Goal: Contribute content: Add original content to the website for others to see

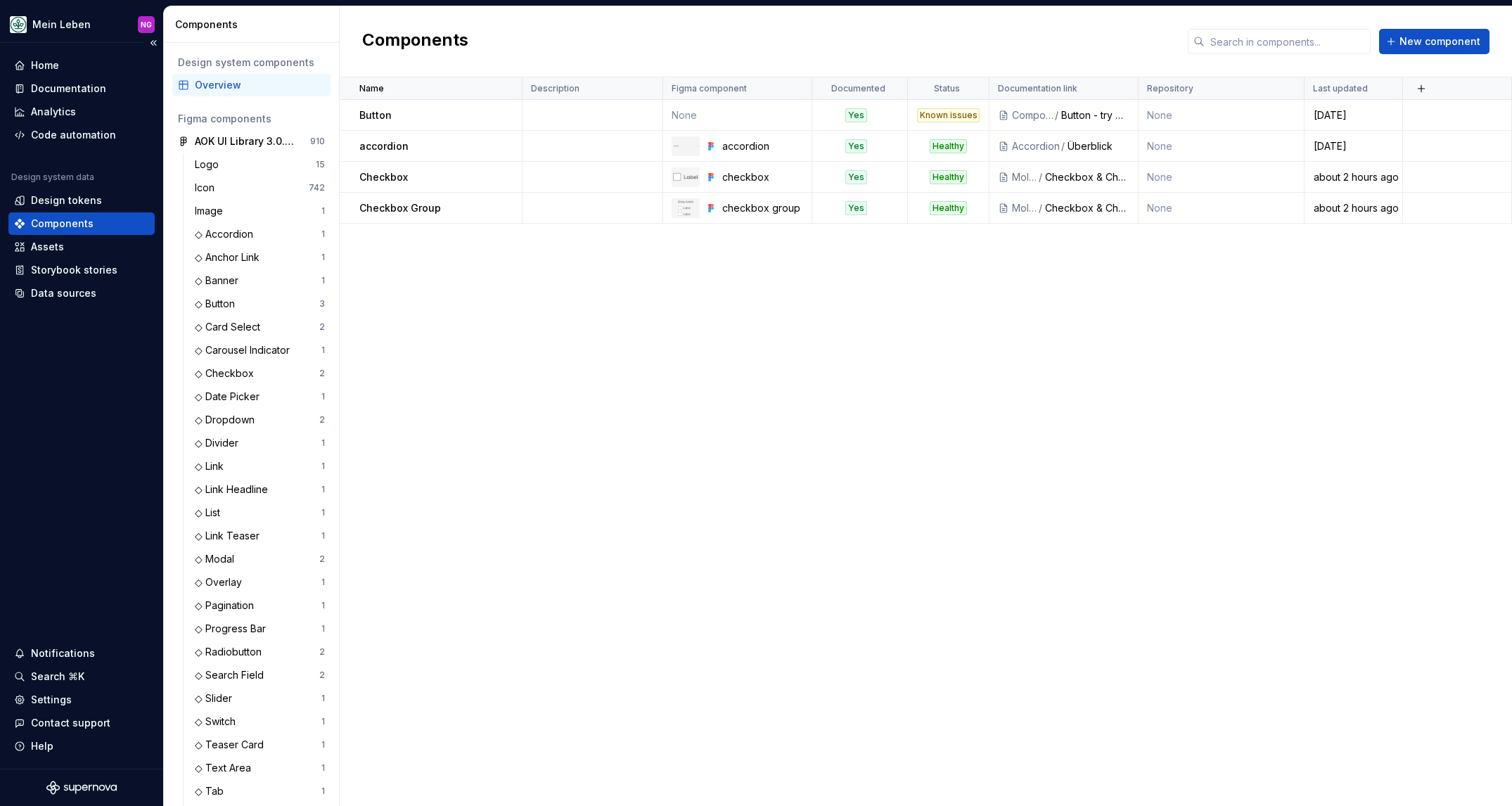
click at [67, 218] on div "Components" at bounding box center [61, 224] width 62 height 14
click at [78, 87] on div "Documentation" at bounding box center [68, 88] width 75 height 14
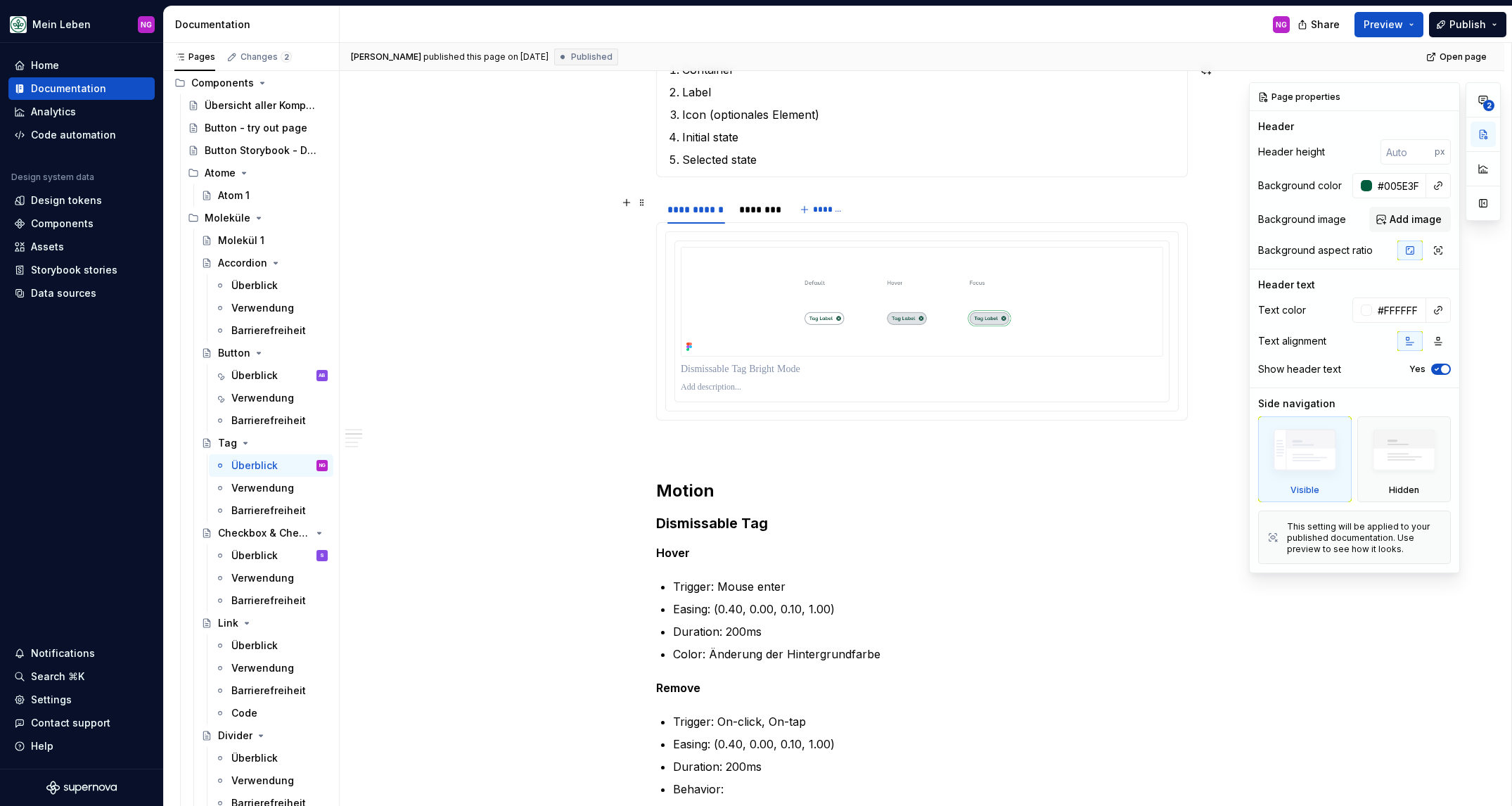
scroll to position [1255, 0]
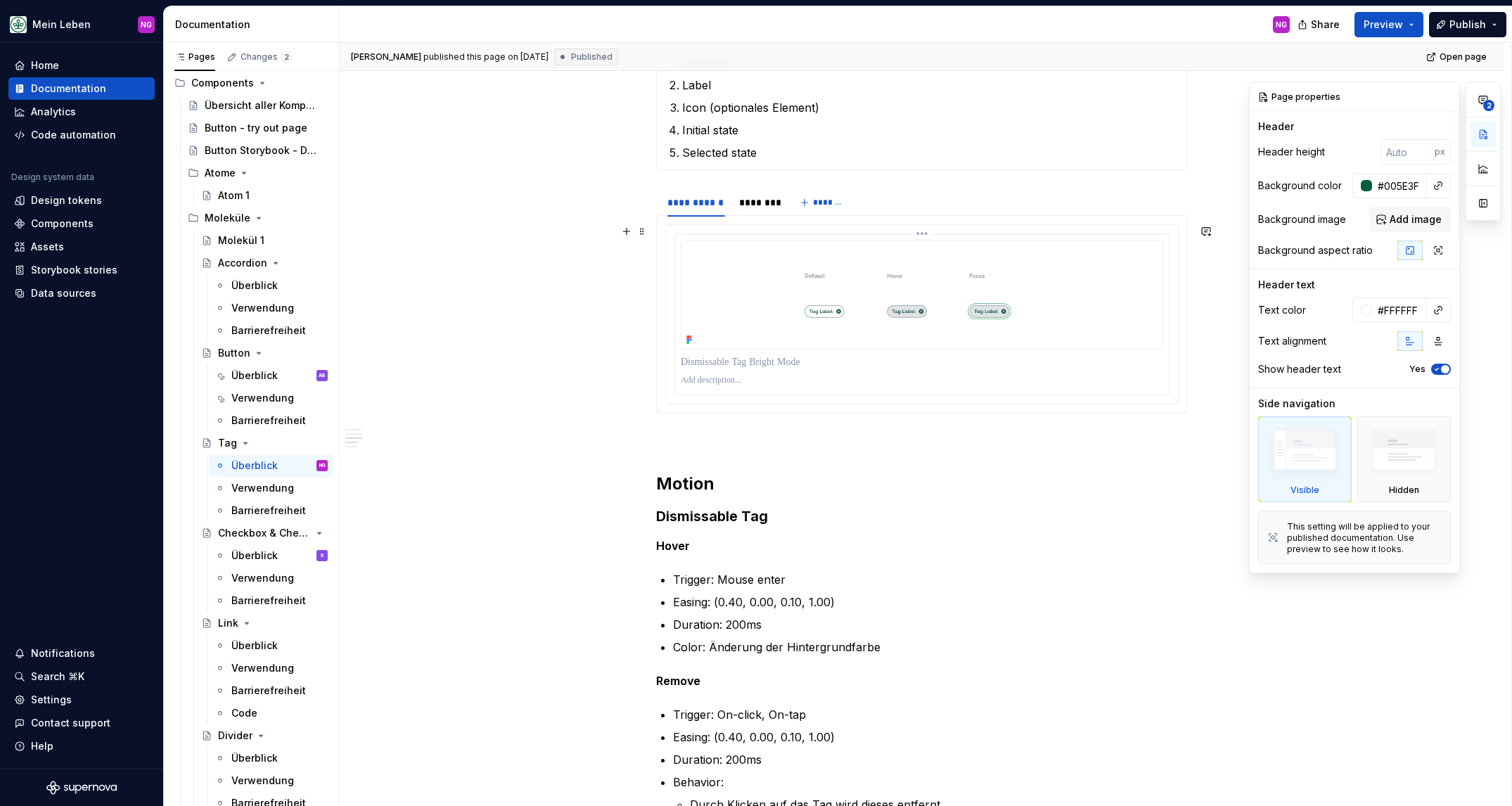
click at [882, 337] on img at bounding box center [922, 294] width 483 height 110
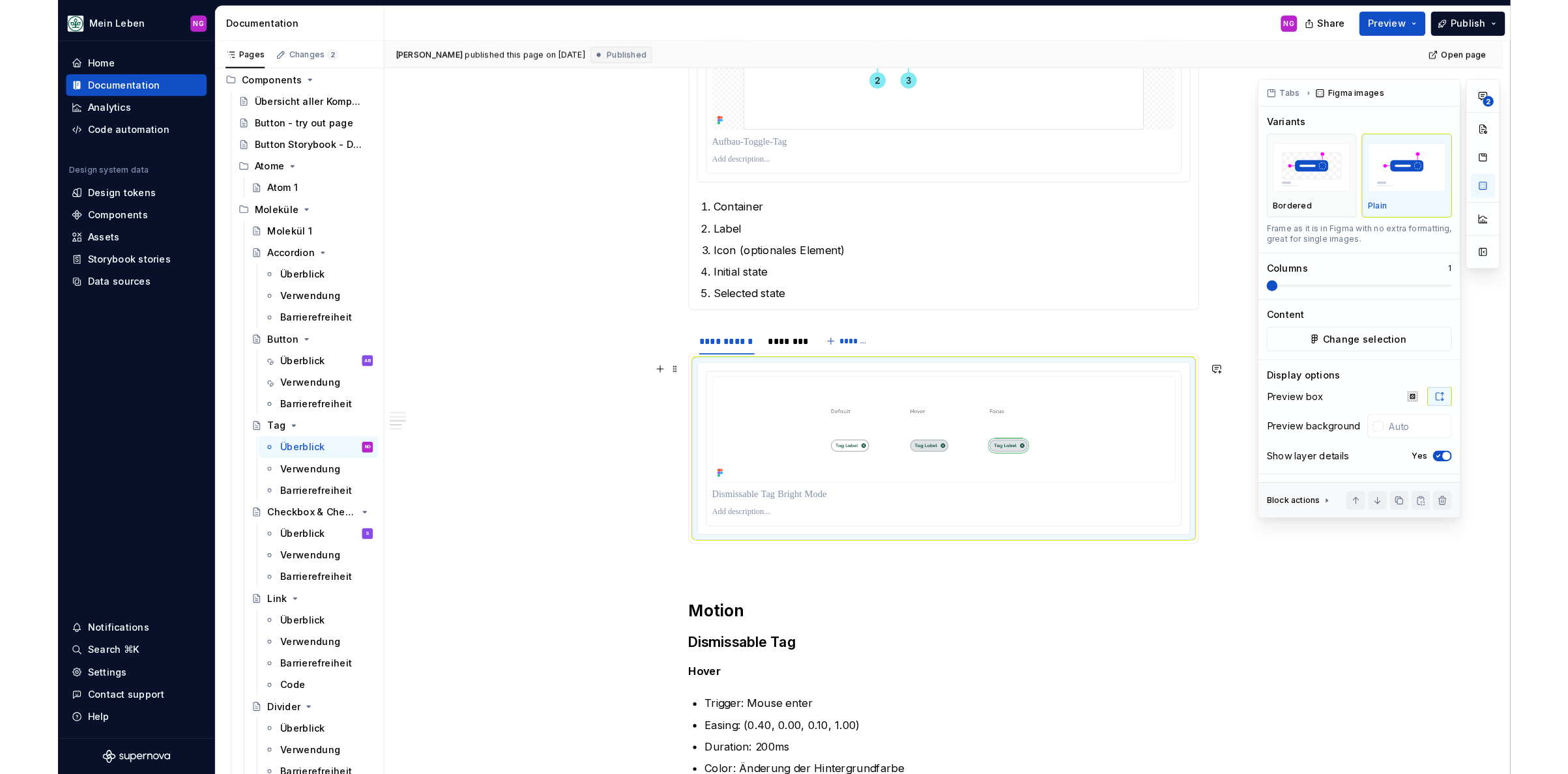
scroll to position [937, 0]
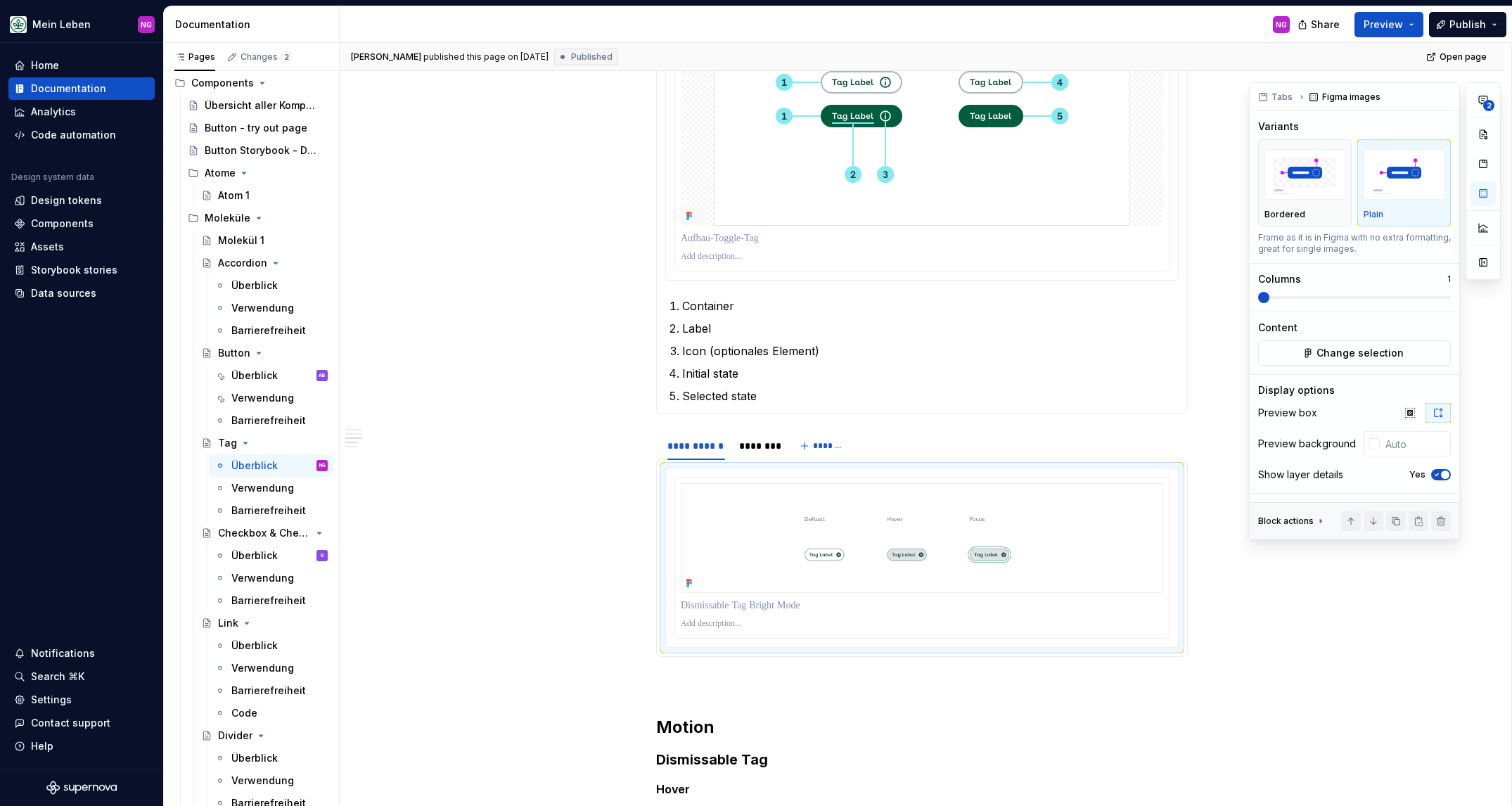
click at [763, 194] on img at bounding box center [922, 120] width 416 height 211
click at [1132, 517] on img at bounding box center [922, 537] width 483 height 110
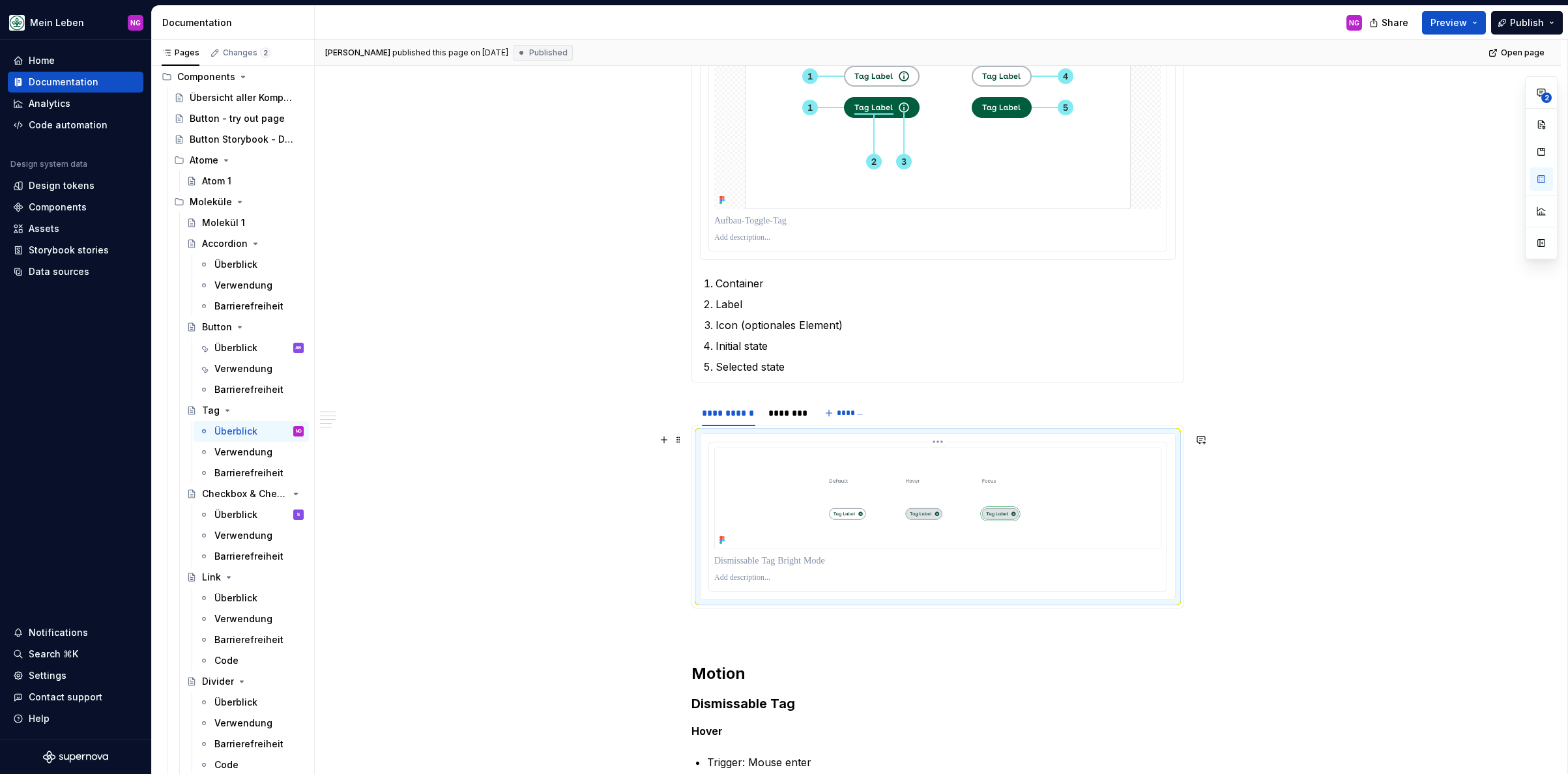
click at [868, 528] on img at bounding box center [938, 497] width 447 height 102
click at [792, 474] on img at bounding box center [938, 497] width 447 height 102
click at [1094, 511] on img at bounding box center [938, 497] width 447 height 102
click at [1400, 179] on button "button" at bounding box center [1541, 180] width 24 height 24
type textarea "*"
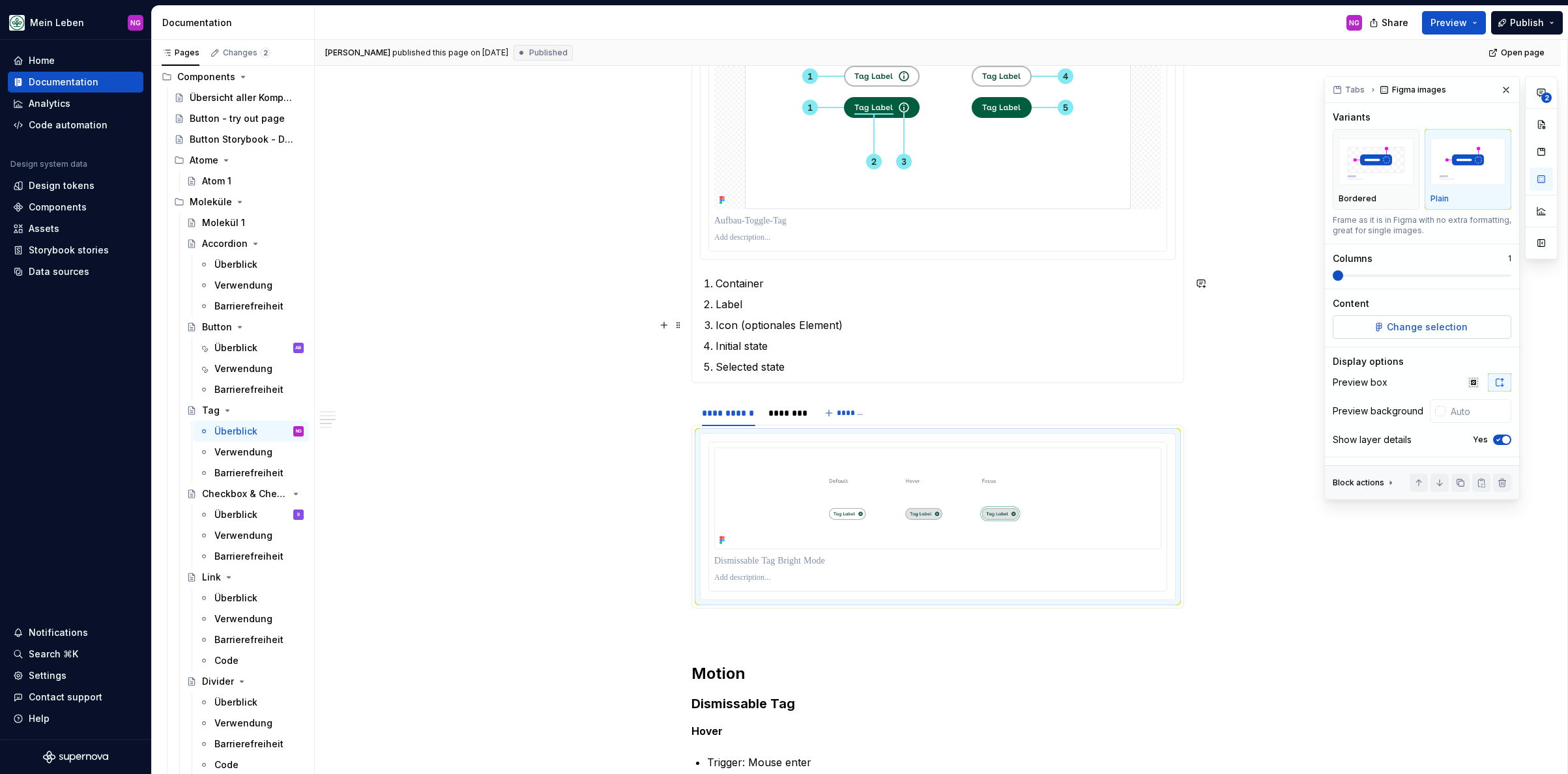
click at [1400, 323] on span "Change selection" at bounding box center [1427, 327] width 81 height 13
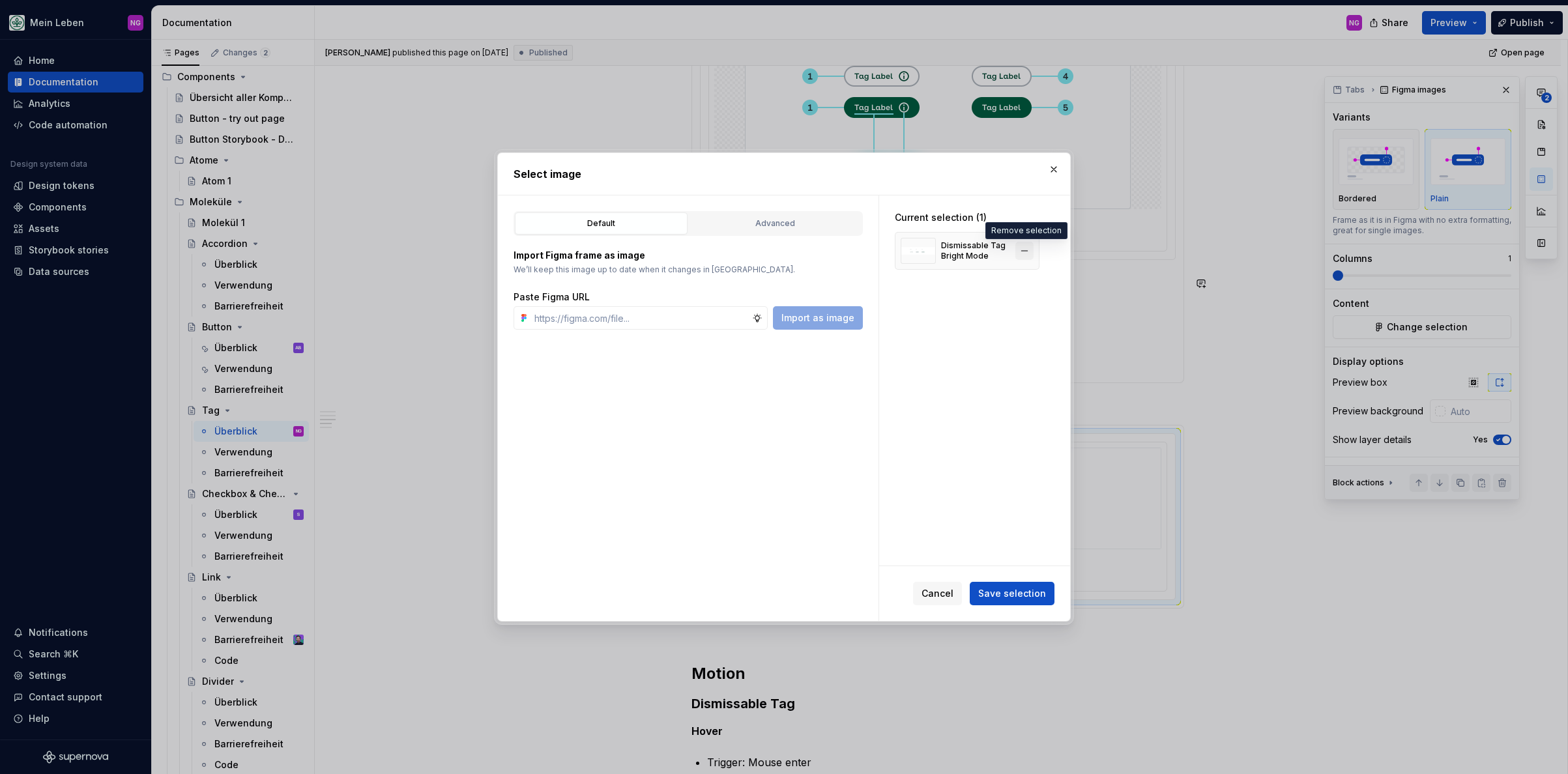
click at [1025, 252] on button "button" at bounding box center [1025, 251] width 18 height 18
click at [684, 319] on input "text" at bounding box center [640, 318] width 223 height 24
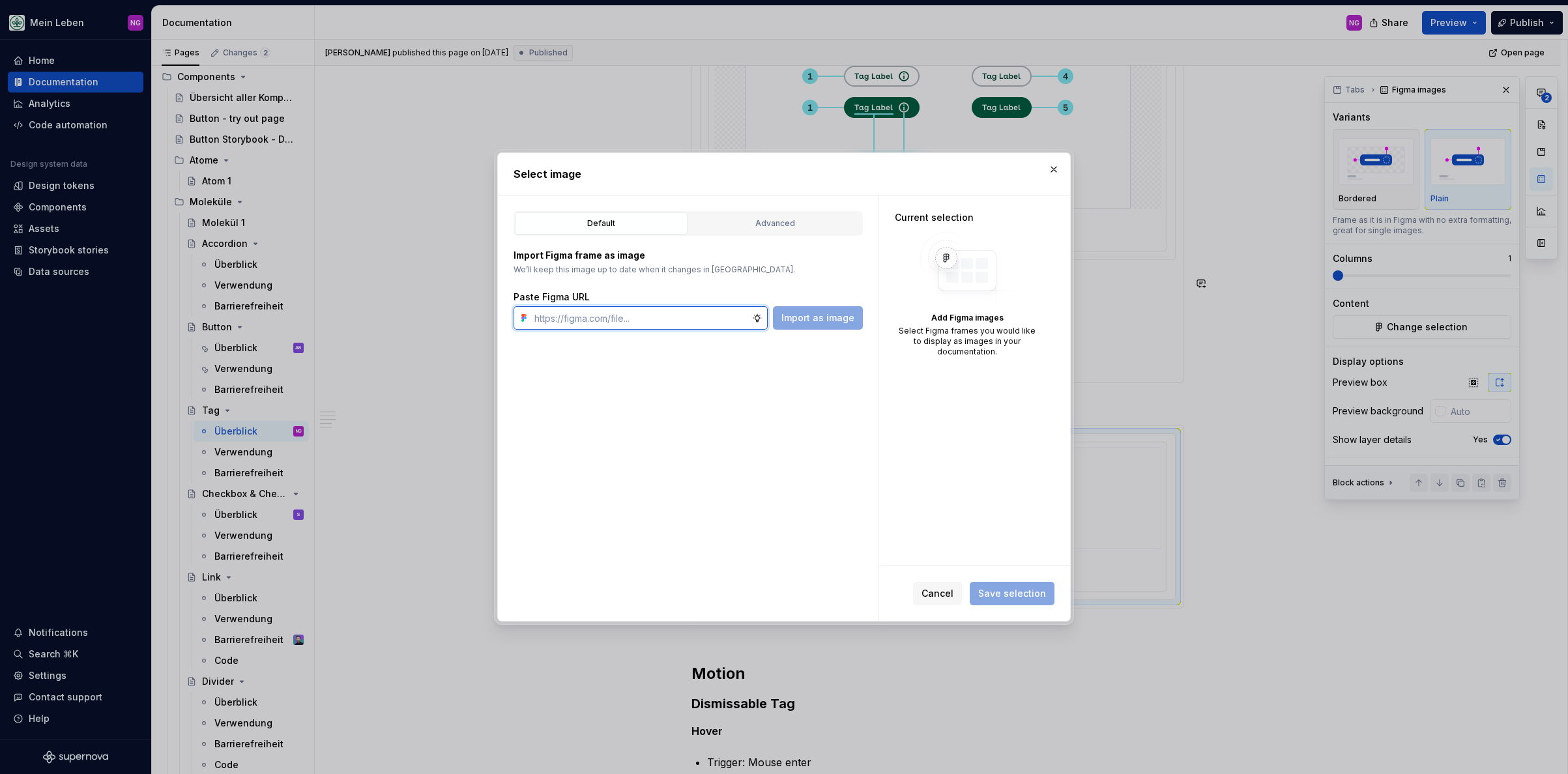
paste input "[URL][DOMAIN_NAME]"
type input "[URL][DOMAIN_NAME]"
click at [818, 318] on span "Import as image" at bounding box center [818, 318] width 73 height 13
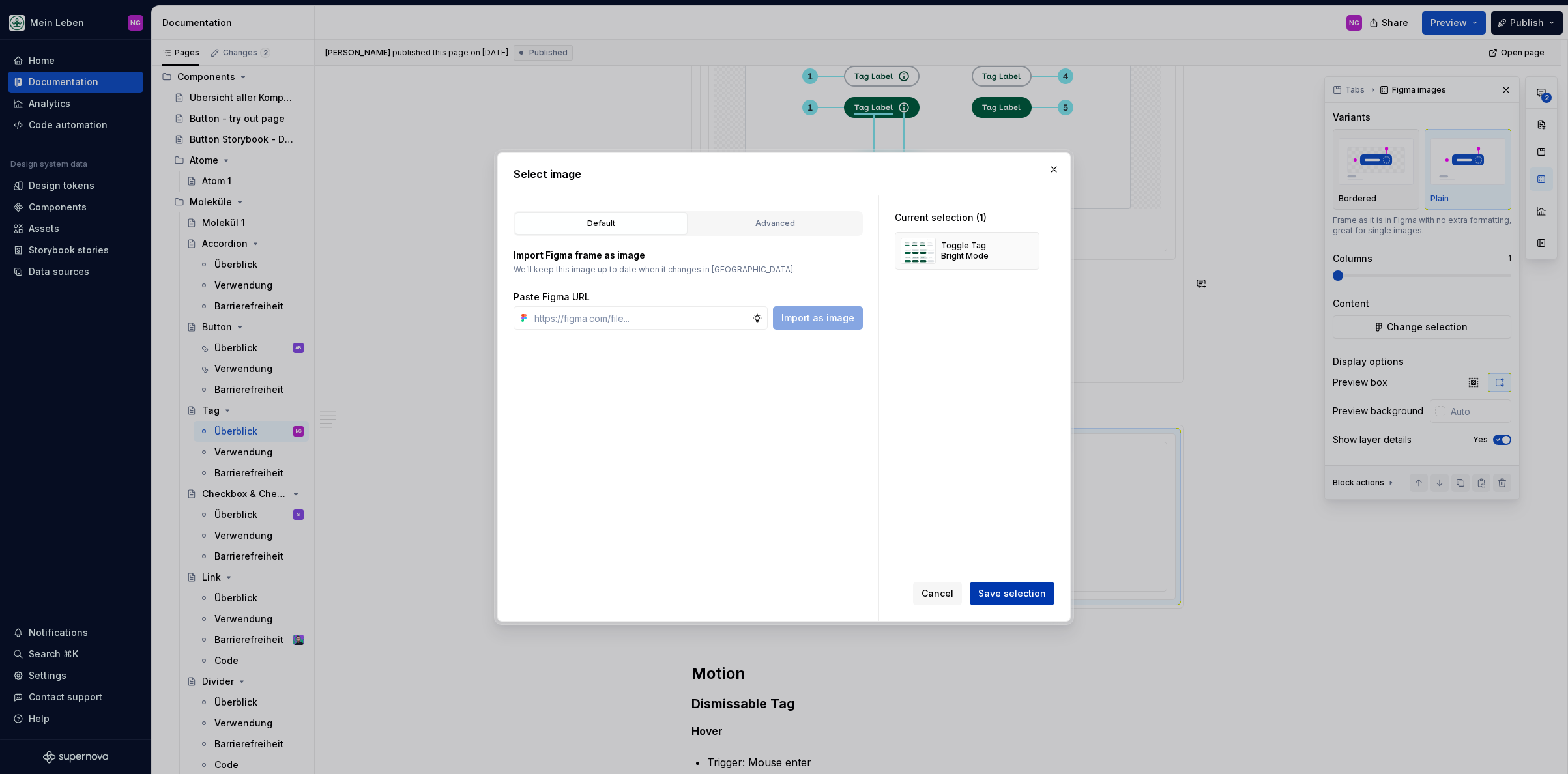
click at [1011, 596] on span "Save selection" at bounding box center [1012, 594] width 68 height 13
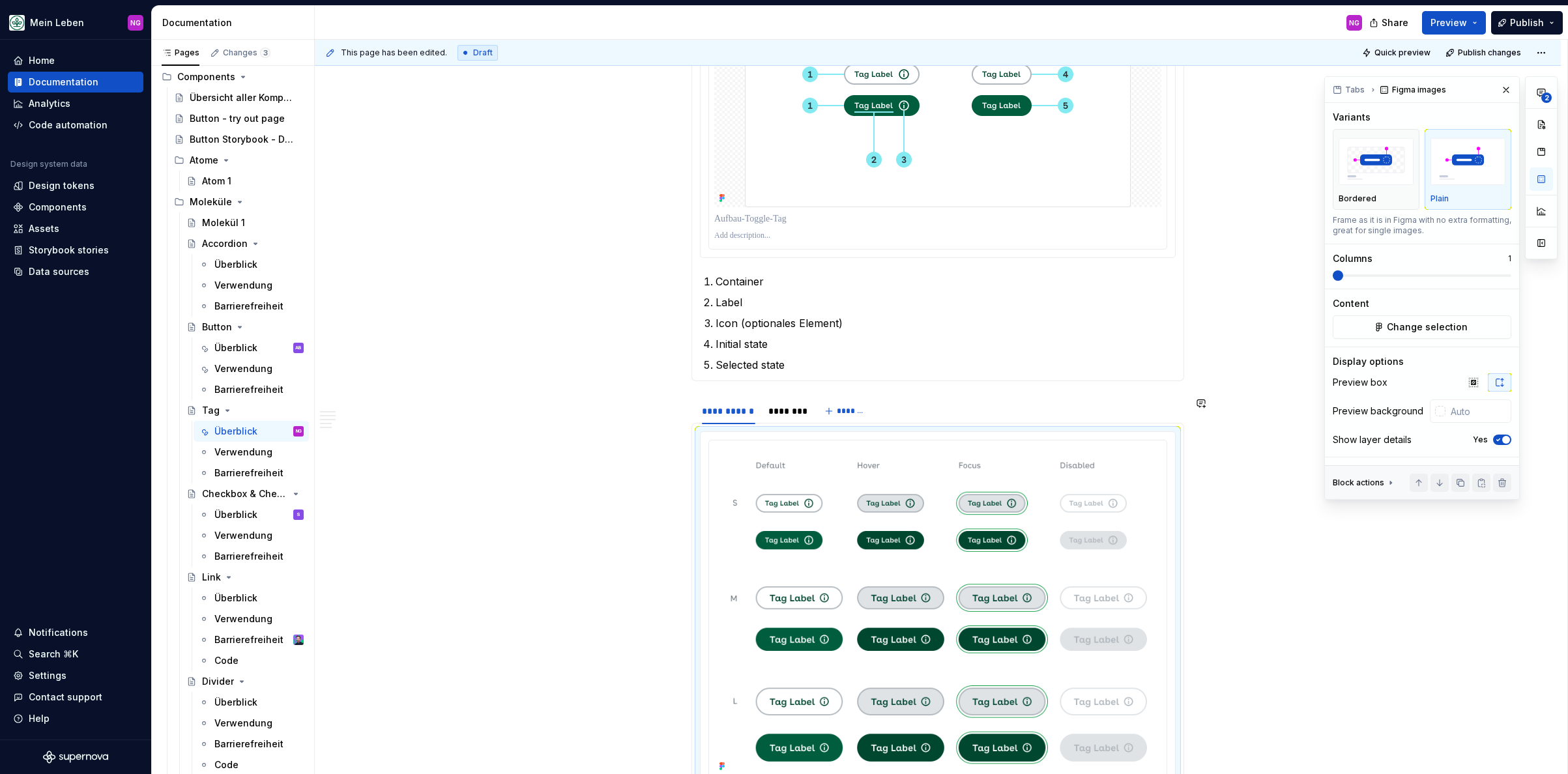
type textarea "*"
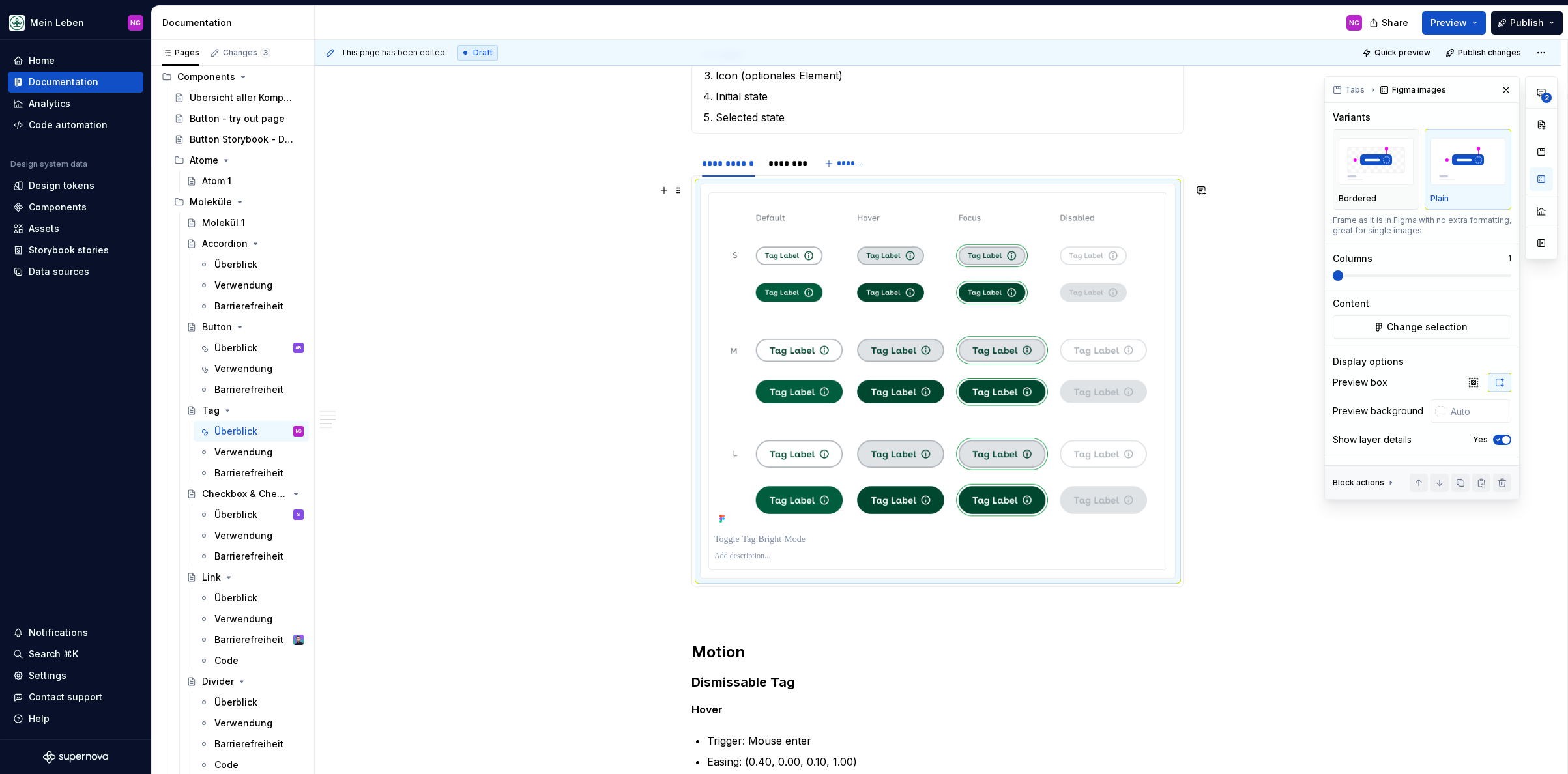
scroll to position [1186, 0]
click at [727, 152] on html "Mein Leben NG Home Documentation Analytics Code automation Design system data D…" at bounding box center [784, 387] width 1568 height 774
click at [778, 197] on div "Duplicate tab" at bounding box center [787, 194] width 84 height 13
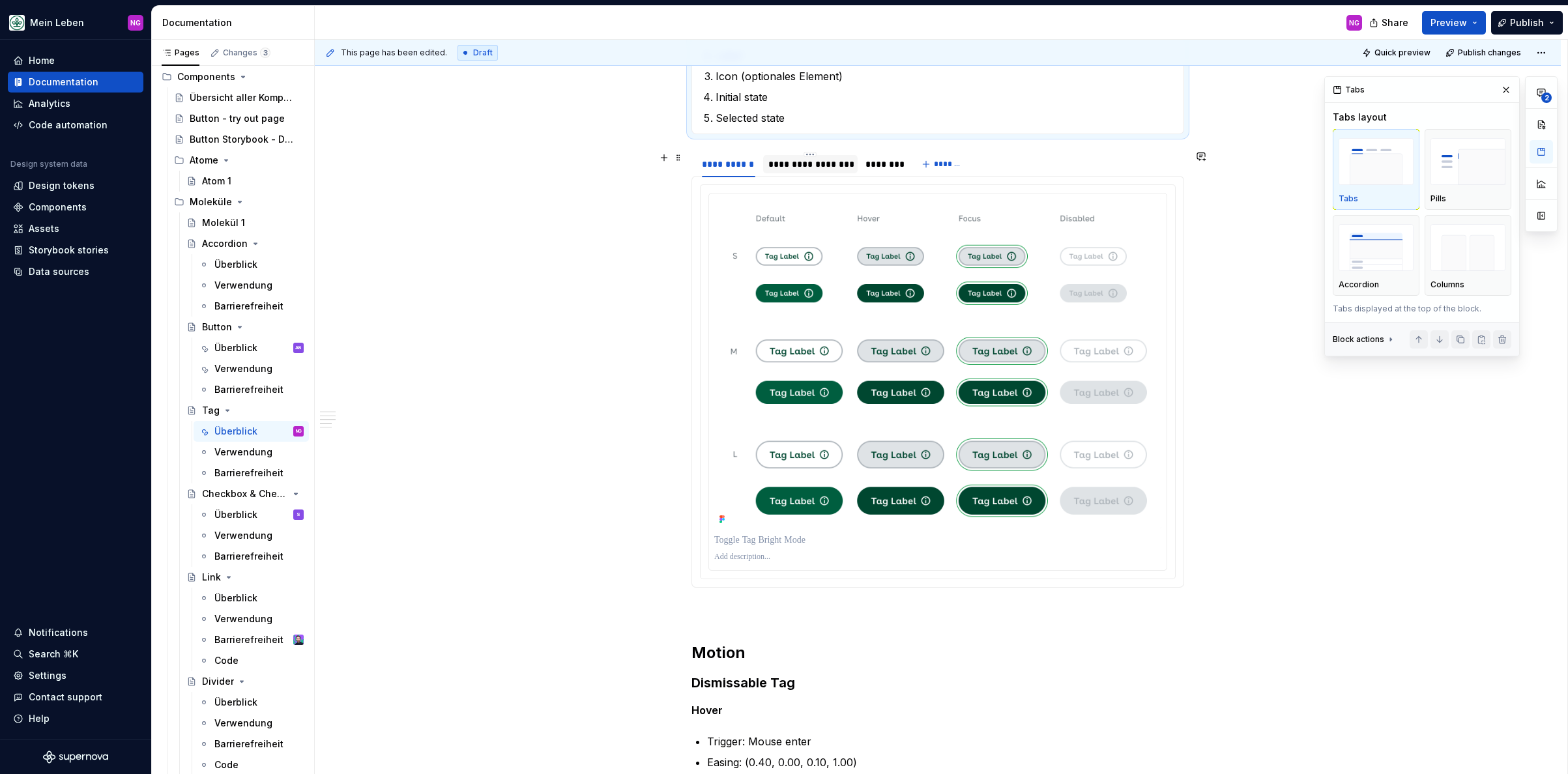
click at [808, 161] on div "**********" at bounding box center [810, 164] width 84 height 13
click at [926, 345] on img at bounding box center [938, 364] width 447 height 330
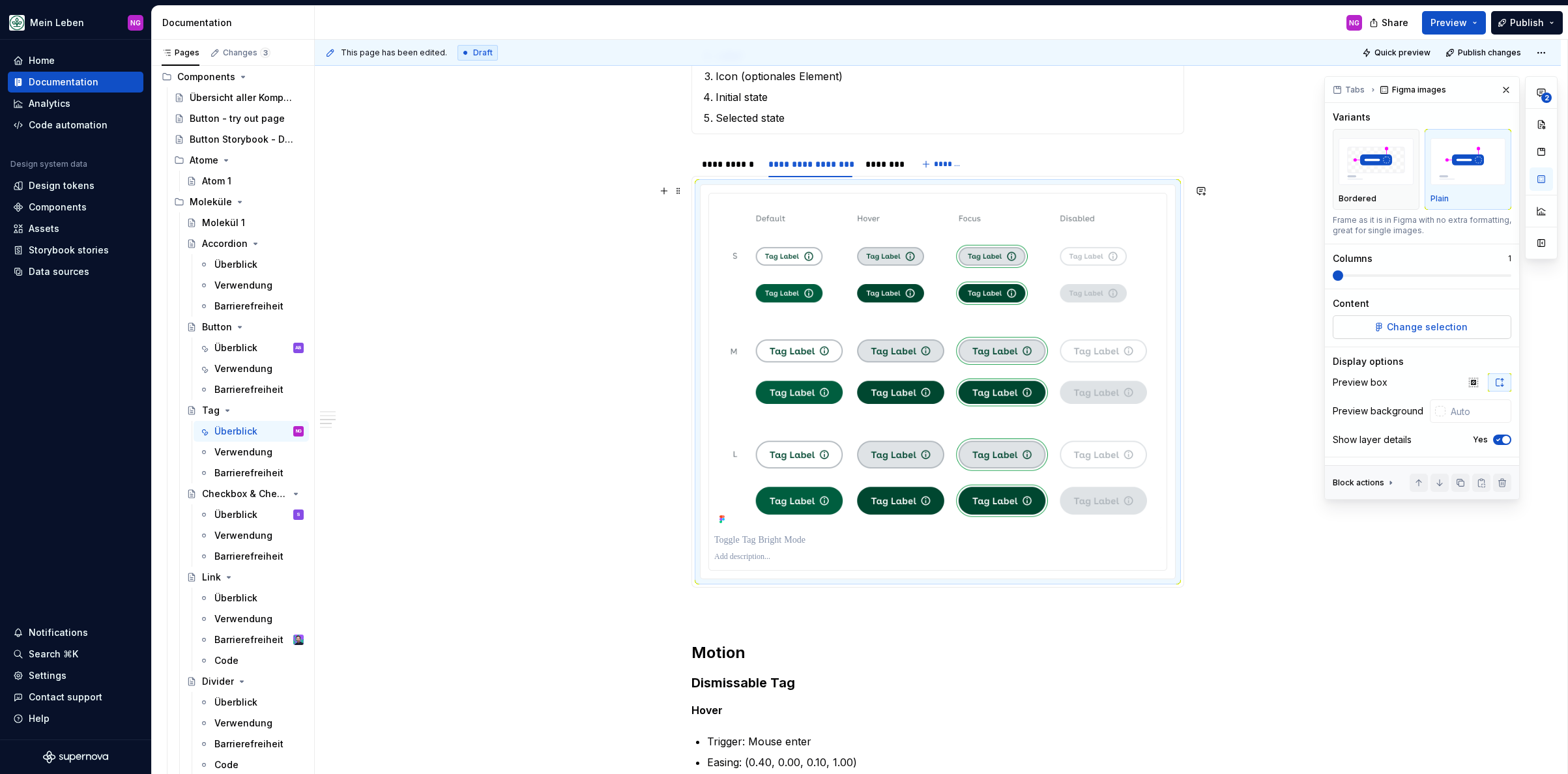
click at [1400, 328] on span "Change selection" at bounding box center [1427, 327] width 81 height 13
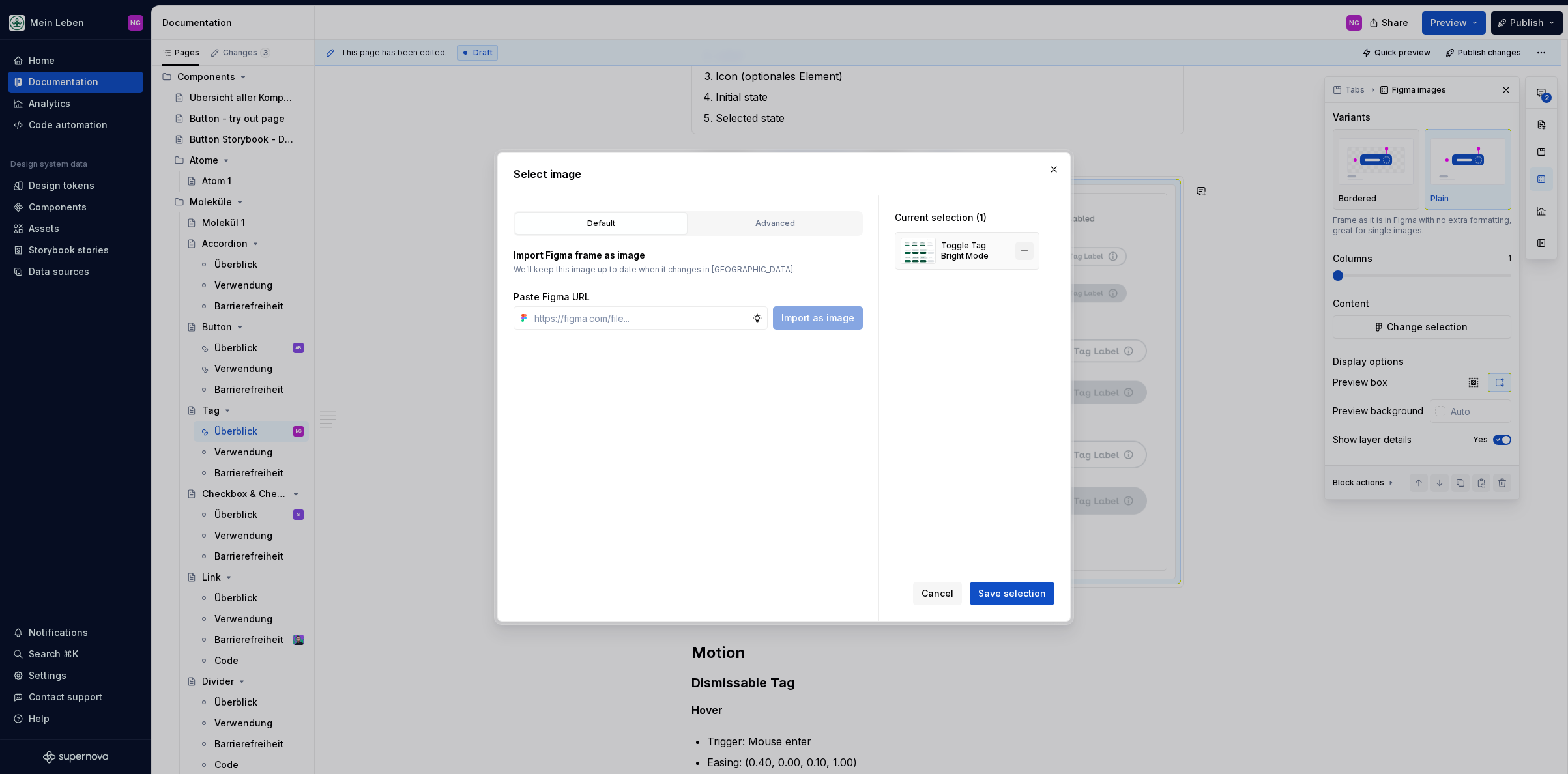
click at [1024, 246] on button "button" at bounding box center [1025, 251] width 18 height 18
click at [689, 318] on input "text" at bounding box center [640, 318] width 223 height 24
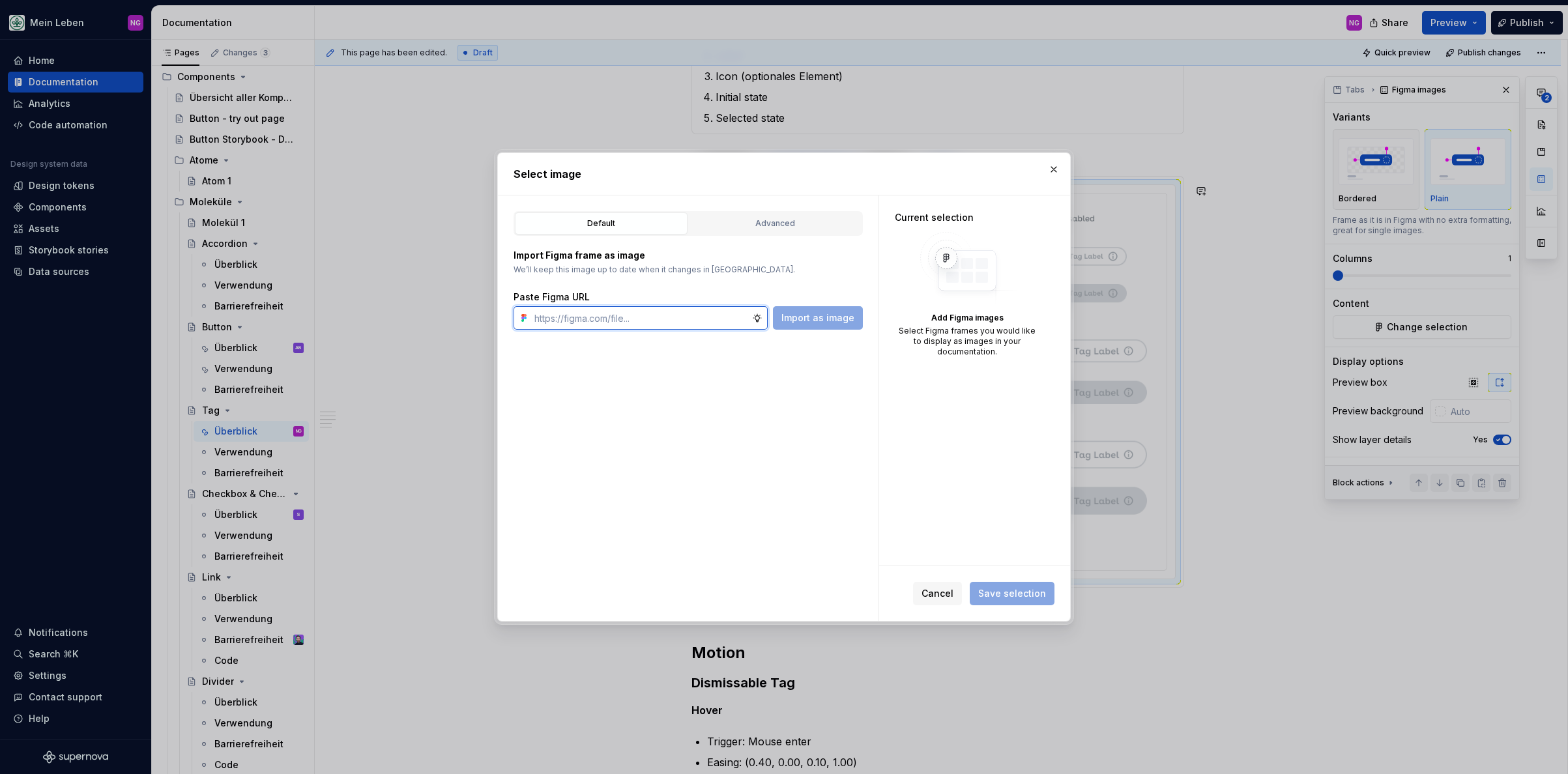
paste input "[URL][DOMAIN_NAME]"
type input "[URL][DOMAIN_NAME]"
click at [807, 317] on span "Import as image" at bounding box center [818, 318] width 73 height 13
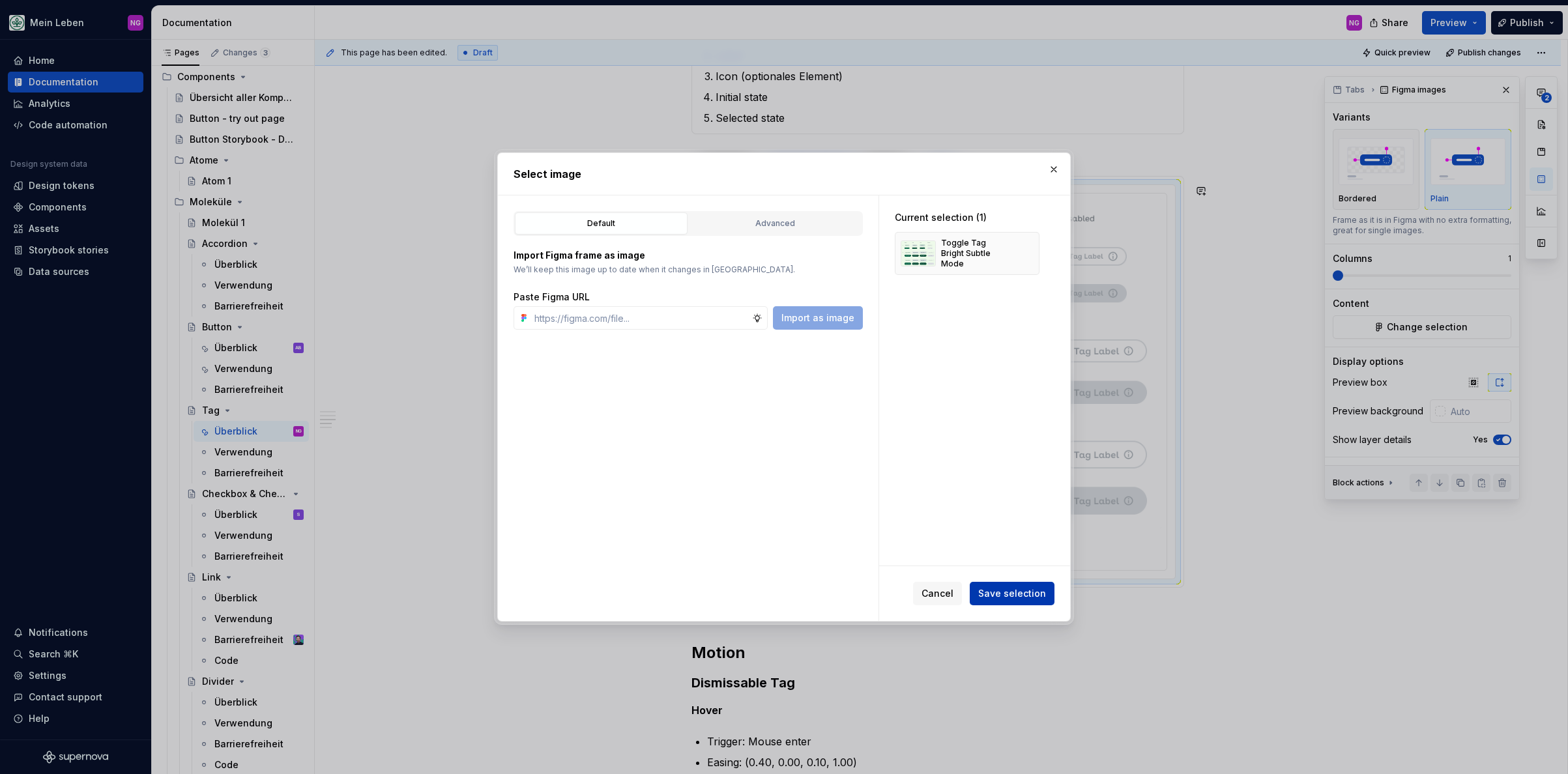
click at [1015, 592] on span "Save selection" at bounding box center [1012, 594] width 68 height 13
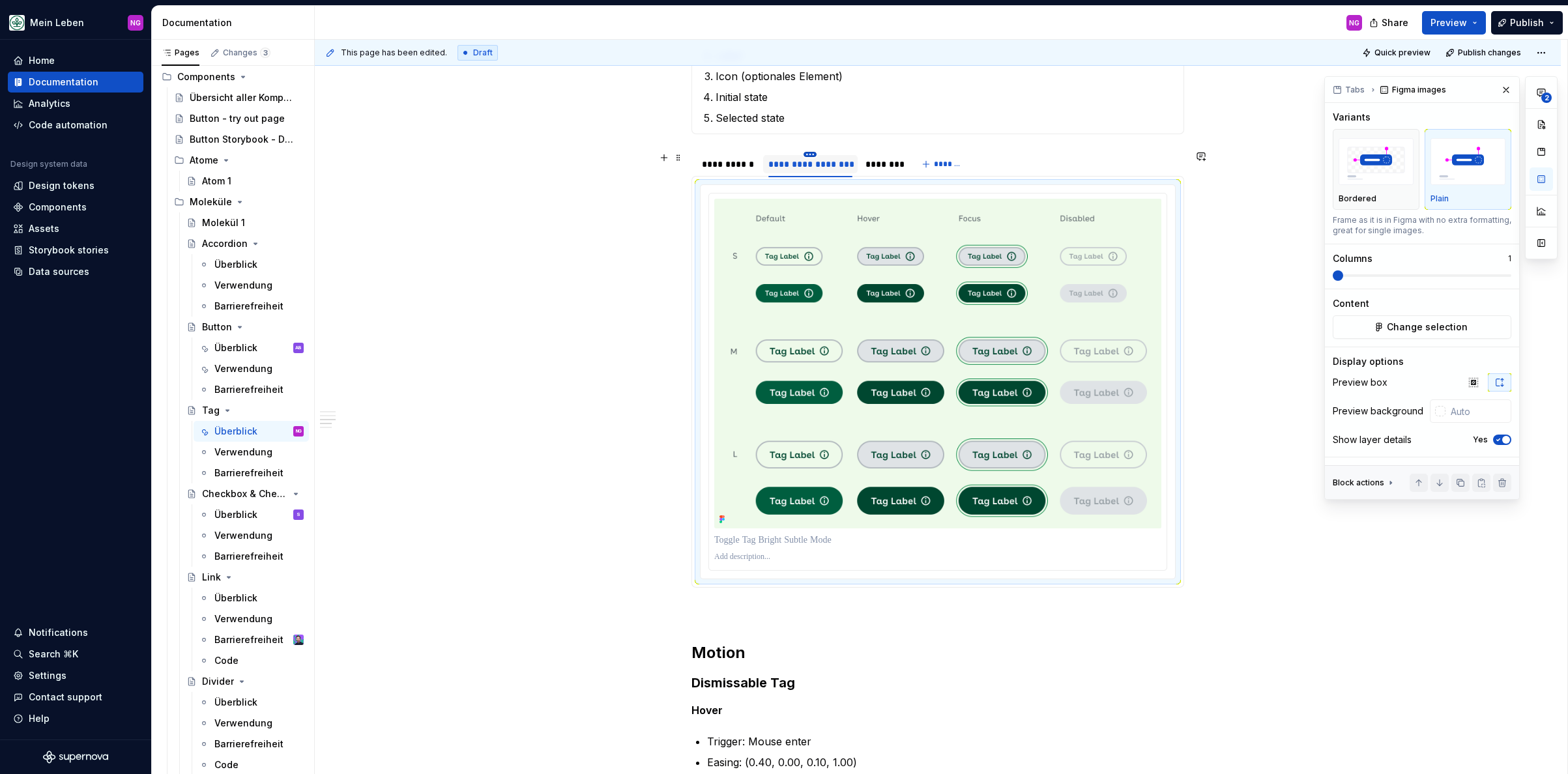
click at [806, 152] on html "Mein Leben NG Home Documentation Analytics Code automation Design system data D…" at bounding box center [784, 387] width 1568 height 774
click at [852, 194] on div "Duplicate tab" at bounding box center [870, 194] width 84 height 13
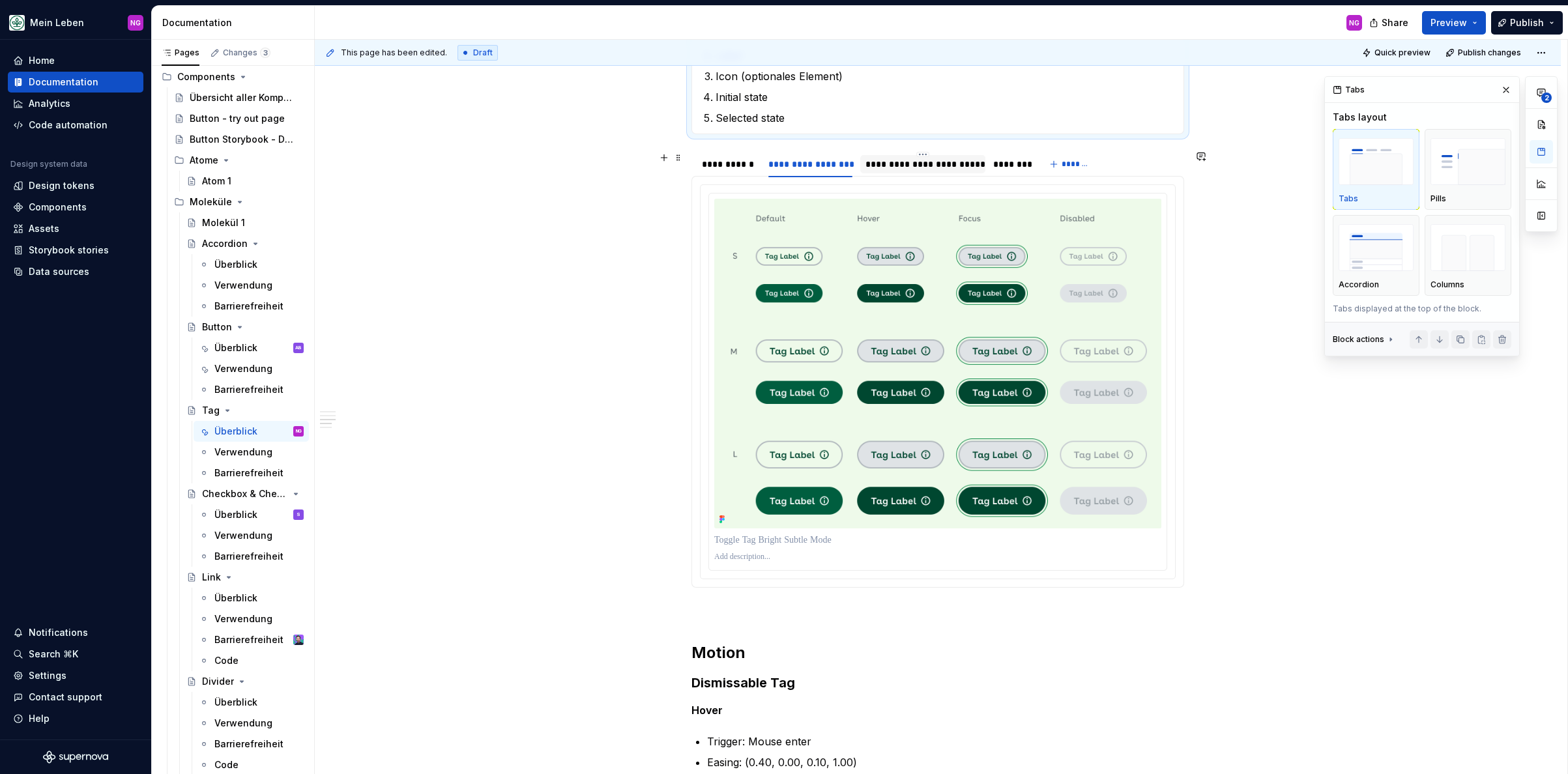
click at [942, 169] on div "**********" at bounding box center [922, 164] width 115 height 13
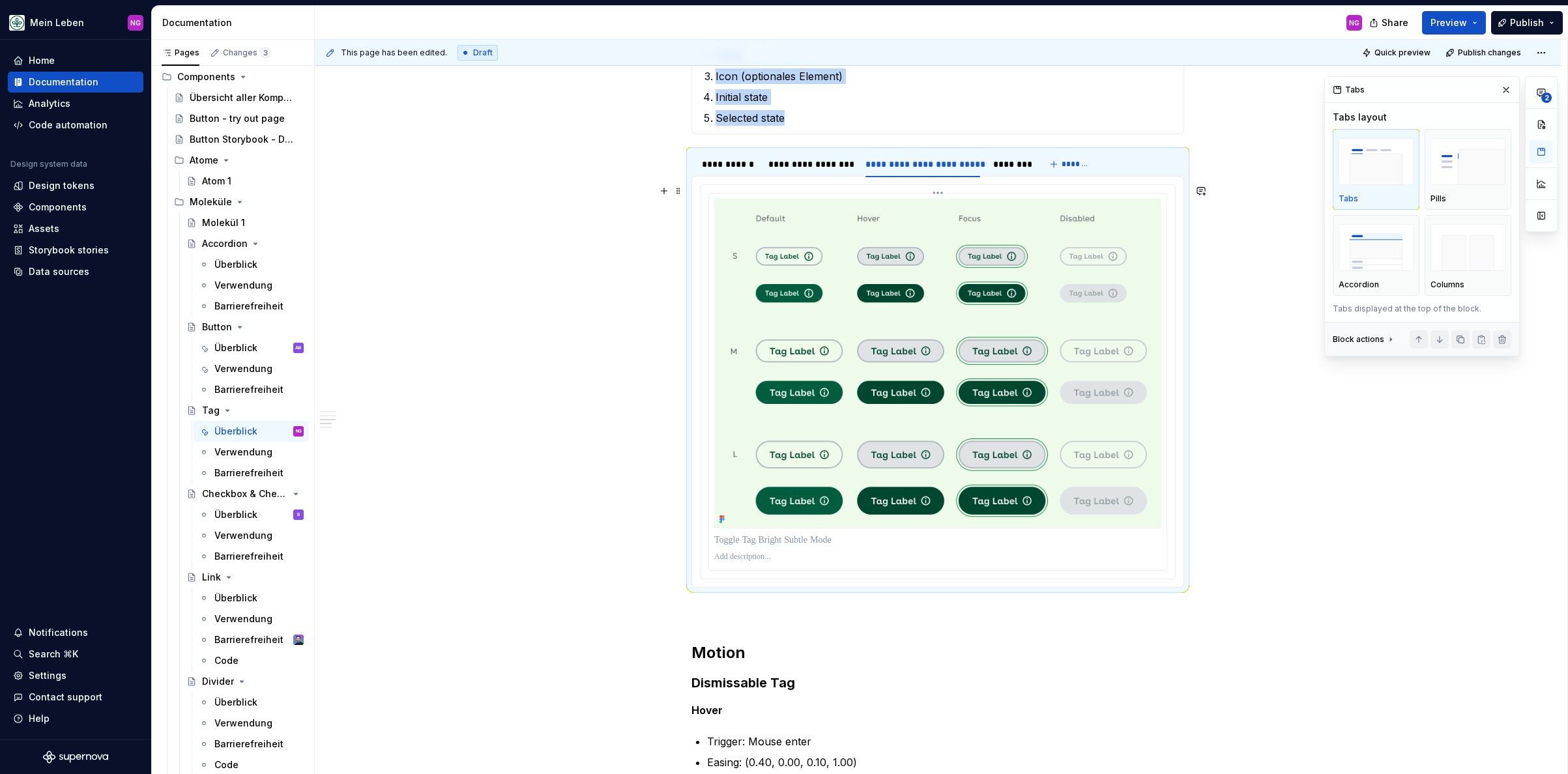
click at [961, 286] on img at bounding box center [938, 364] width 447 height 330
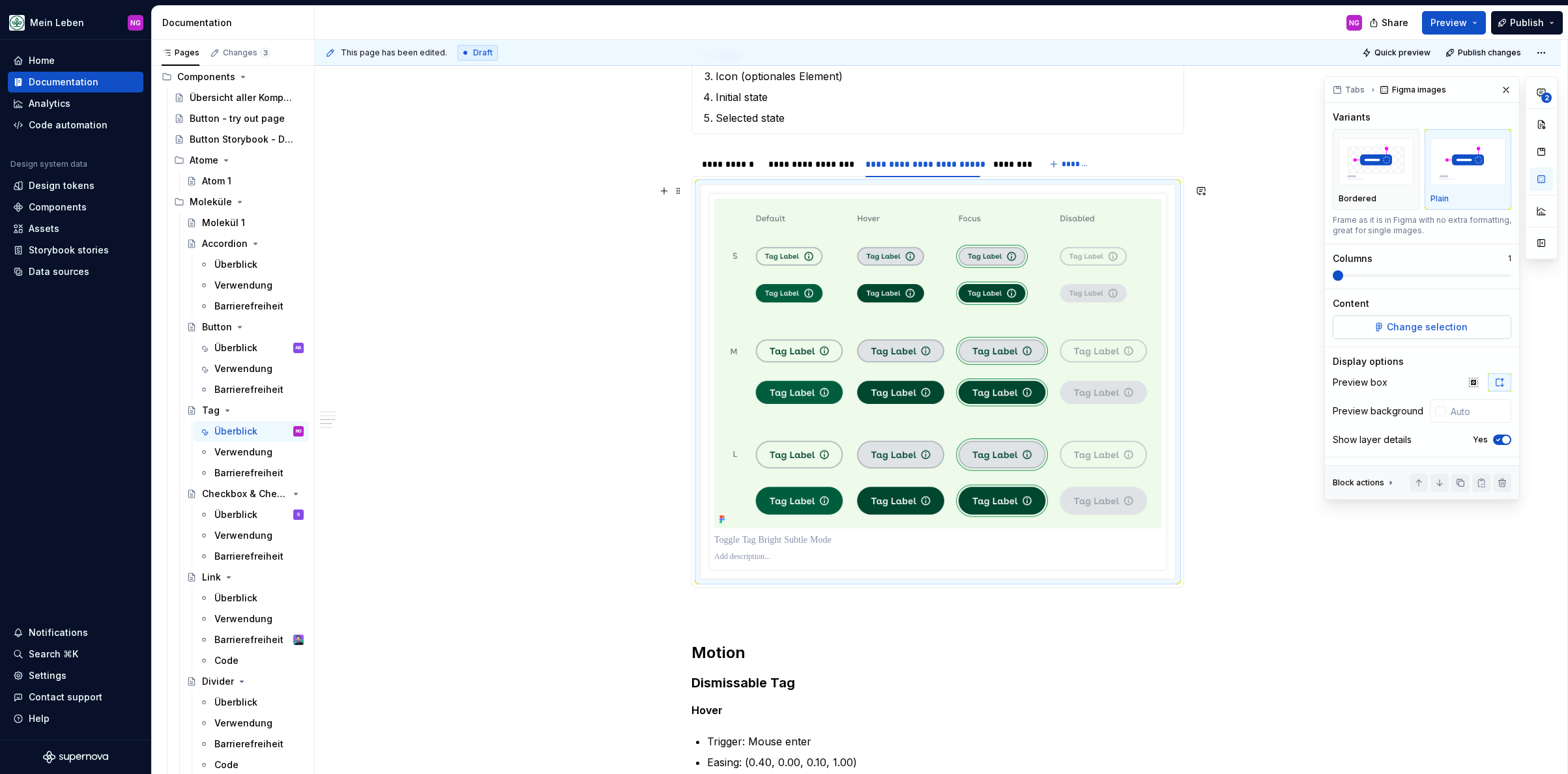
click at [1400, 329] on span "Change selection" at bounding box center [1427, 327] width 81 height 13
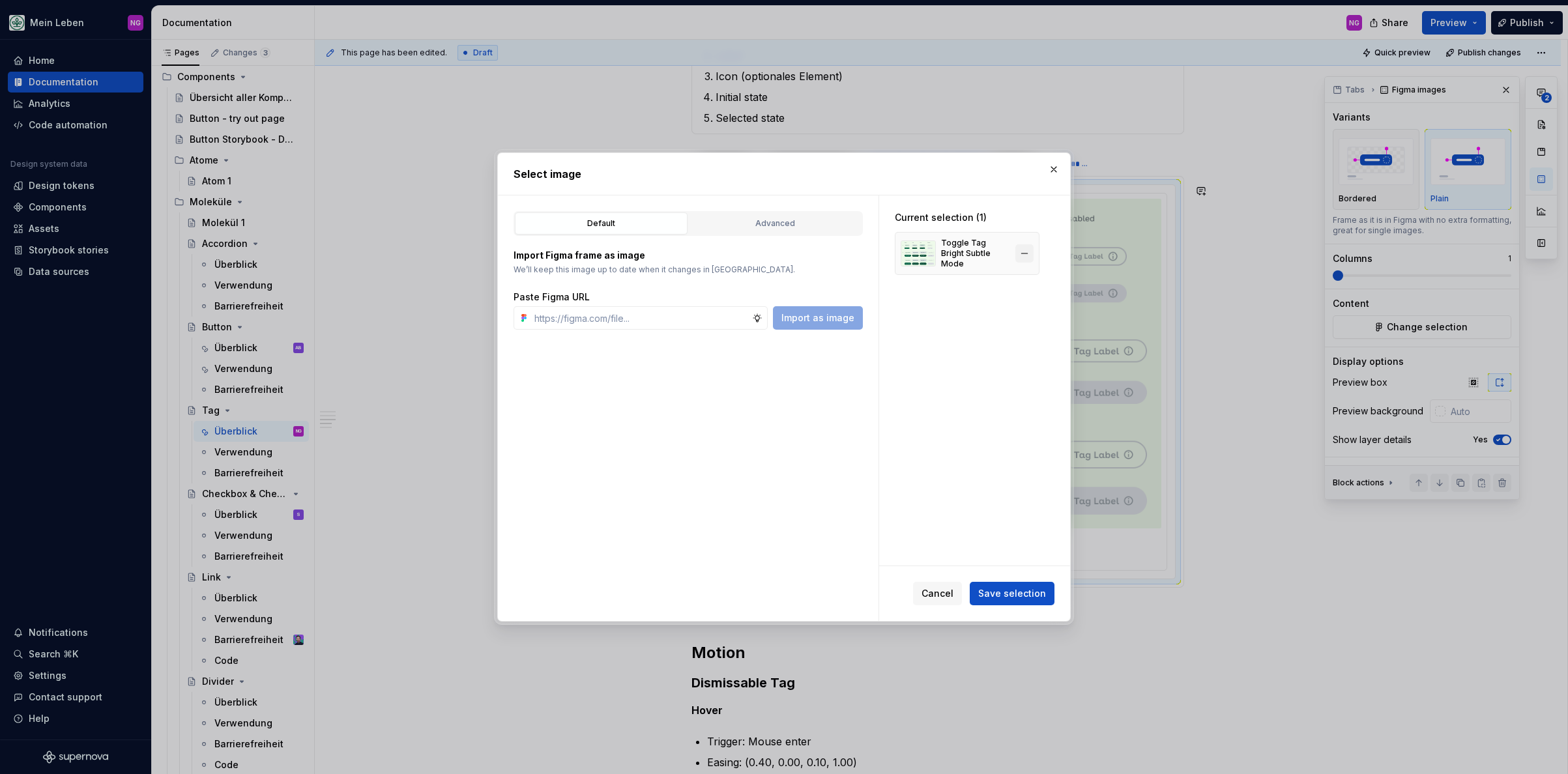
click at [1025, 250] on button "button" at bounding box center [1025, 254] width 18 height 18
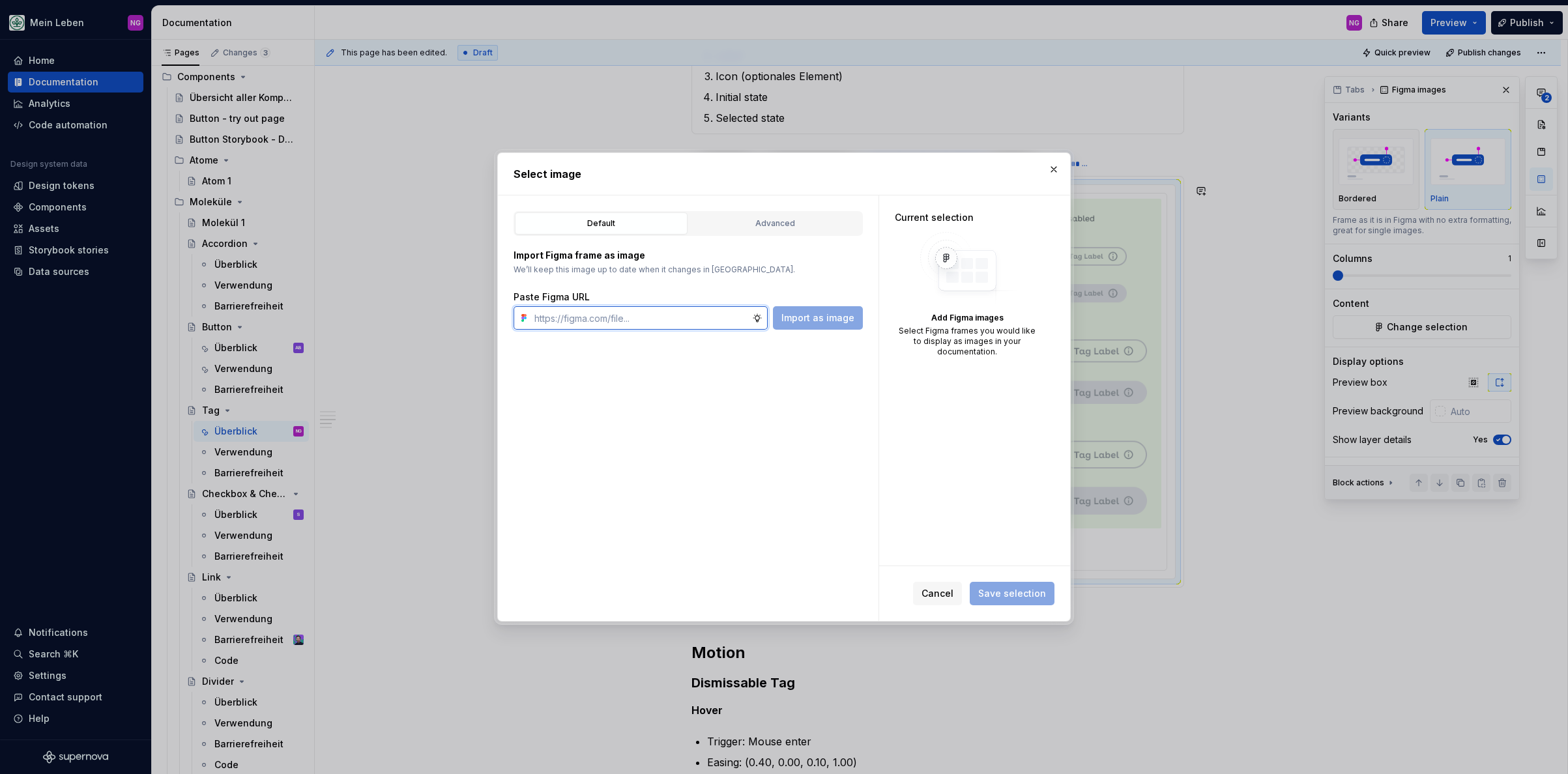
click at [627, 316] on input "text" at bounding box center [640, 318] width 223 height 24
paste input "[URL][DOMAIN_NAME]"
type input "[URL][DOMAIN_NAME]"
click at [828, 316] on span "Import as image" at bounding box center [818, 318] width 73 height 13
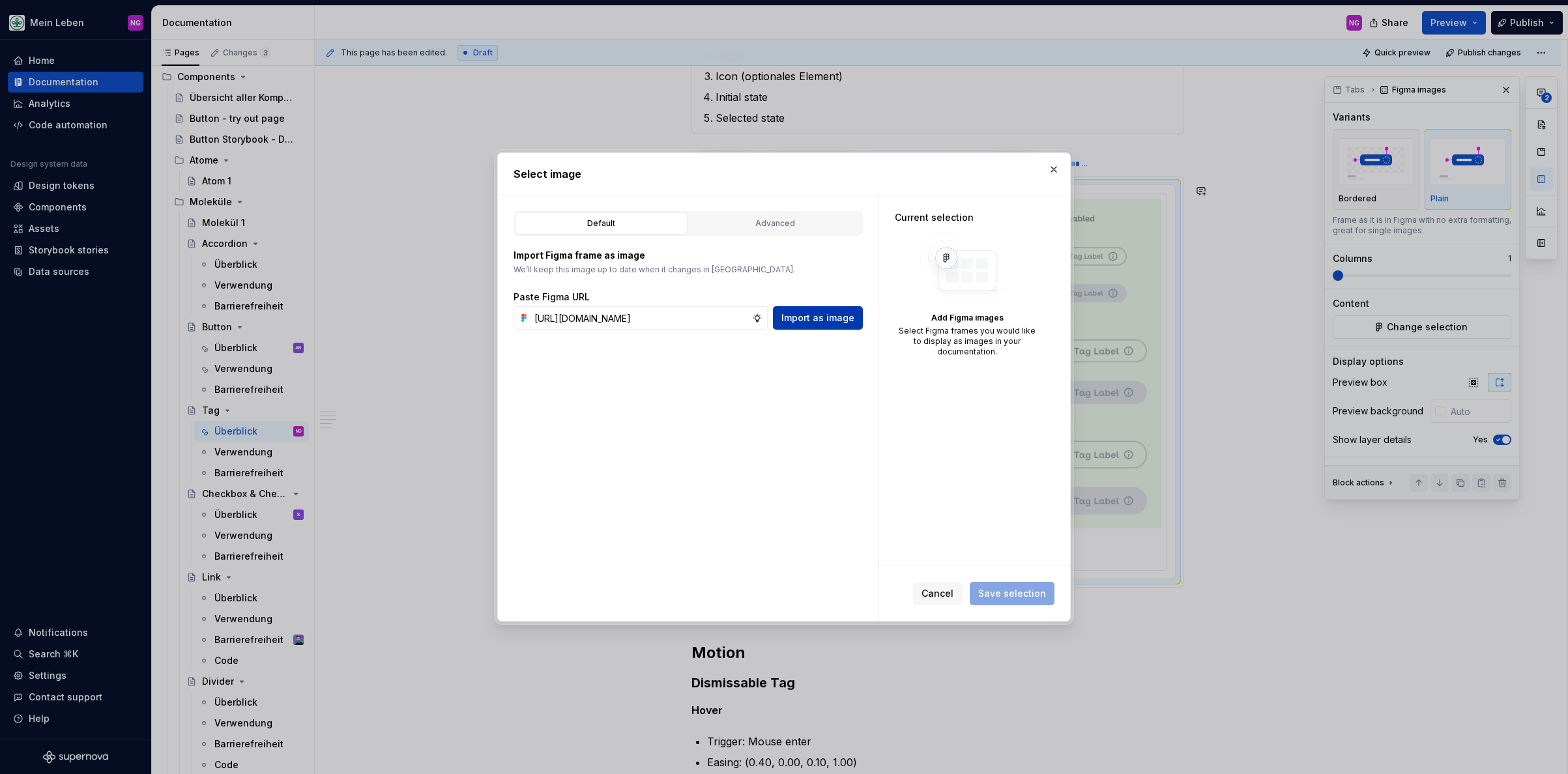
scroll to position [0, 0]
type textarea "*"
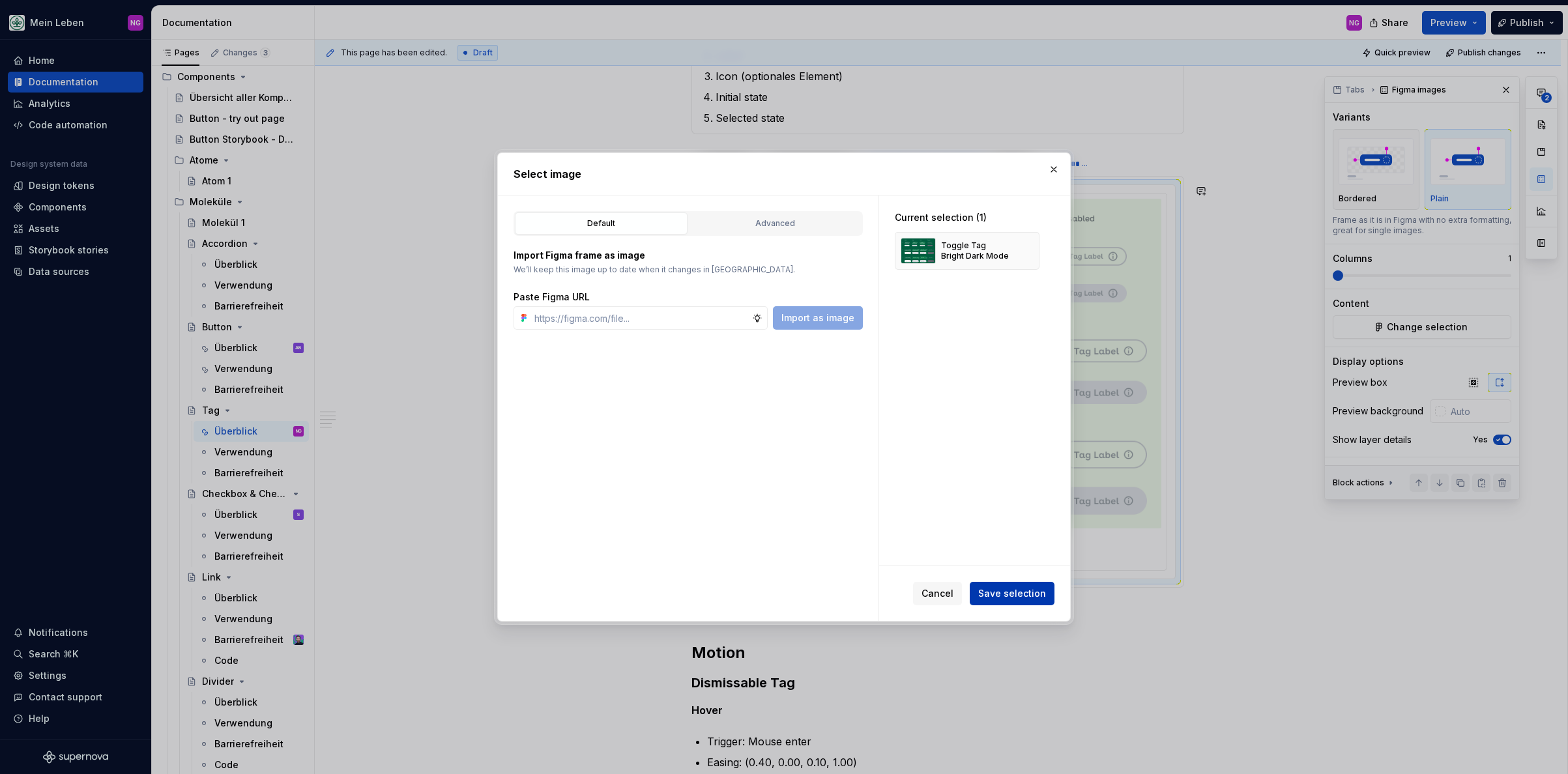
click at [1012, 594] on span "Save selection" at bounding box center [1012, 594] width 68 height 13
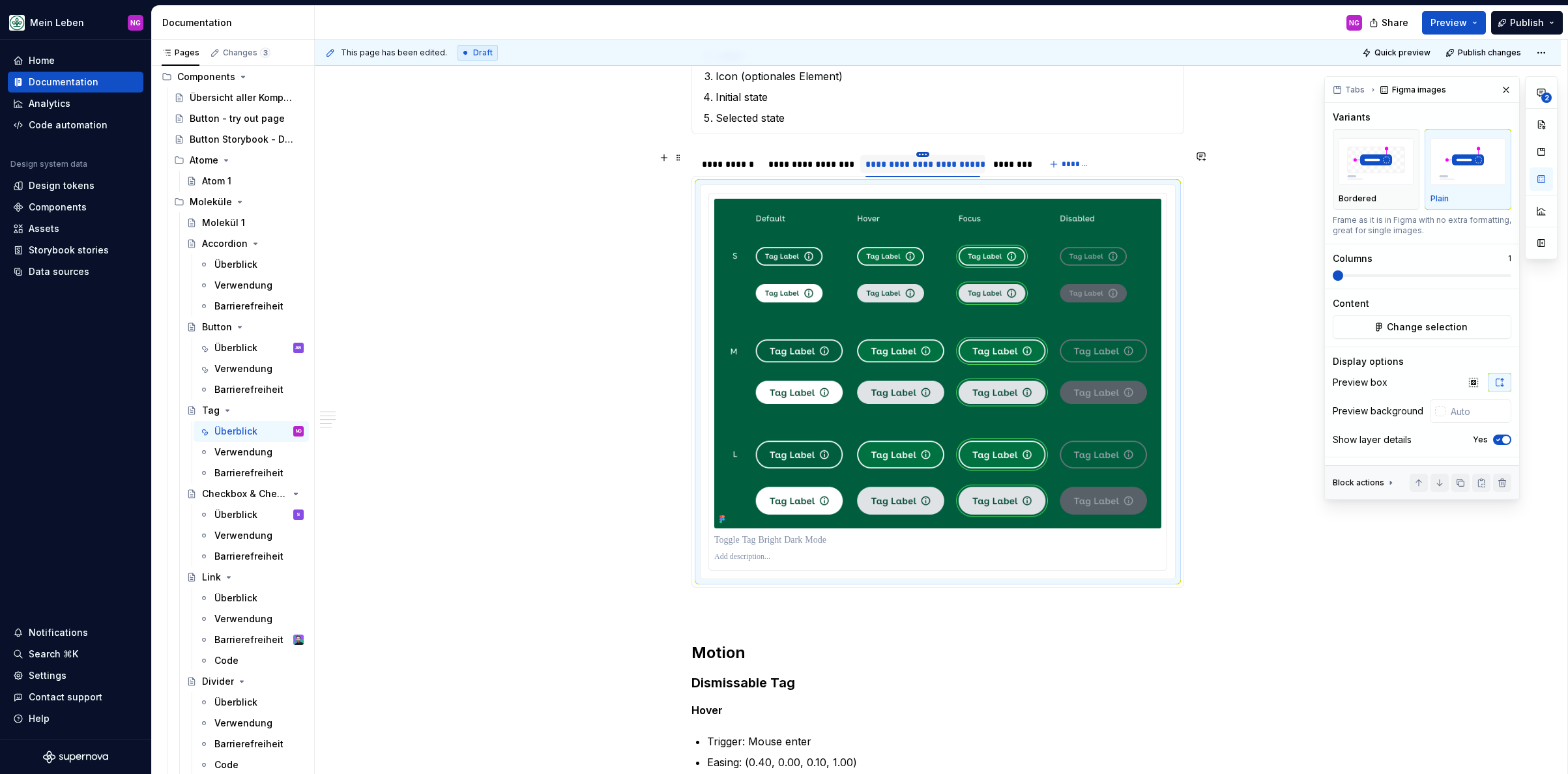
click at [921, 152] on html "Mein Leben NG Home Documentation Analytics Code automation Design system data D…" at bounding box center [784, 387] width 1568 height 774
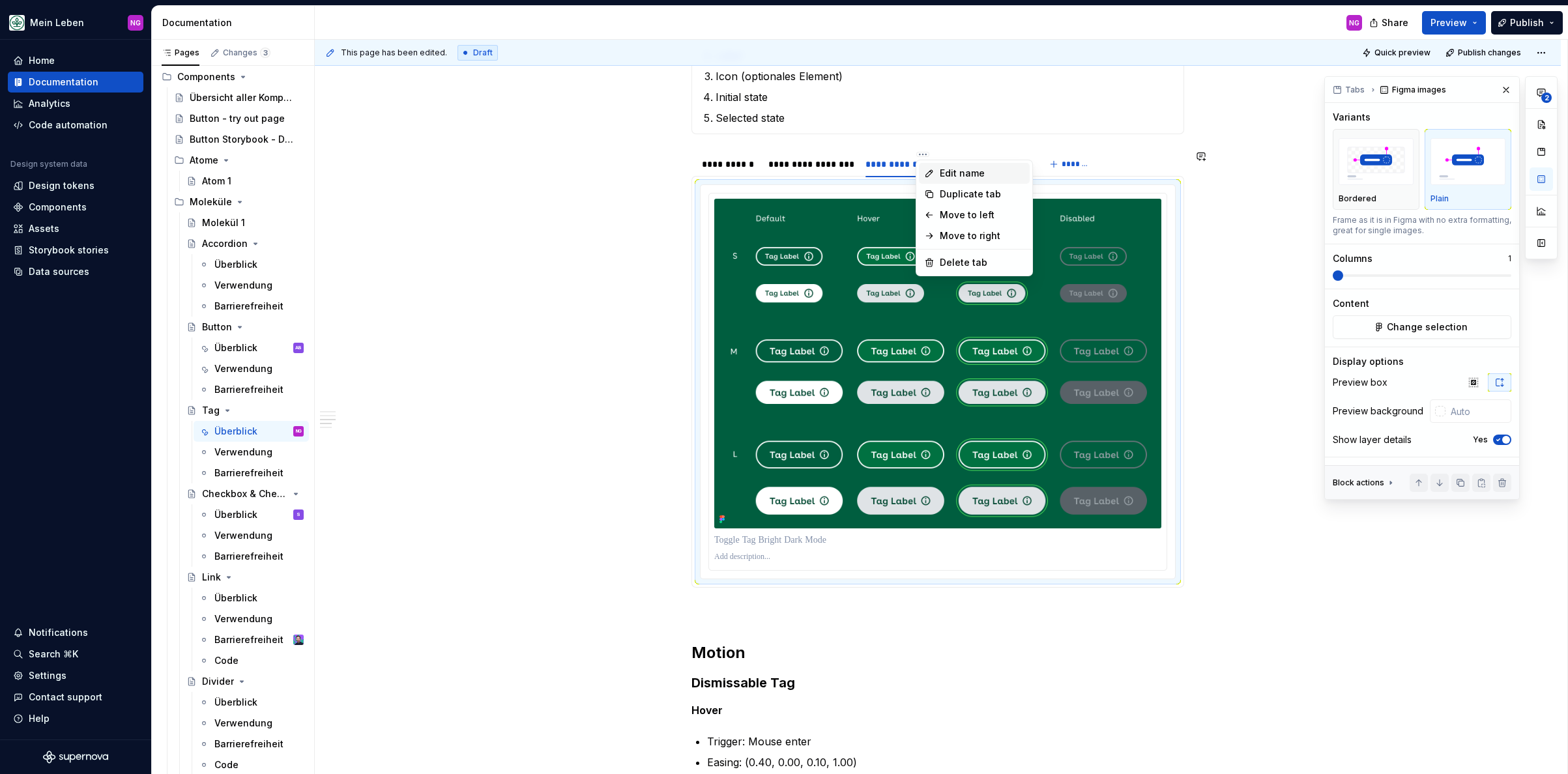
click at [943, 175] on div "Edit name" at bounding box center [981, 173] width 84 height 13
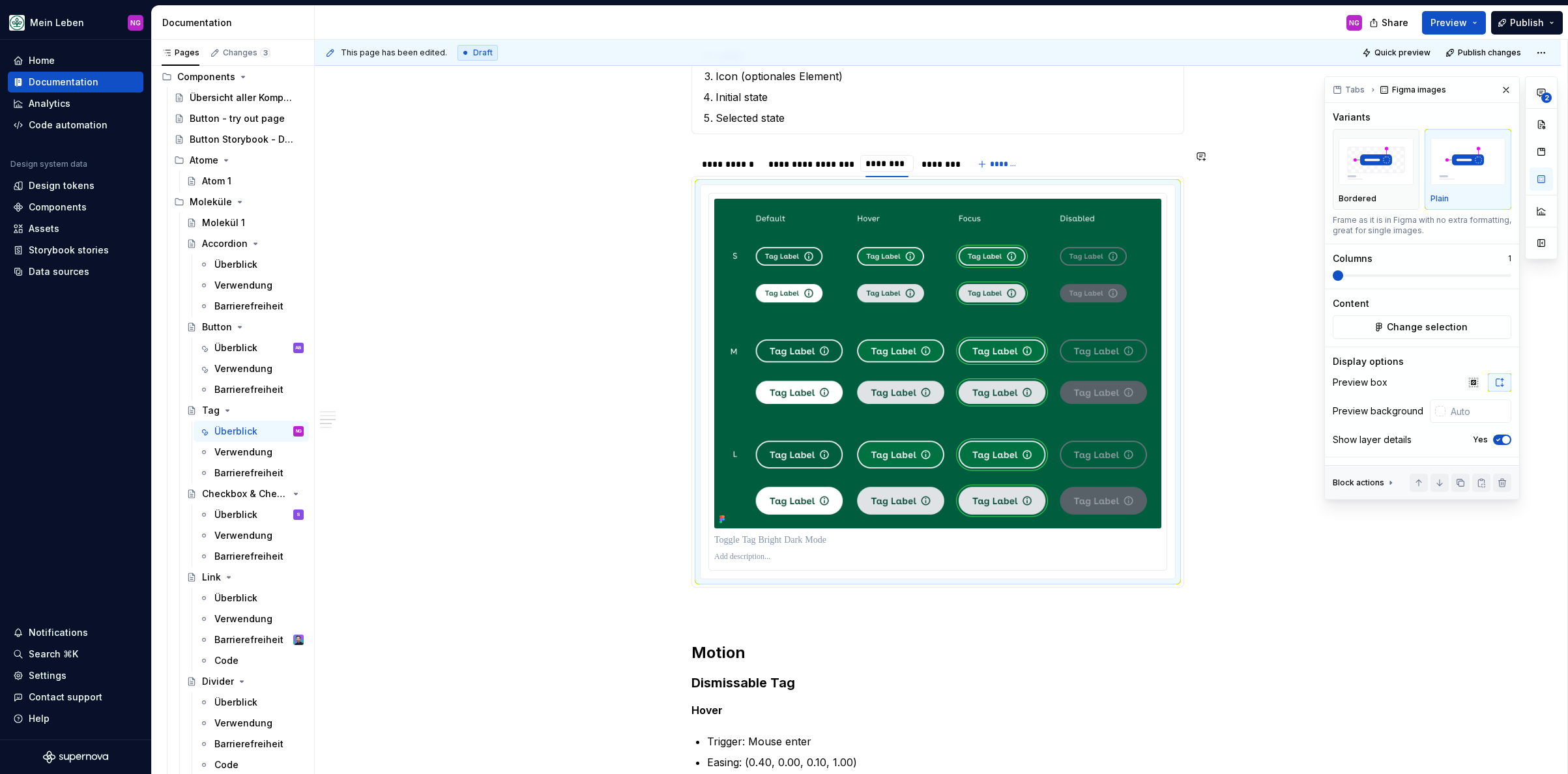
type input "*********"
click at [826, 166] on div "**********" at bounding box center [810, 164] width 84 height 13
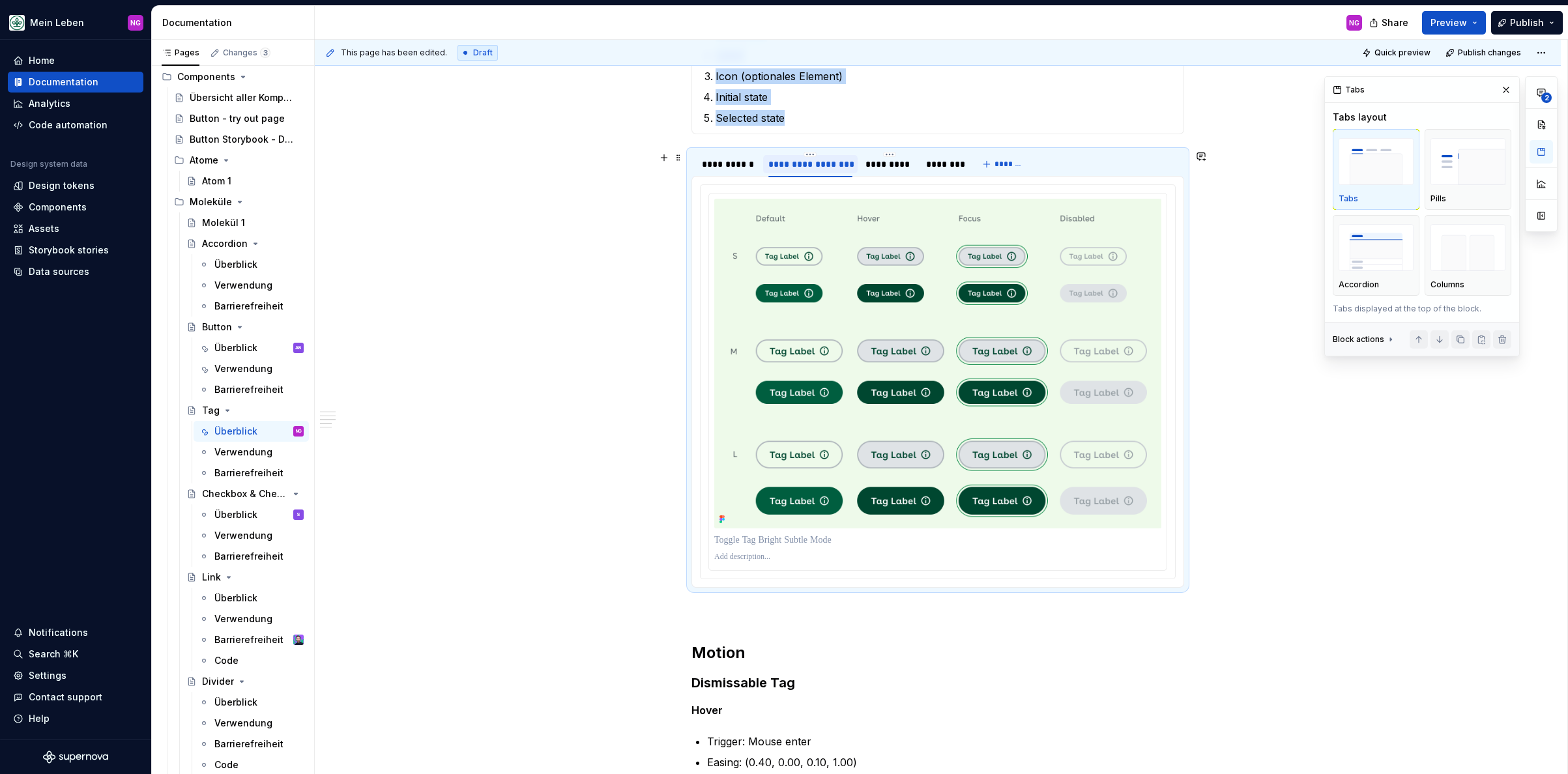
click at [827, 164] on div "**********" at bounding box center [810, 164] width 84 height 13
click at [828, 165] on div "**********" at bounding box center [810, 164] width 84 height 13
type input "**********"
click at [907, 155] on html "Mein Leben NG Home Documentation Analytics Code automation Design system data D…" at bounding box center [784, 387] width 1568 height 774
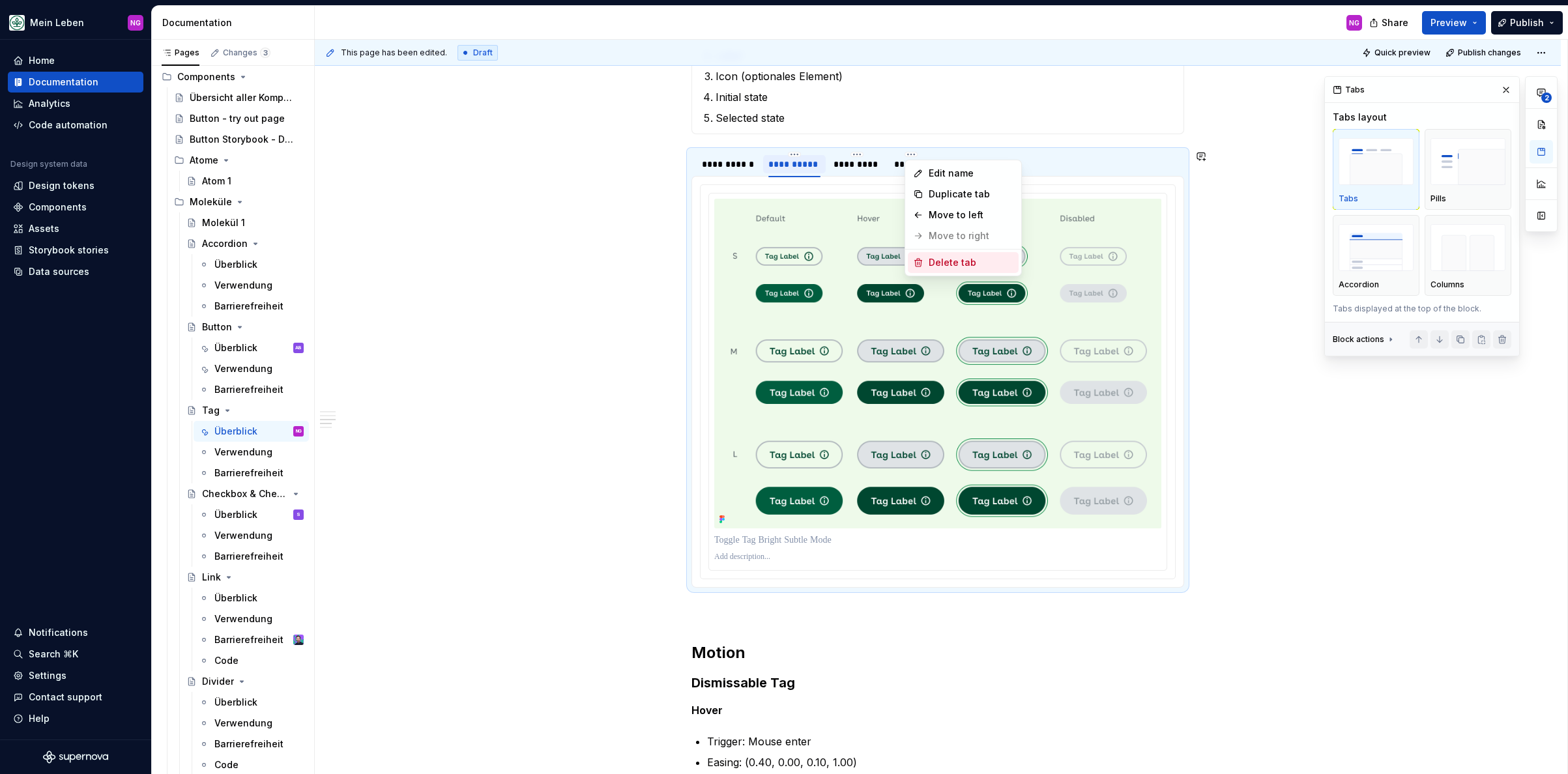
click at [968, 259] on div "Delete tab" at bounding box center [970, 262] width 84 height 13
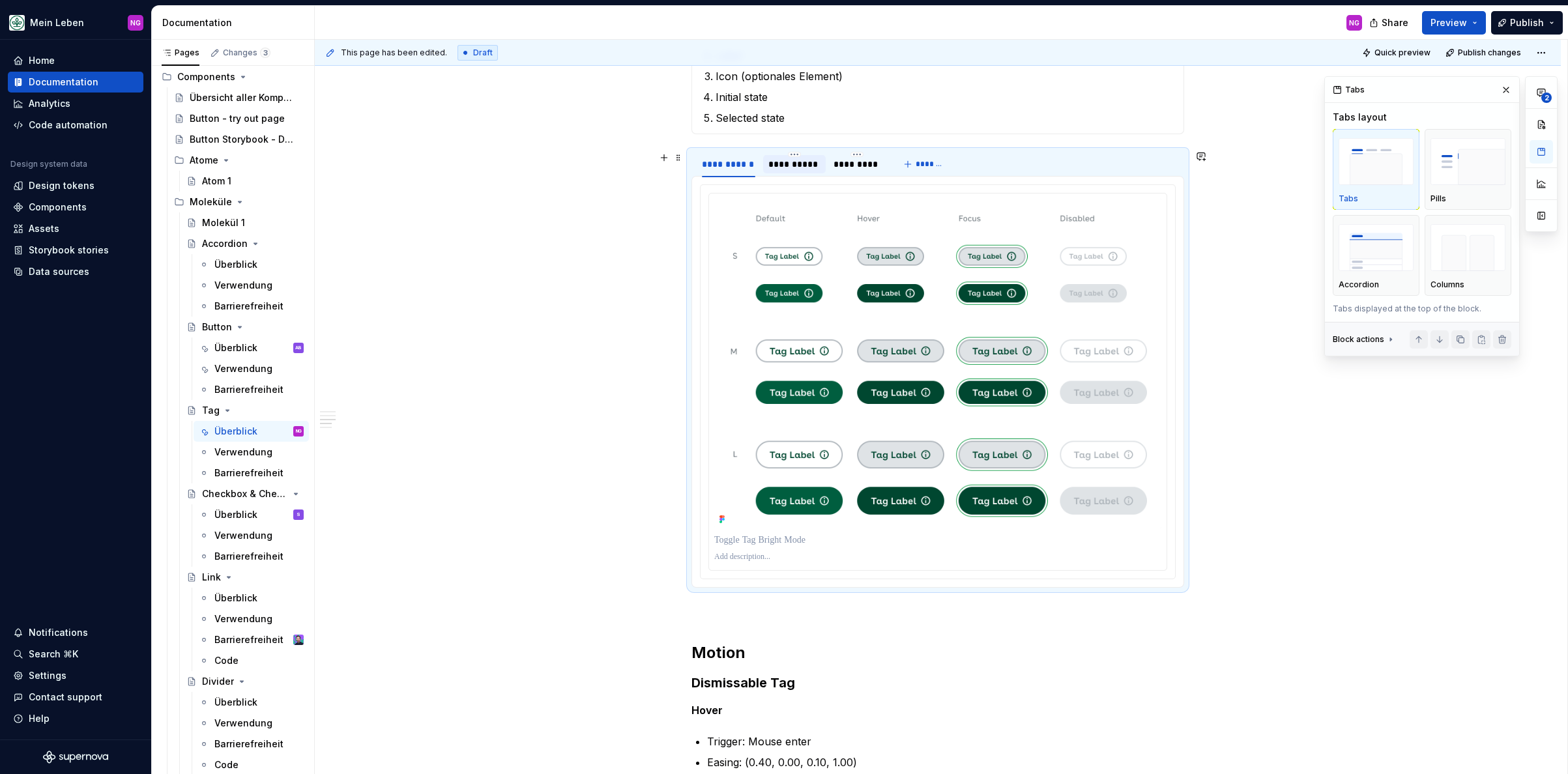
click at [790, 159] on div "**********" at bounding box center [794, 164] width 52 height 13
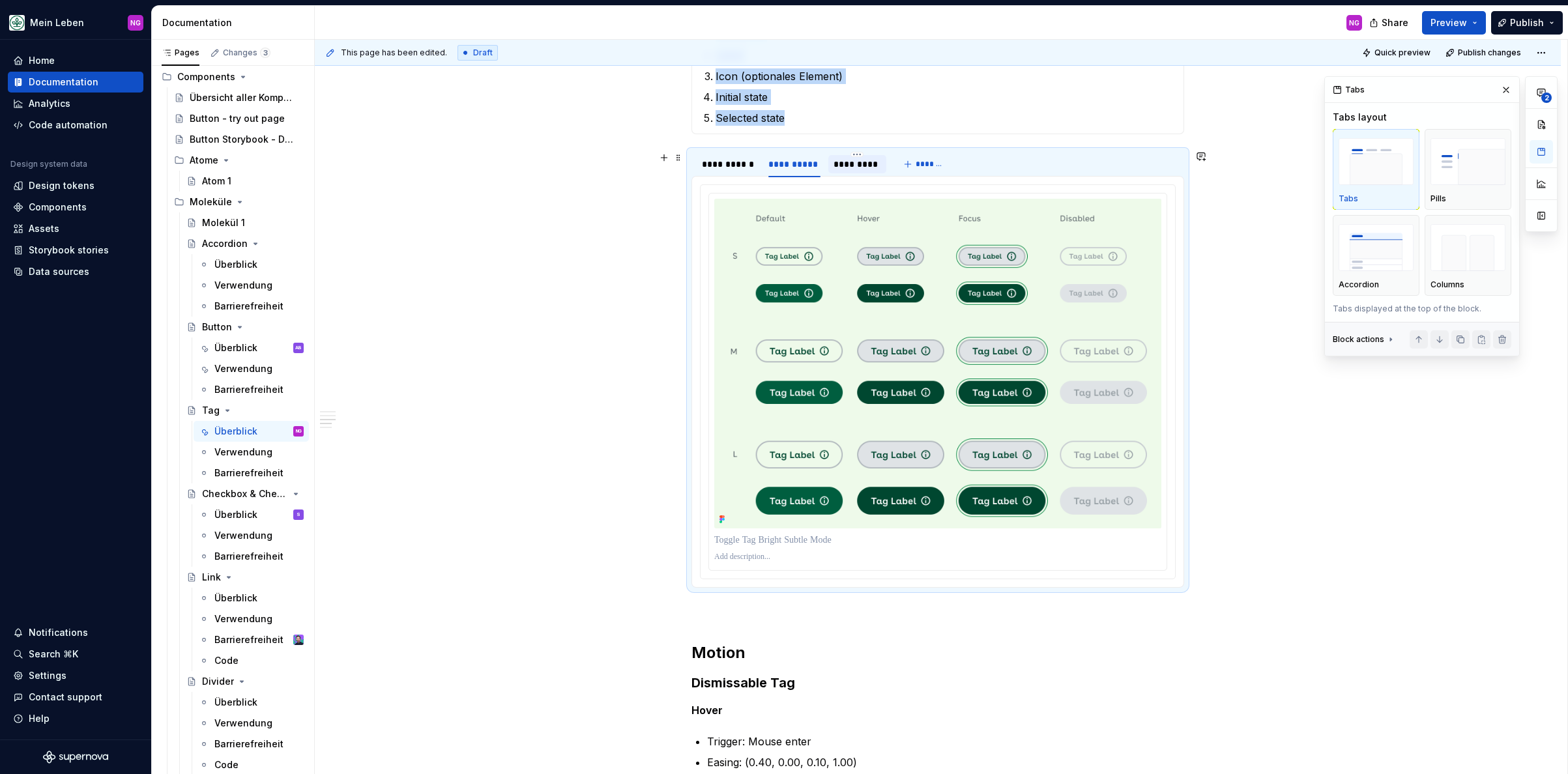
click at [853, 165] on div "*********" at bounding box center [857, 164] width 48 height 13
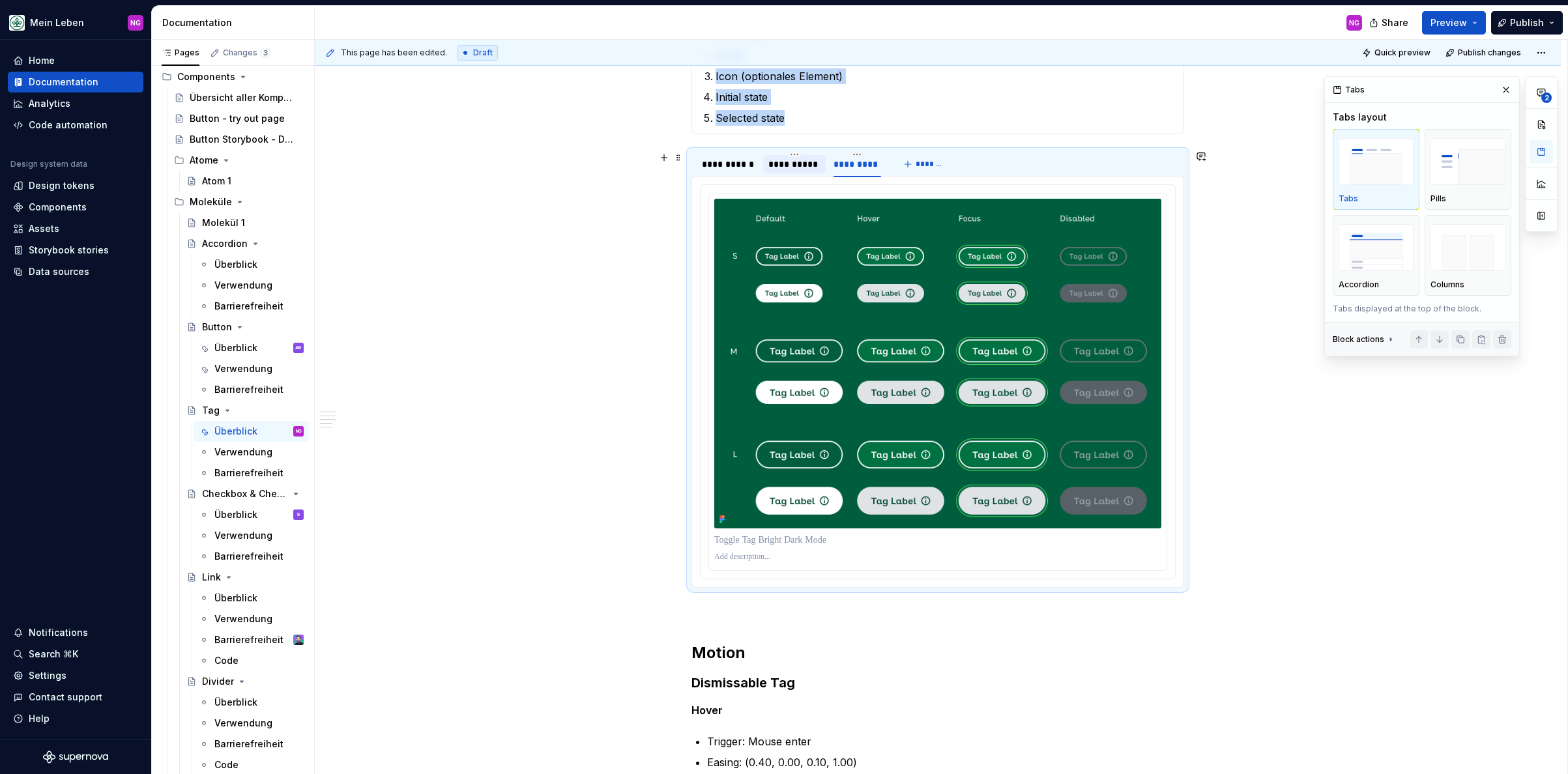
click at [805, 167] on div "**********" at bounding box center [794, 164] width 52 height 13
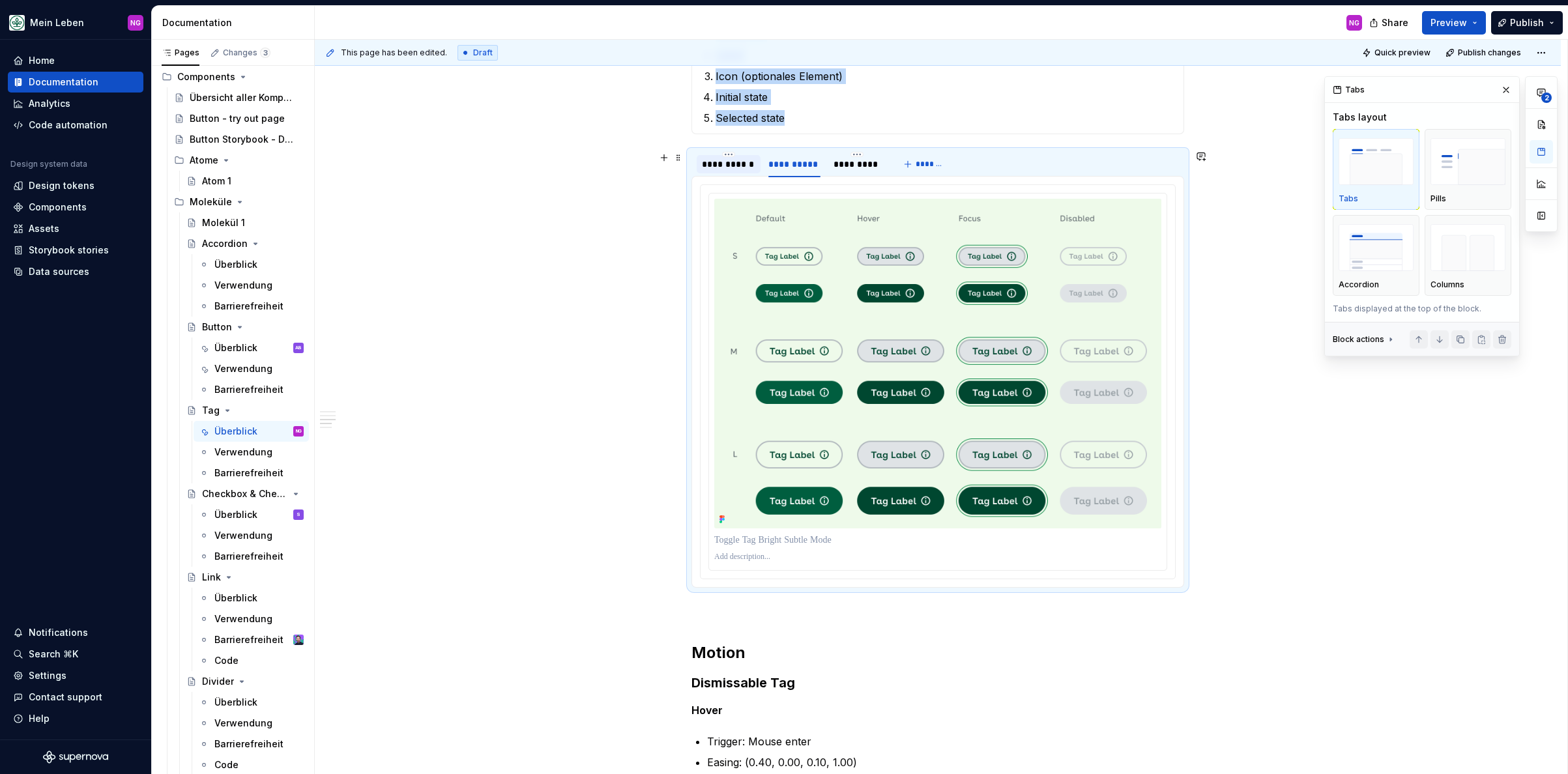
click at [737, 167] on div "**********" at bounding box center [729, 164] width 53 height 13
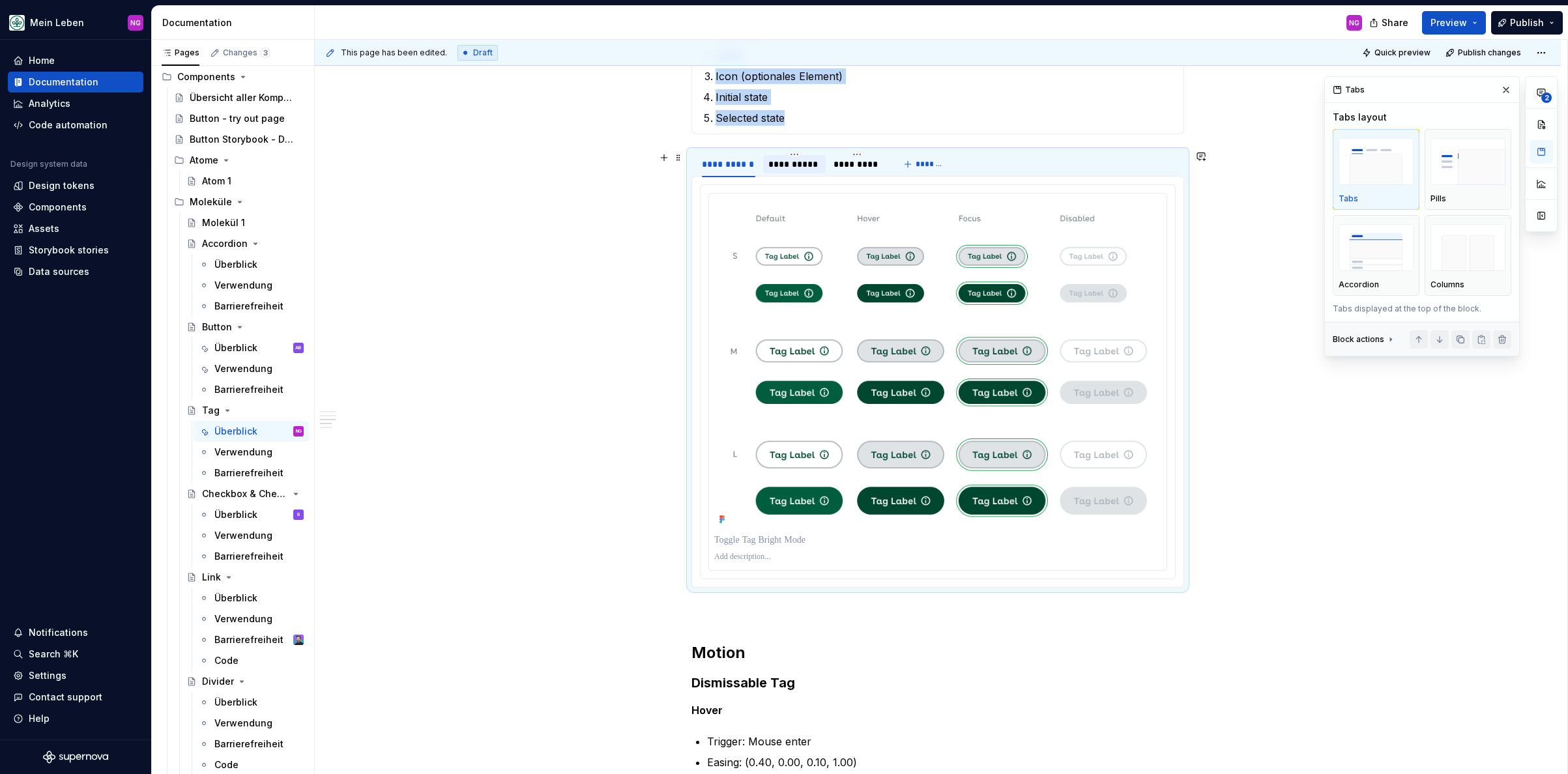
click at [794, 168] on div "**********" at bounding box center [794, 164] width 52 height 13
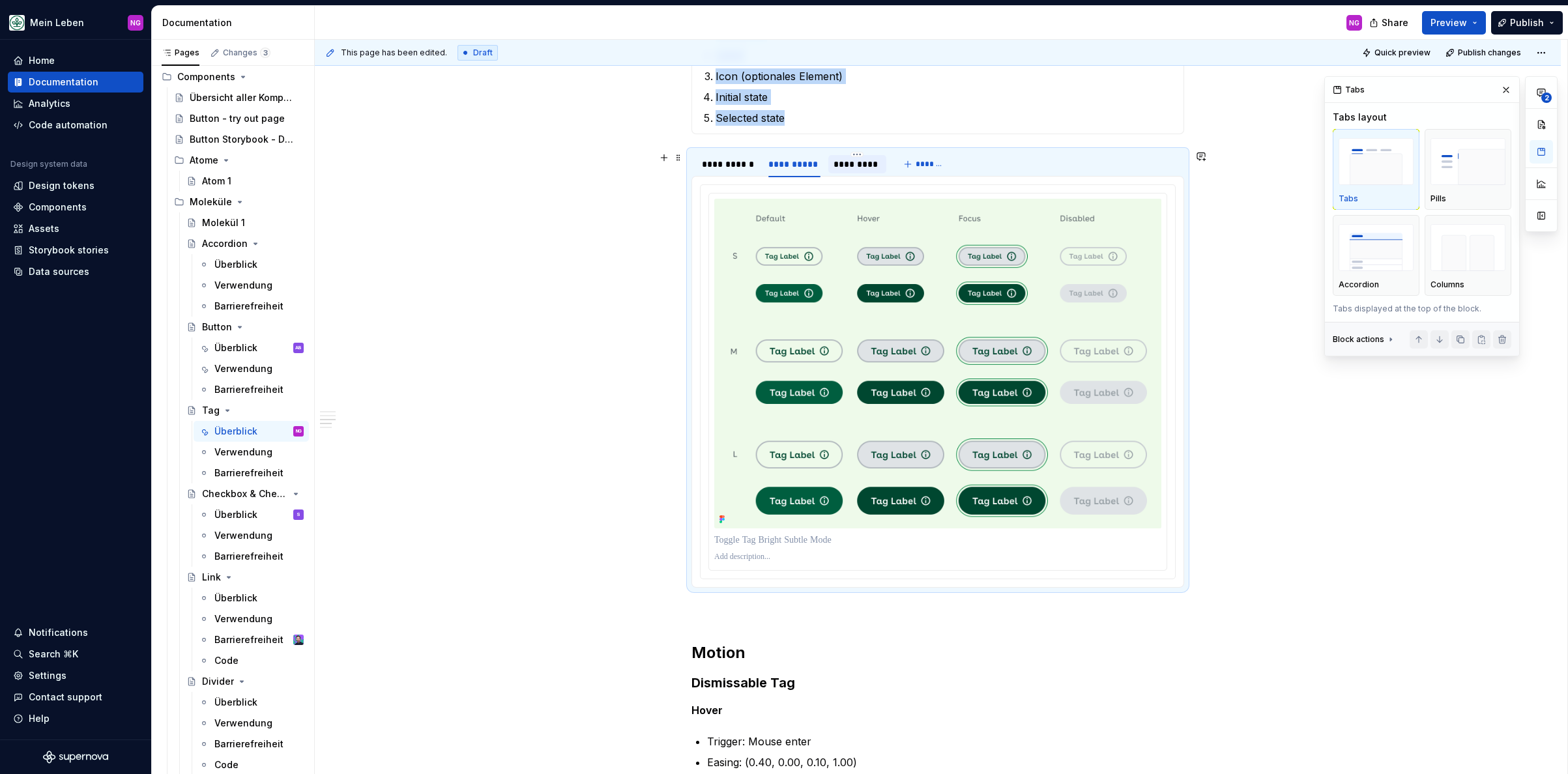
click at [847, 166] on div "*********" at bounding box center [857, 164] width 48 height 13
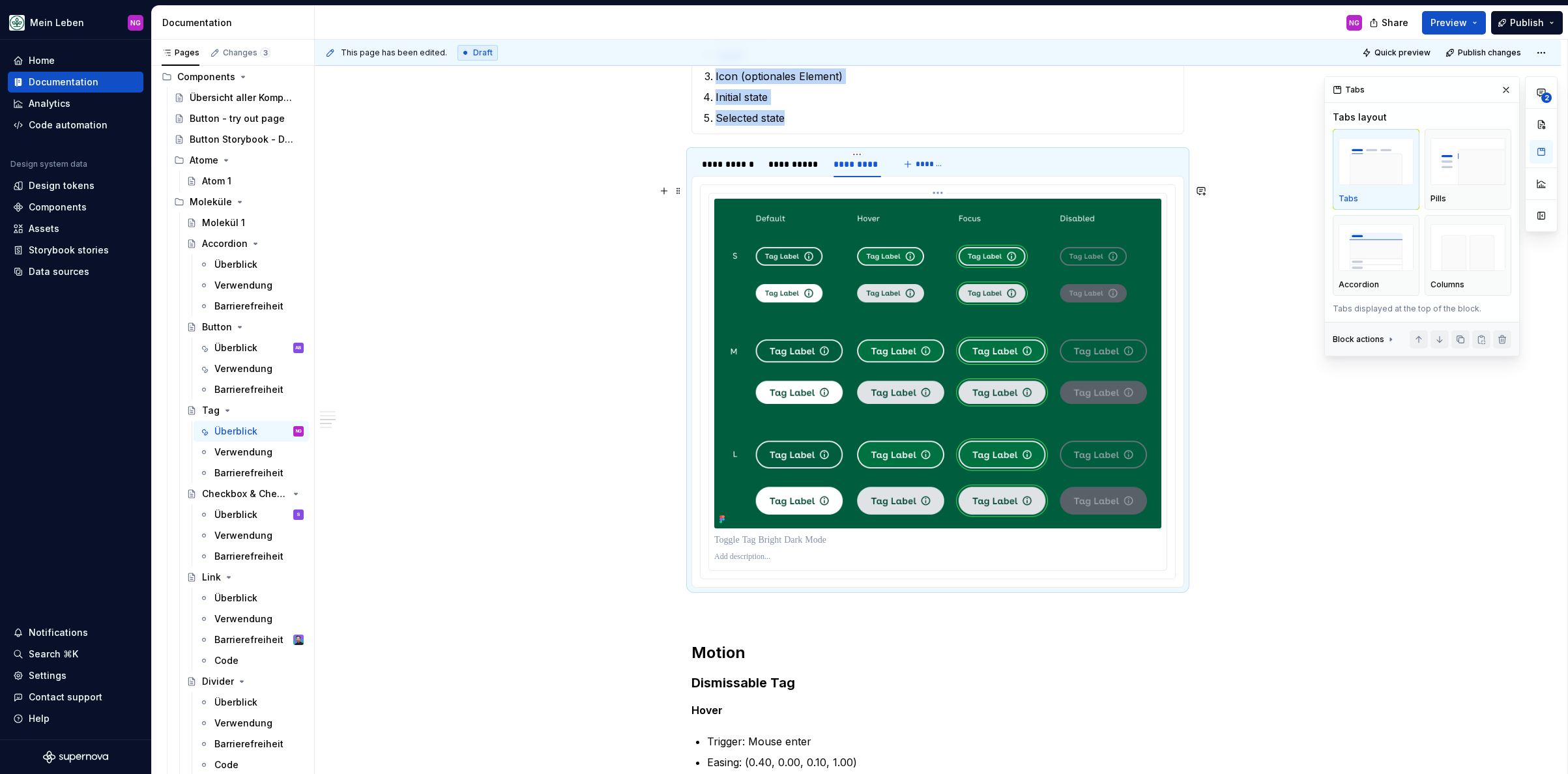
click at [849, 260] on img at bounding box center [938, 364] width 447 height 330
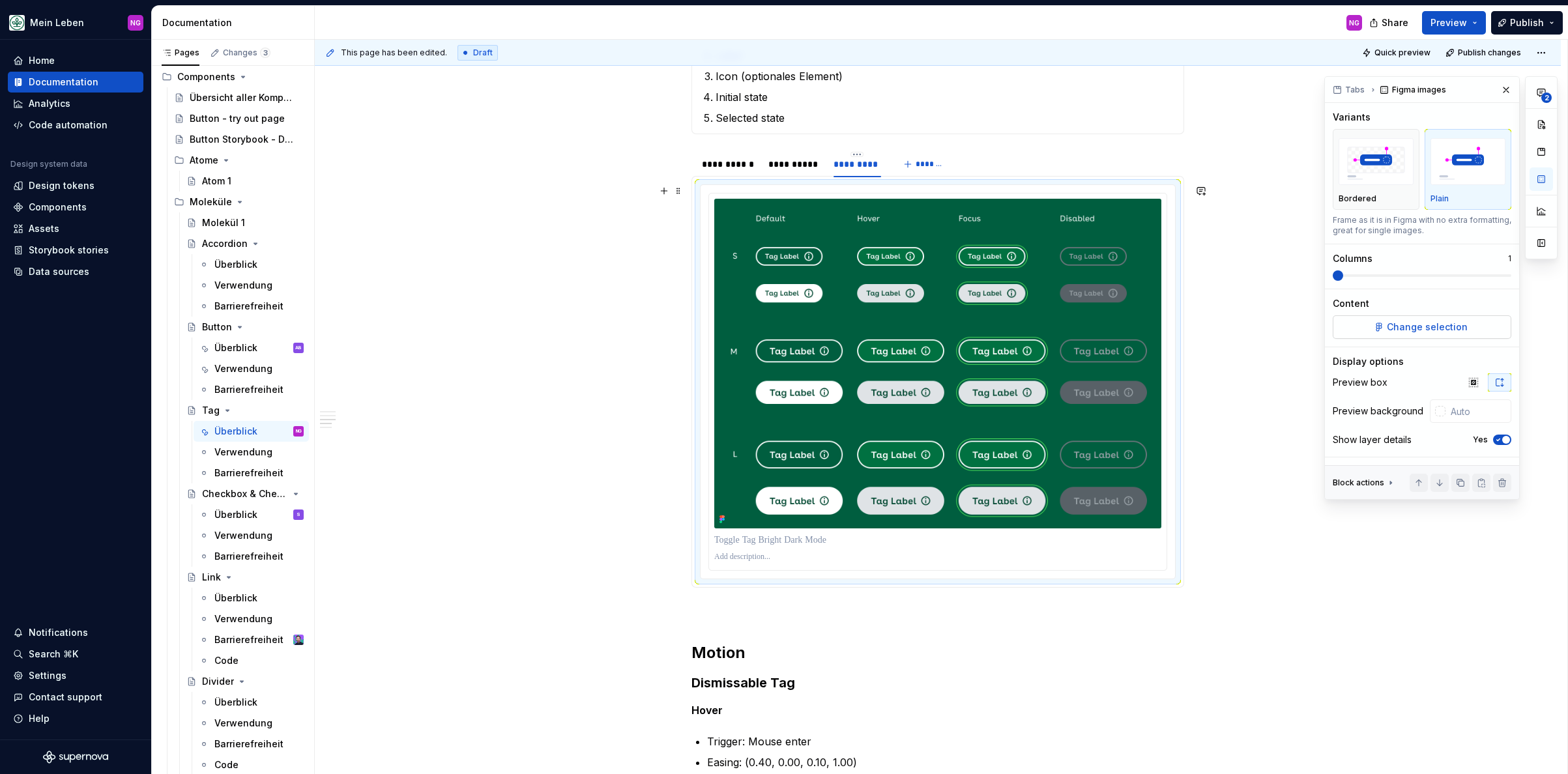
click at [1400, 330] on span "Change selection" at bounding box center [1427, 327] width 81 height 13
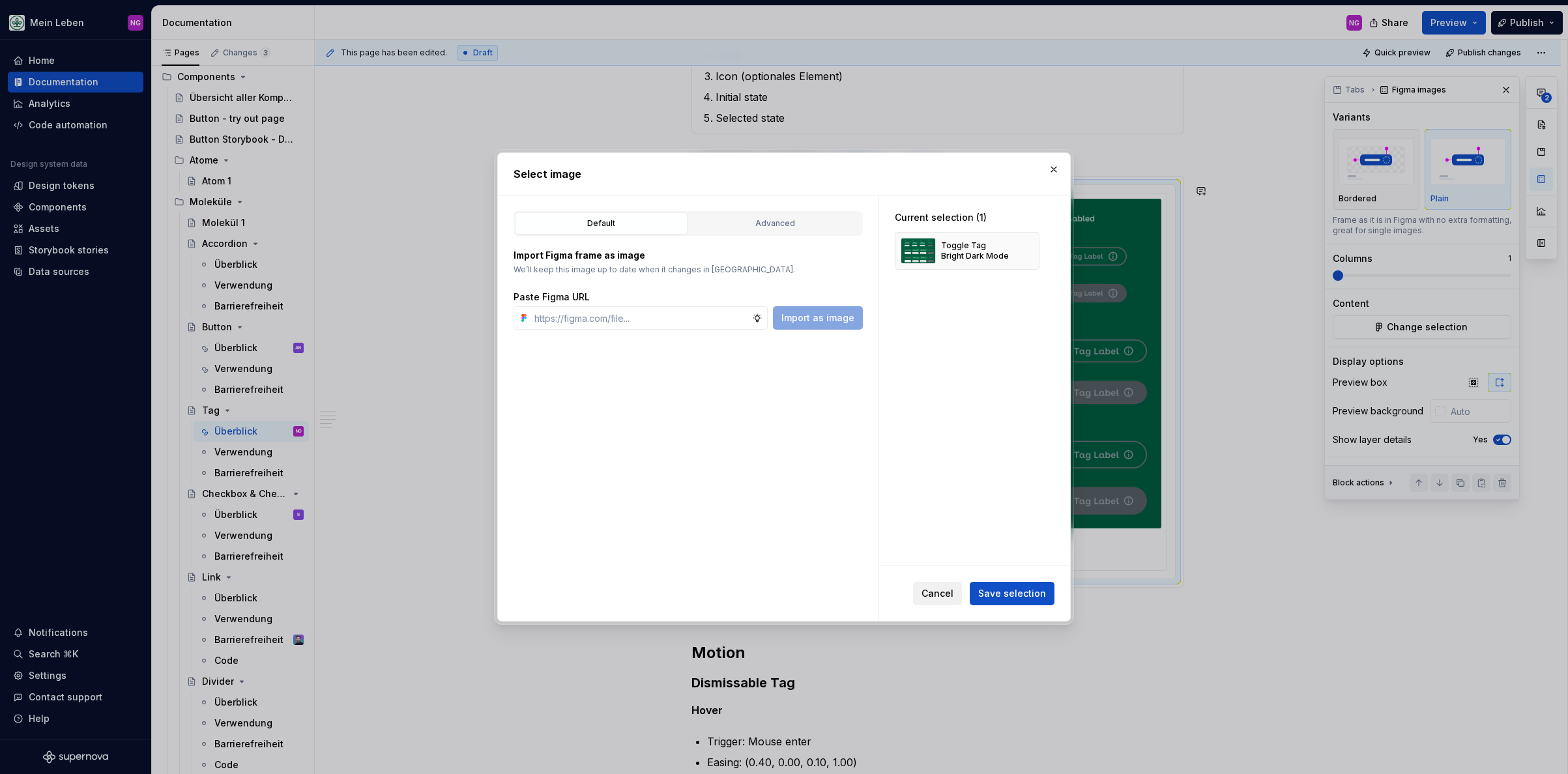
click at [945, 599] on span "Cancel" at bounding box center [937, 594] width 32 height 13
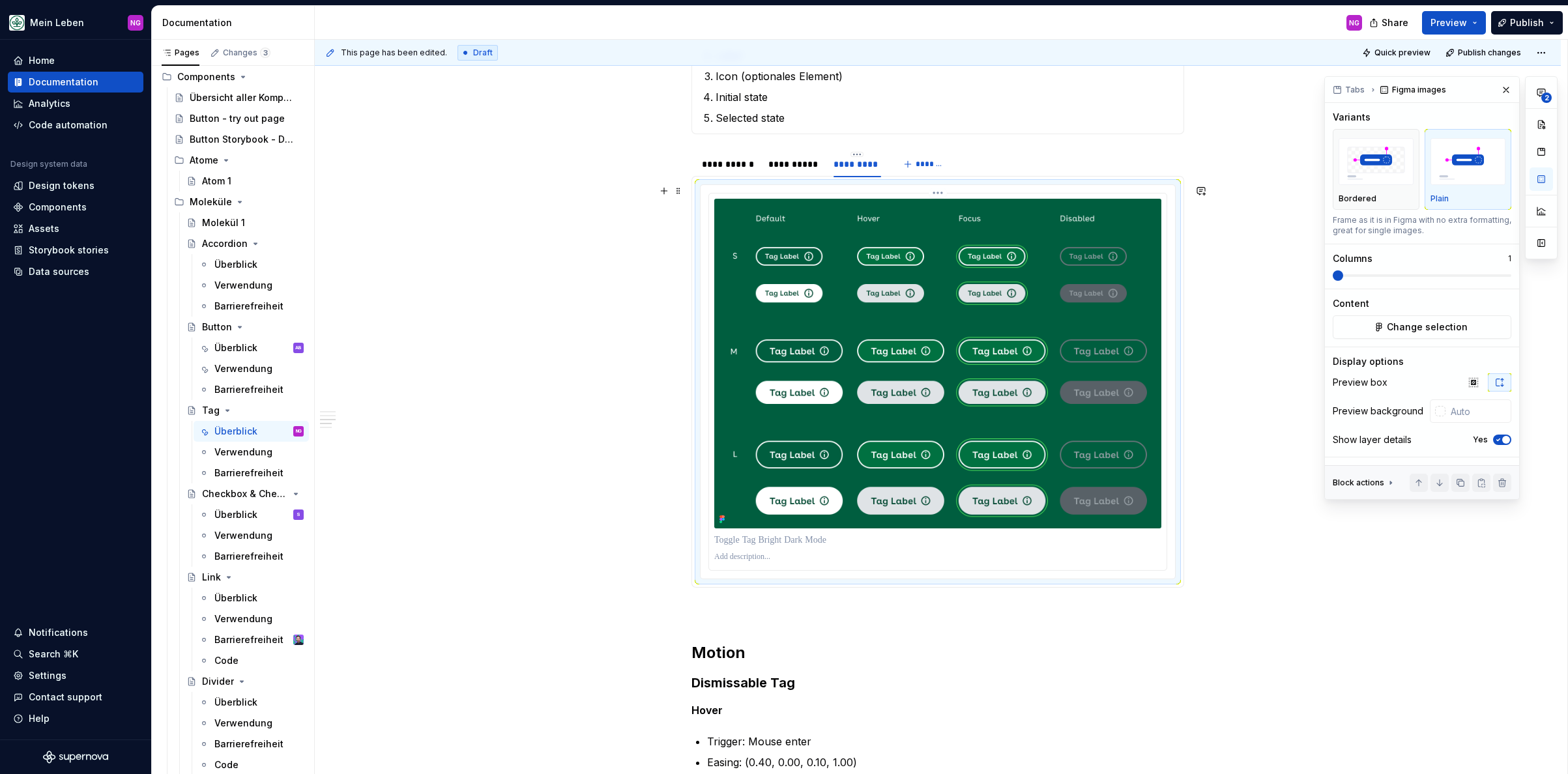
click at [736, 540] on p at bounding box center [938, 540] width 447 height 13
click at [717, 518] on icon at bounding box center [721, 518] width 10 height 10
click at [780, 560] on p at bounding box center [938, 556] width 447 height 10
click at [1137, 222] on img at bounding box center [938, 364] width 447 height 330
click at [1400, 313] on div "Content Change selection" at bounding box center [1421, 318] width 179 height 42
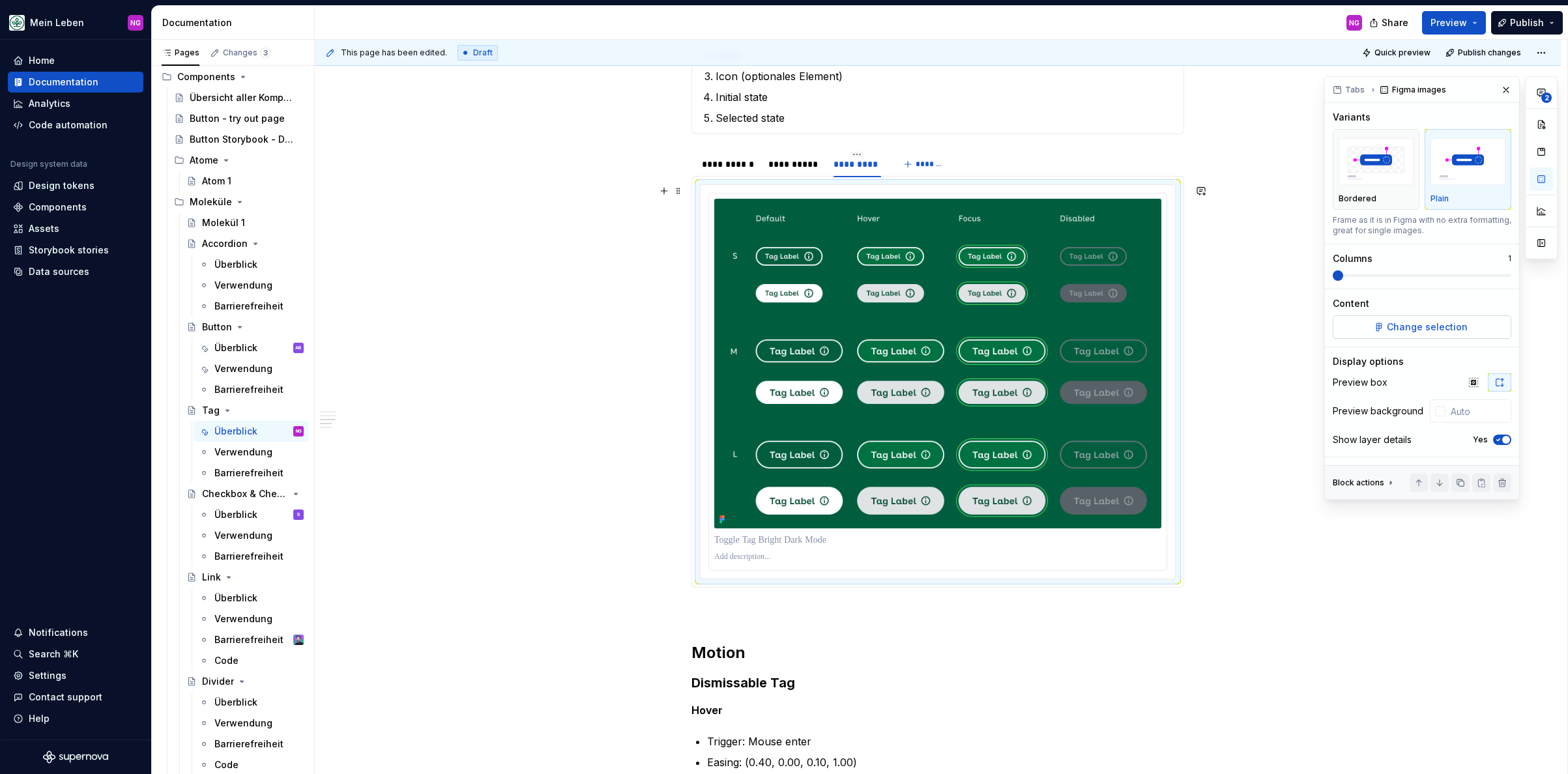
click at [1400, 326] on span "Change selection" at bounding box center [1427, 327] width 81 height 13
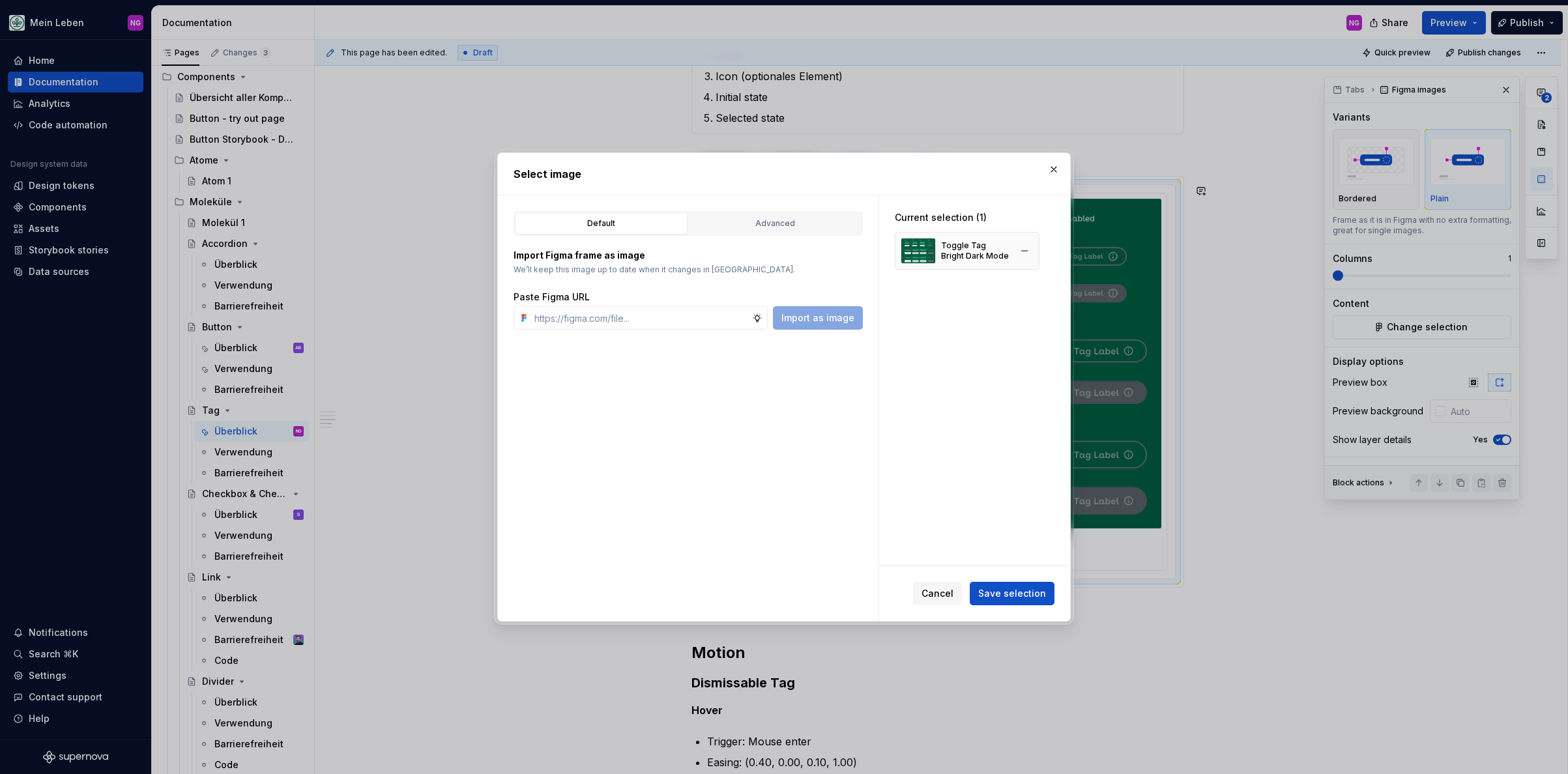
click at [948, 254] on div "Toggle Tag Bright Dark Mode" at bounding box center [975, 250] width 69 height 21
click at [918, 254] on img at bounding box center [918, 251] width 35 height 26
click at [765, 227] on div "Advanced" at bounding box center [775, 223] width 163 height 13
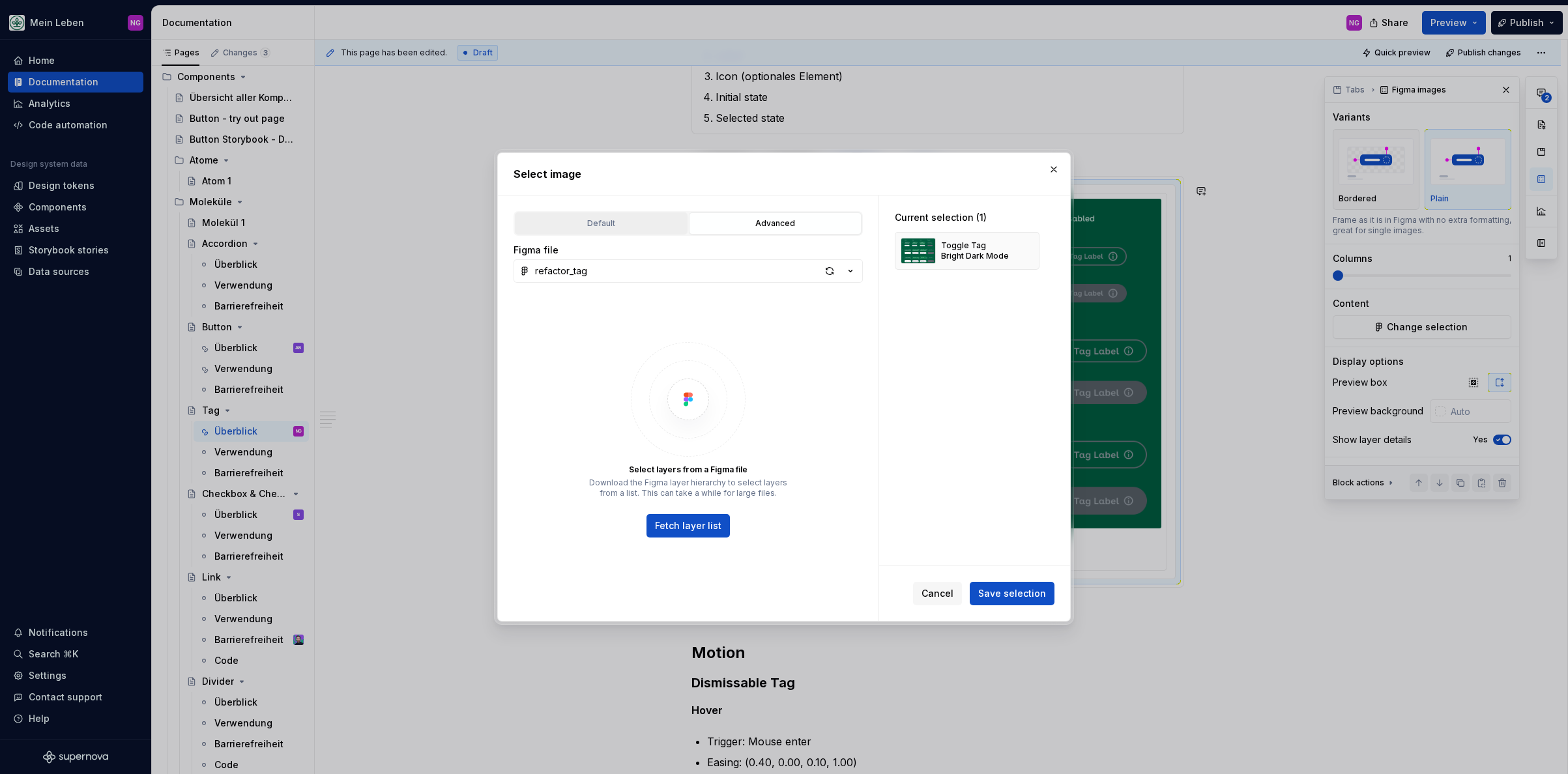
click at [585, 222] on div "Default" at bounding box center [601, 223] width 163 height 13
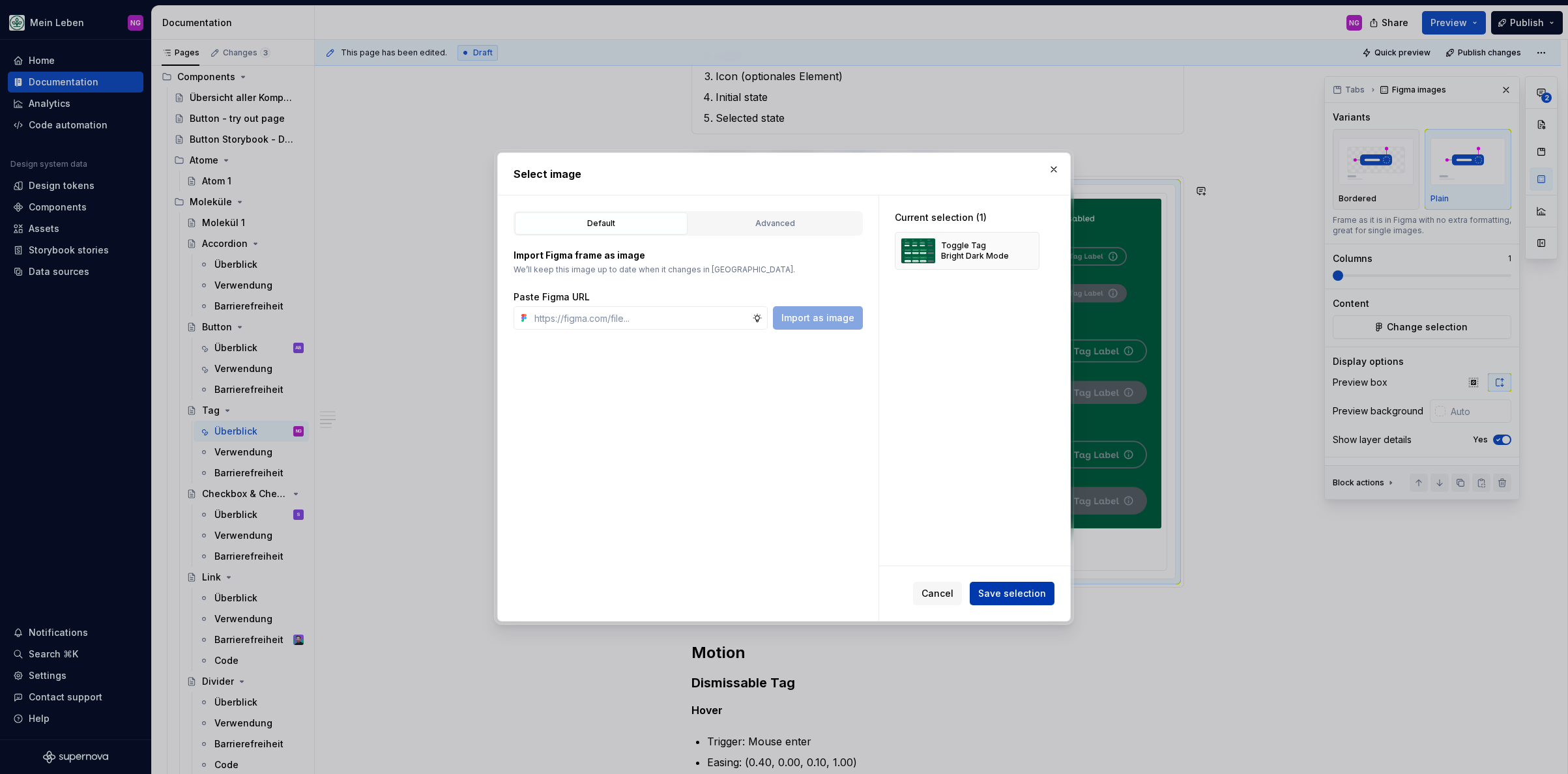
click at [984, 592] on span "Save selection" at bounding box center [1012, 594] width 68 height 13
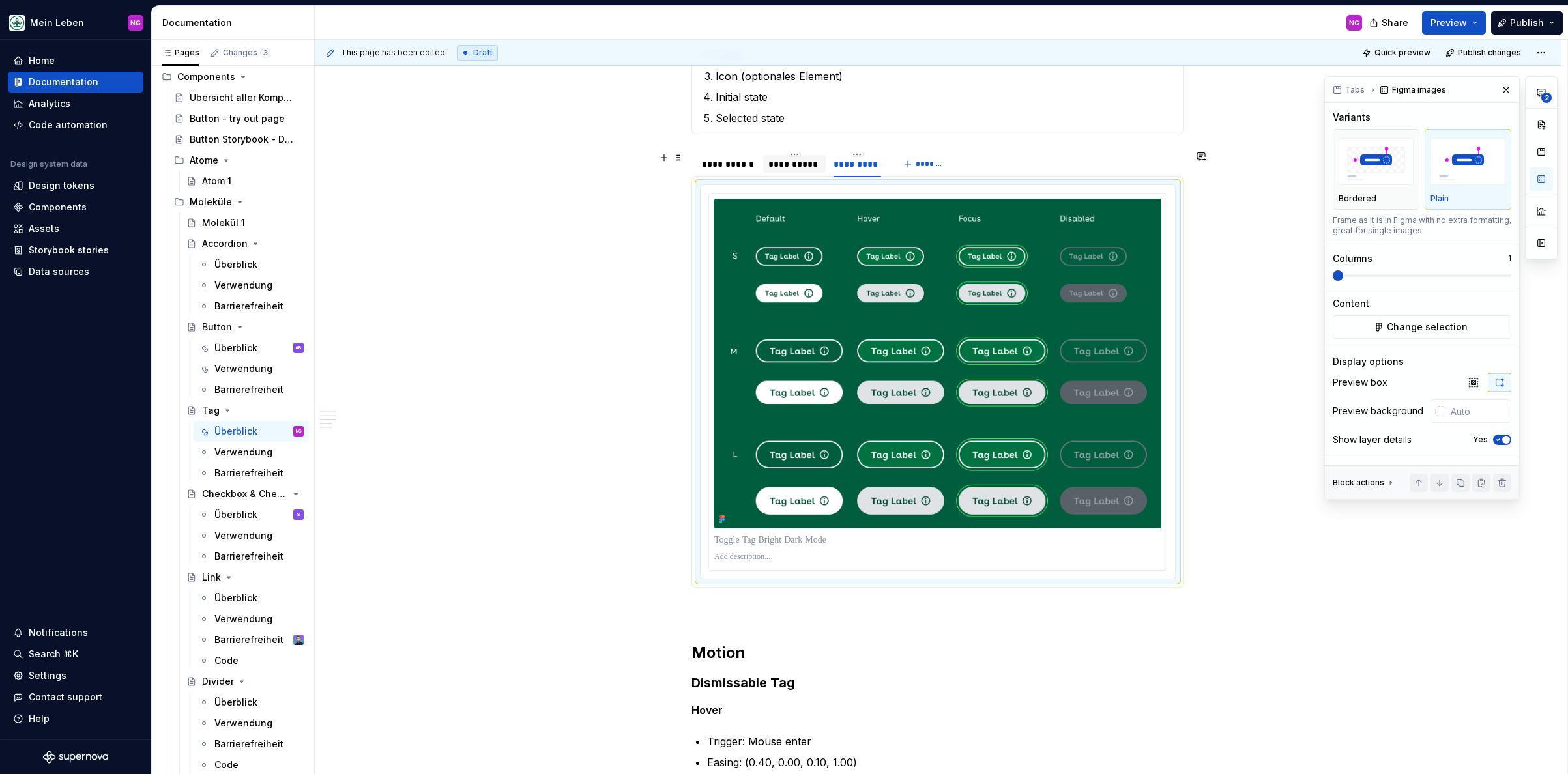
click at [800, 163] on div "**********" at bounding box center [794, 164] width 52 height 13
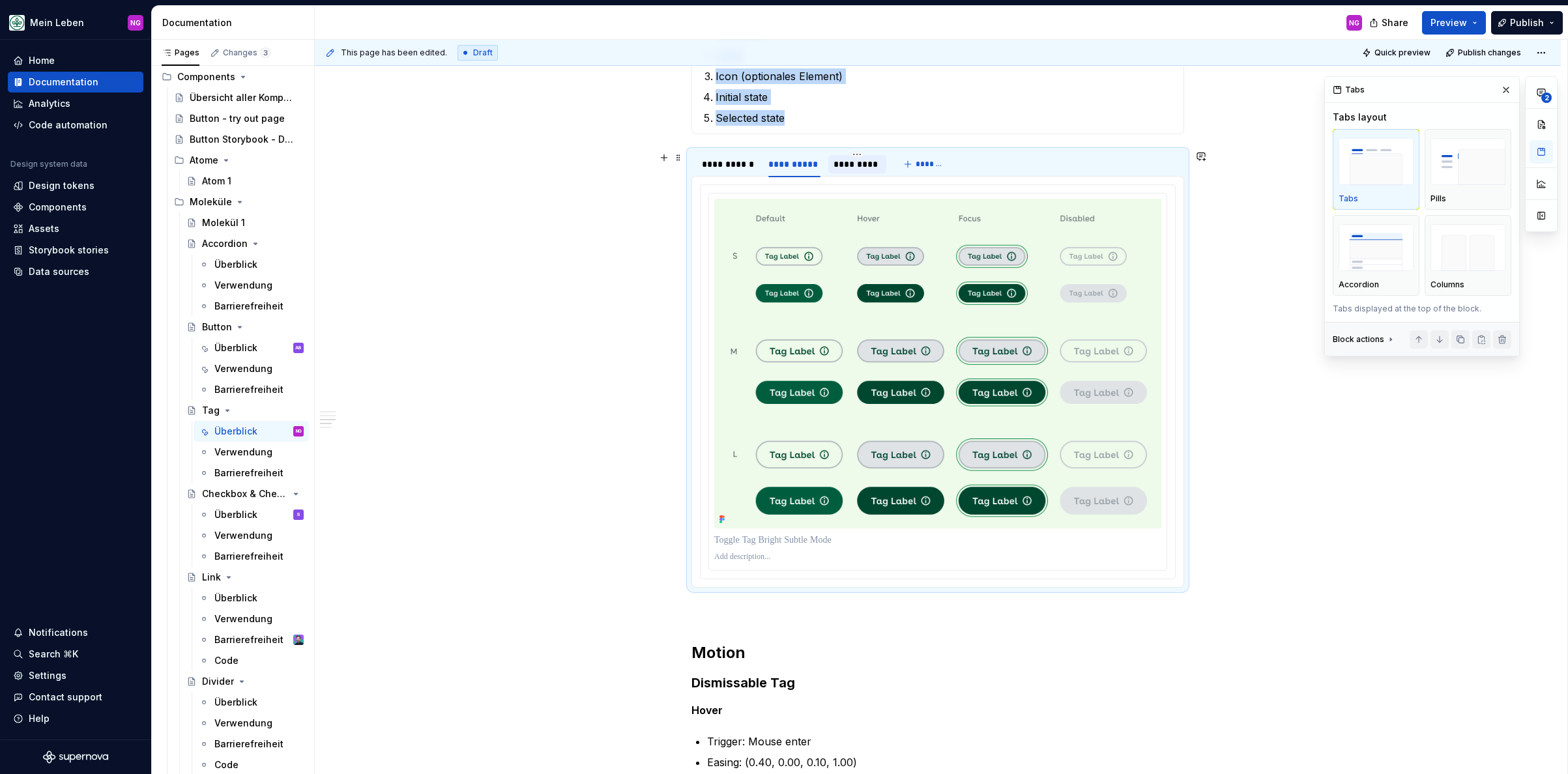
click at [855, 161] on div "*********" at bounding box center [857, 164] width 48 height 13
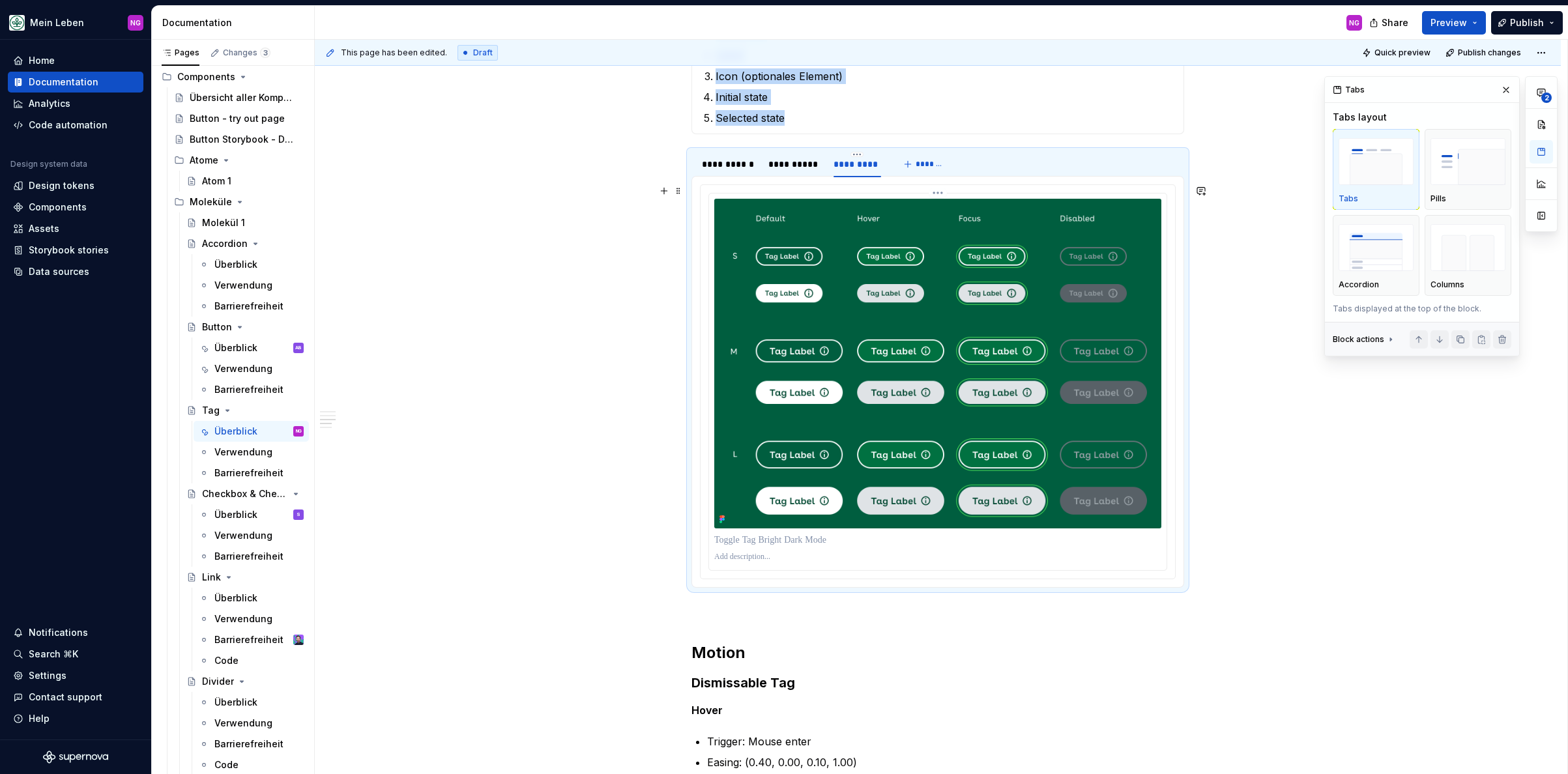
click at [793, 541] on p at bounding box center [938, 540] width 447 height 13
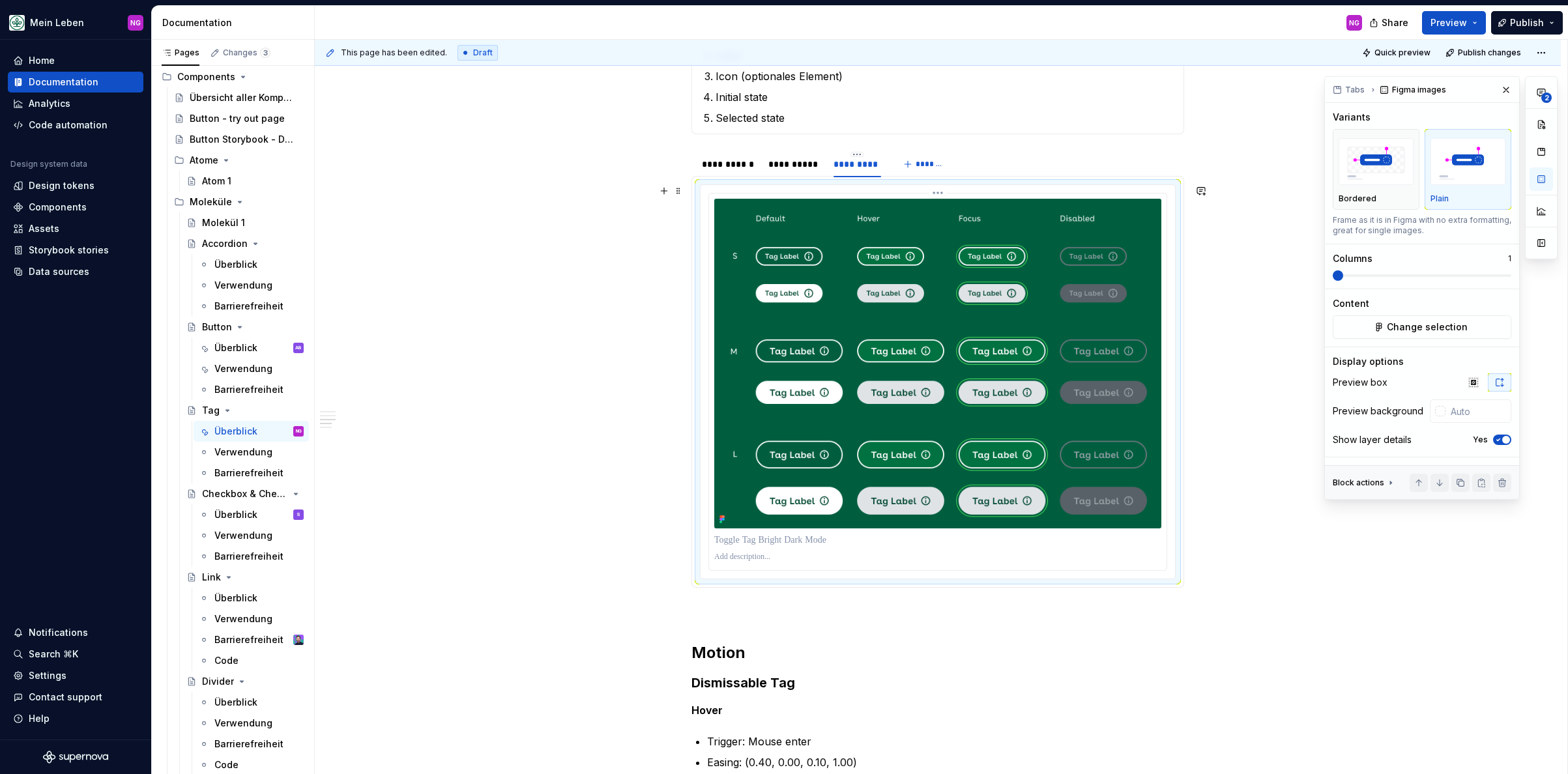
click at [844, 346] on img at bounding box center [938, 364] width 447 height 330
click at [1002, 336] on img at bounding box center [938, 364] width 447 height 330
click at [1400, 87] on div "Figma images" at bounding box center [1413, 90] width 76 height 18
click at [1400, 331] on span "Change selection" at bounding box center [1427, 327] width 81 height 13
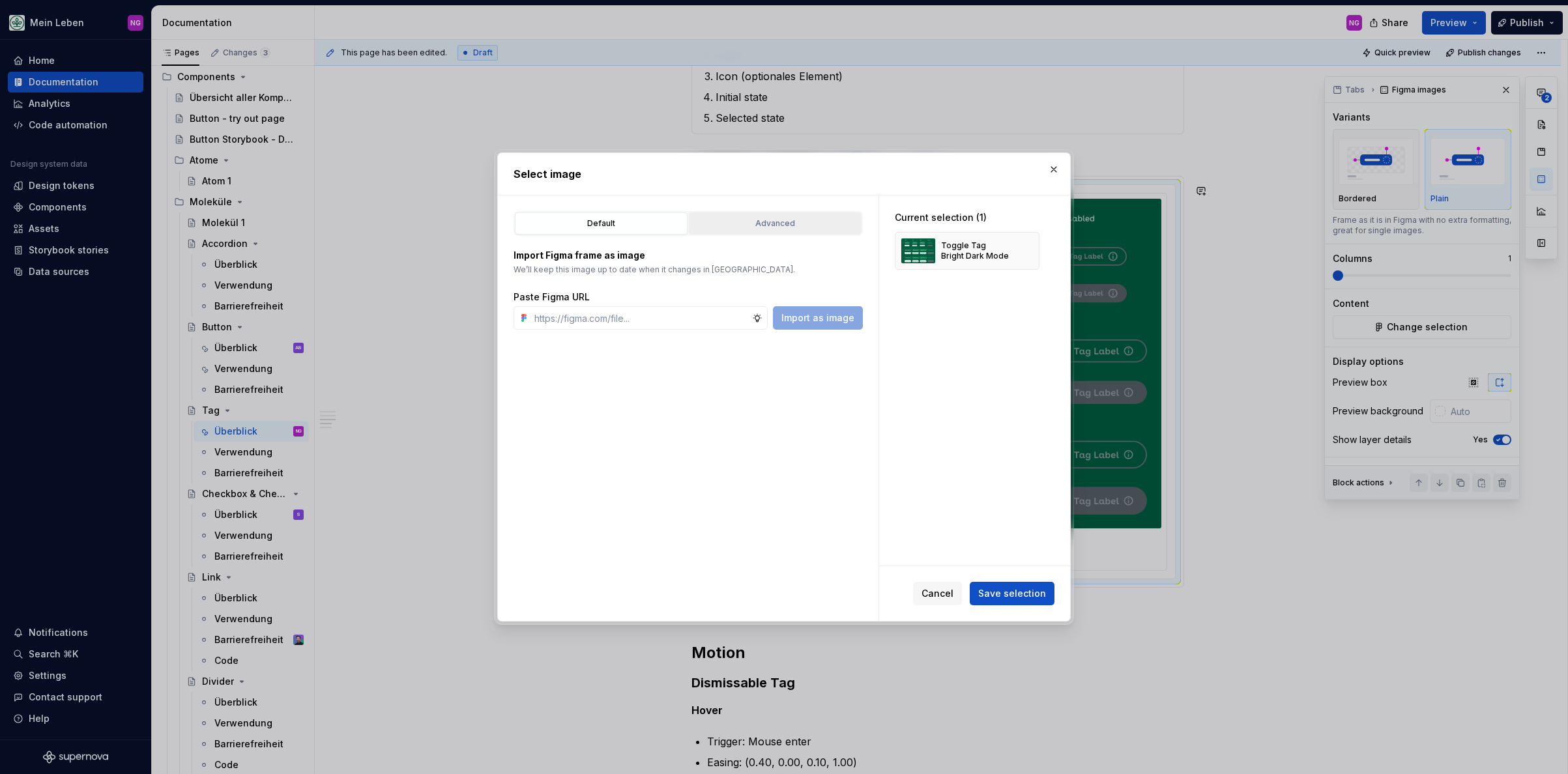
click at [801, 223] on div "Advanced" at bounding box center [775, 223] width 163 height 13
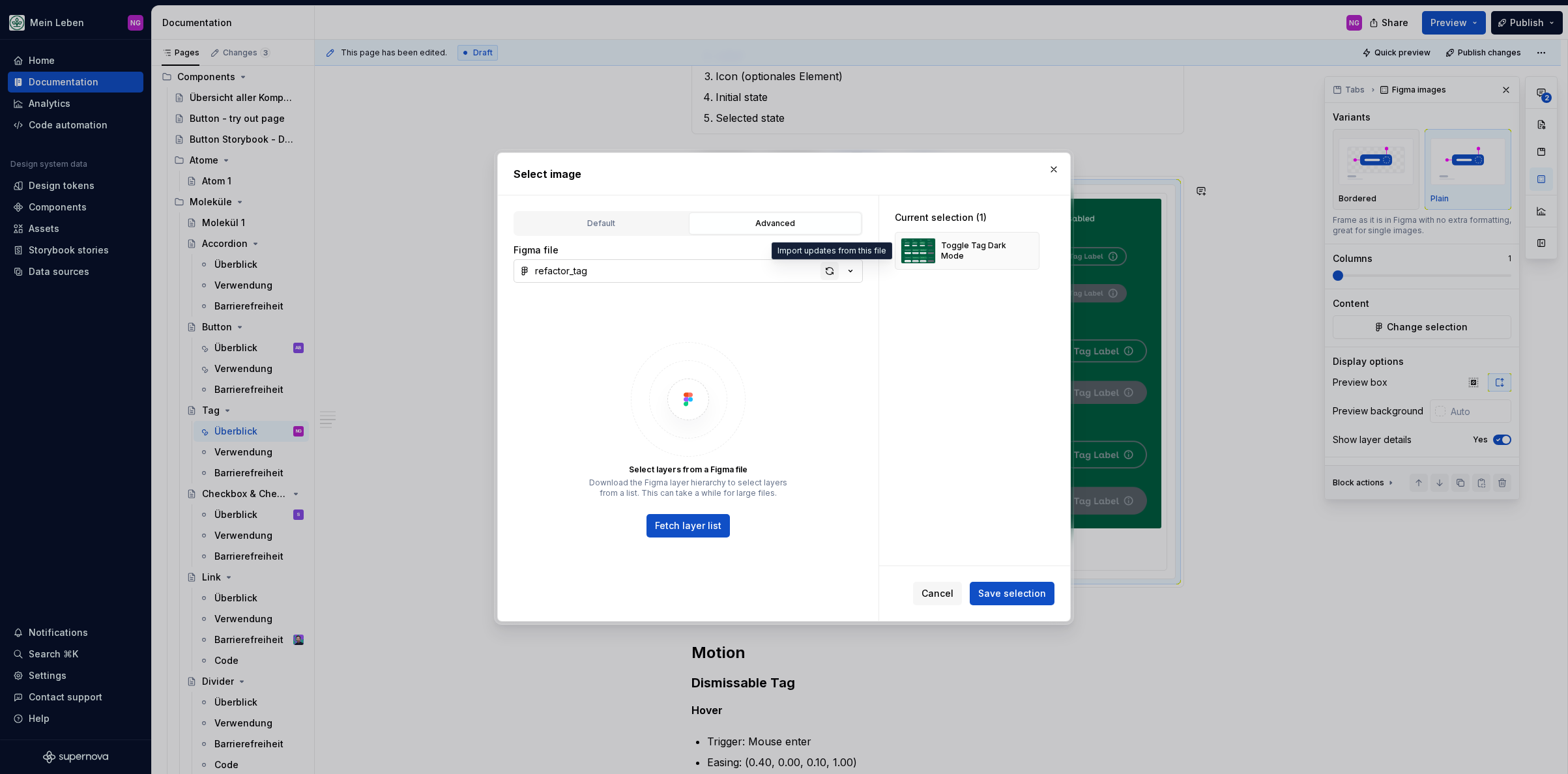
click at [831, 271] on div "button" at bounding box center [829, 271] width 18 height 18
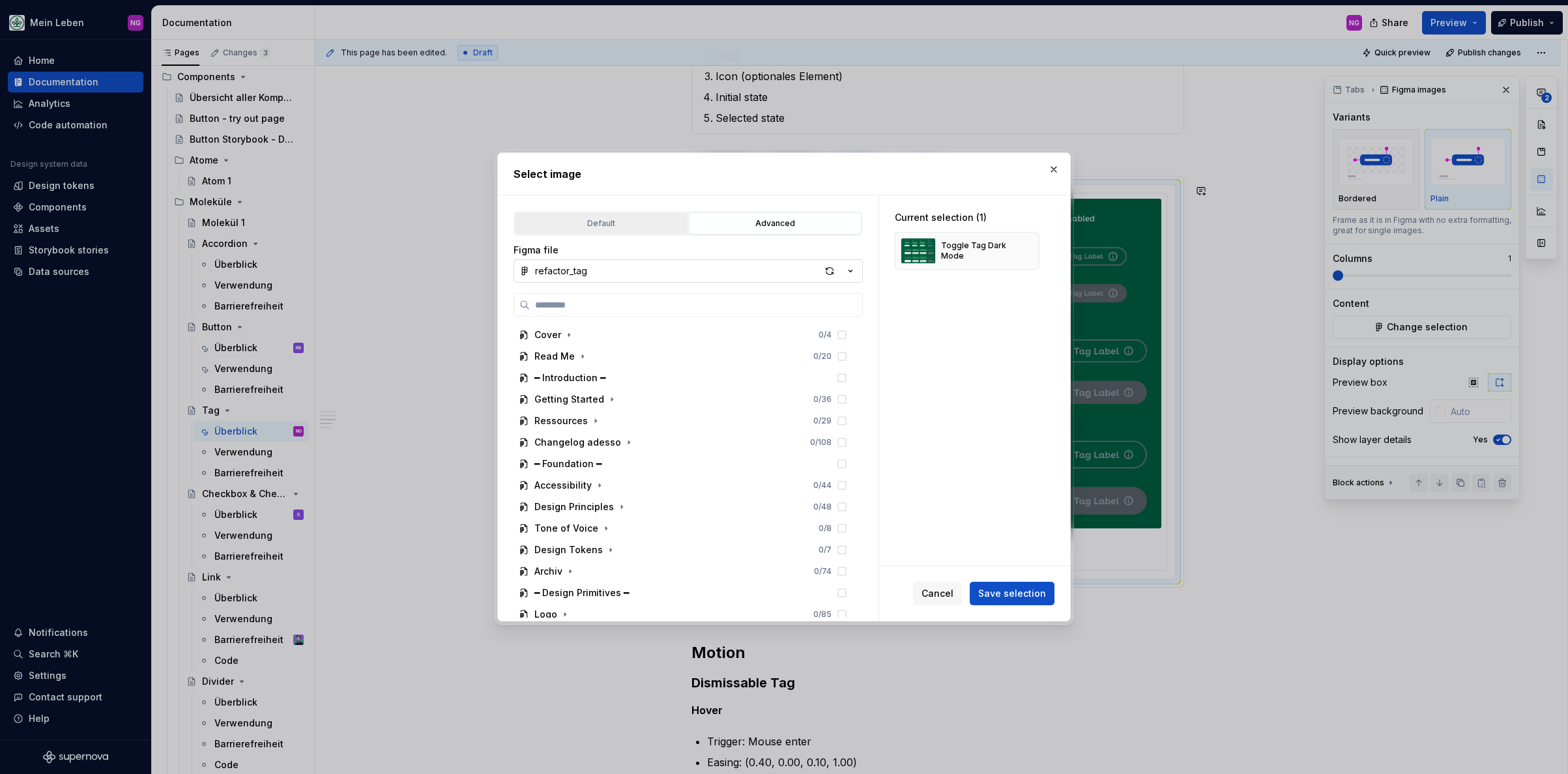
click at [645, 221] on div "Default" at bounding box center [601, 223] width 163 height 13
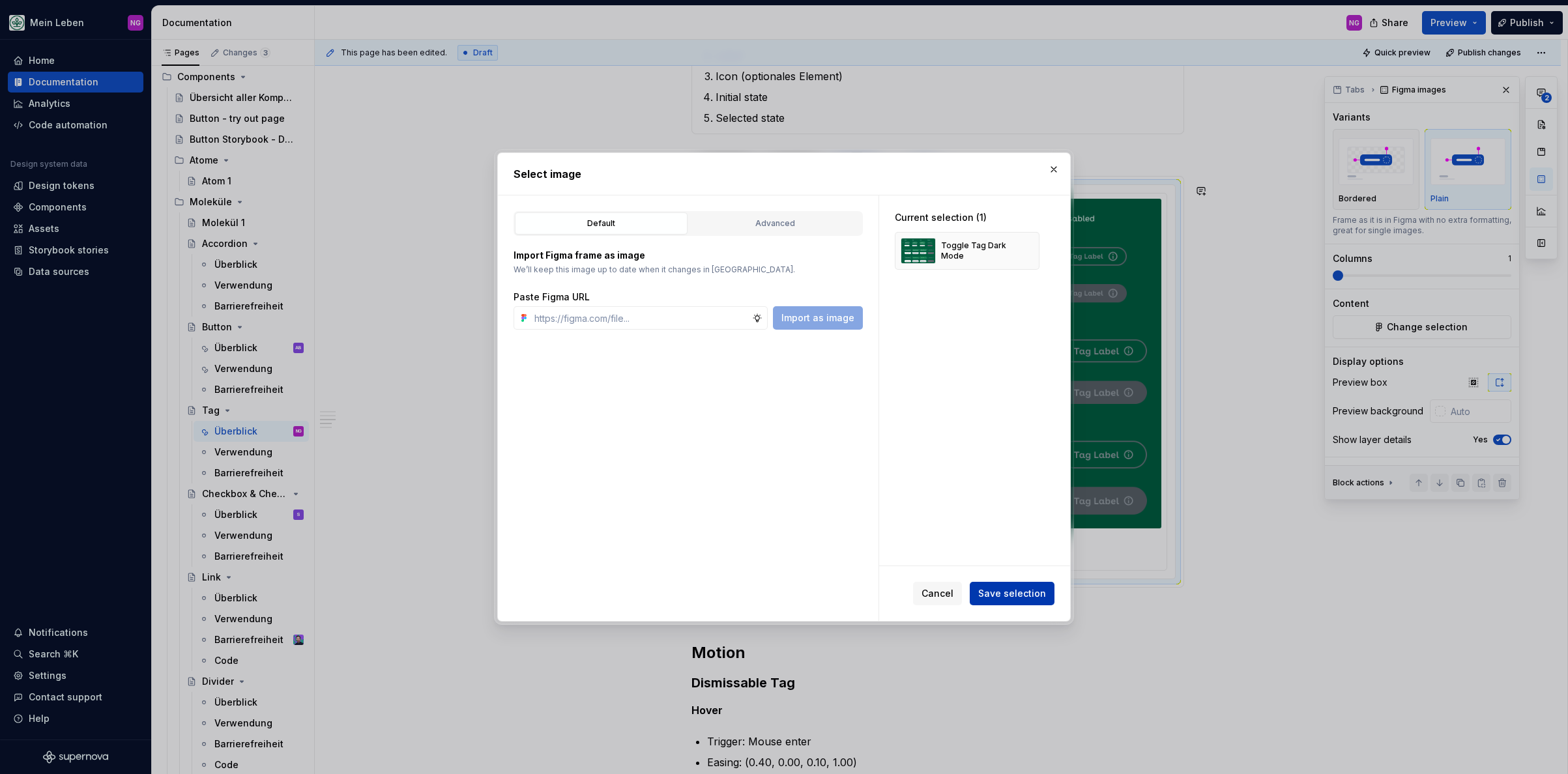
click at [995, 589] on span "Save selection" at bounding box center [1012, 594] width 68 height 13
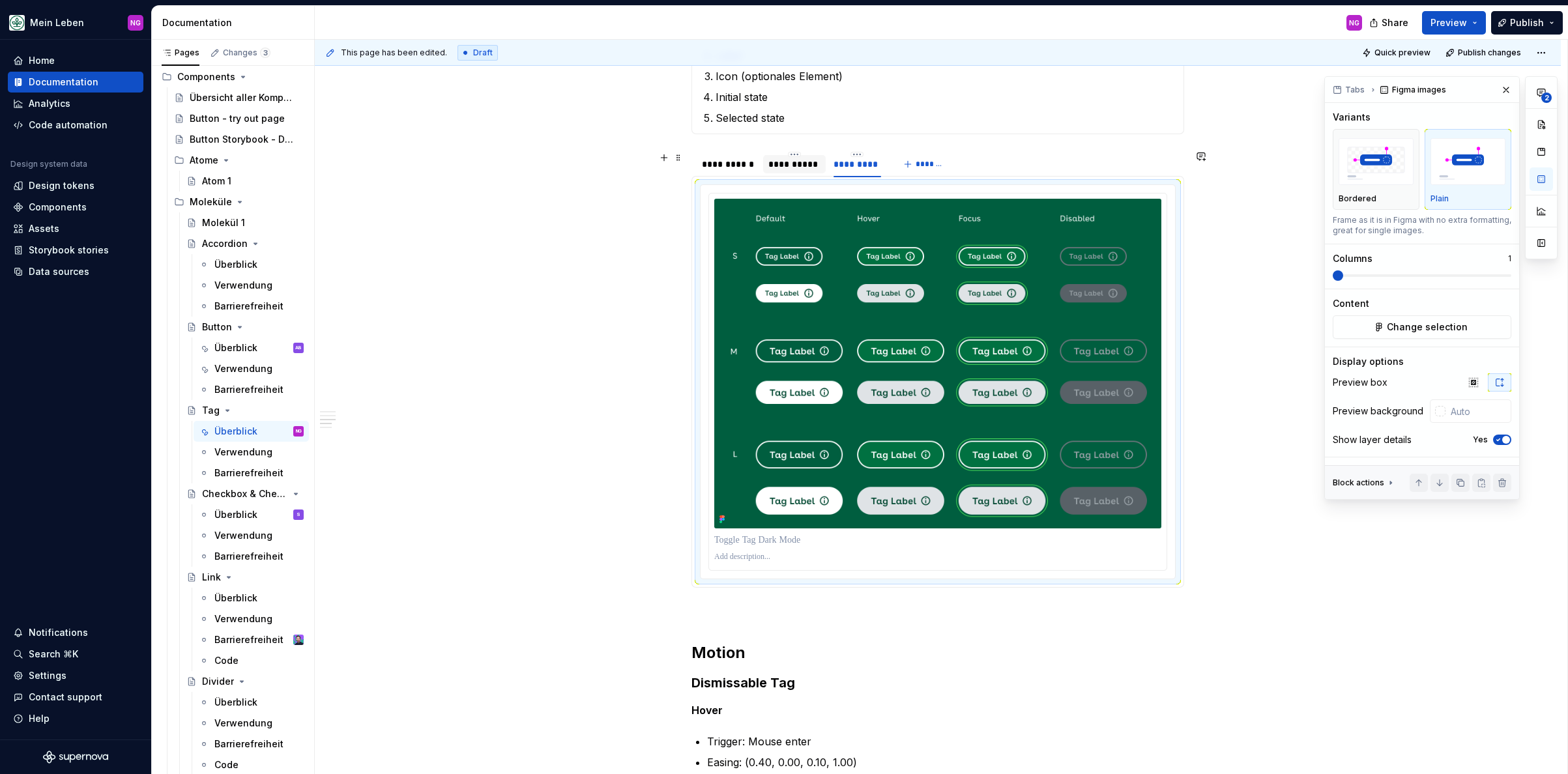
click at [793, 170] on div "**********" at bounding box center [795, 164] width 62 height 18
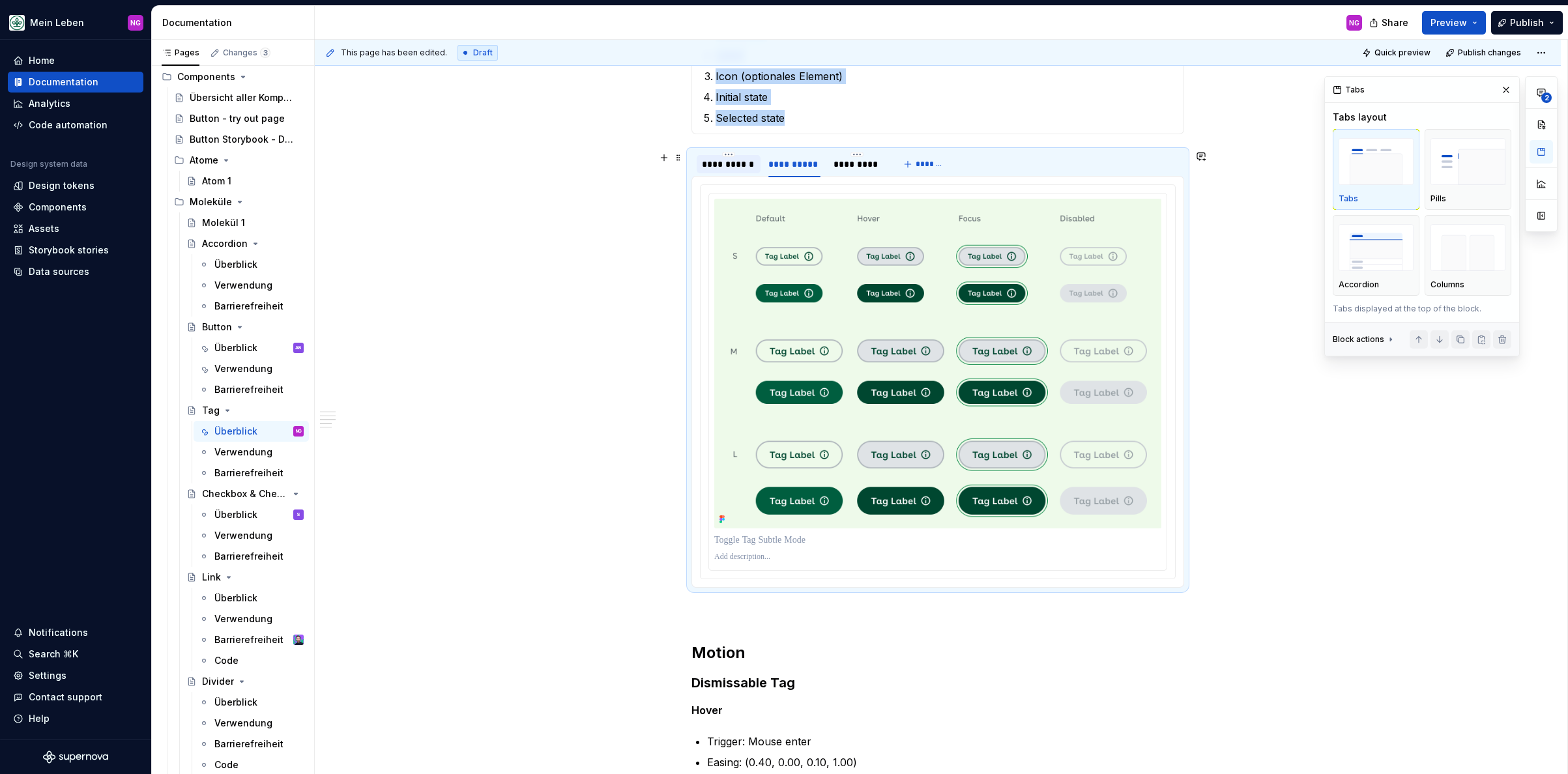
click at [729, 158] on div "**********" at bounding box center [729, 164] width 53 height 13
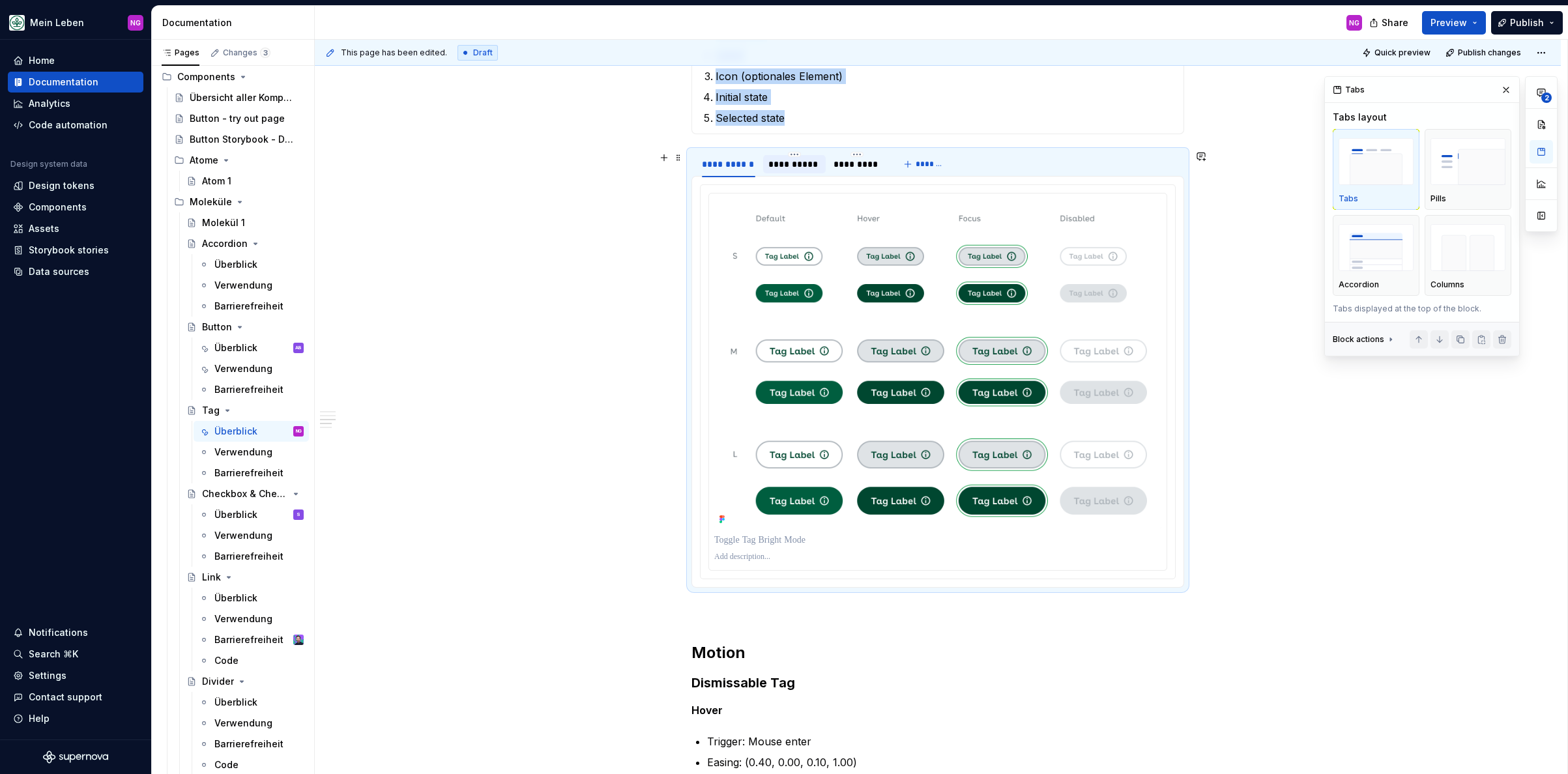
click at [795, 163] on div "**********" at bounding box center [794, 164] width 52 height 13
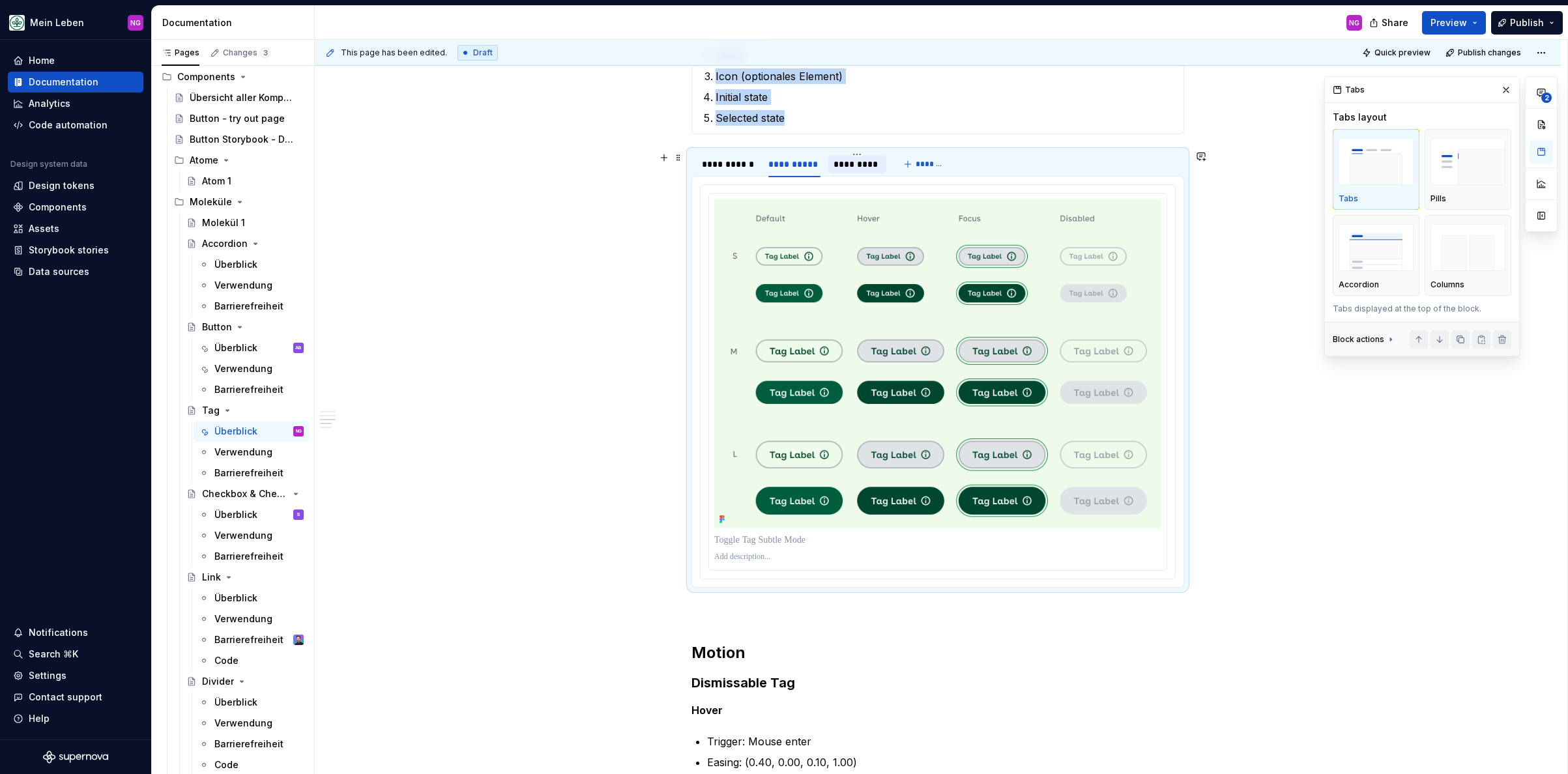
click at [866, 163] on div "*********" at bounding box center [857, 164] width 48 height 13
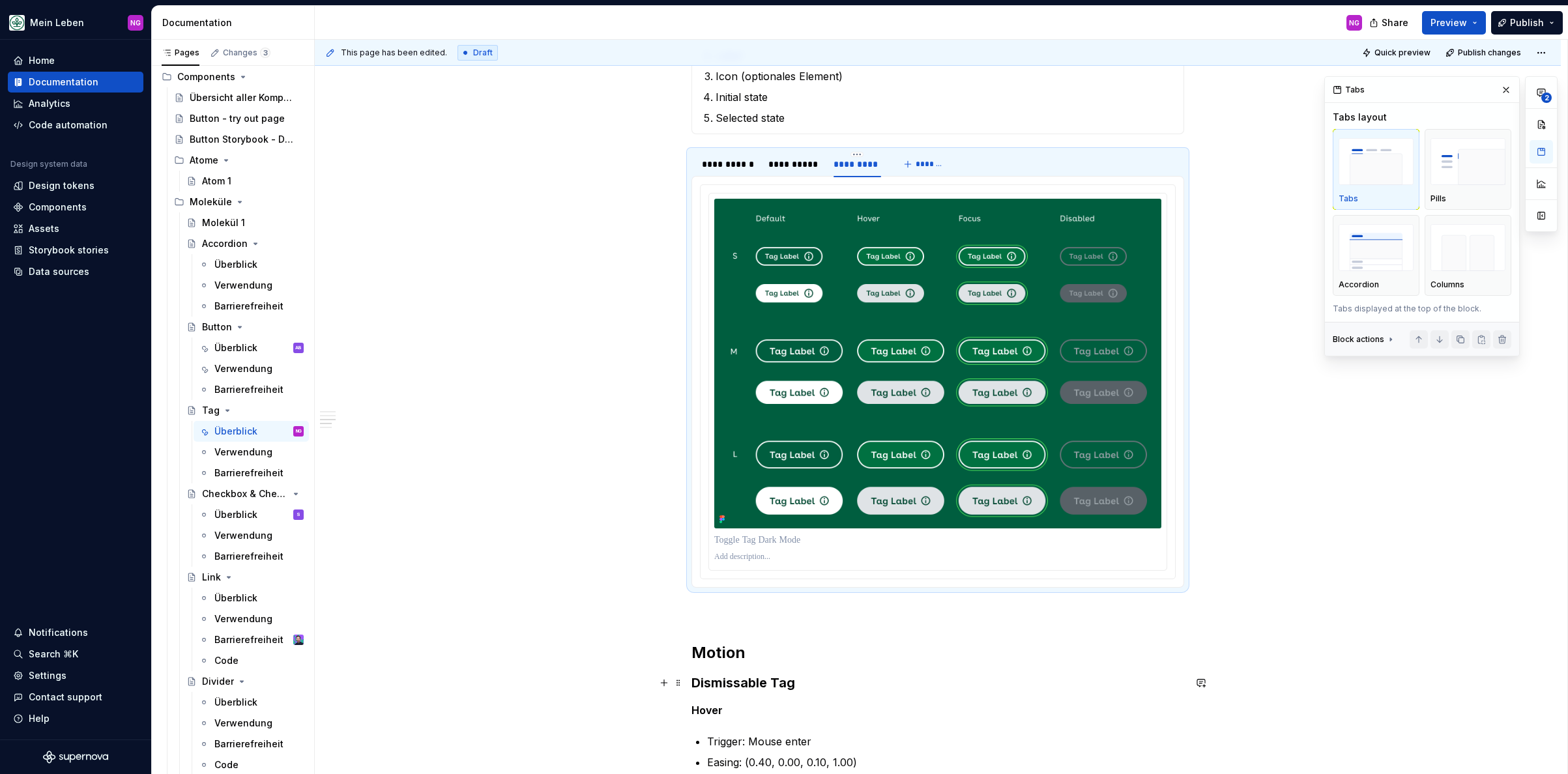
click at [1064, 687] on h3 "Dismissable Tag" at bounding box center [938, 682] width 493 height 18
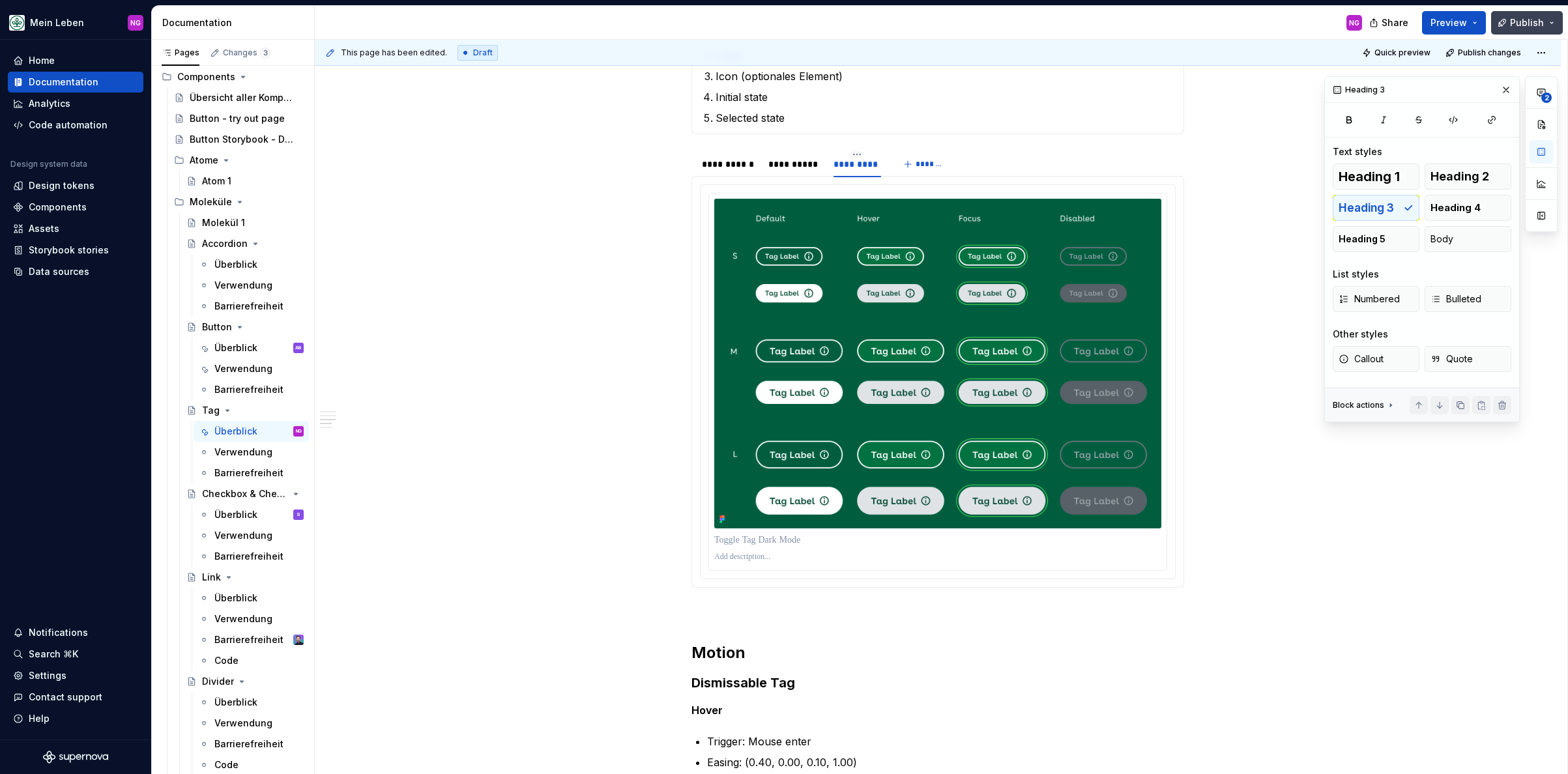
click at [1400, 21] on span "Publish" at bounding box center [1526, 23] width 34 height 13
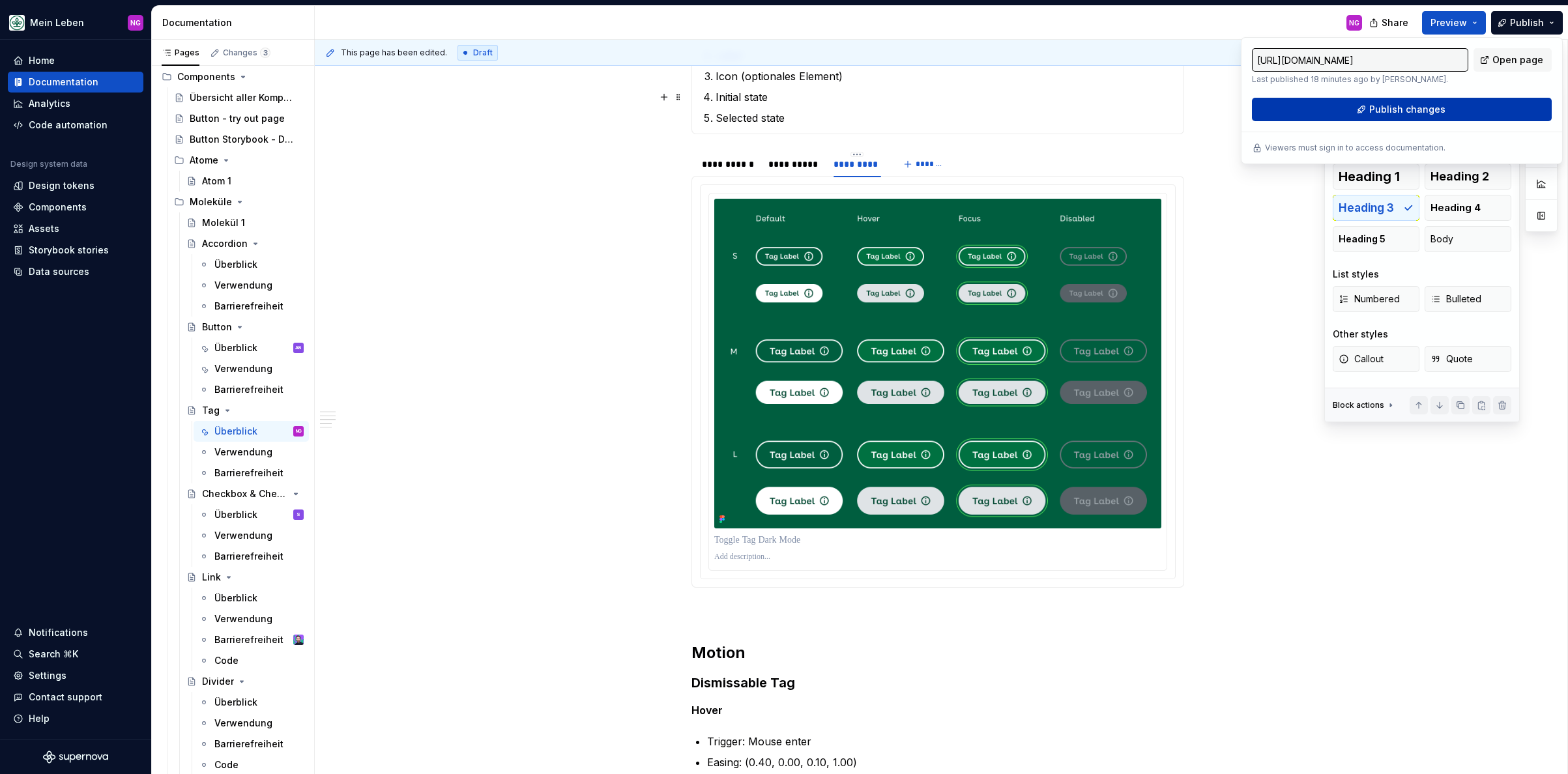
click at [1400, 104] on span "Publish changes" at bounding box center [1407, 109] width 76 height 13
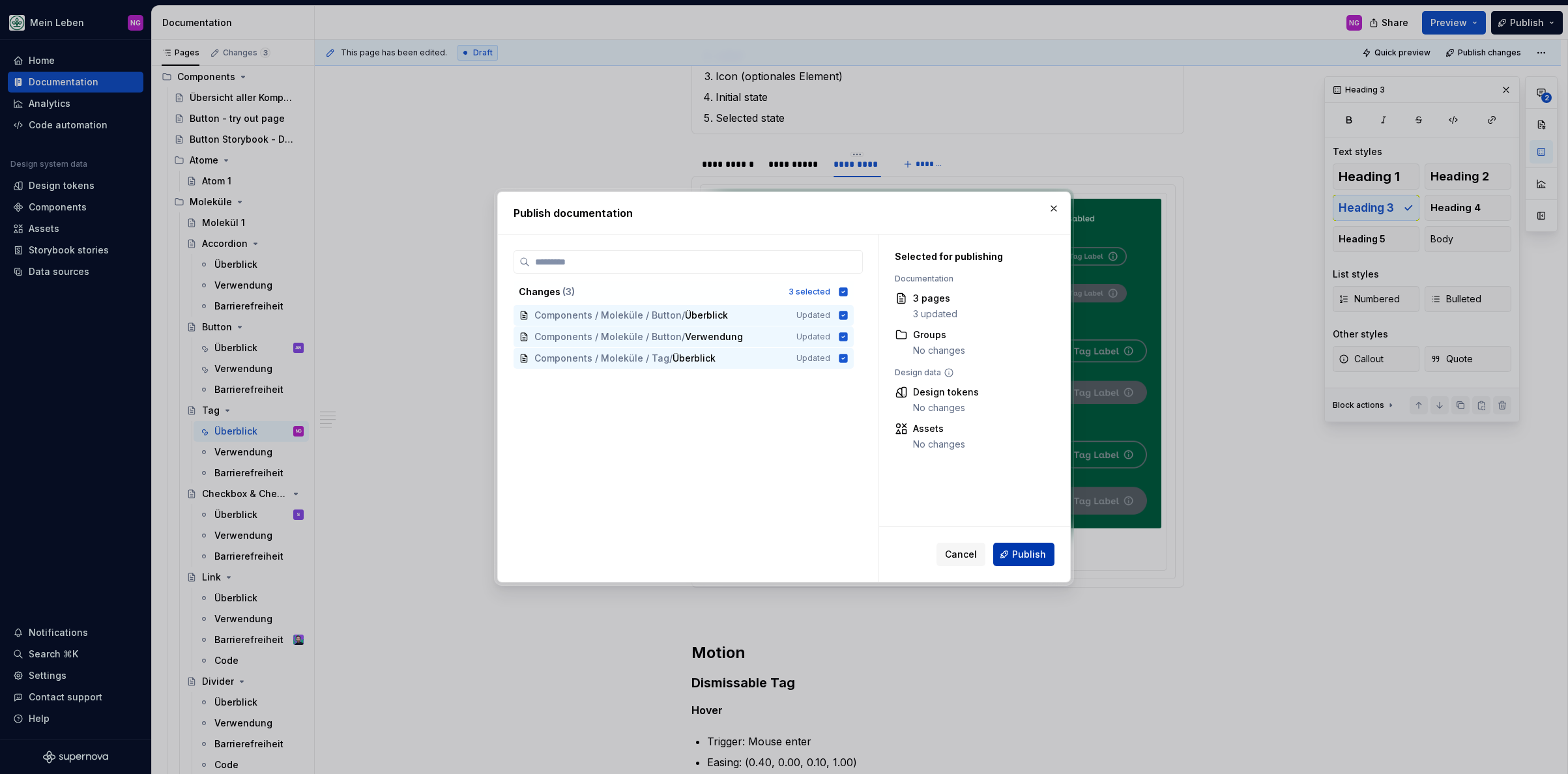
click at [1035, 562] on button "Publish" at bounding box center [1024, 554] width 61 height 24
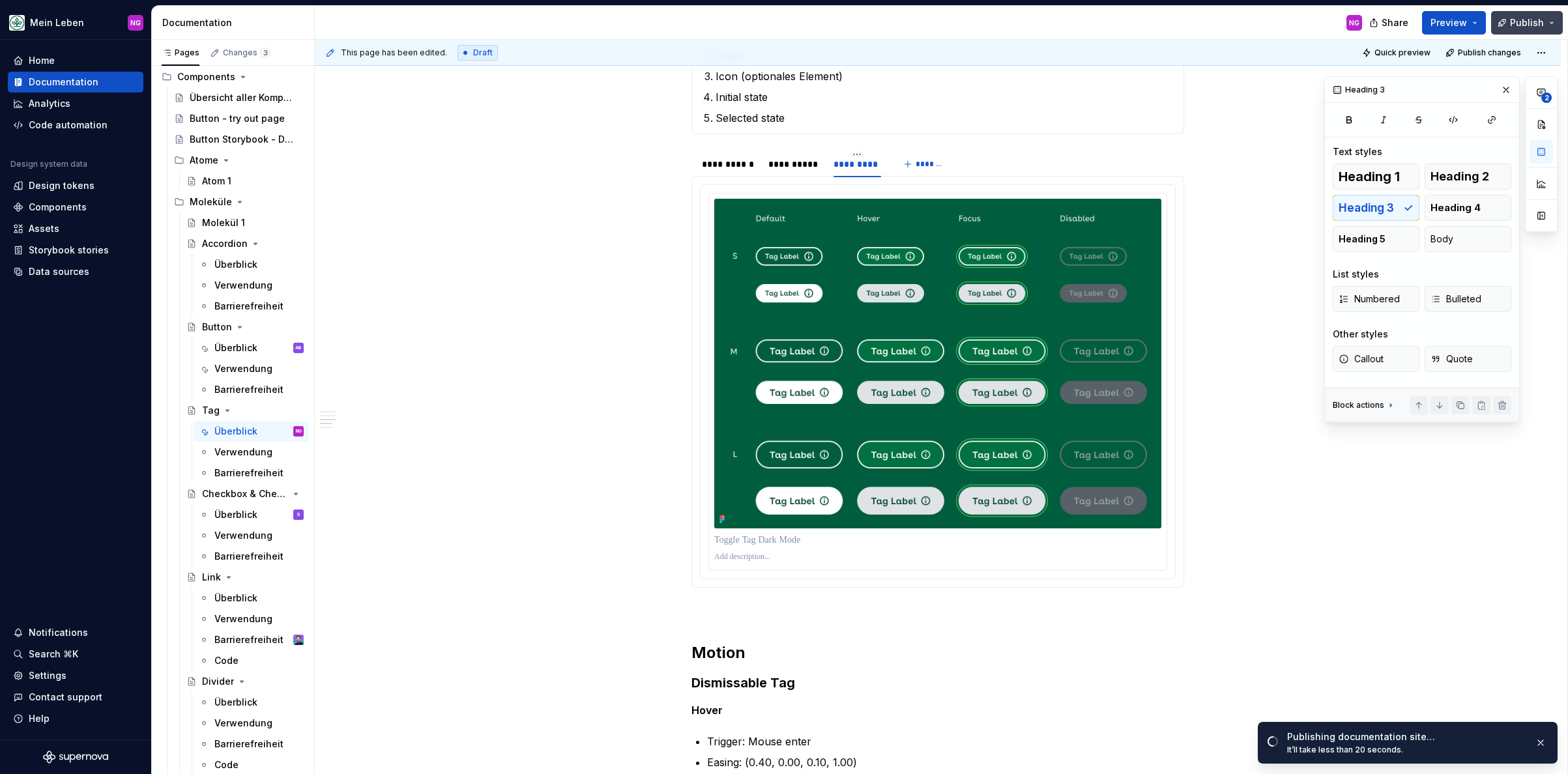
click at [1400, 17] on button "Publish" at bounding box center [1527, 23] width 71 height 24
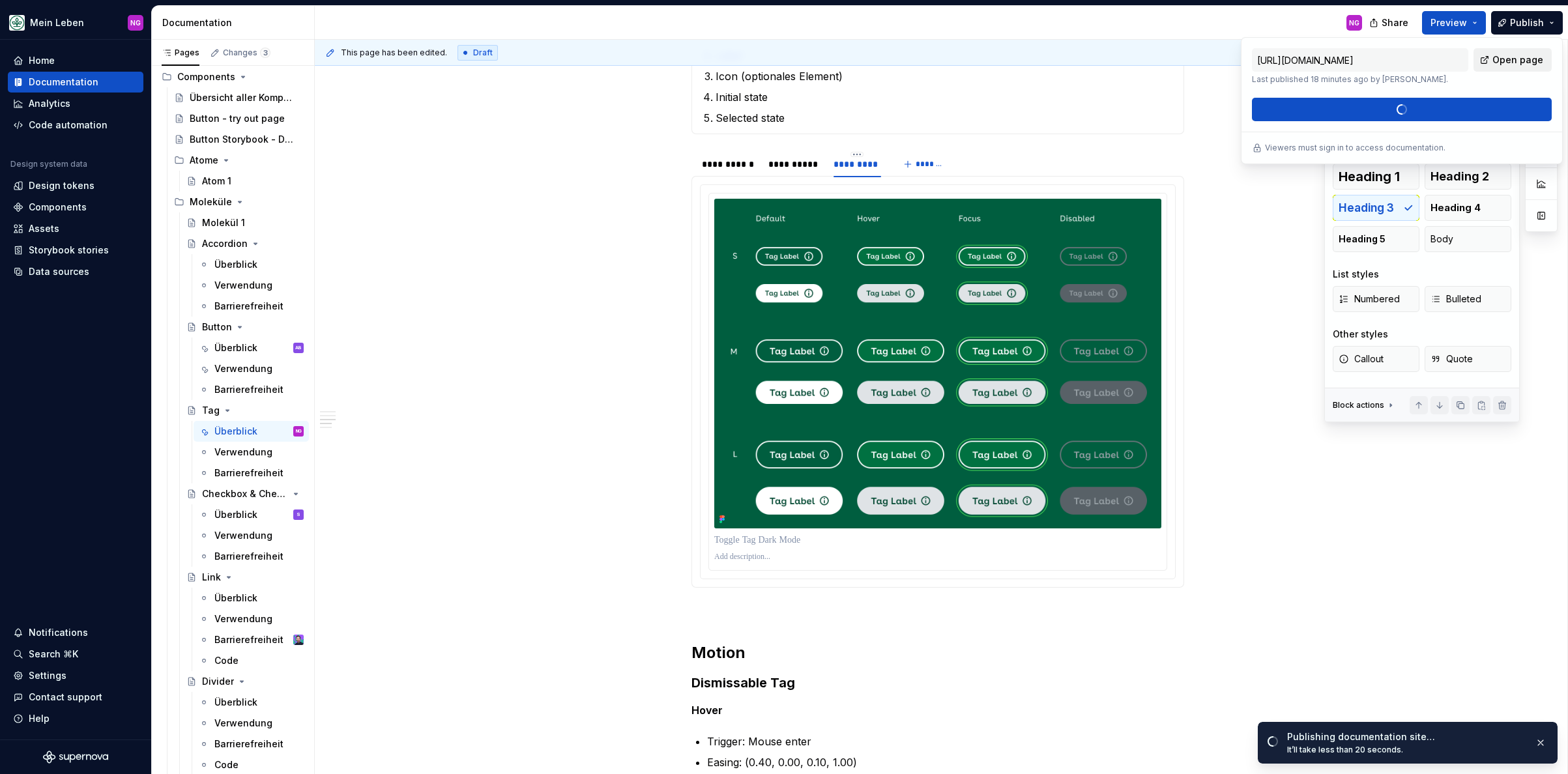
click at [1400, 60] on span "Open page" at bounding box center [1517, 60] width 50 height 13
type textarea "*"
type input "[URL][DOMAIN_NAME]"
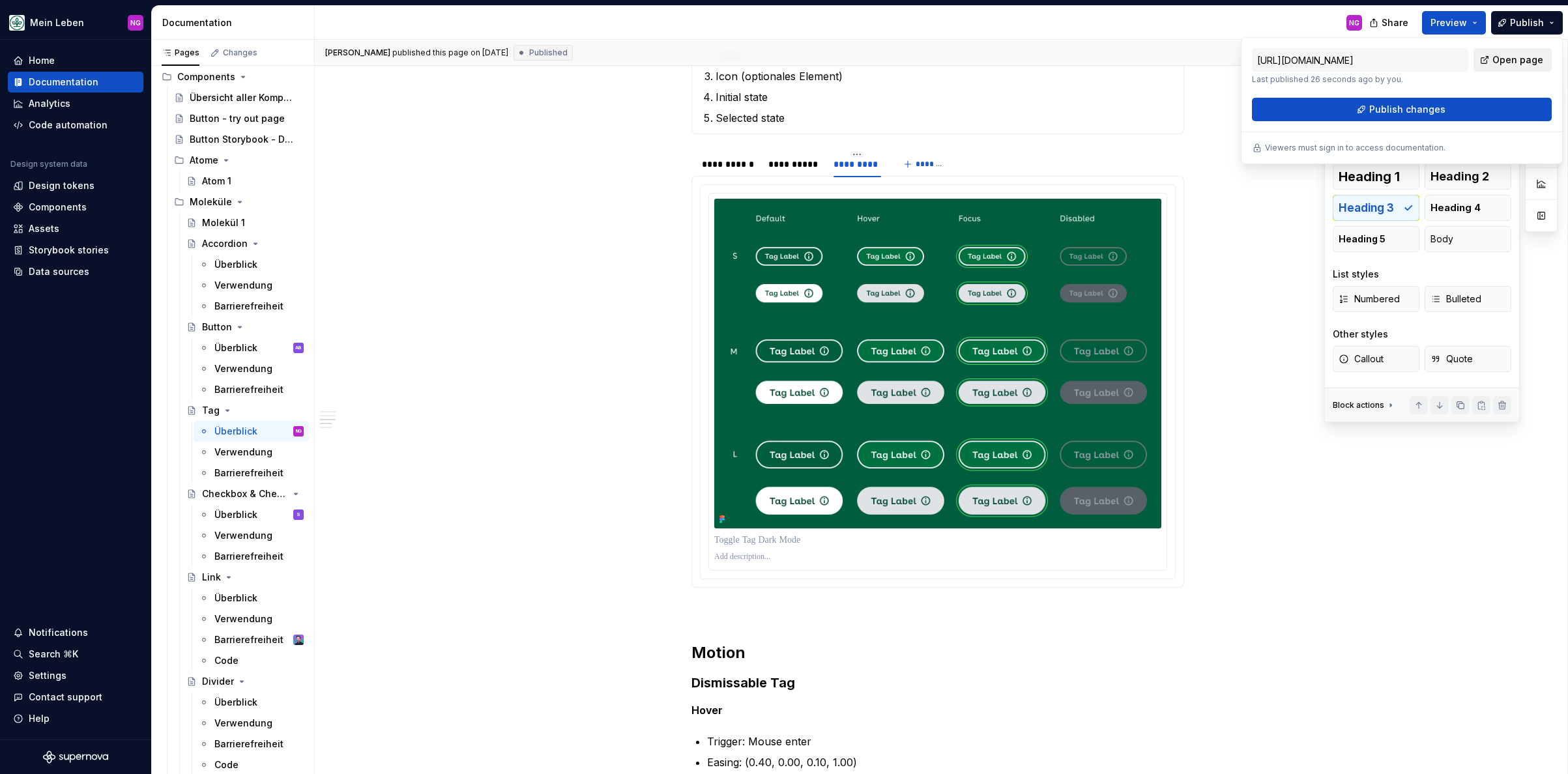
click at [1400, 55] on span "Open page" at bounding box center [1517, 60] width 50 height 13
click at [717, 614] on p at bounding box center [938, 610] width 493 height 16
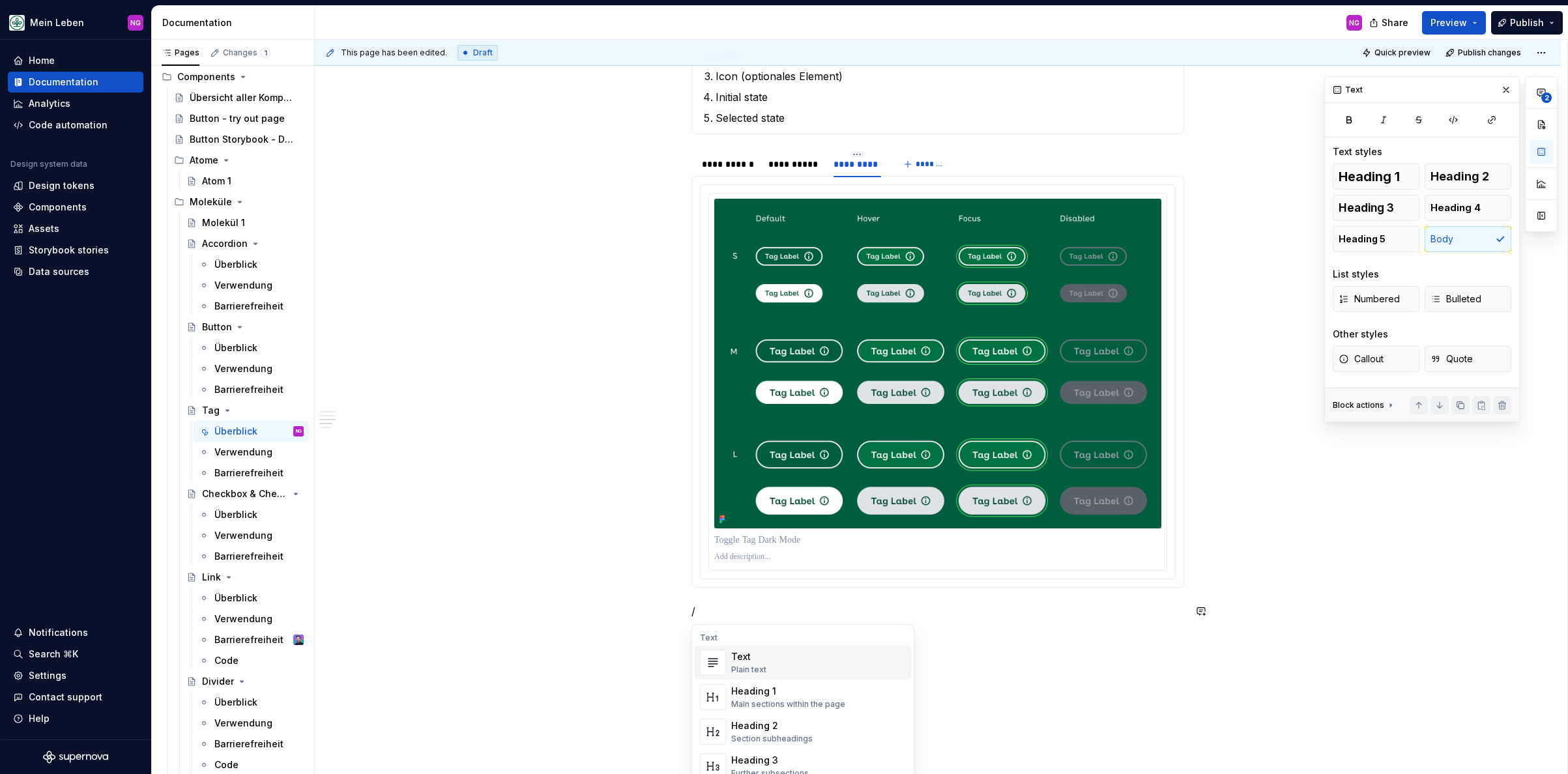
type textarea "*"
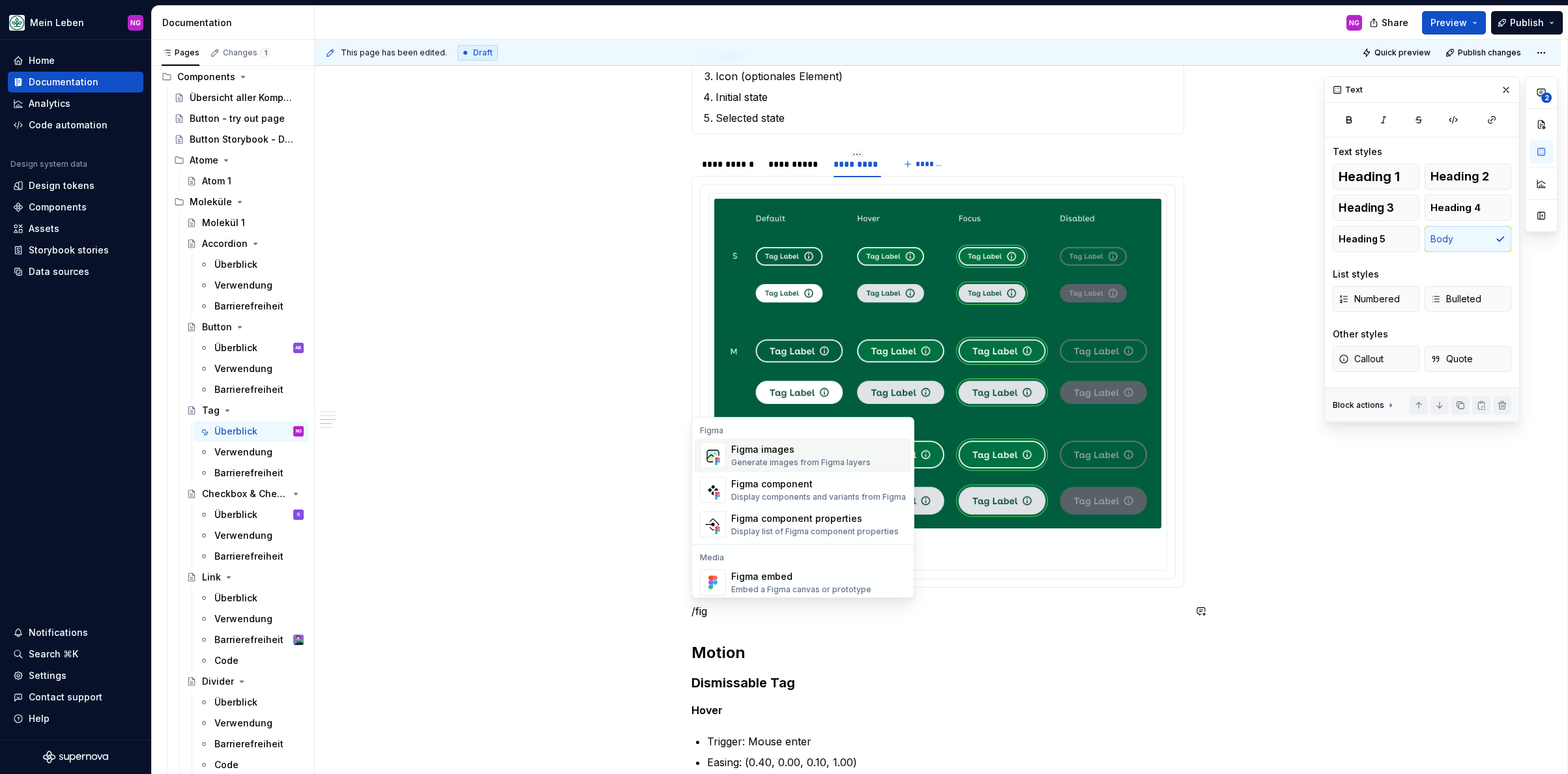
click at [813, 446] on div "Figma images" at bounding box center [801, 449] width 139 height 13
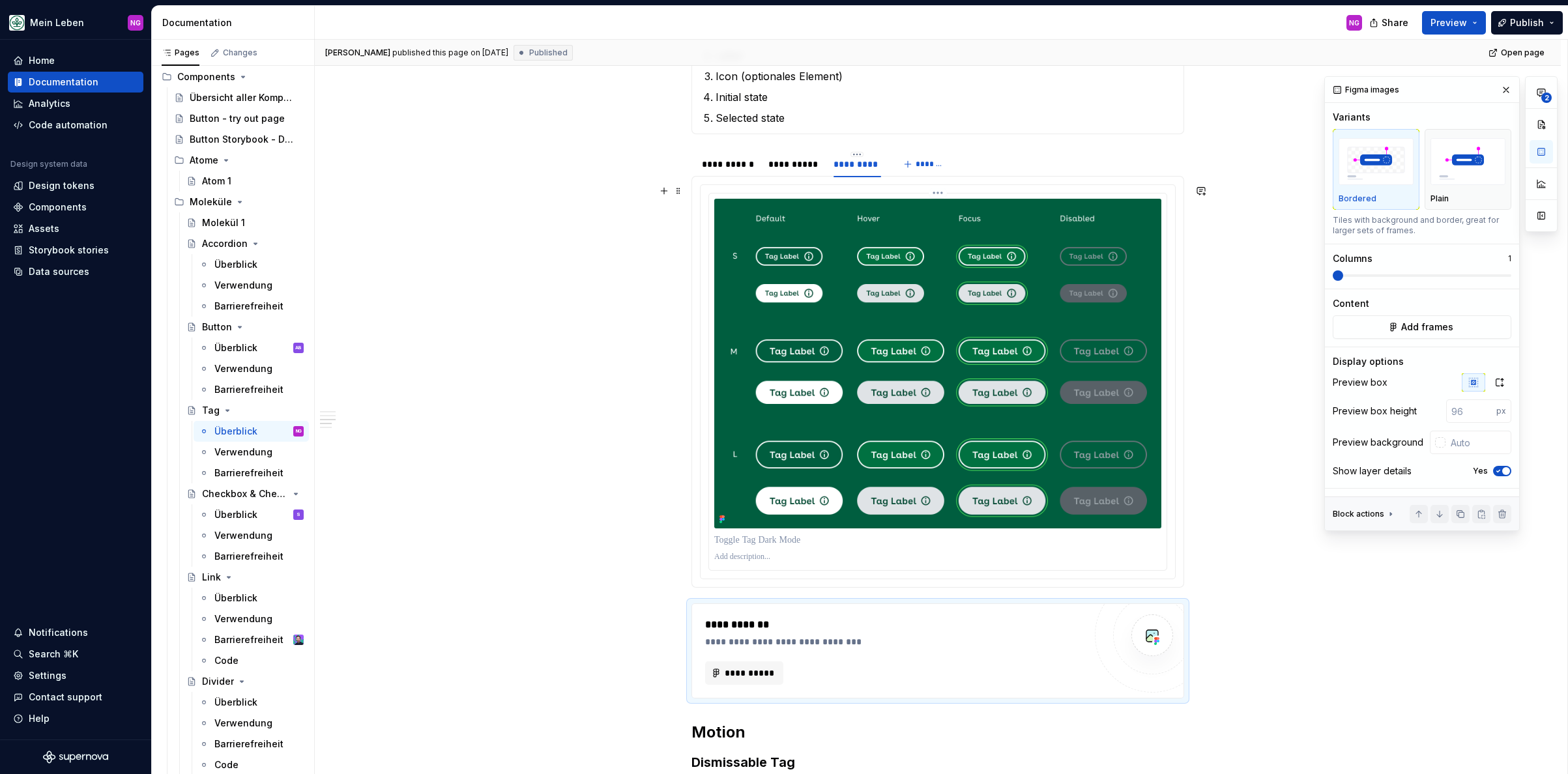
type textarea "*"
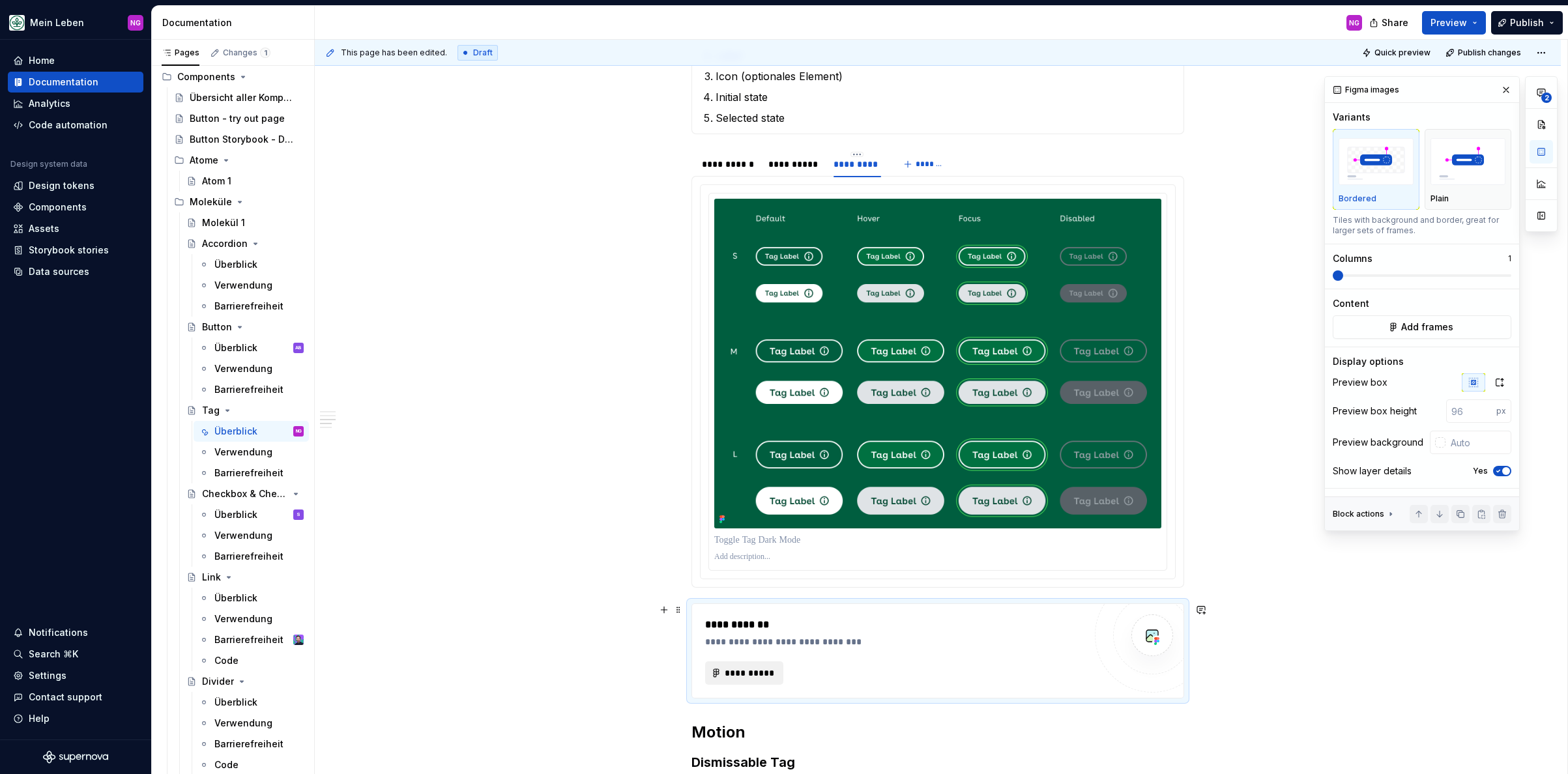
click at [754, 672] on span "**********" at bounding box center [749, 672] width 50 height 13
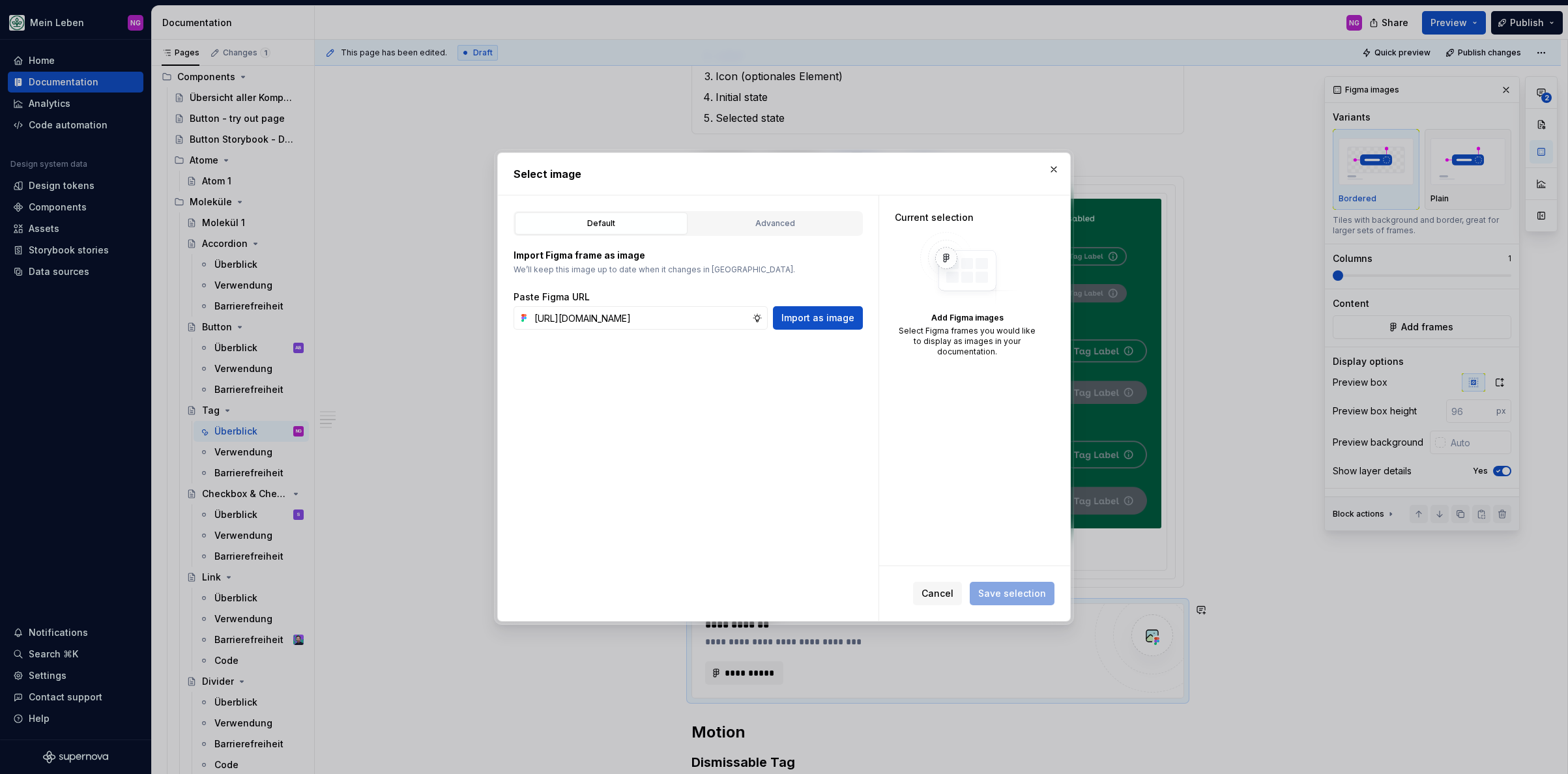
scroll to position [0, 301]
type input "[URL][DOMAIN_NAME]"
click at [840, 313] on span "Import as image" at bounding box center [818, 318] width 73 height 13
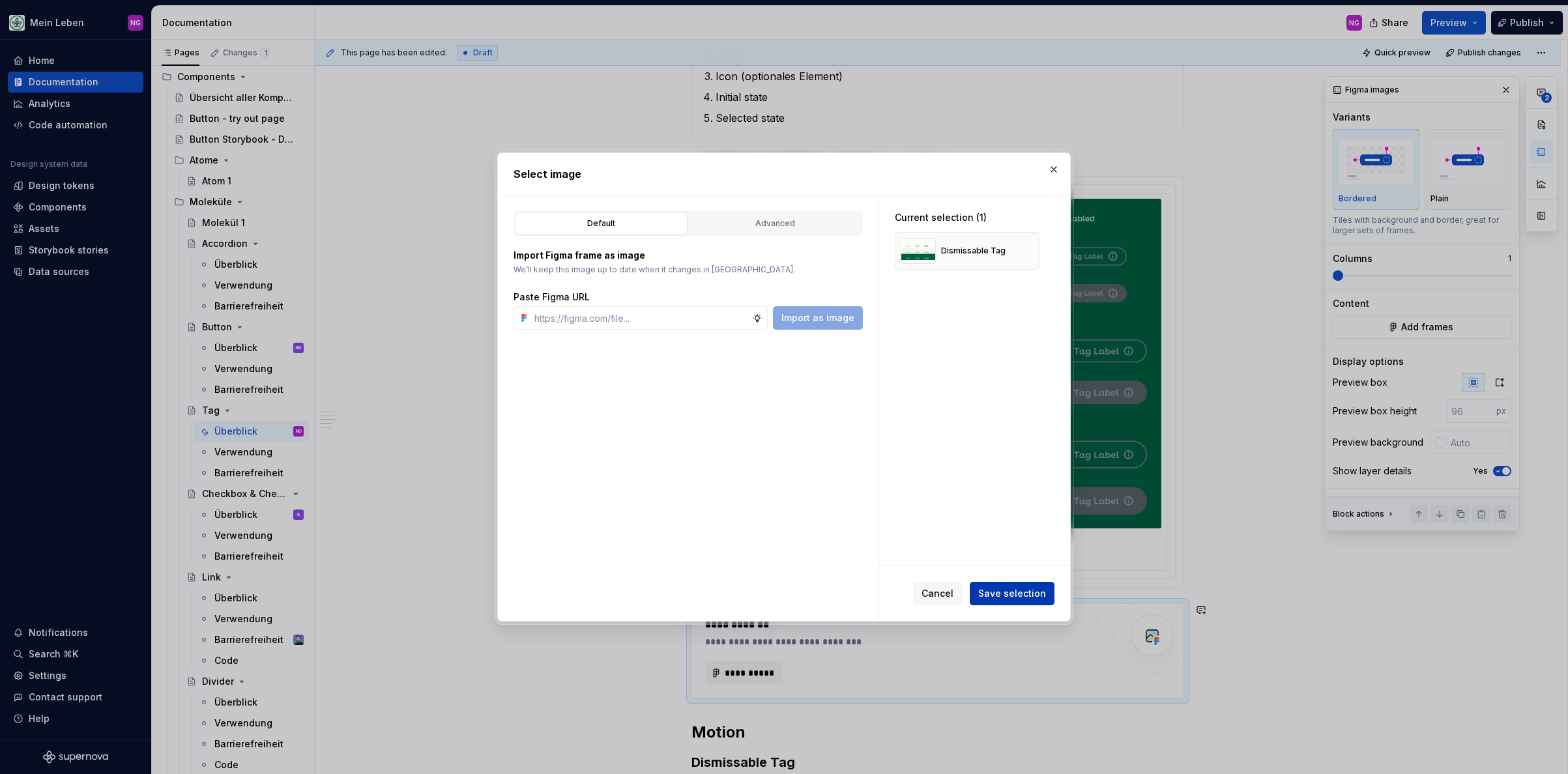
click at [1012, 594] on span "Save selection" at bounding box center [1012, 594] width 68 height 13
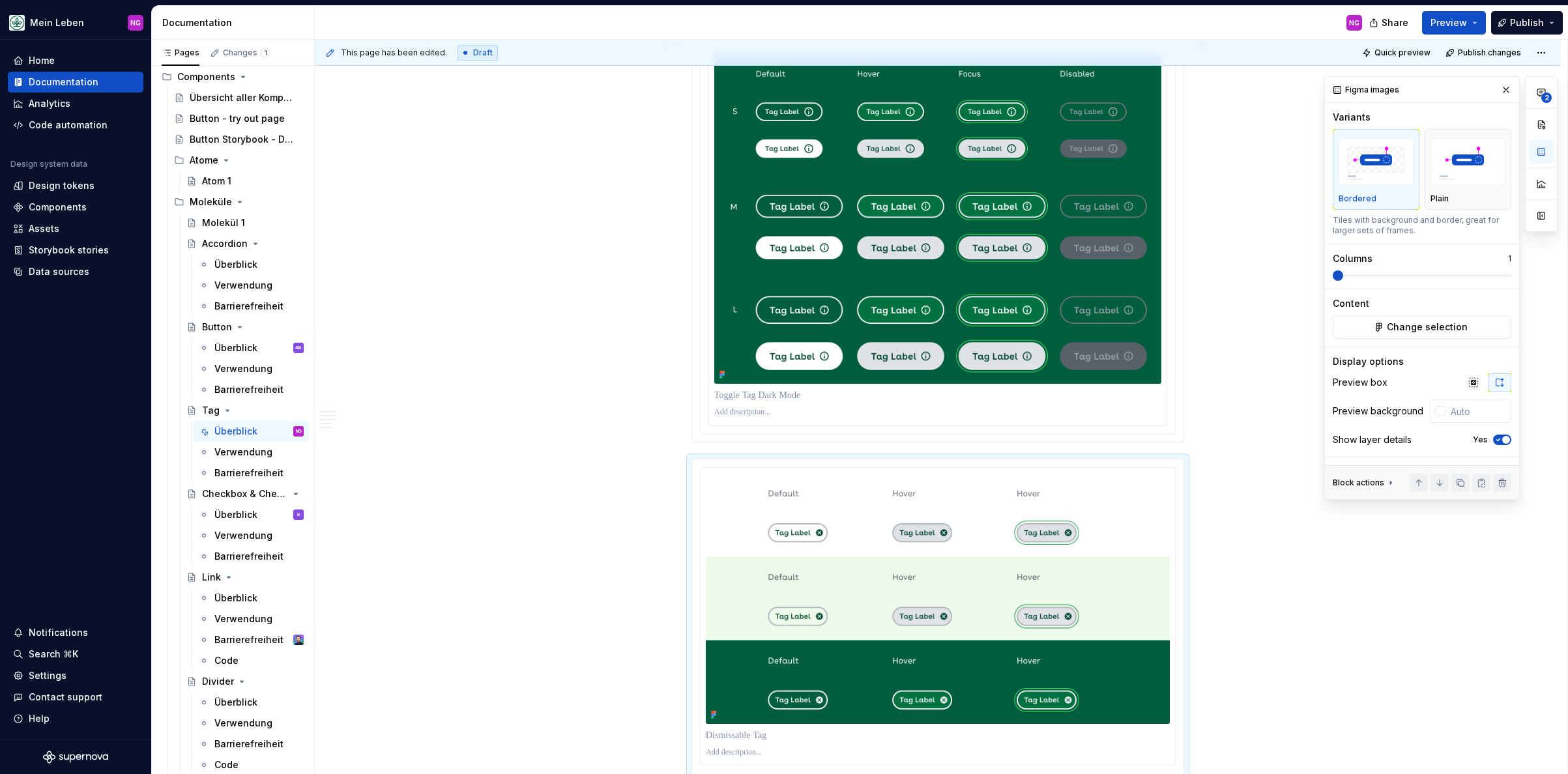
scroll to position [1333, 0]
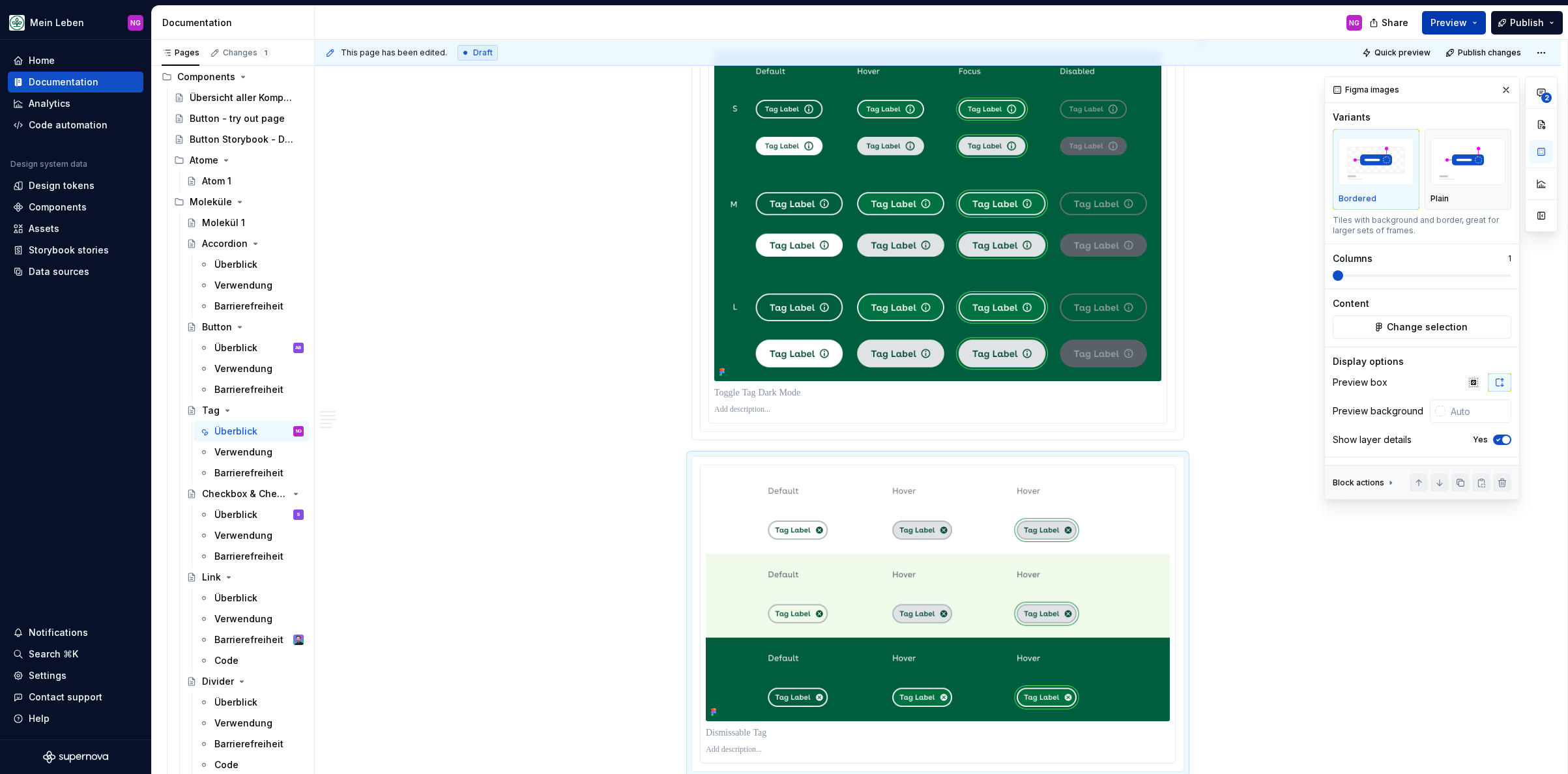
click at [1400, 29] on button "Preview" at bounding box center [1453, 23] width 64 height 24
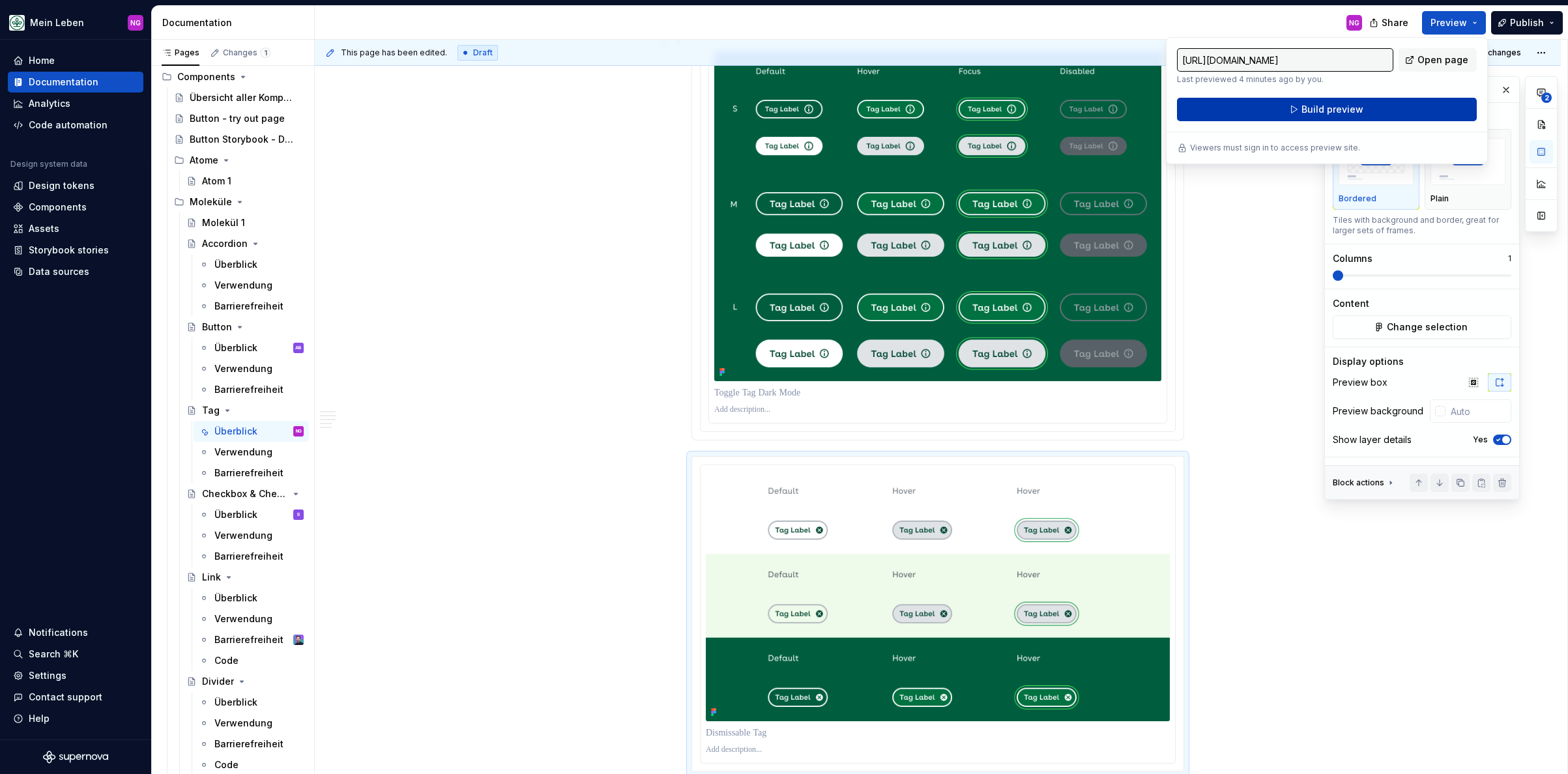
click at [1400, 104] on button "Build preview" at bounding box center [1326, 110] width 300 height 24
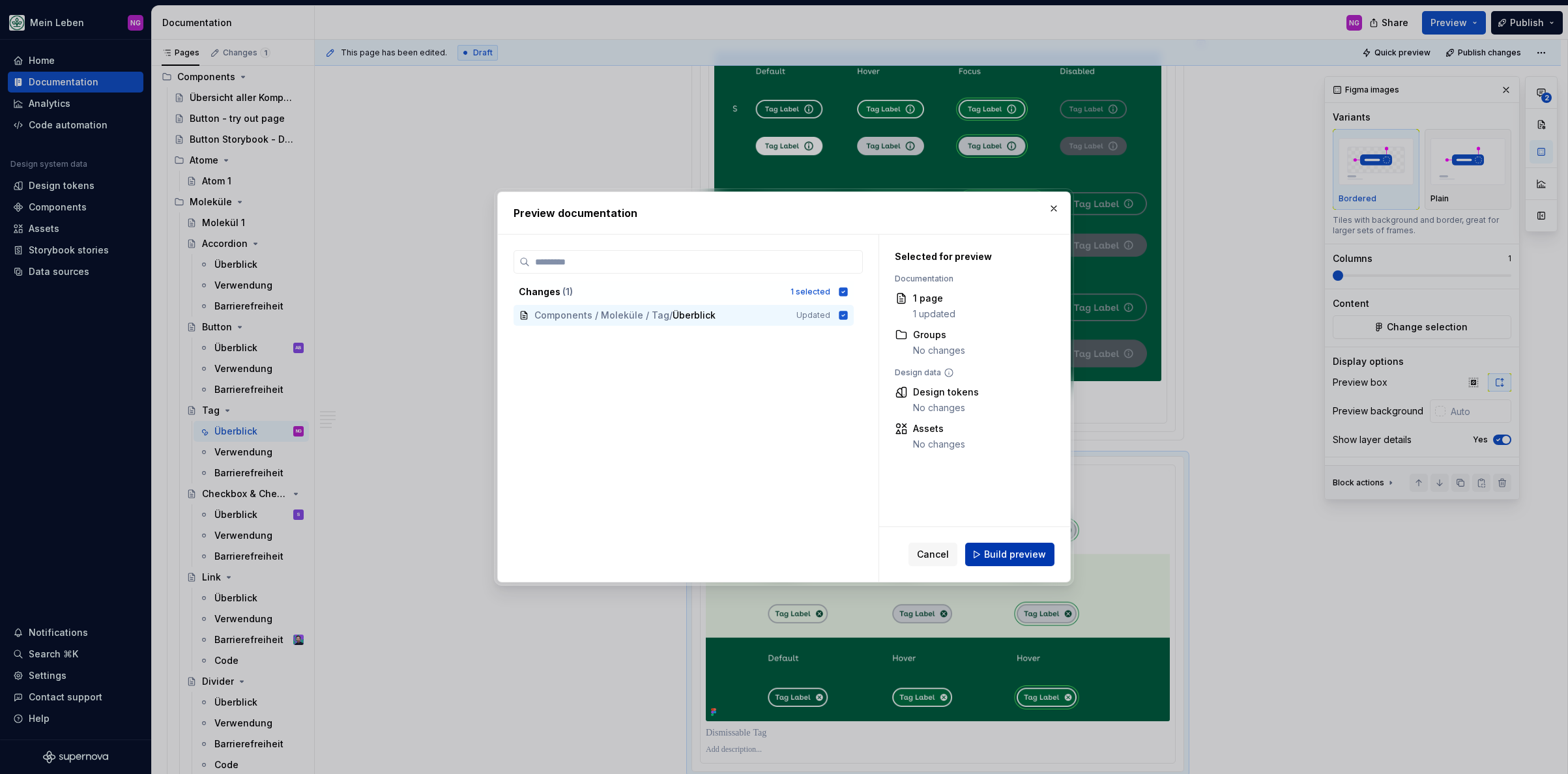
click at [1031, 555] on span "Build preview" at bounding box center [1015, 554] width 62 height 13
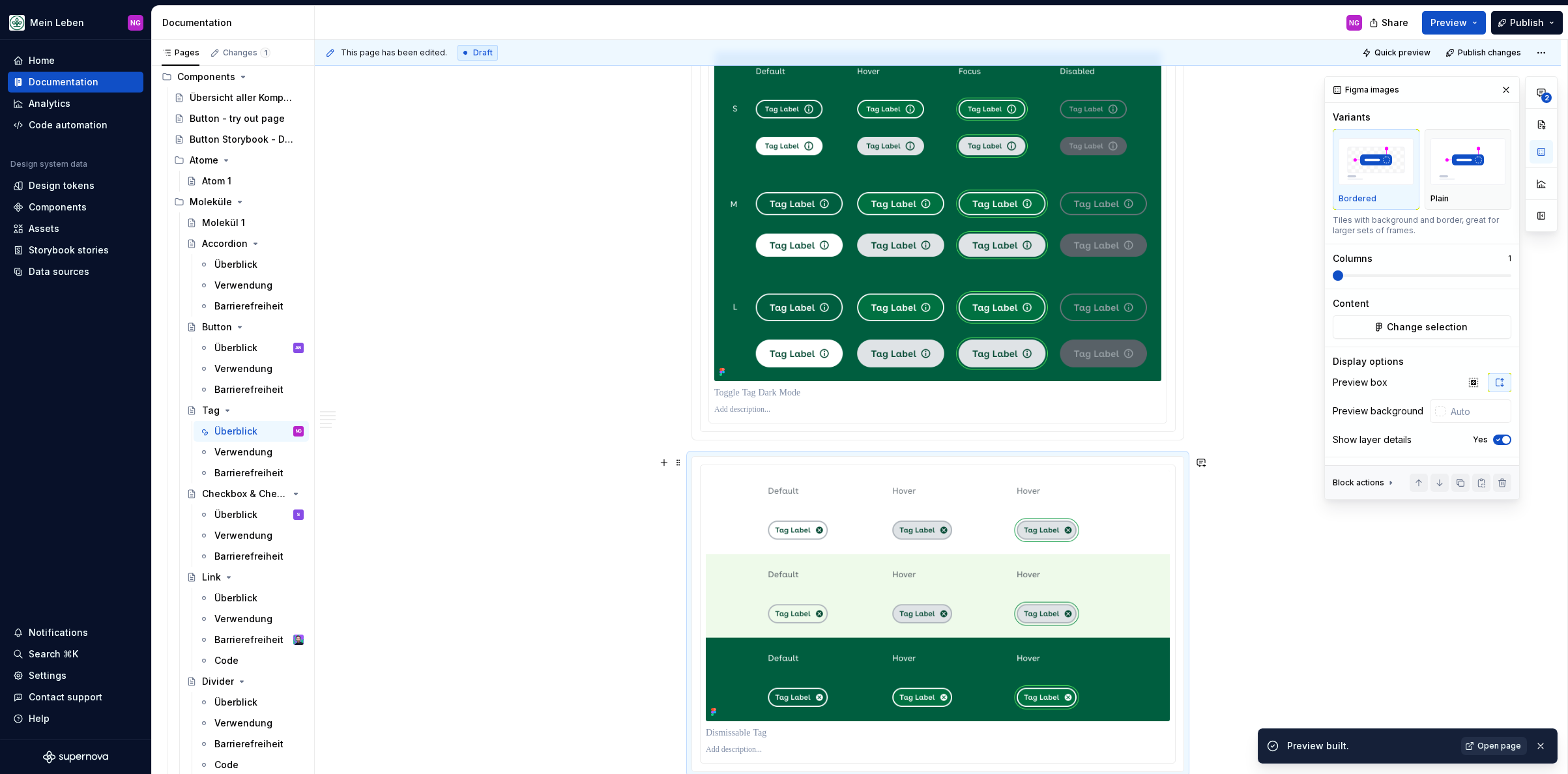
click at [1400, 744] on span "Open page" at bounding box center [1499, 745] width 44 height 10
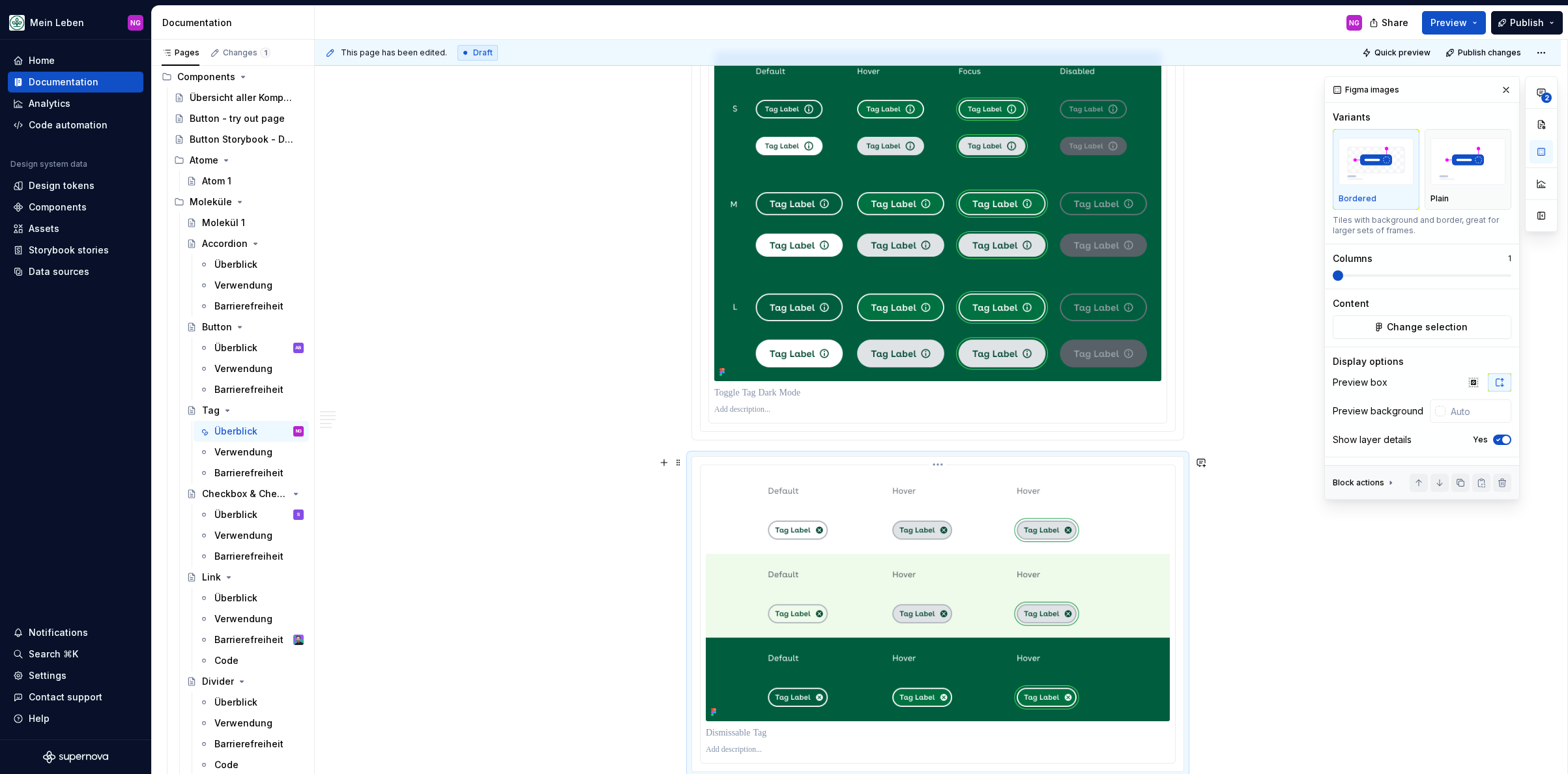
click at [893, 559] on img at bounding box center [938, 595] width 464 height 251
click at [1400, 332] on span "Change selection" at bounding box center [1427, 327] width 81 height 13
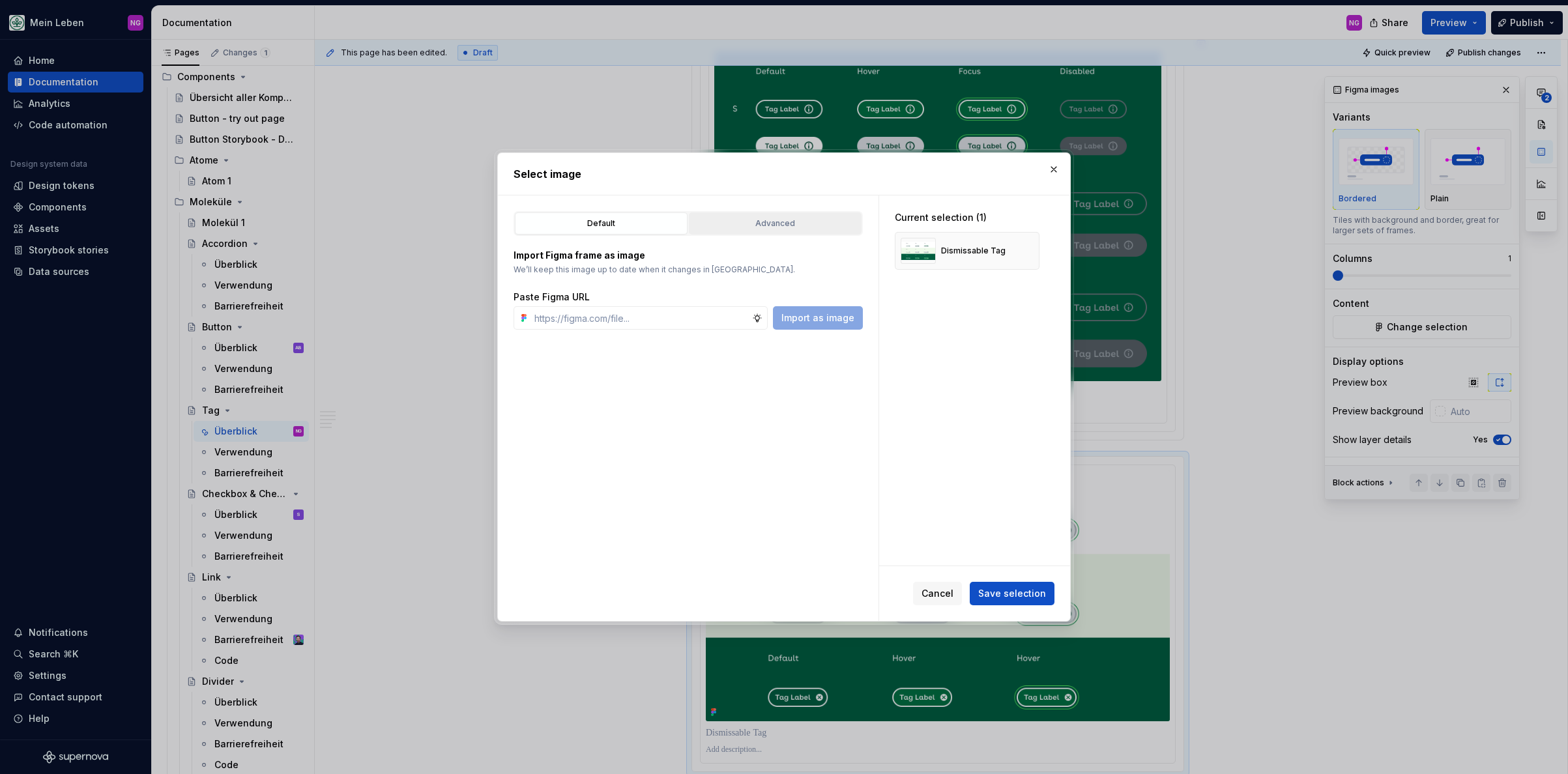
click at [784, 222] on div "Advanced" at bounding box center [775, 223] width 163 height 13
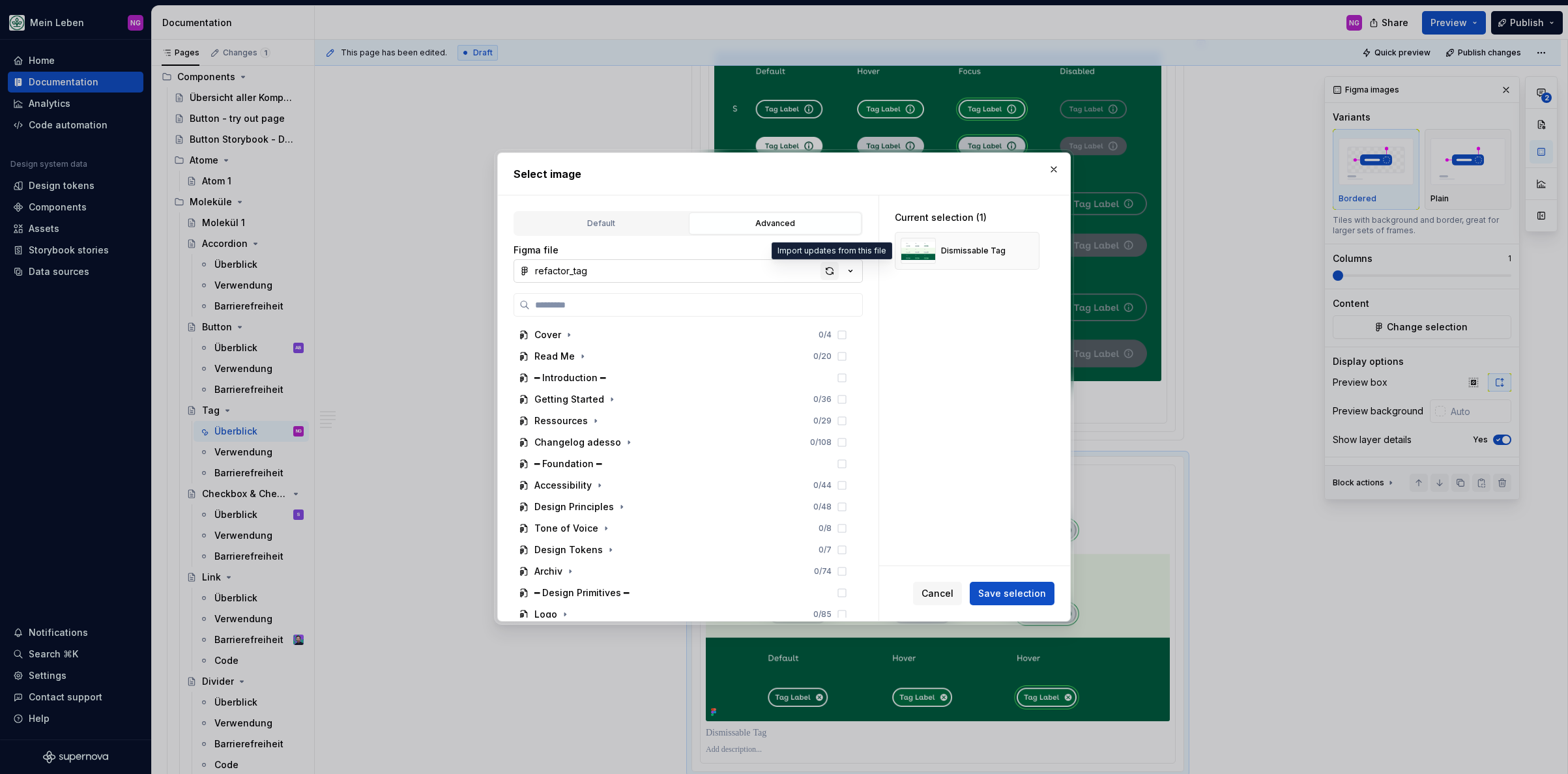
click at [827, 270] on div "button" at bounding box center [829, 271] width 18 height 18
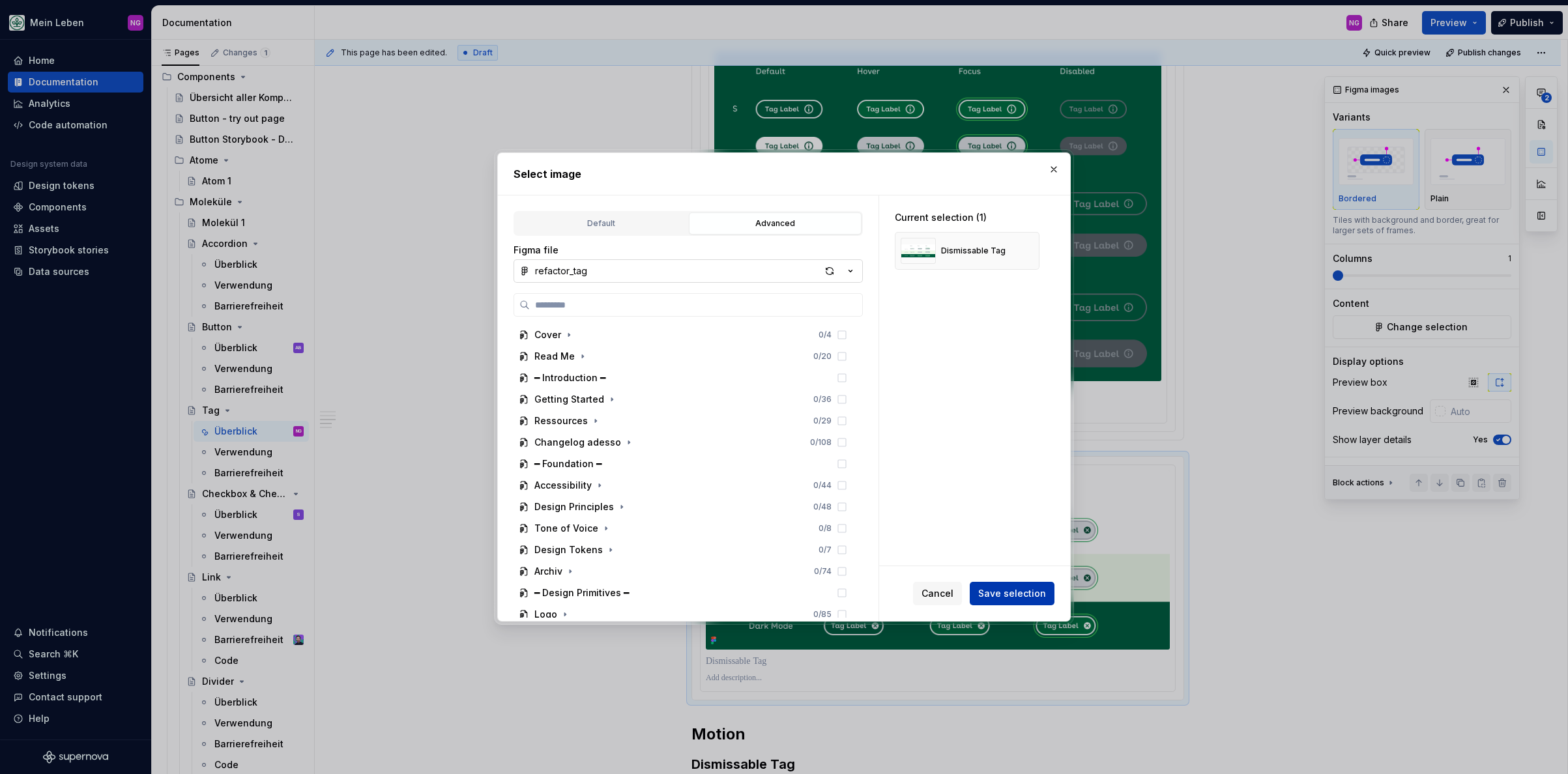
click at [1012, 587] on span "Save selection" at bounding box center [1012, 594] width 68 height 13
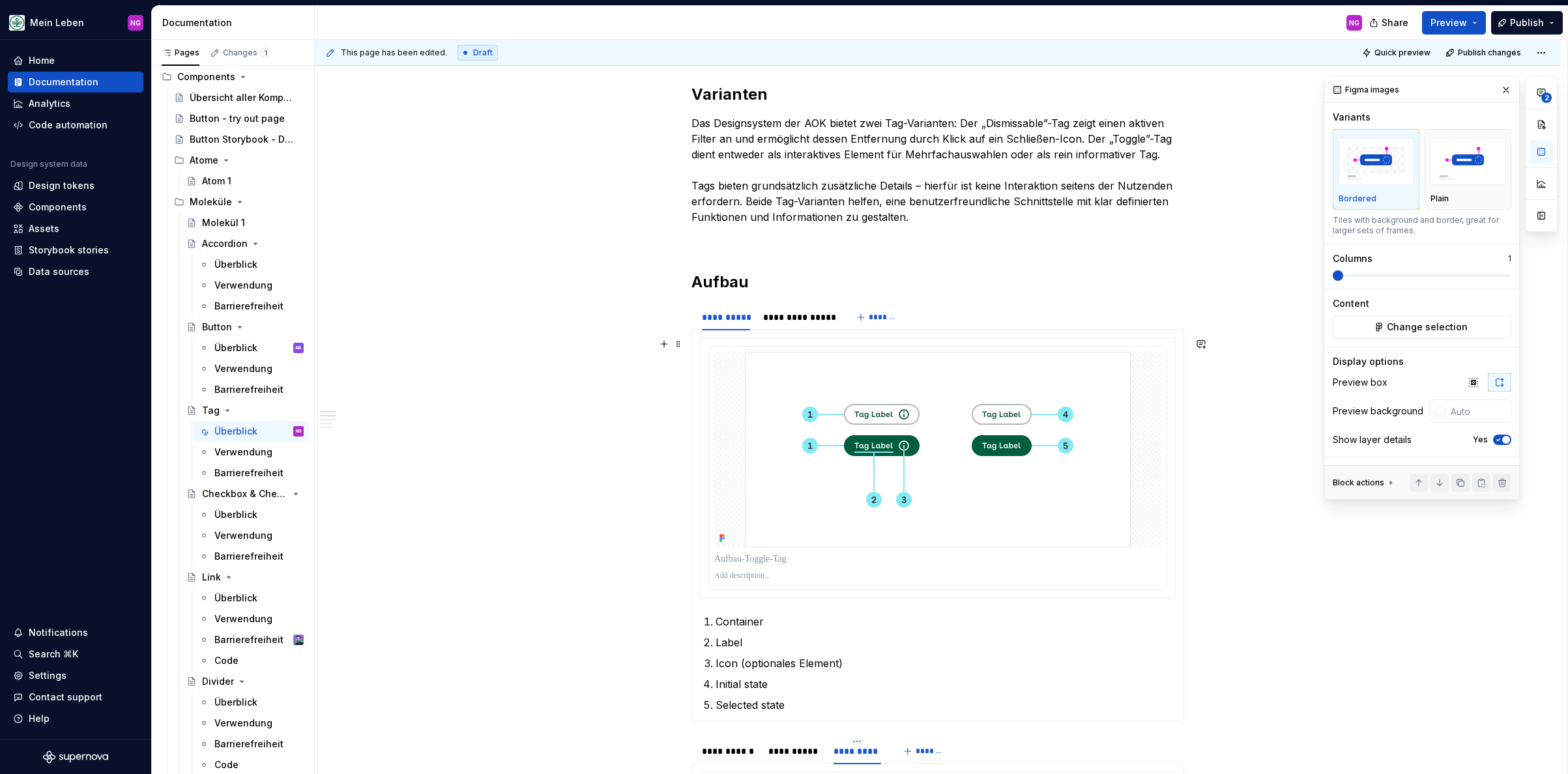
scroll to position [497, 0]
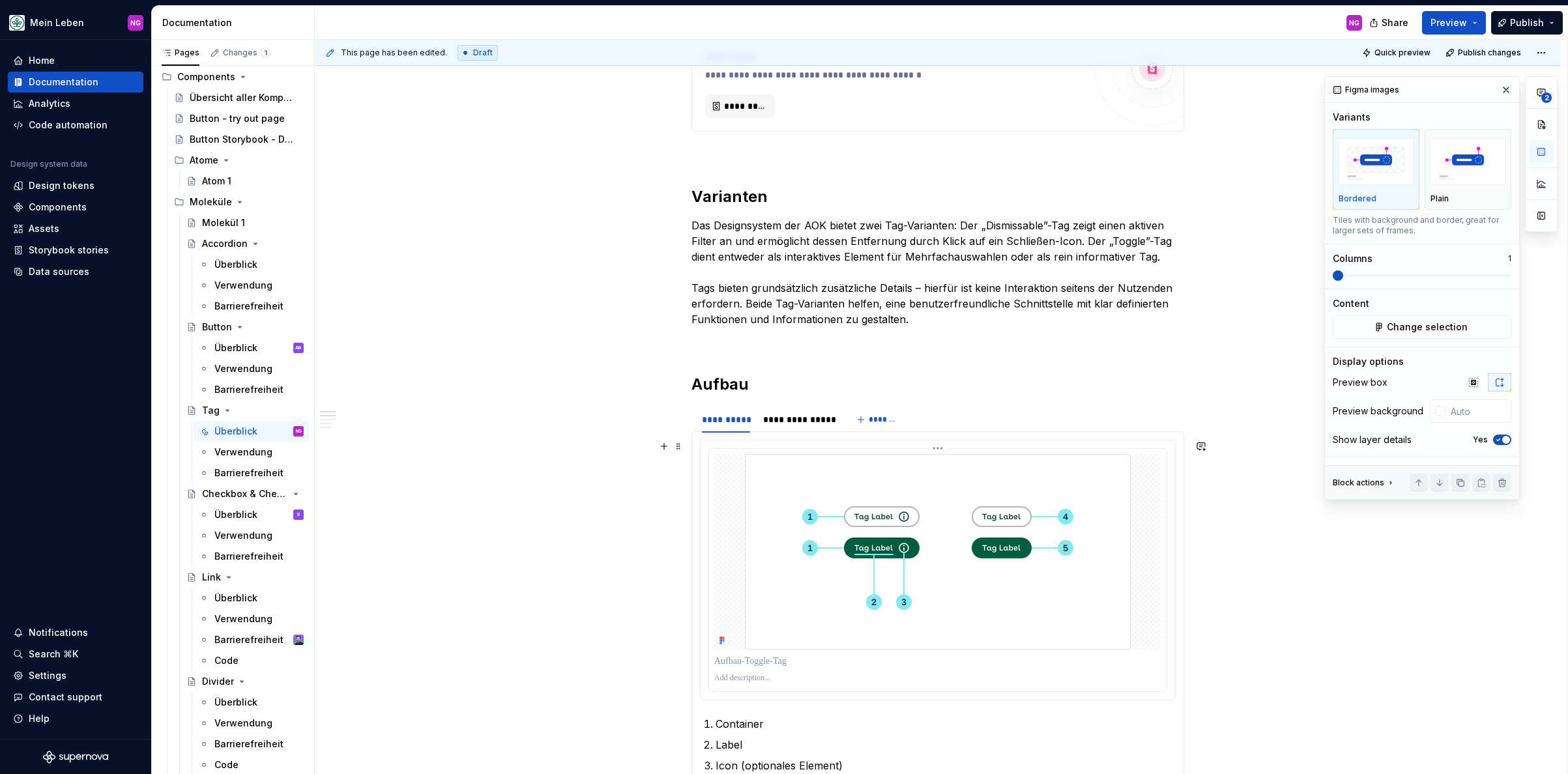
click at [1003, 486] on img at bounding box center [938, 551] width 386 height 195
click at [1400, 92] on div "Figma images" at bounding box center [1413, 90] width 76 height 18
click at [1400, 330] on span "Change selection" at bounding box center [1427, 327] width 81 height 13
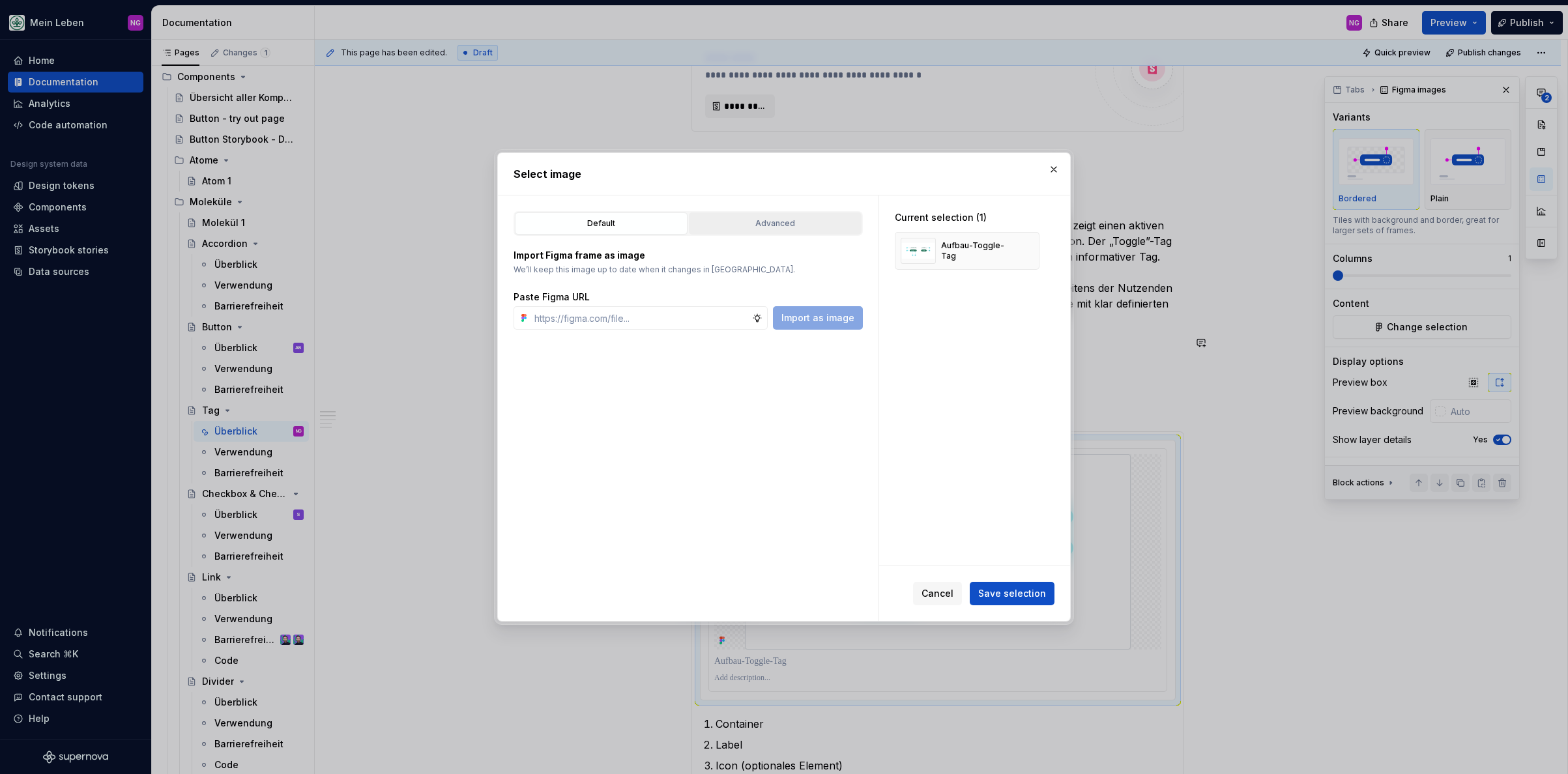
click at [792, 224] on div "Advanced" at bounding box center [775, 223] width 163 height 13
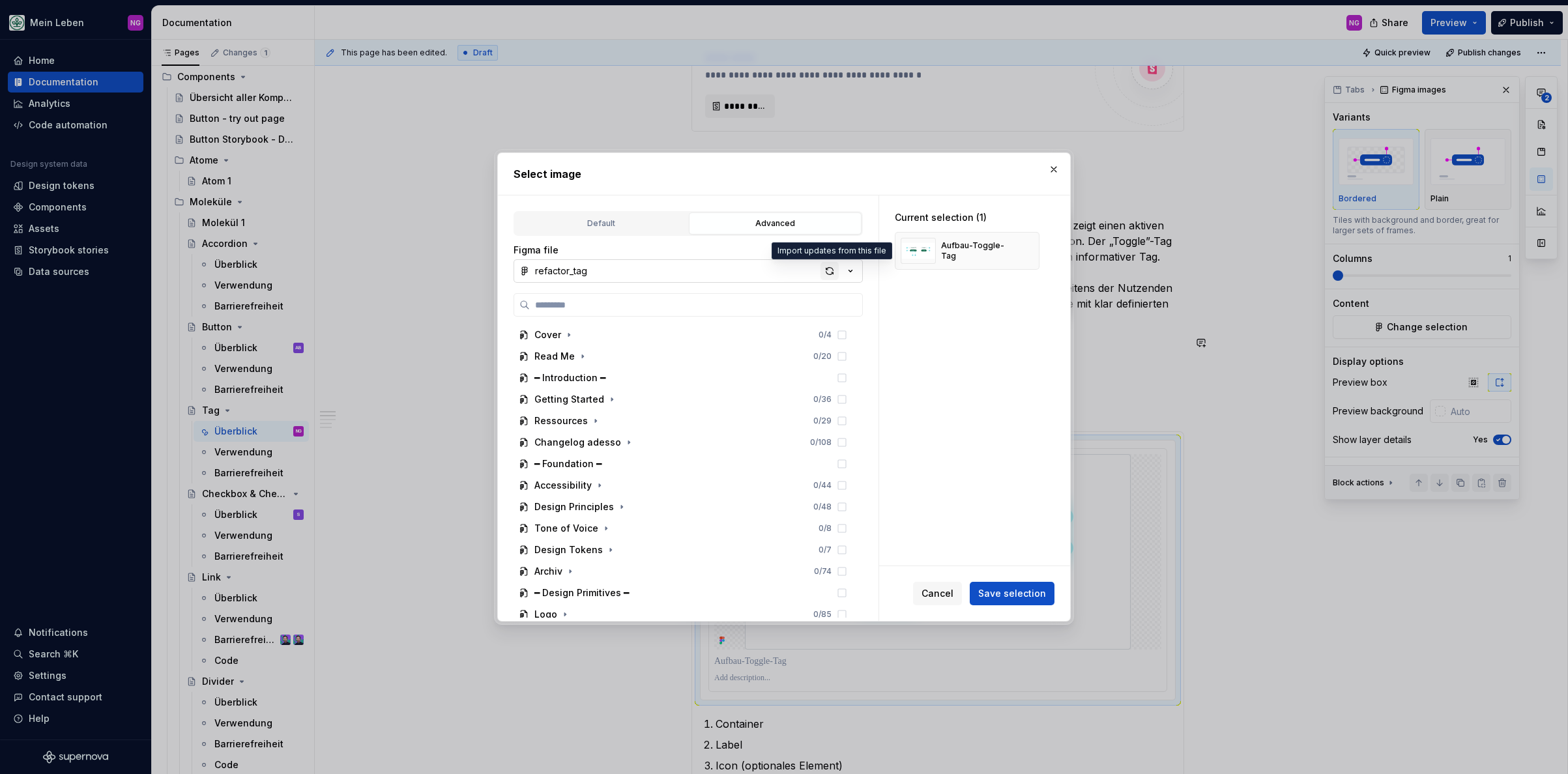
click at [825, 269] on div "button" at bounding box center [829, 271] width 18 height 18
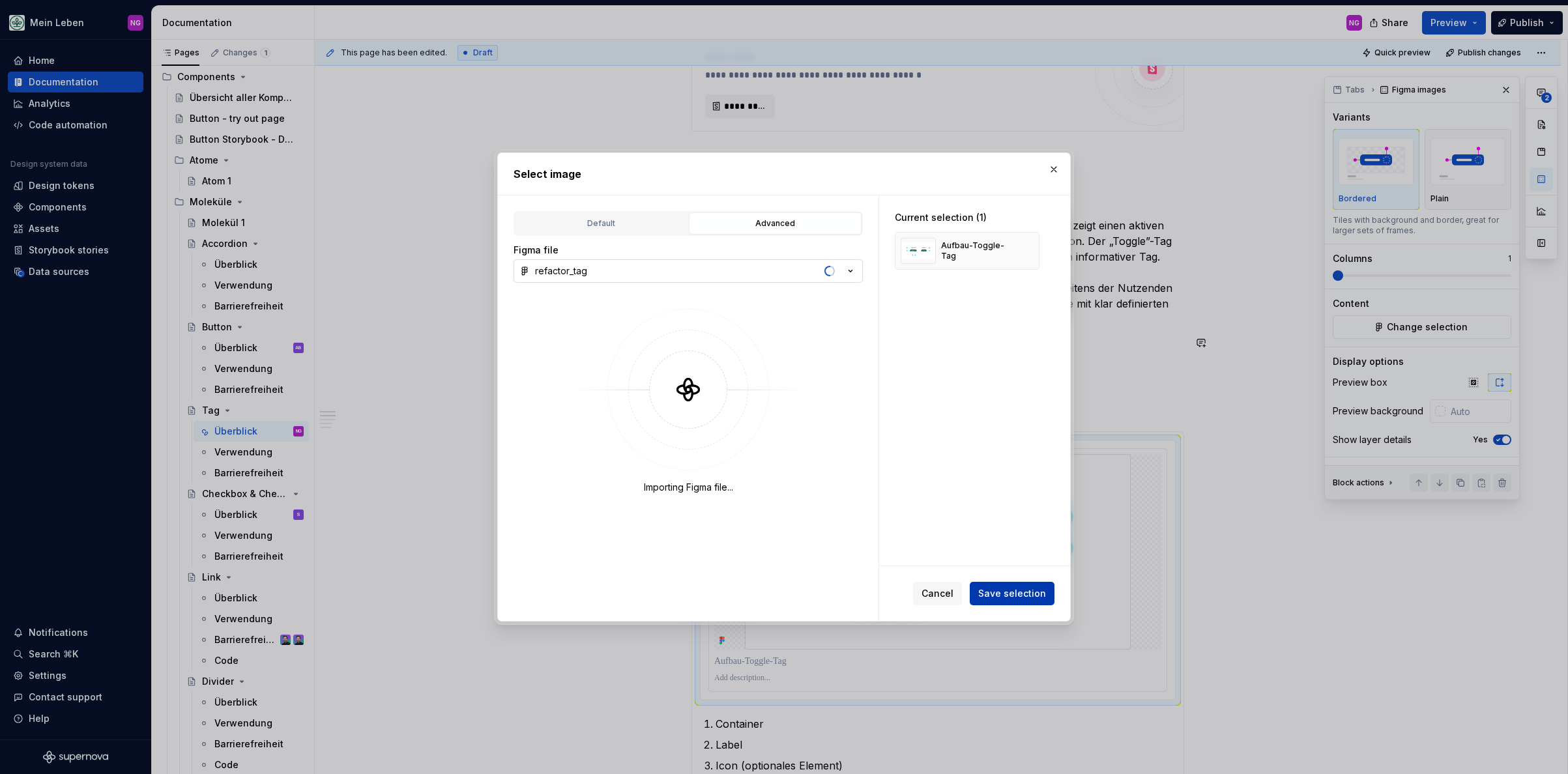
click at [1004, 587] on span "Save selection" at bounding box center [1012, 594] width 68 height 13
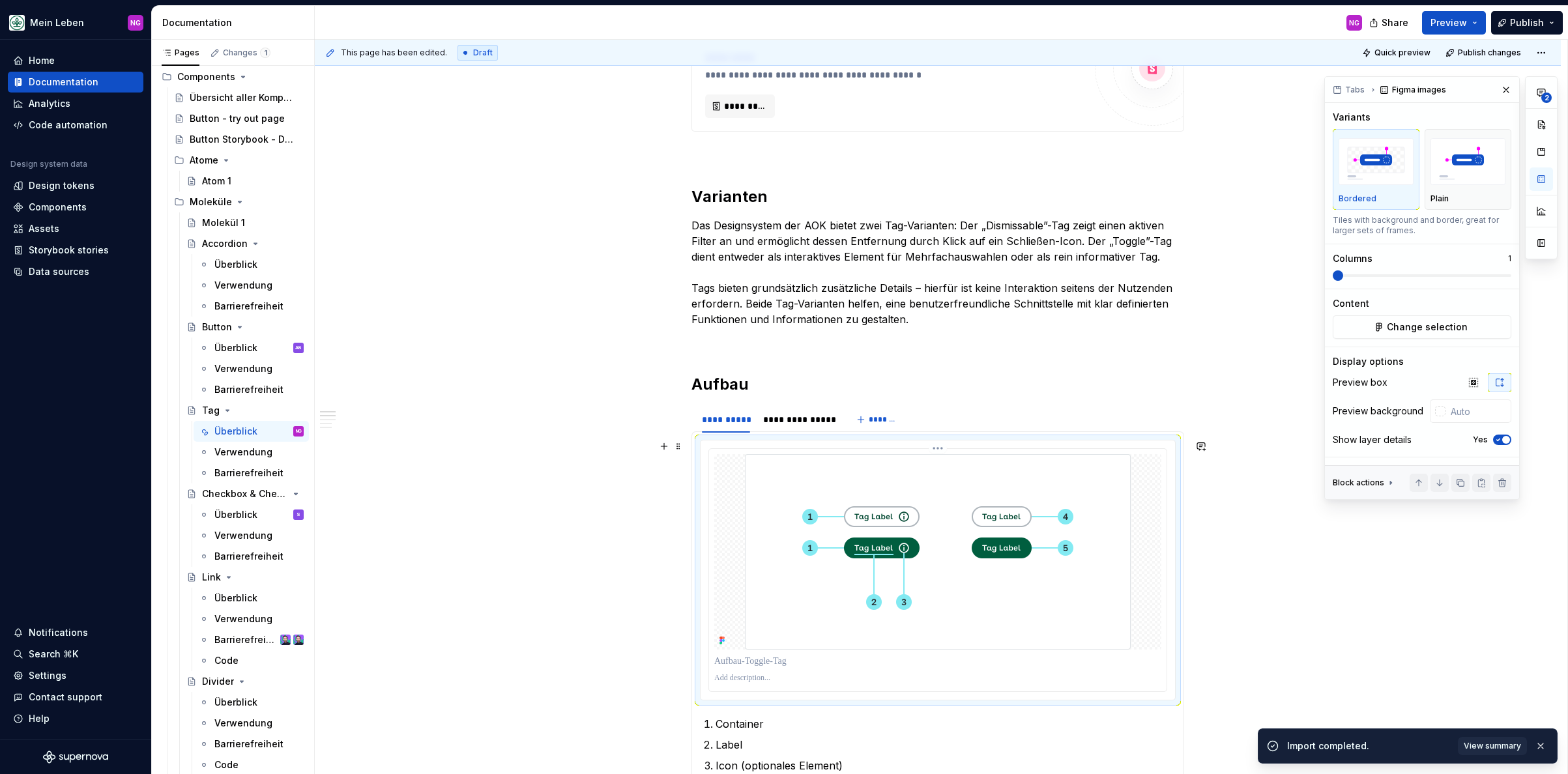
click at [992, 557] on img at bounding box center [938, 551] width 386 height 195
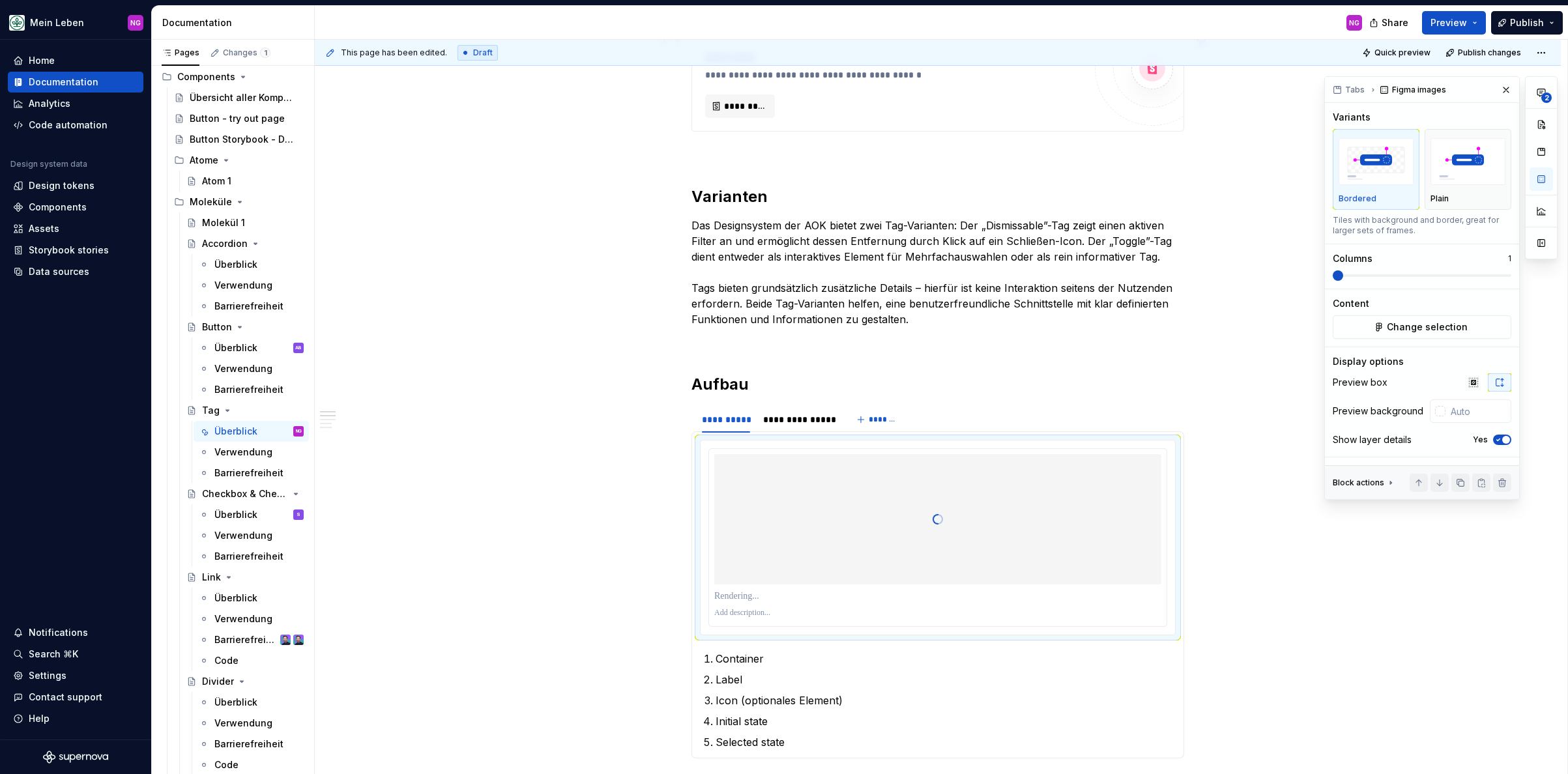
click at [1400, 94] on div "Figma images" at bounding box center [1413, 90] width 76 height 18
click at [1400, 338] on button "Change selection" at bounding box center [1421, 327] width 179 height 24
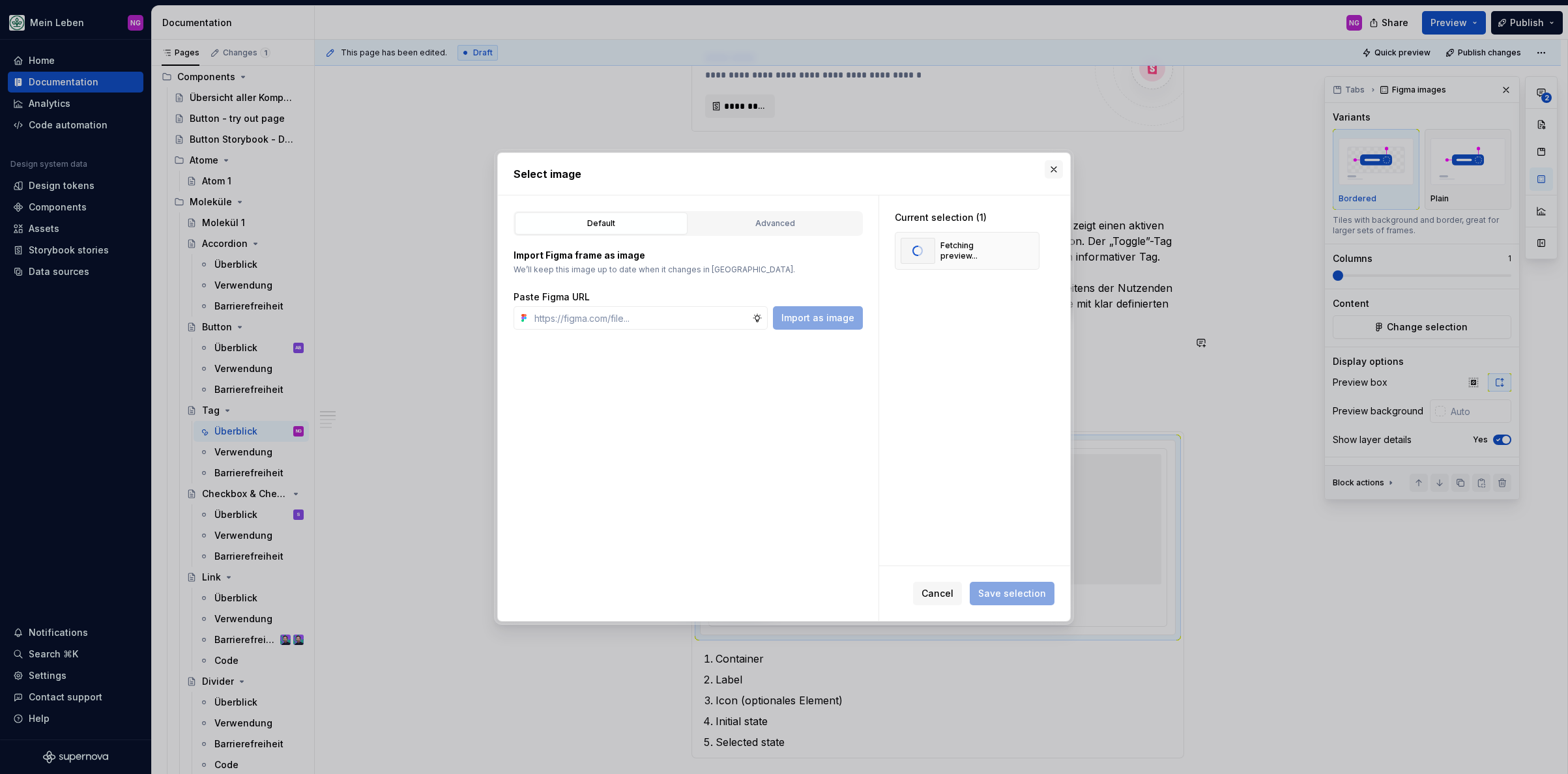
click at [1048, 166] on button "button" at bounding box center [1054, 169] width 18 height 18
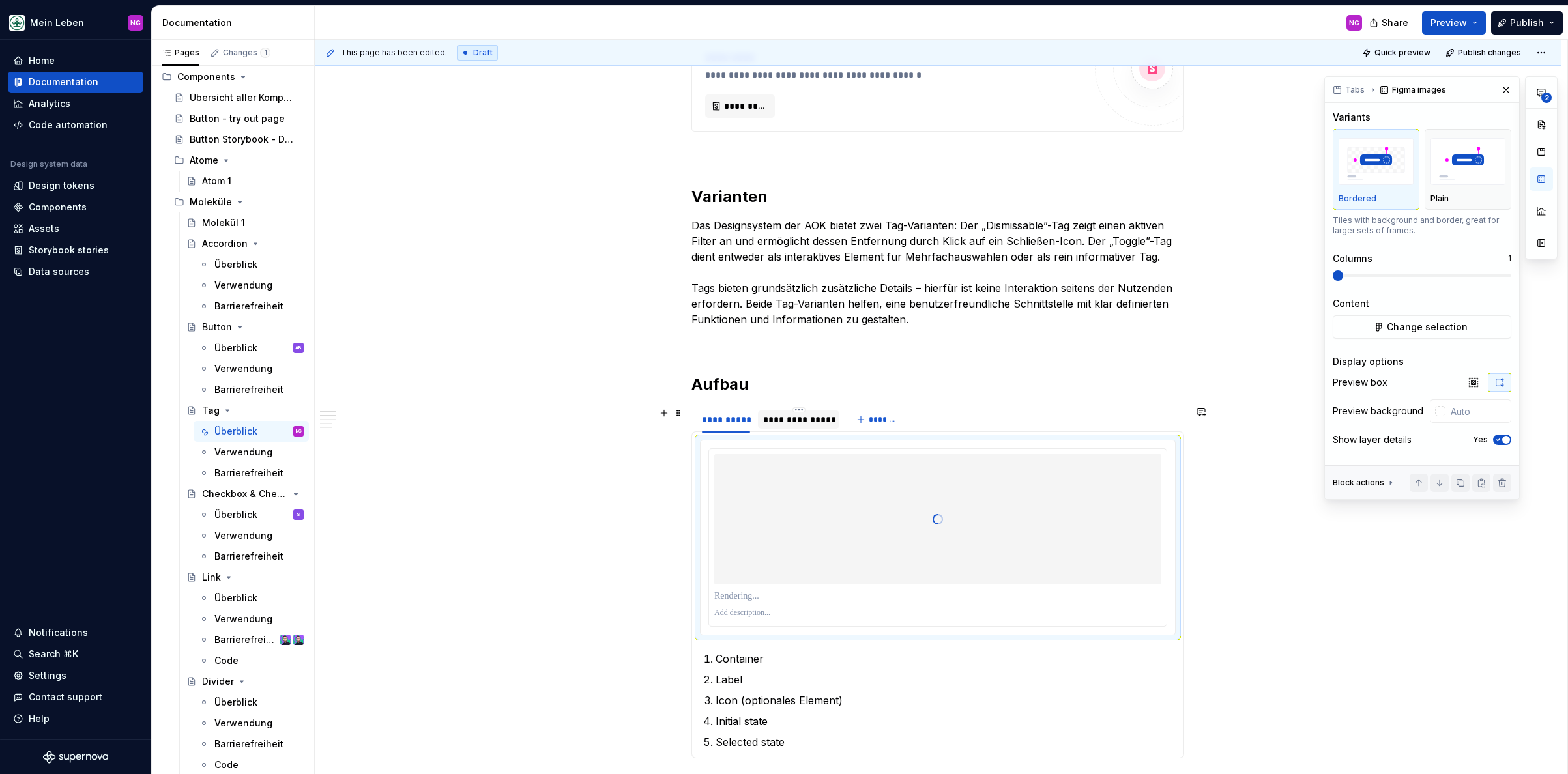
click at [805, 422] on div "**********" at bounding box center [799, 420] width 71 height 13
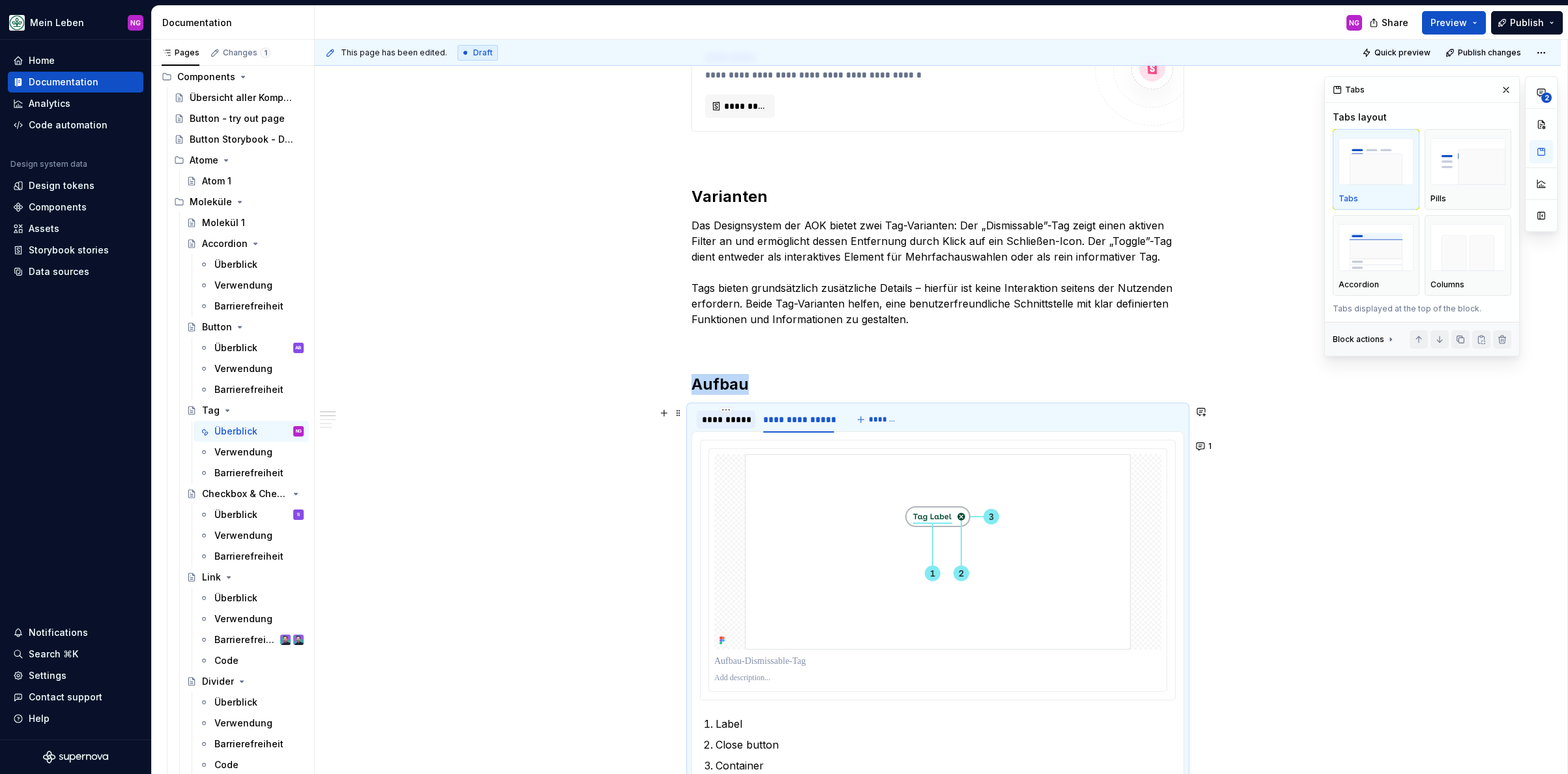
click at [729, 422] on div "**********" at bounding box center [726, 420] width 49 height 13
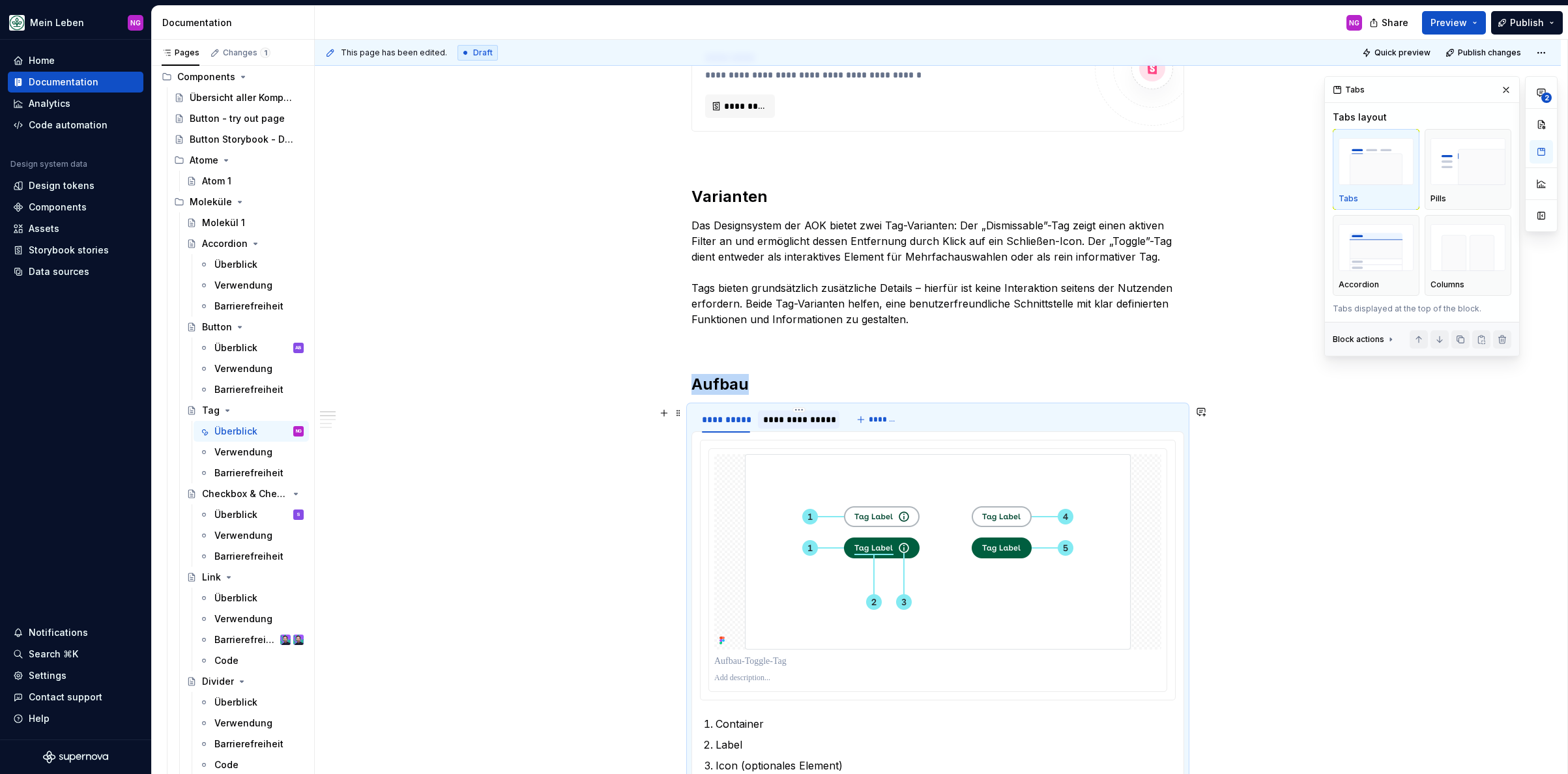
click at [802, 420] on div "**********" at bounding box center [799, 420] width 71 height 13
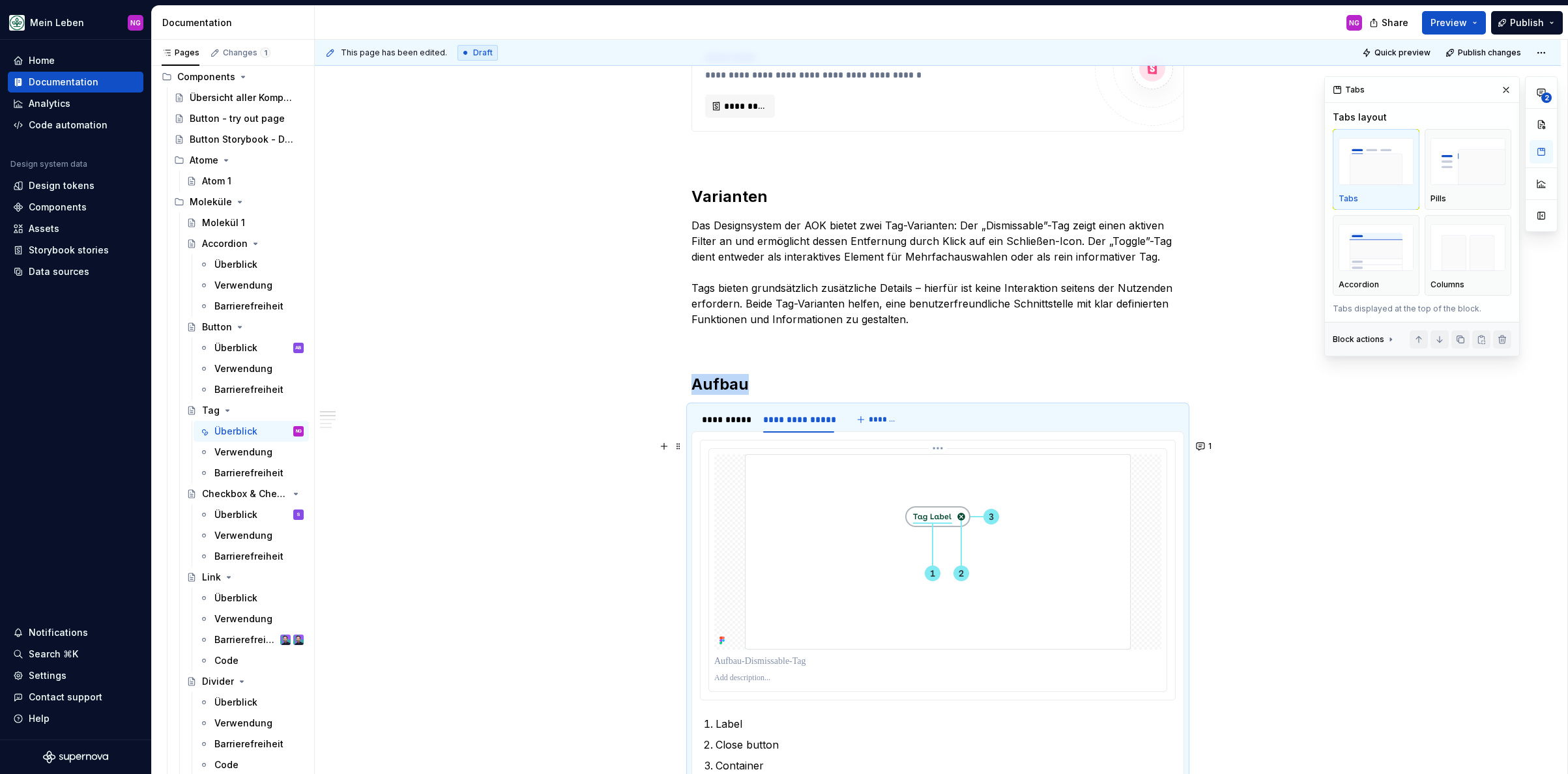
click at [813, 522] on img at bounding box center [938, 551] width 386 height 195
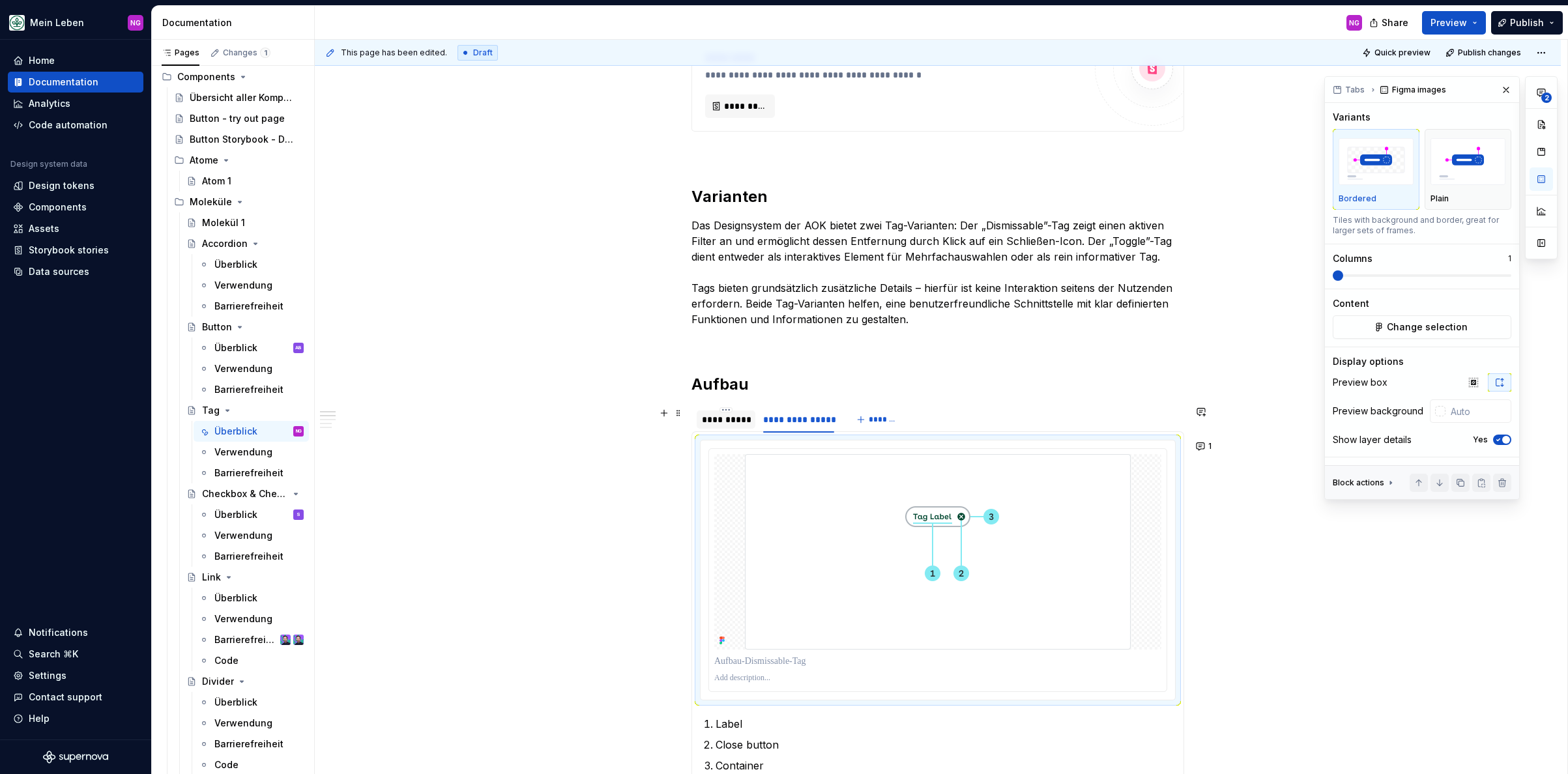
click at [741, 415] on div "**********" at bounding box center [726, 420] width 49 height 13
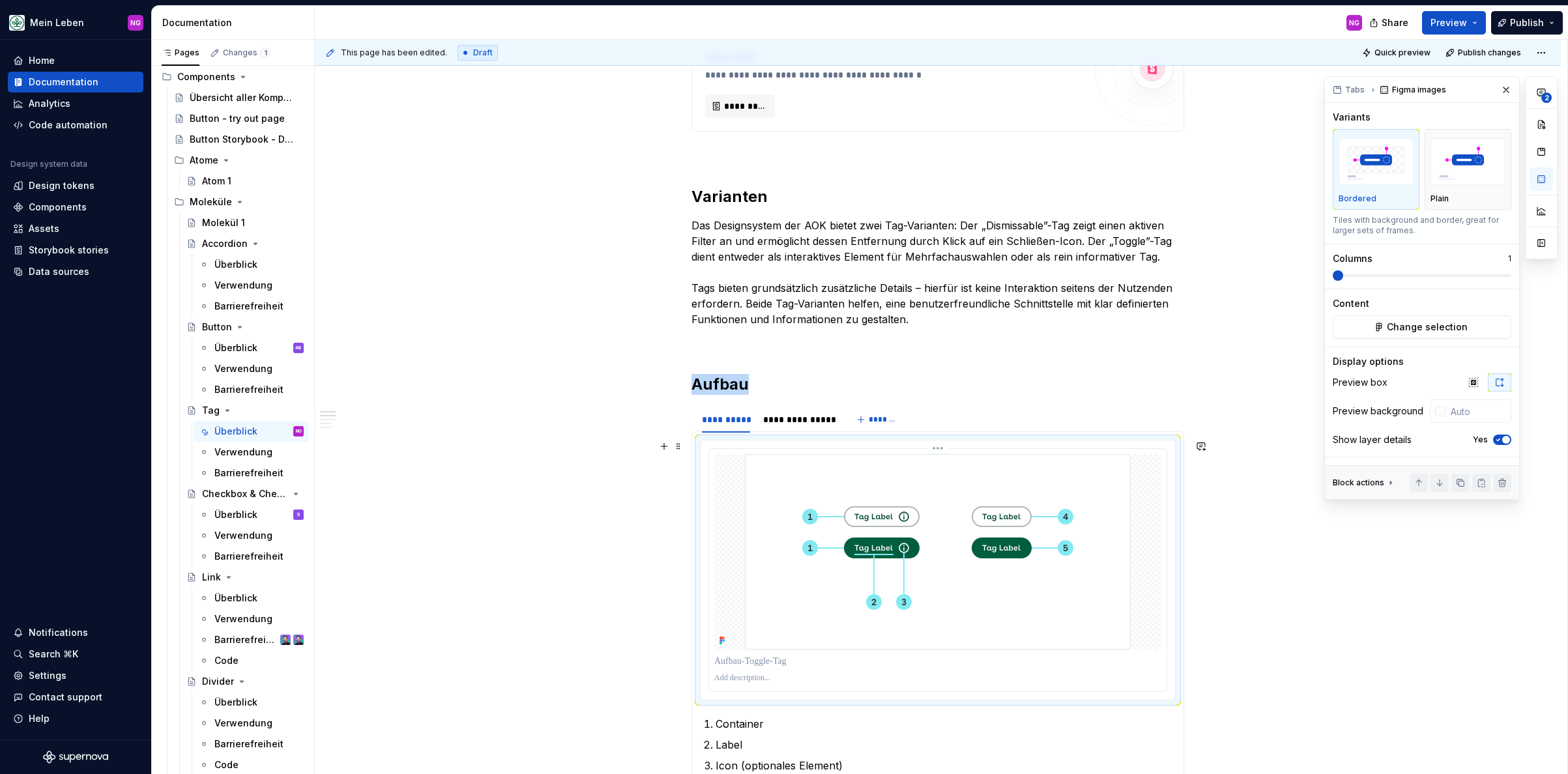
click at [796, 490] on img at bounding box center [938, 551] width 386 height 195
click at [1400, 322] on span "Change selection" at bounding box center [1427, 327] width 81 height 13
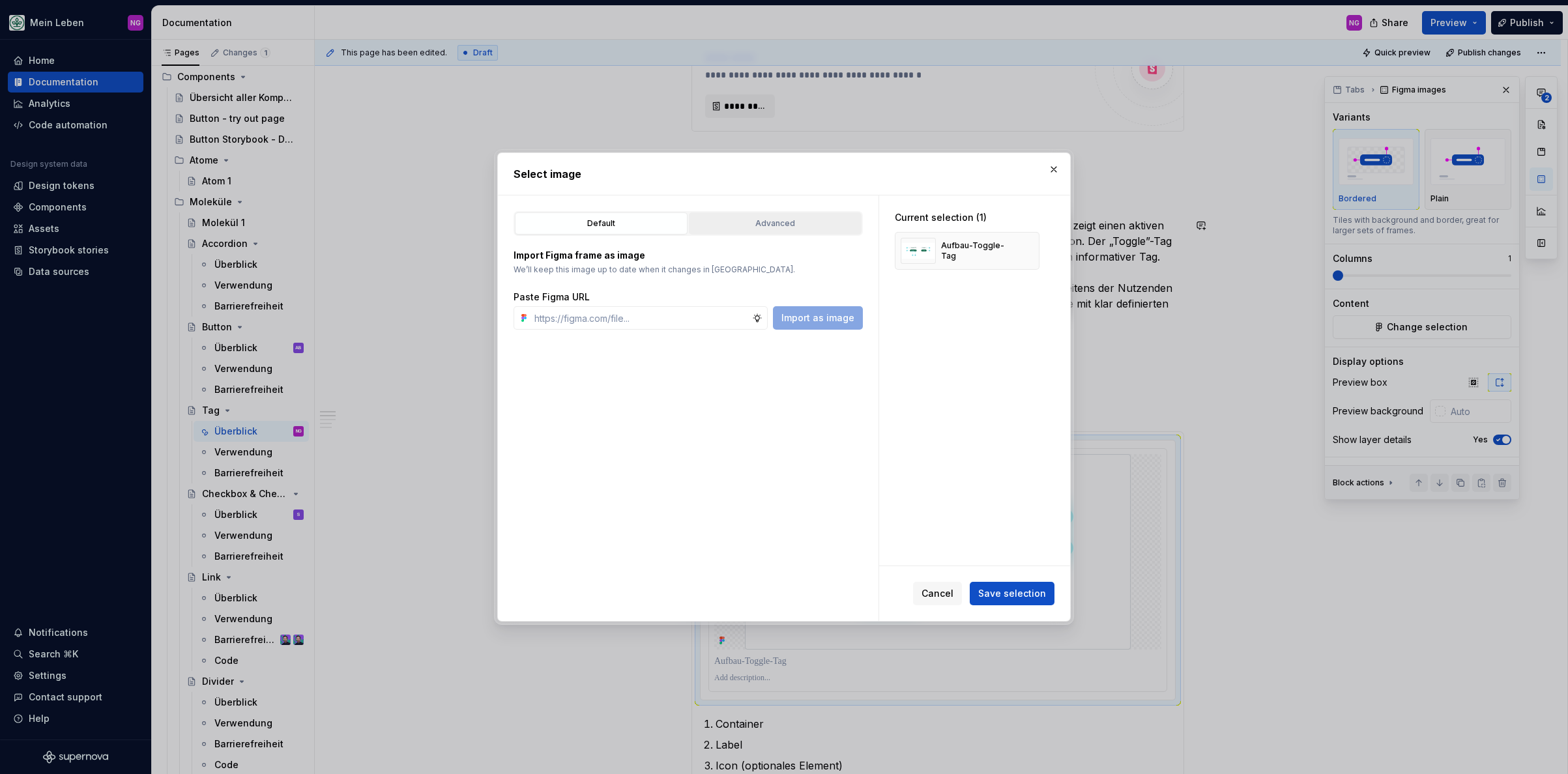
click at [784, 220] on div "Advanced" at bounding box center [775, 223] width 163 height 13
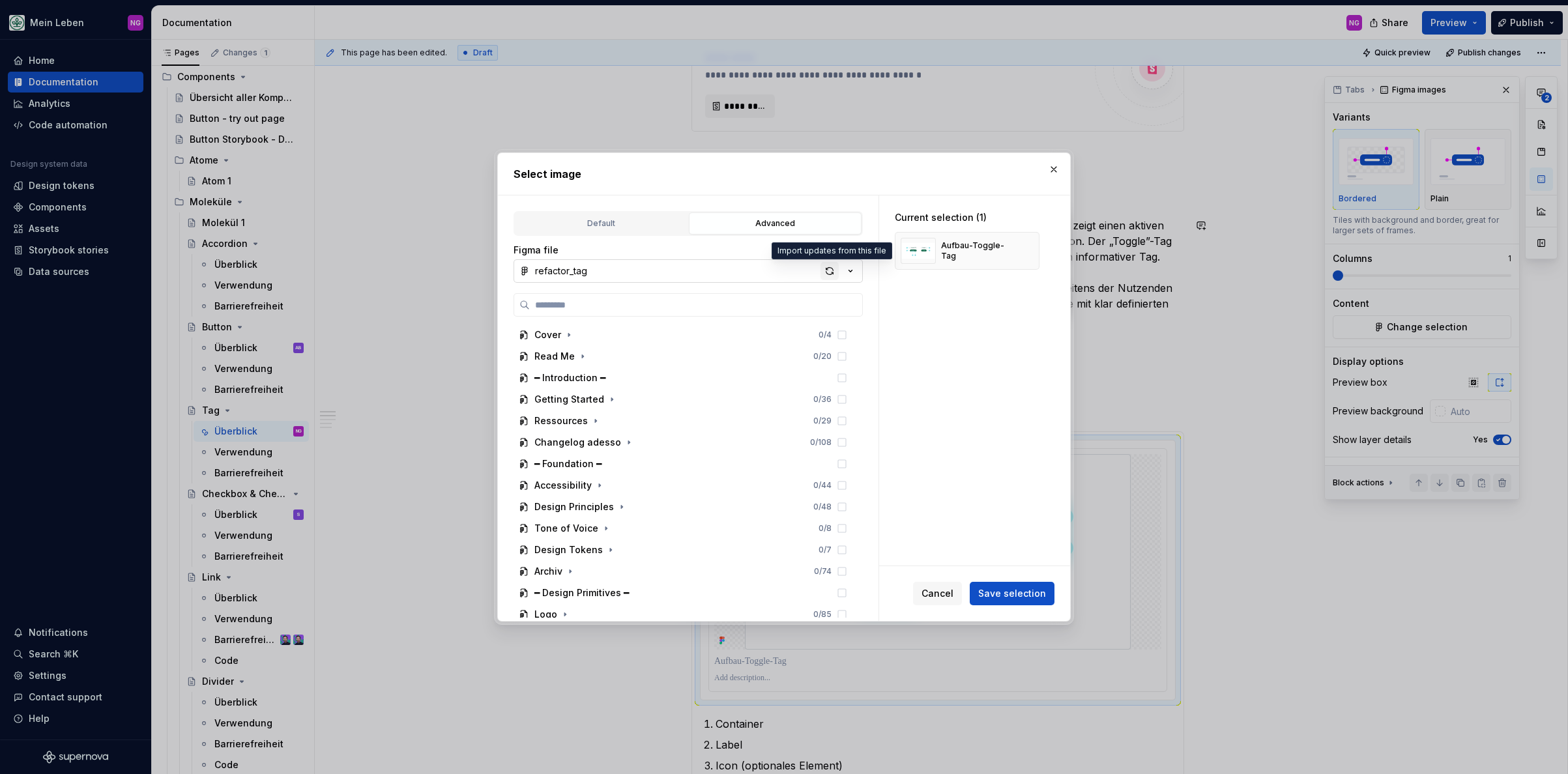
click at [826, 270] on div "button" at bounding box center [829, 271] width 18 height 18
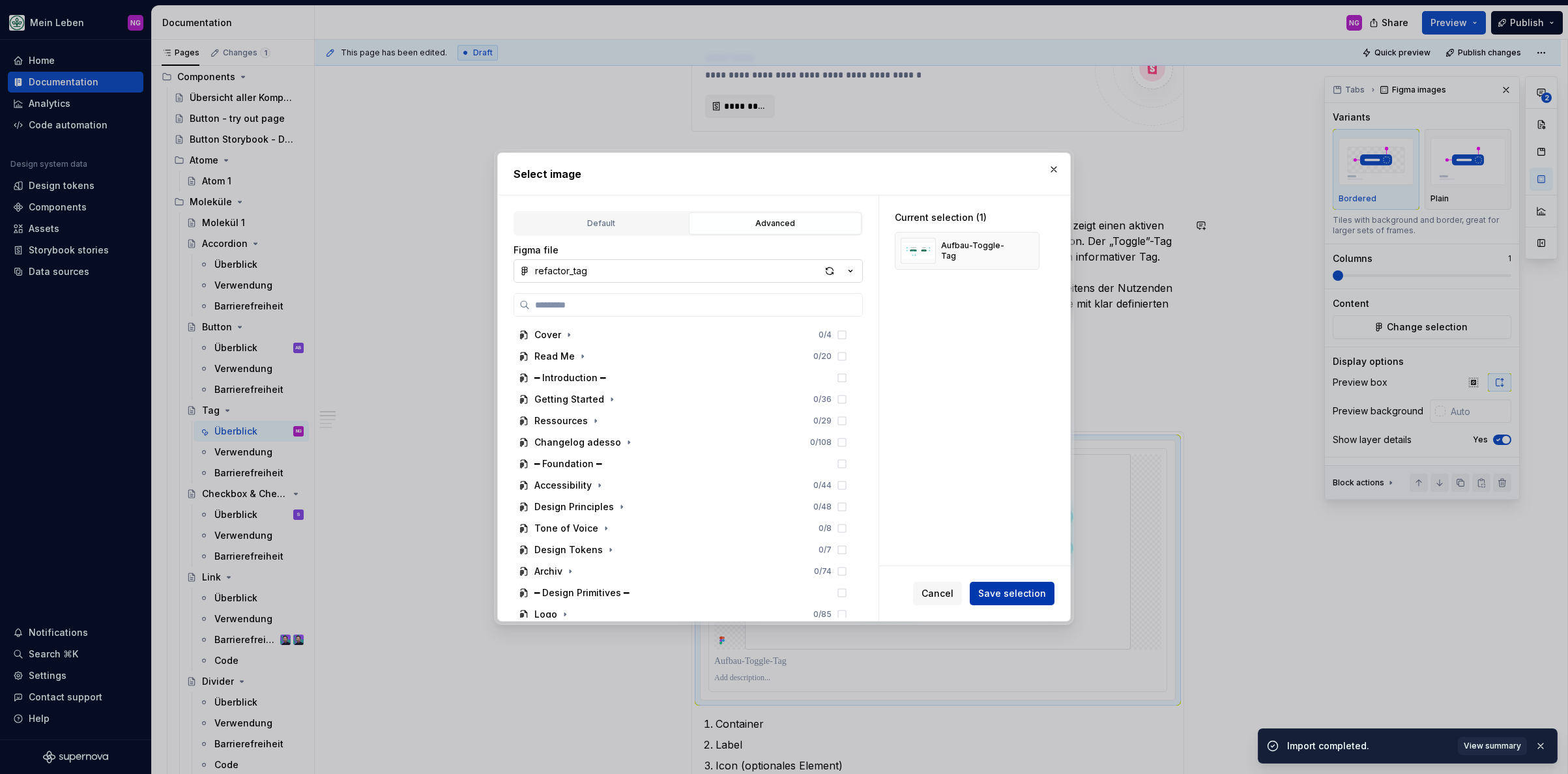
click at [1016, 593] on span "Save selection" at bounding box center [1012, 594] width 68 height 13
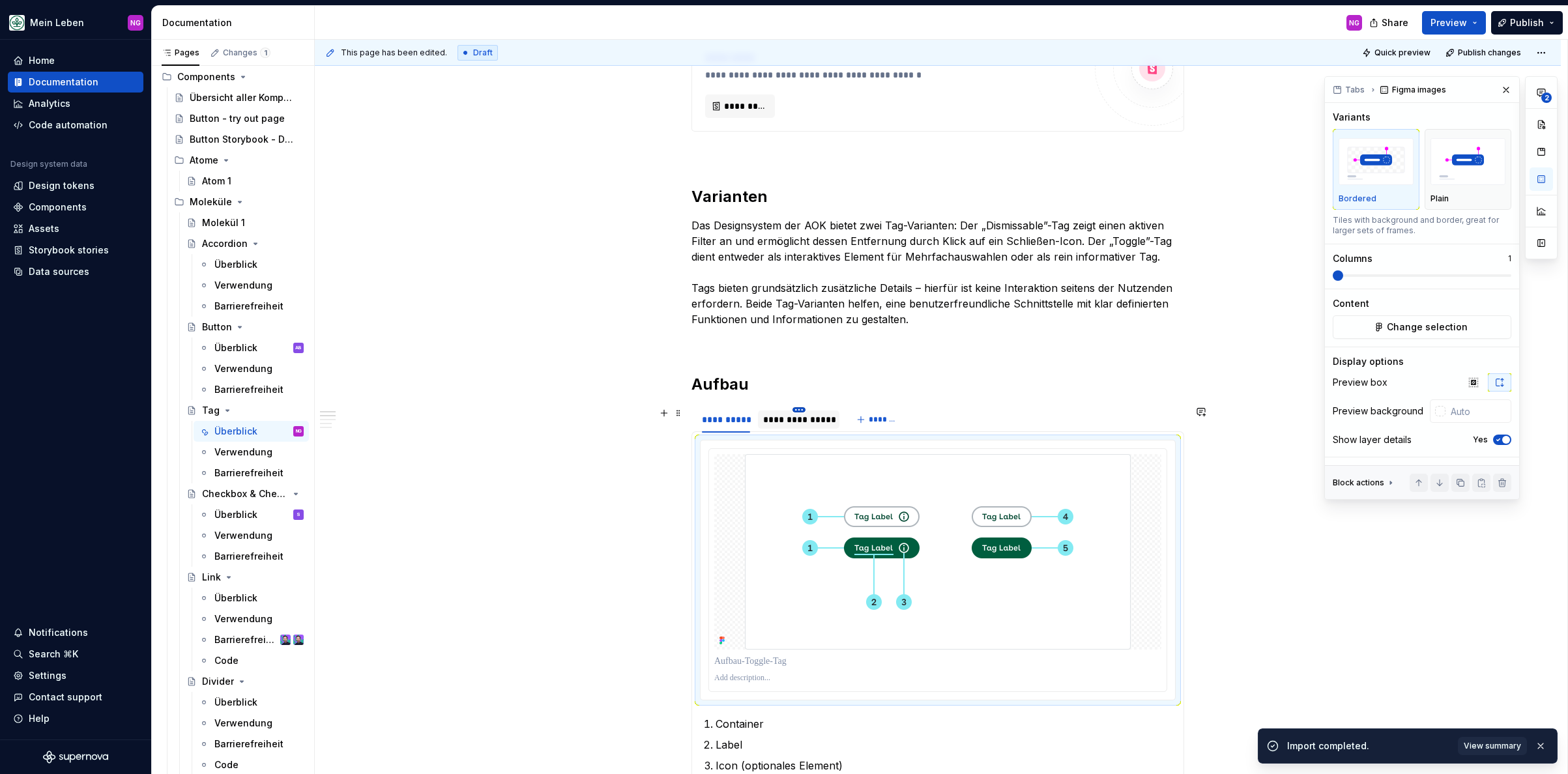
click at [802, 409] on html "Mein Leben NG Home Documentation Analytics Code automation Design system data D…" at bounding box center [784, 387] width 1568 height 774
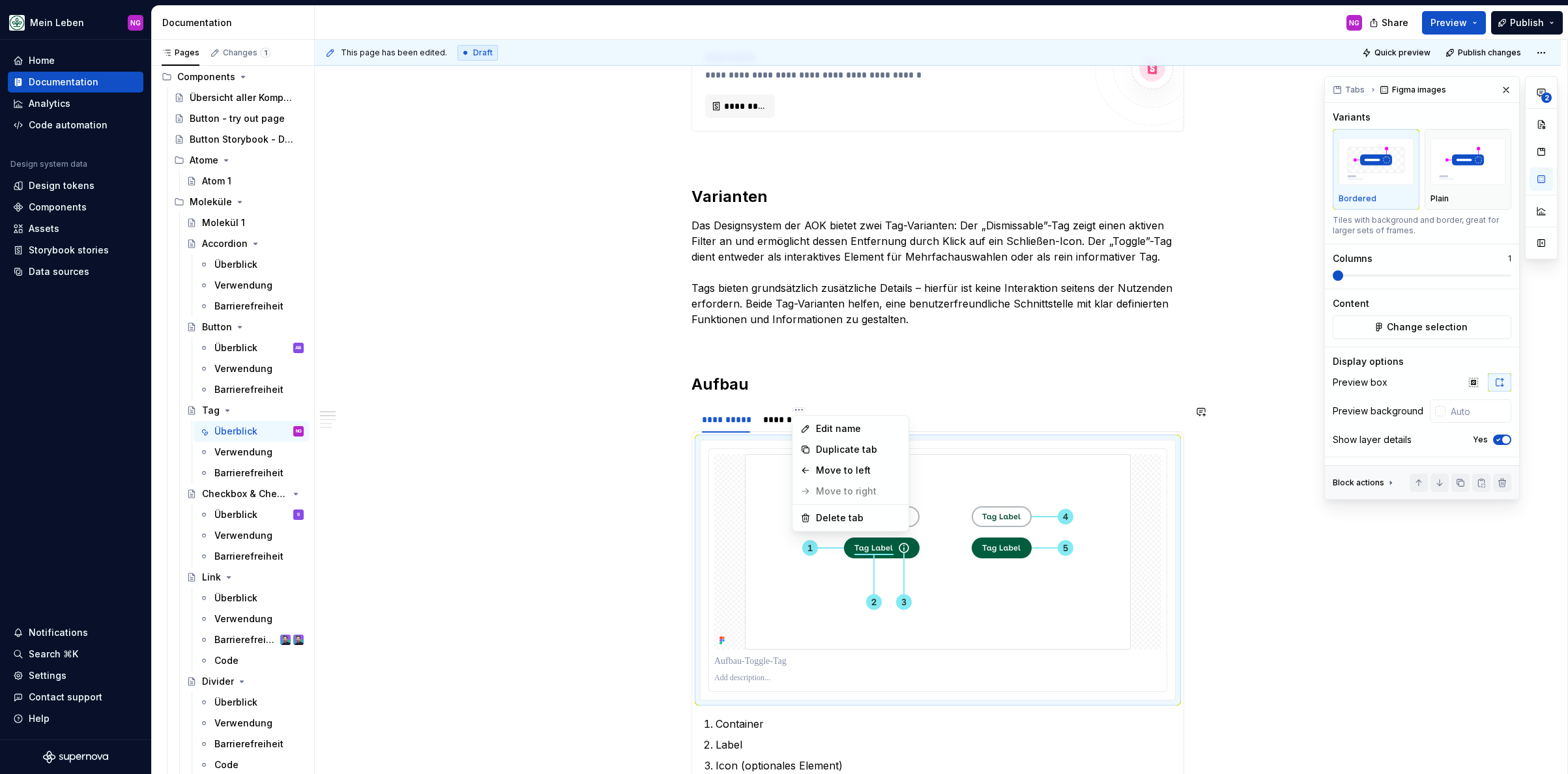
click at [849, 353] on html "Mein Leben NG Home Documentation Analytics Code automation Design system data D…" at bounding box center [784, 387] width 1568 height 774
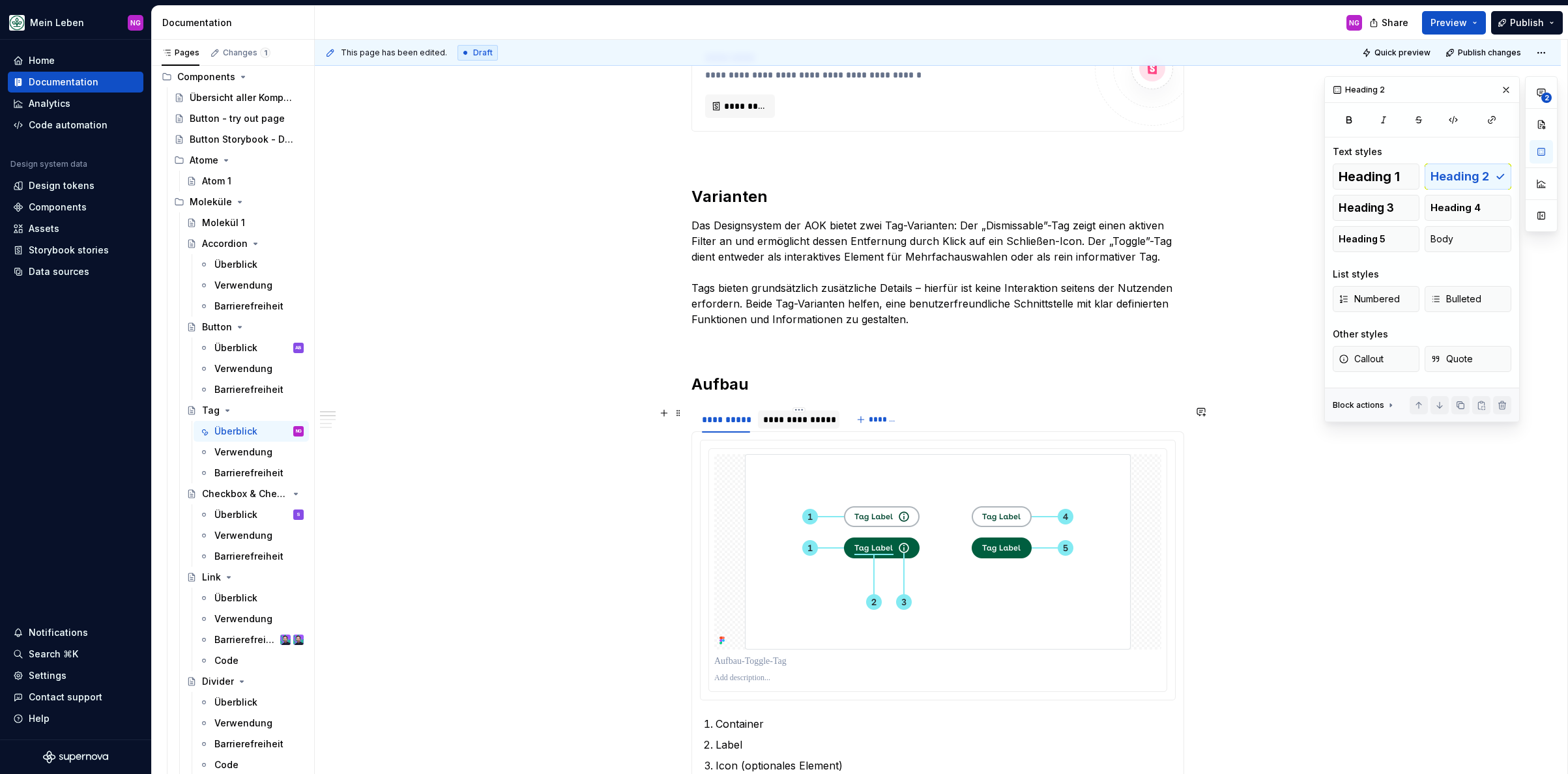
click at [784, 418] on div "**********" at bounding box center [799, 420] width 71 height 13
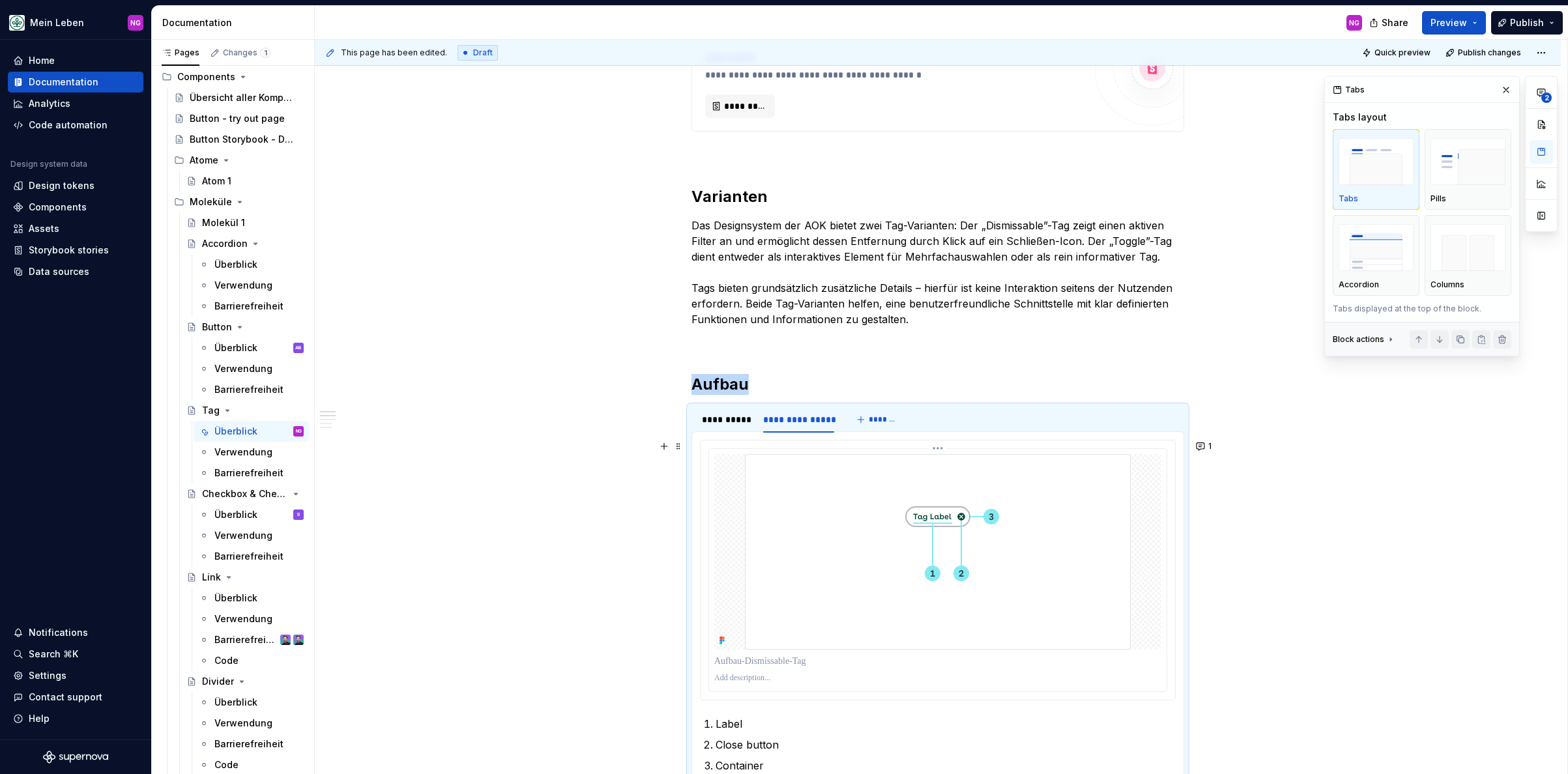
click at [872, 515] on img at bounding box center [938, 551] width 386 height 195
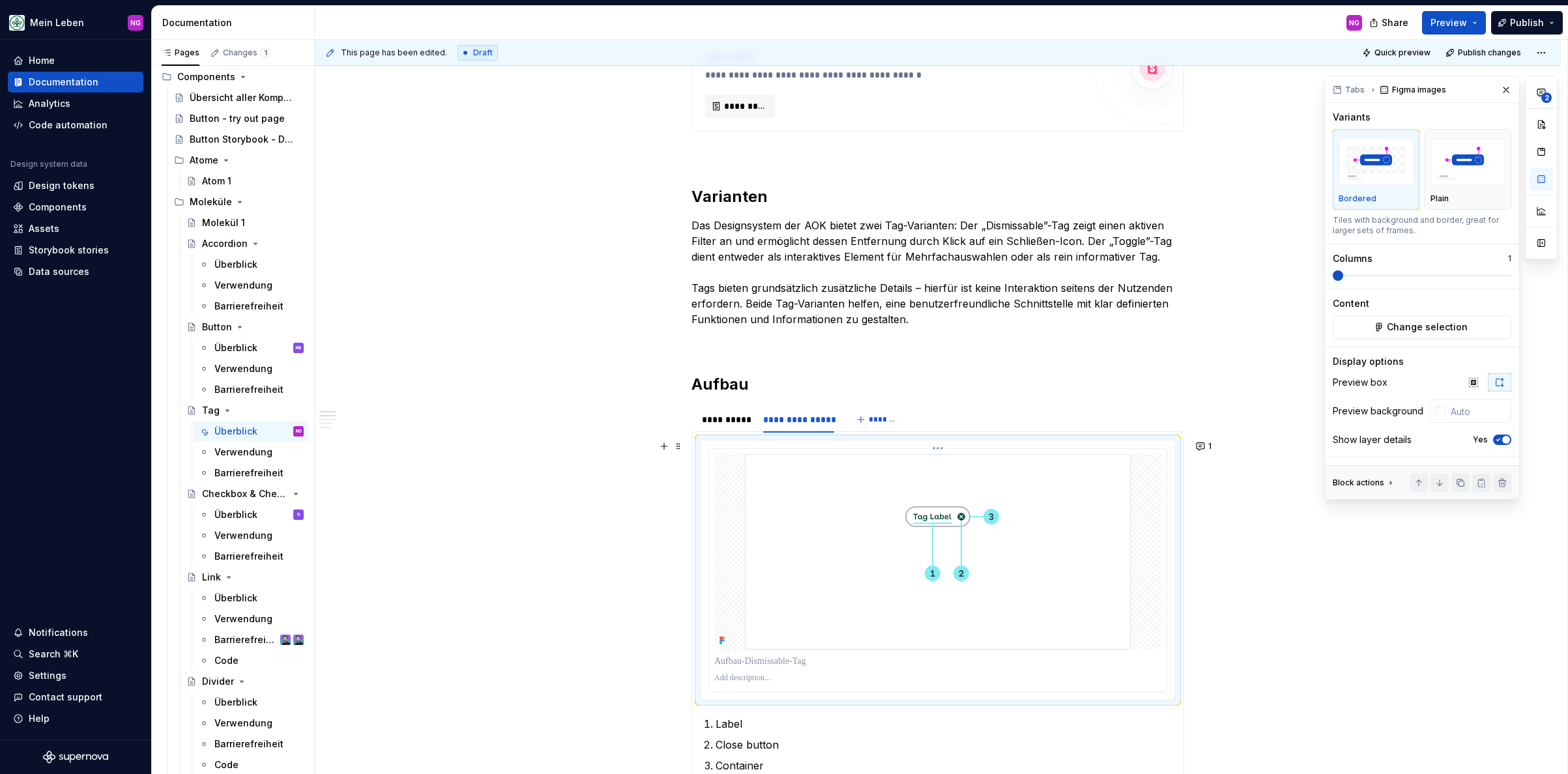
click at [1057, 518] on img at bounding box center [938, 551] width 386 height 195
click at [1400, 328] on span "Change selection" at bounding box center [1427, 327] width 81 height 13
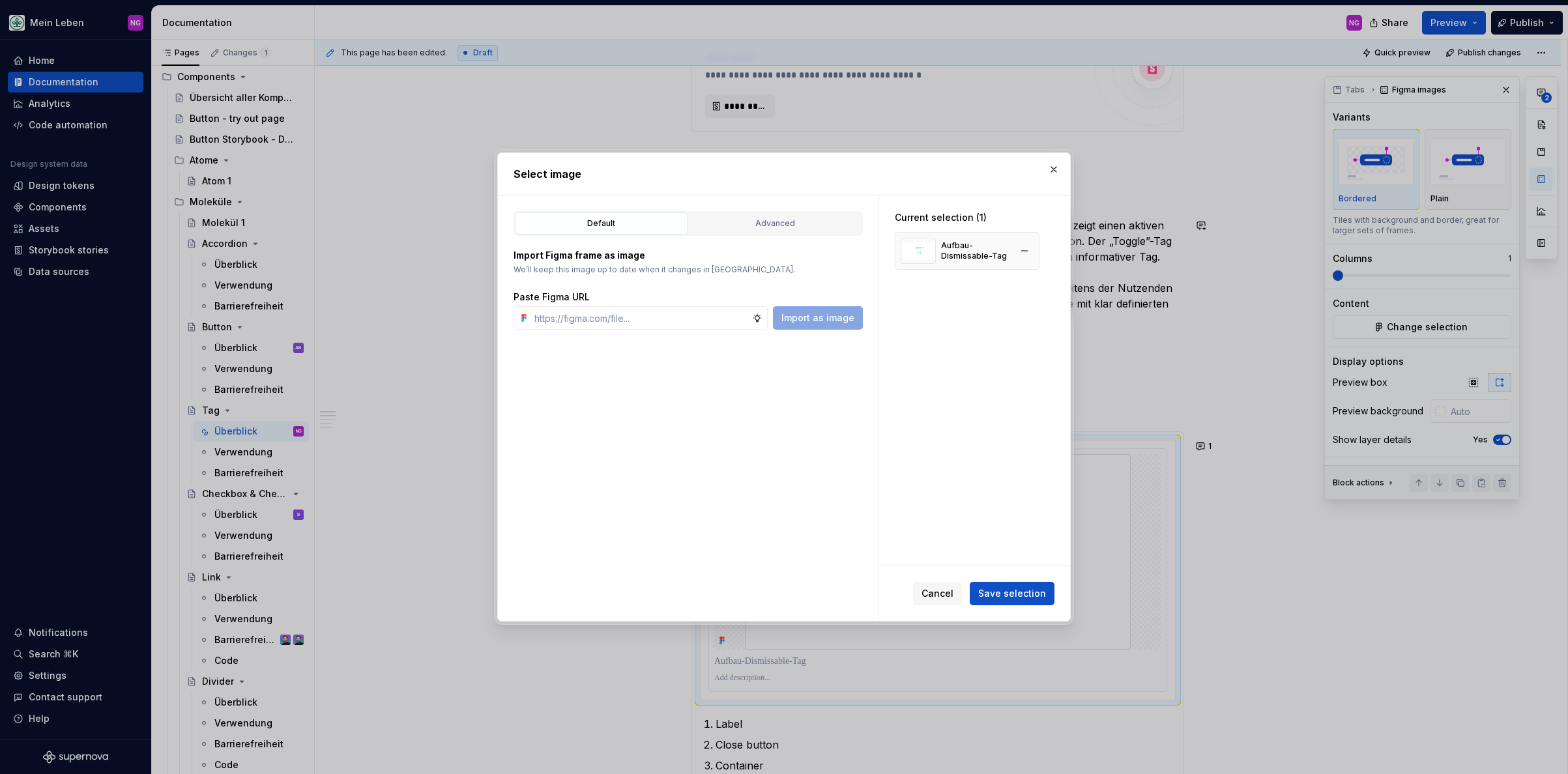
click at [975, 256] on div "Aufbau-Dismissable-Tag" at bounding box center [975, 250] width 69 height 21
type textarea "*"
click at [1024, 253] on button "button" at bounding box center [1025, 251] width 18 height 18
click at [704, 322] on input "text" at bounding box center [640, 318] width 223 height 24
paste input "[URL][DOMAIN_NAME]"
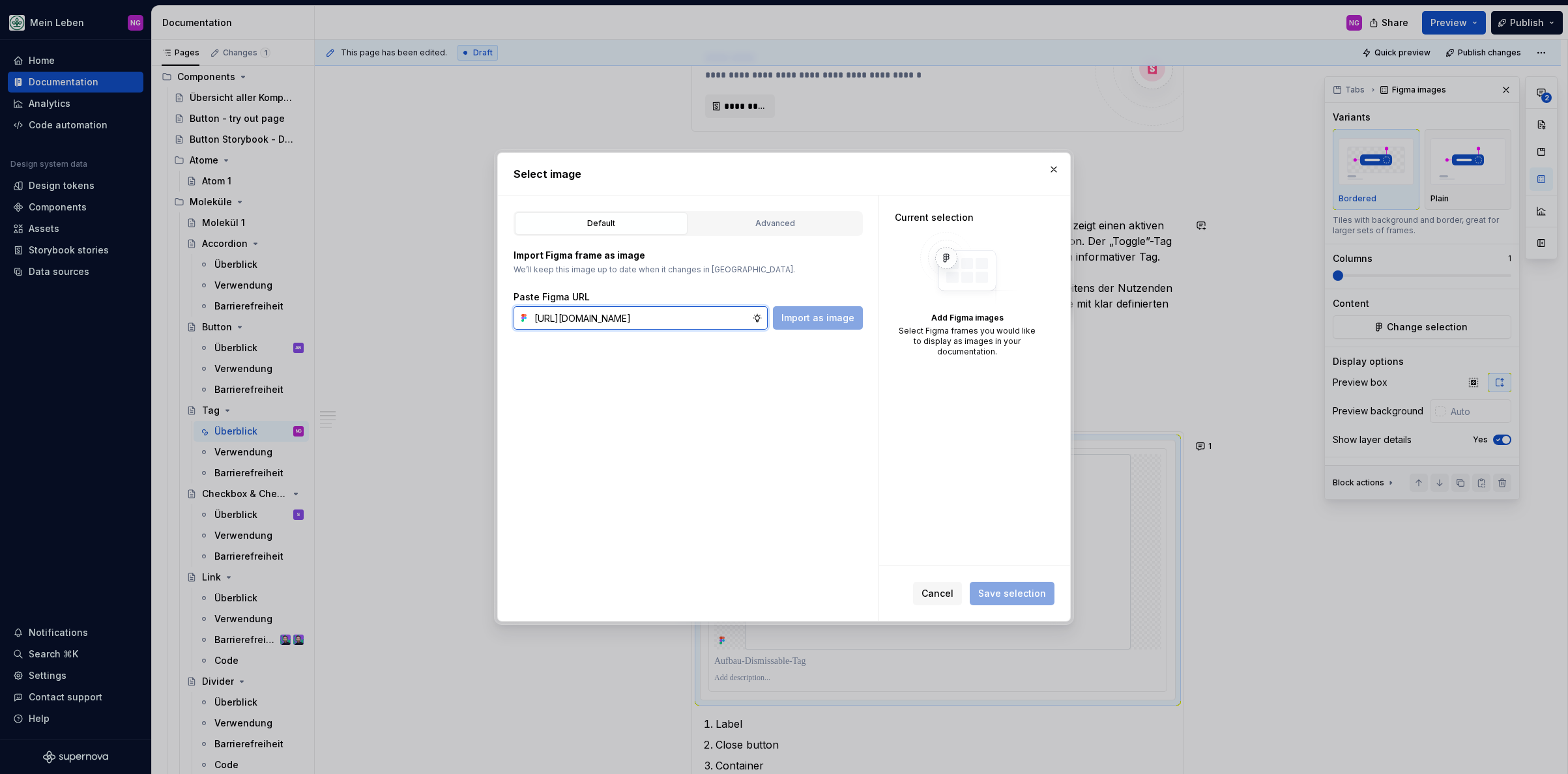
scroll to position [0, 300]
type input "[URL][DOMAIN_NAME]"
click at [825, 323] on span "Import as image" at bounding box center [818, 318] width 73 height 13
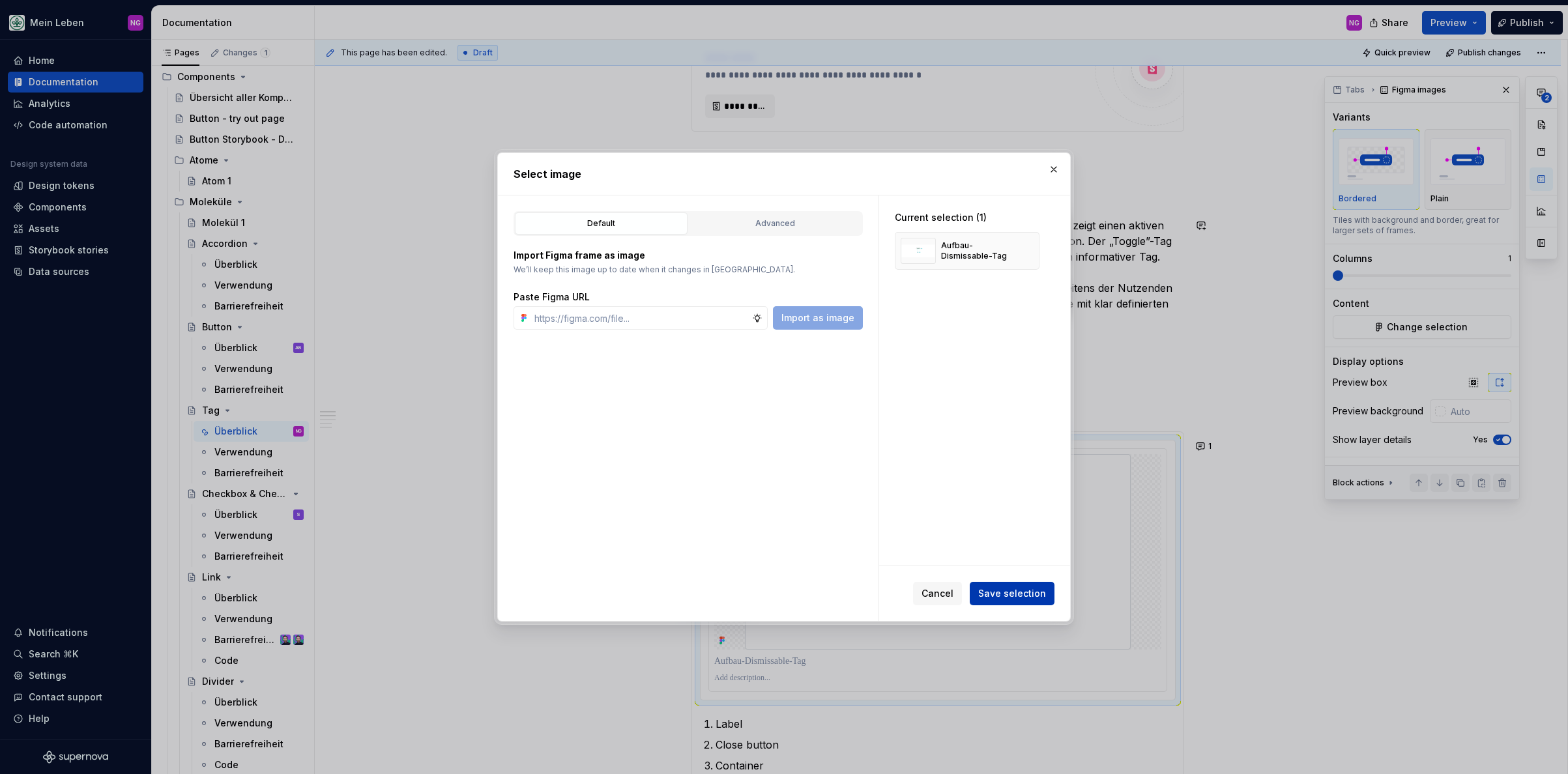
click at [1012, 589] on span "Save selection" at bounding box center [1012, 594] width 68 height 13
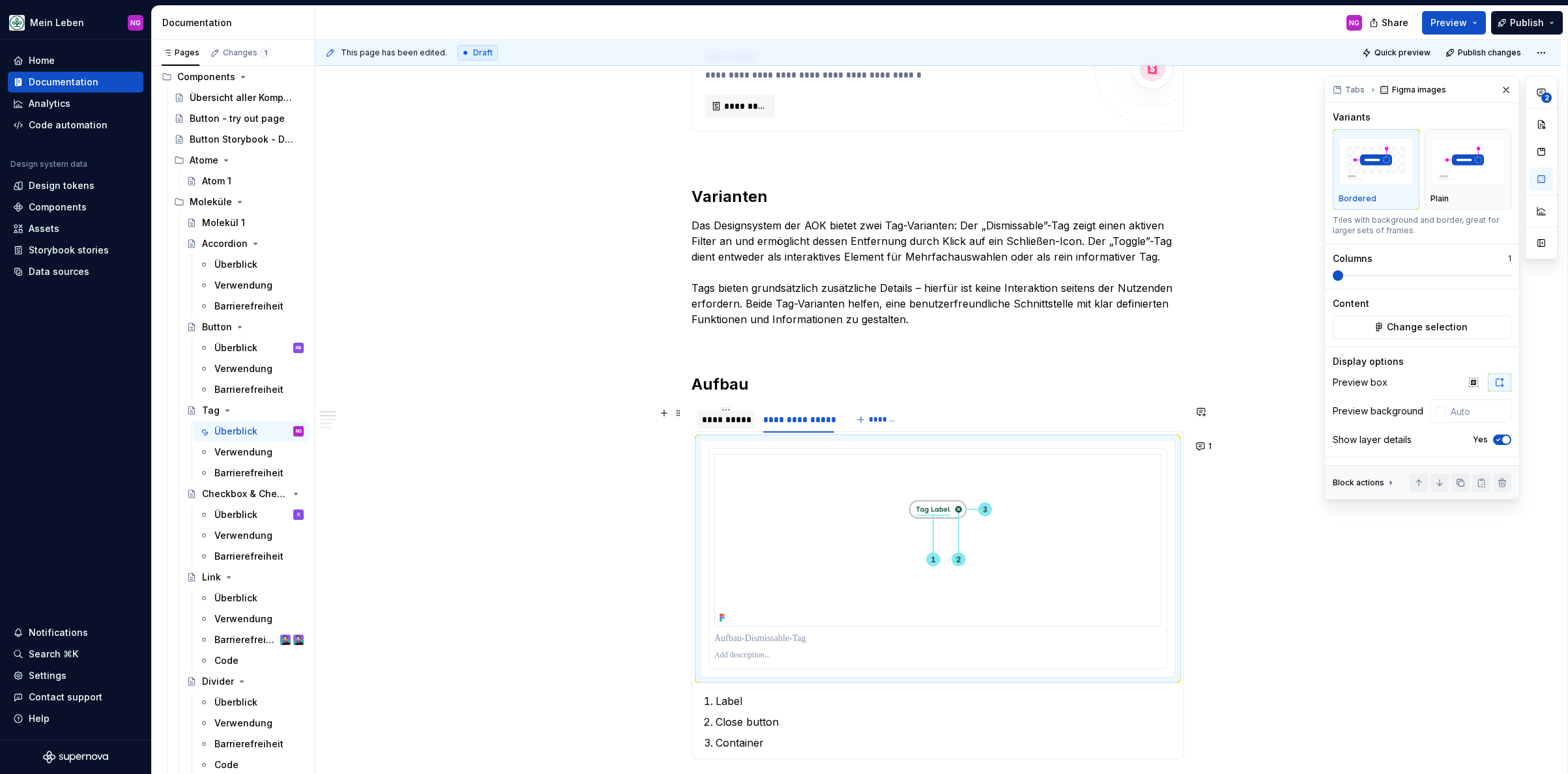
click at [727, 417] on div "**********" at bounding box center [726, 420] width 49 height 13
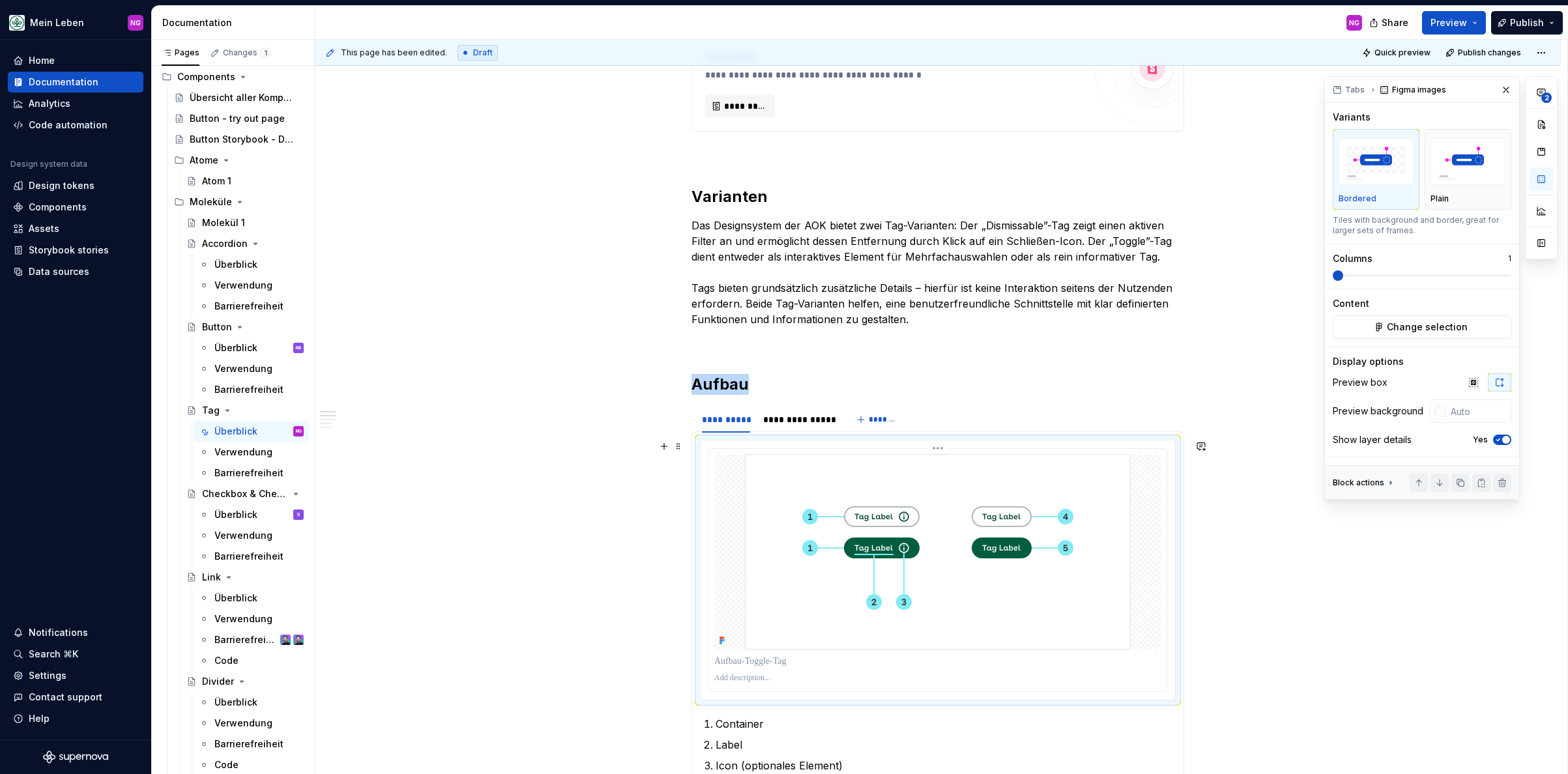
click at [878, 522] on img at bounding box center [938, 551] width 386 height 195
click at [1400, 327] on span "Change selection" at bounding box center [1427, 327] width 81 height 13
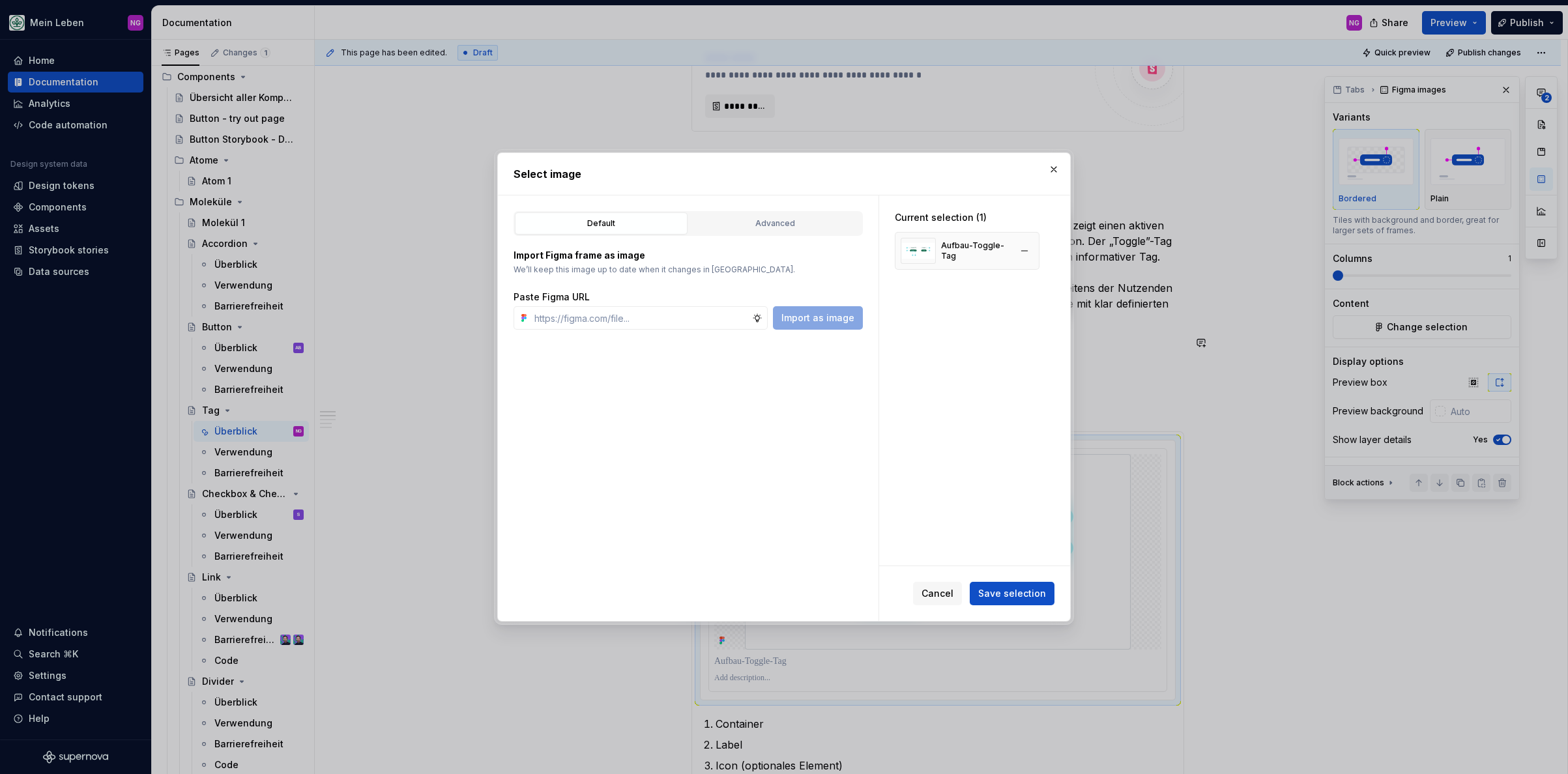
type textarea "*"
click at [1029, 248] on button "button" at bounding box center [1025, 251] width 18 height 18
click at [685, 314] on input "text" at bounding box center [640, 318] width 223 height 24
paste input "[URL][DOMAIN_NAME]"
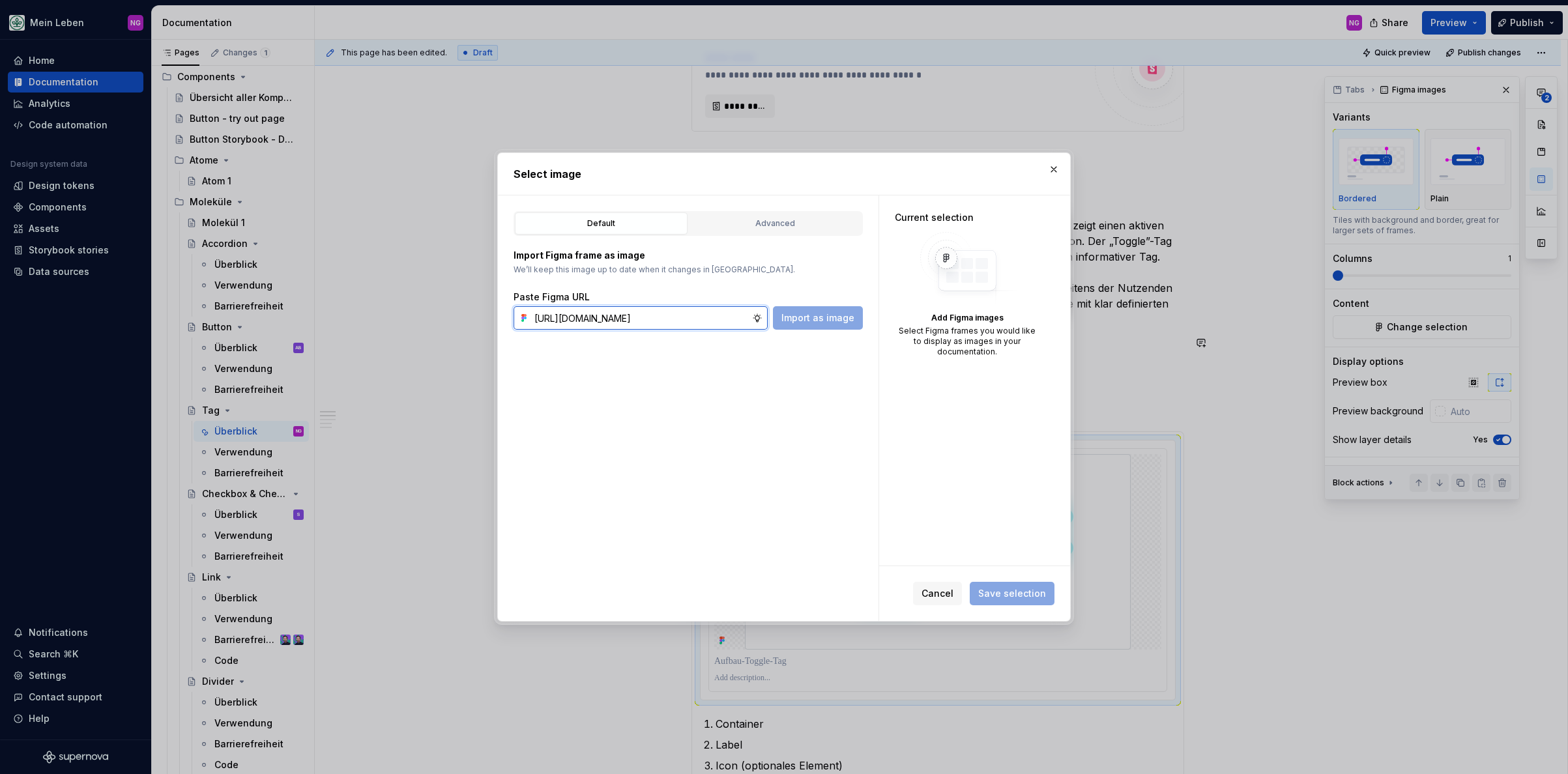
scroll to position [0, 299]
type input "[URL][DOMAIN_NAME]"
click at [817, 314] on span "Import as image" at bounding box center [818, 318] width 73 height 13
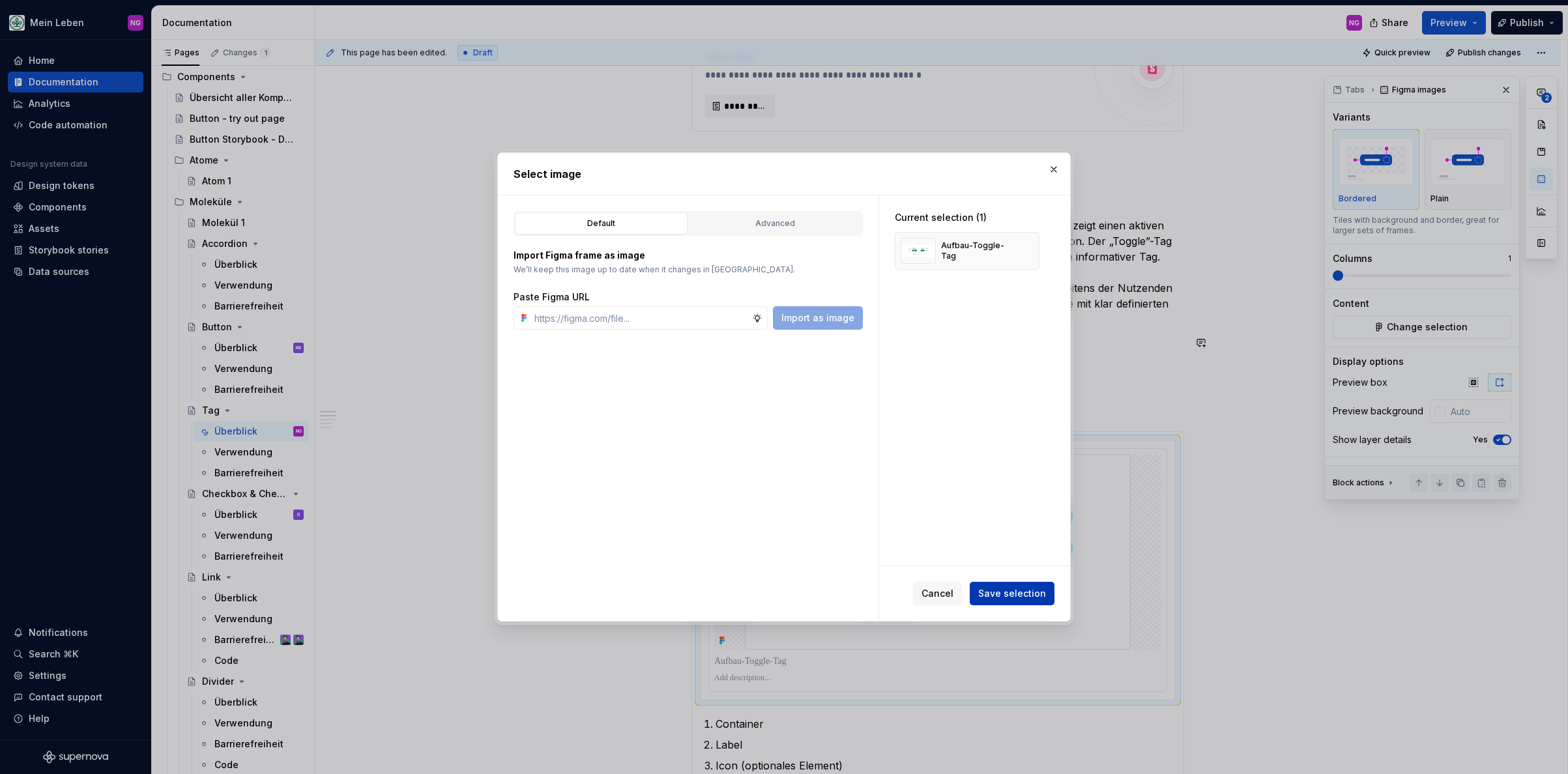
click at [1014, 589] on span "Save selection" at bounding box center [1012, 594] width 68 height 13
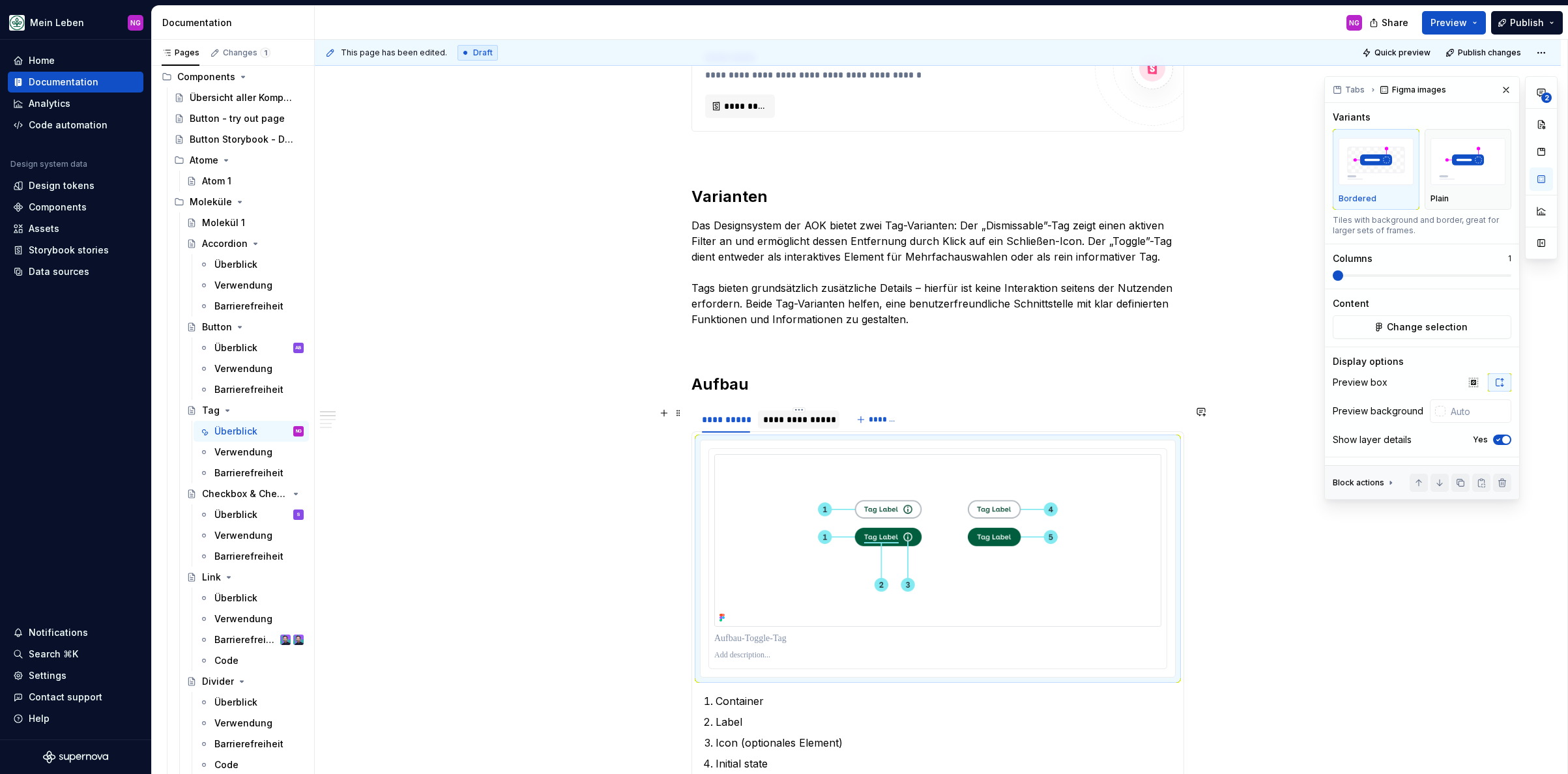
click at [805, 426] on div "**********" at bounding box center [798, 420] width 82 height 18
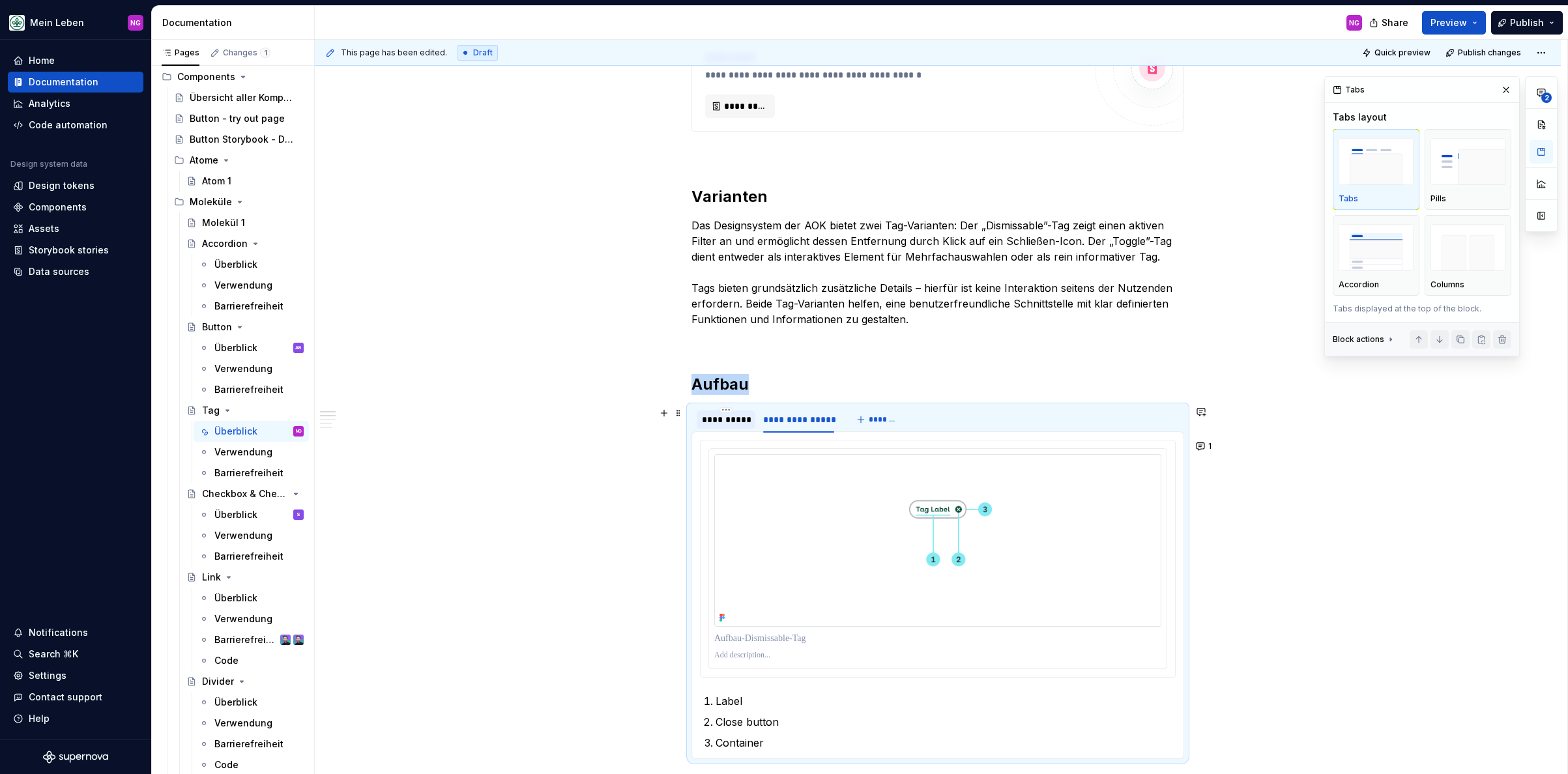
click at [731, 424] on div "**********" at bounding box center [726, 420] width 49 height 13
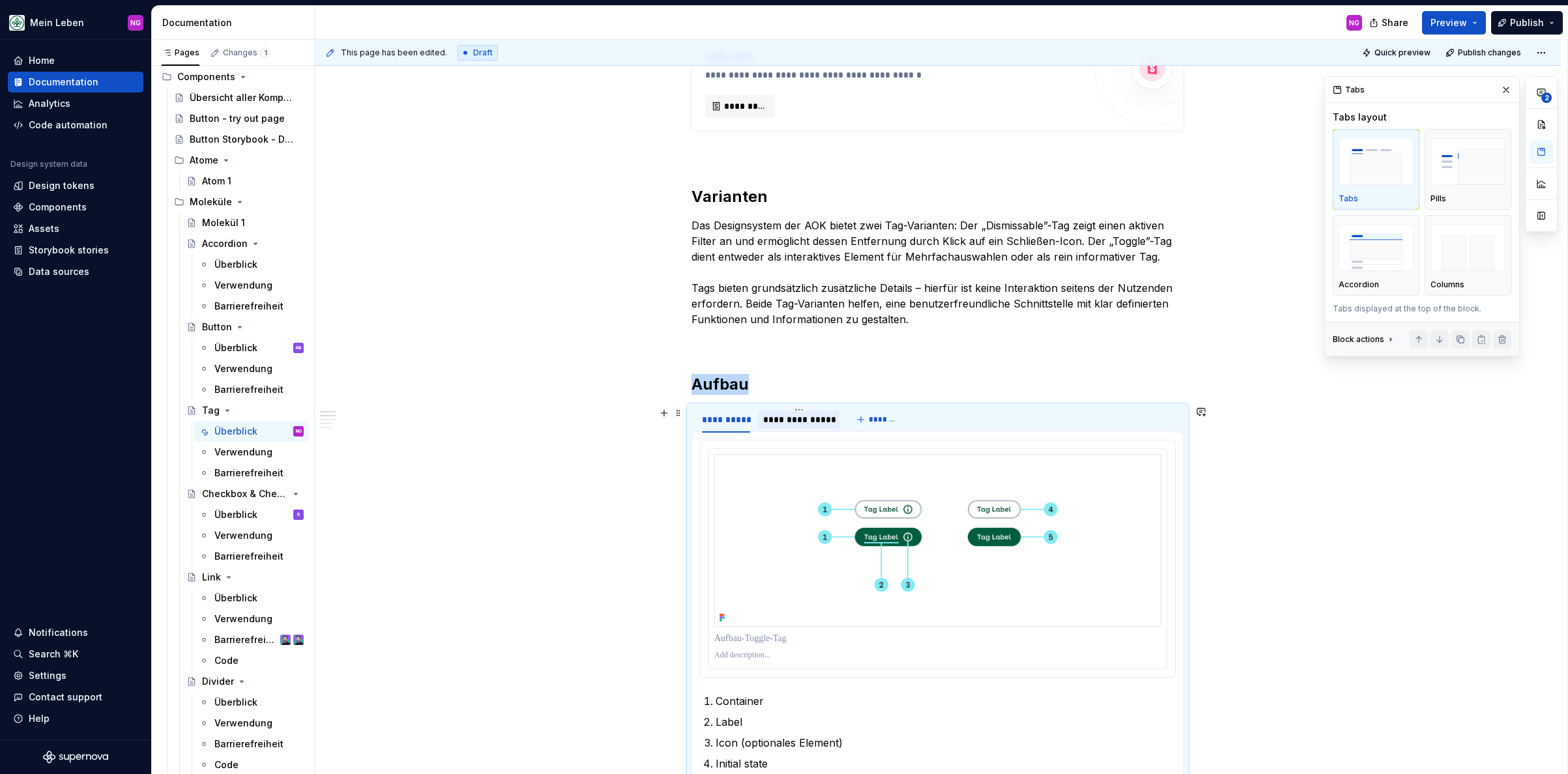
click at [792, 421] on div "**********" at bounding box center [799, 420] width 71 height 13
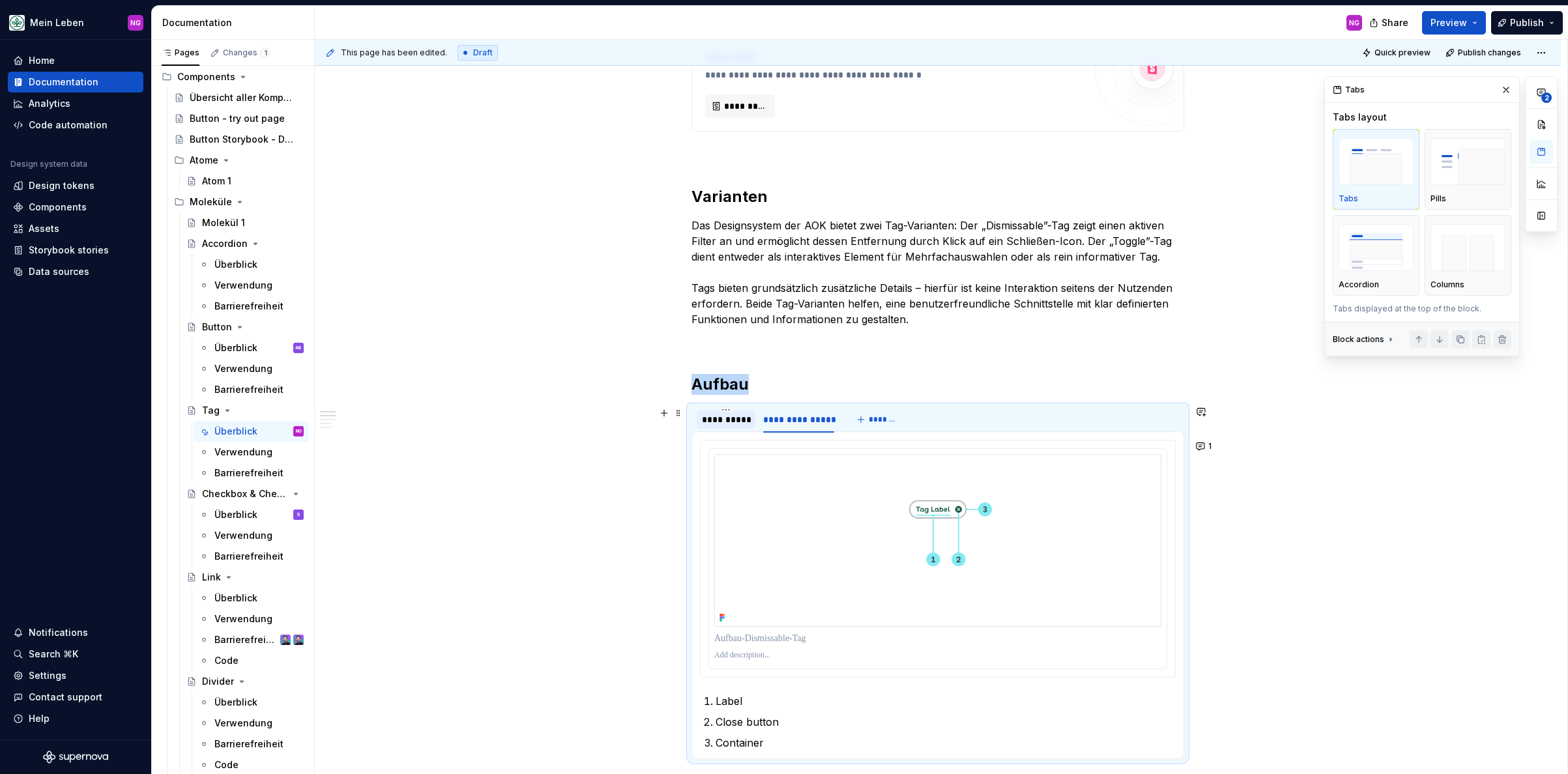
click at [716, 422] on div "**********" at bounding box center [726, 420] width 49 height 13
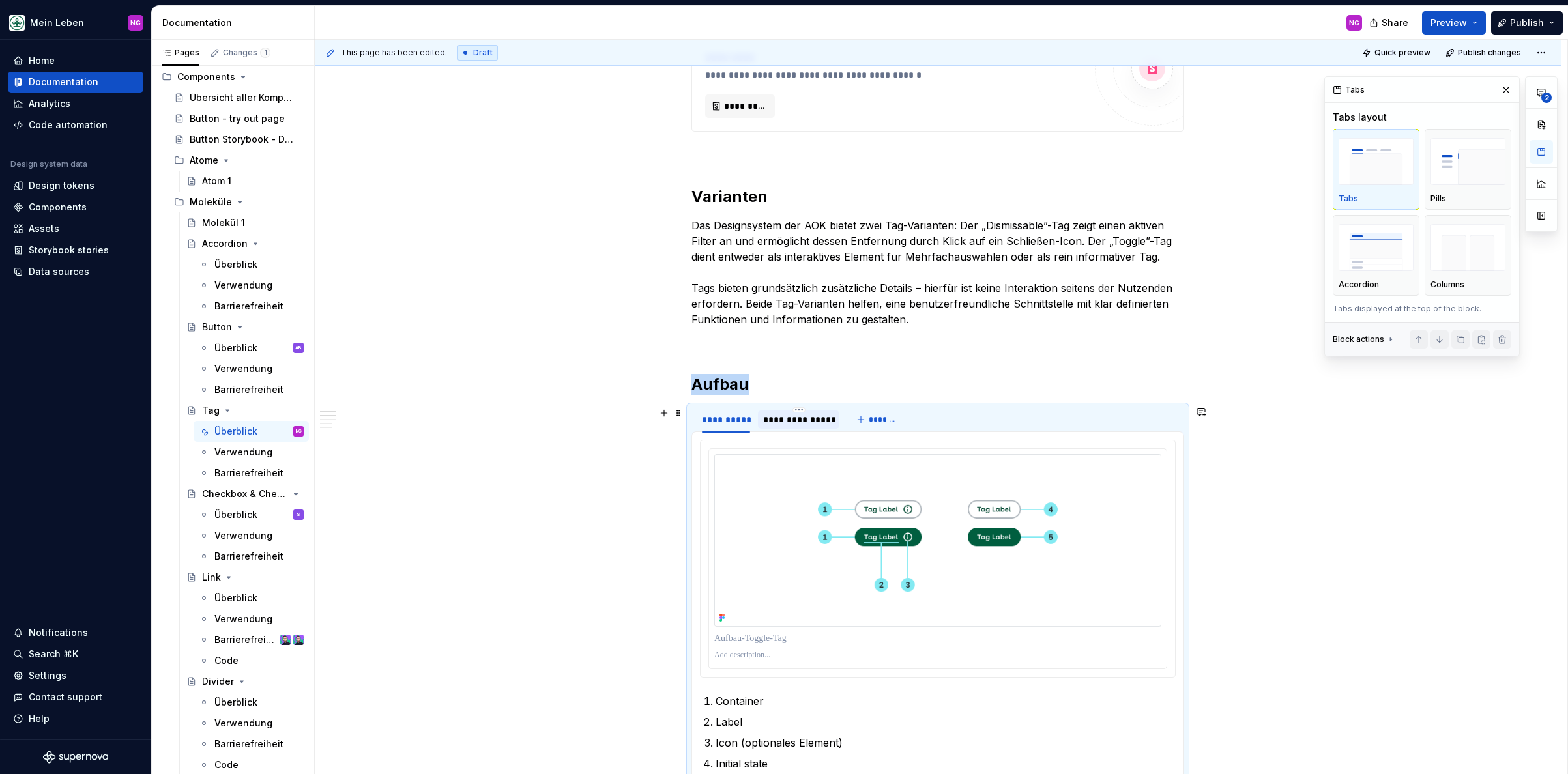
click at [808, 422] on div "**********" at bounding box center [799, 420] width 71 height 13
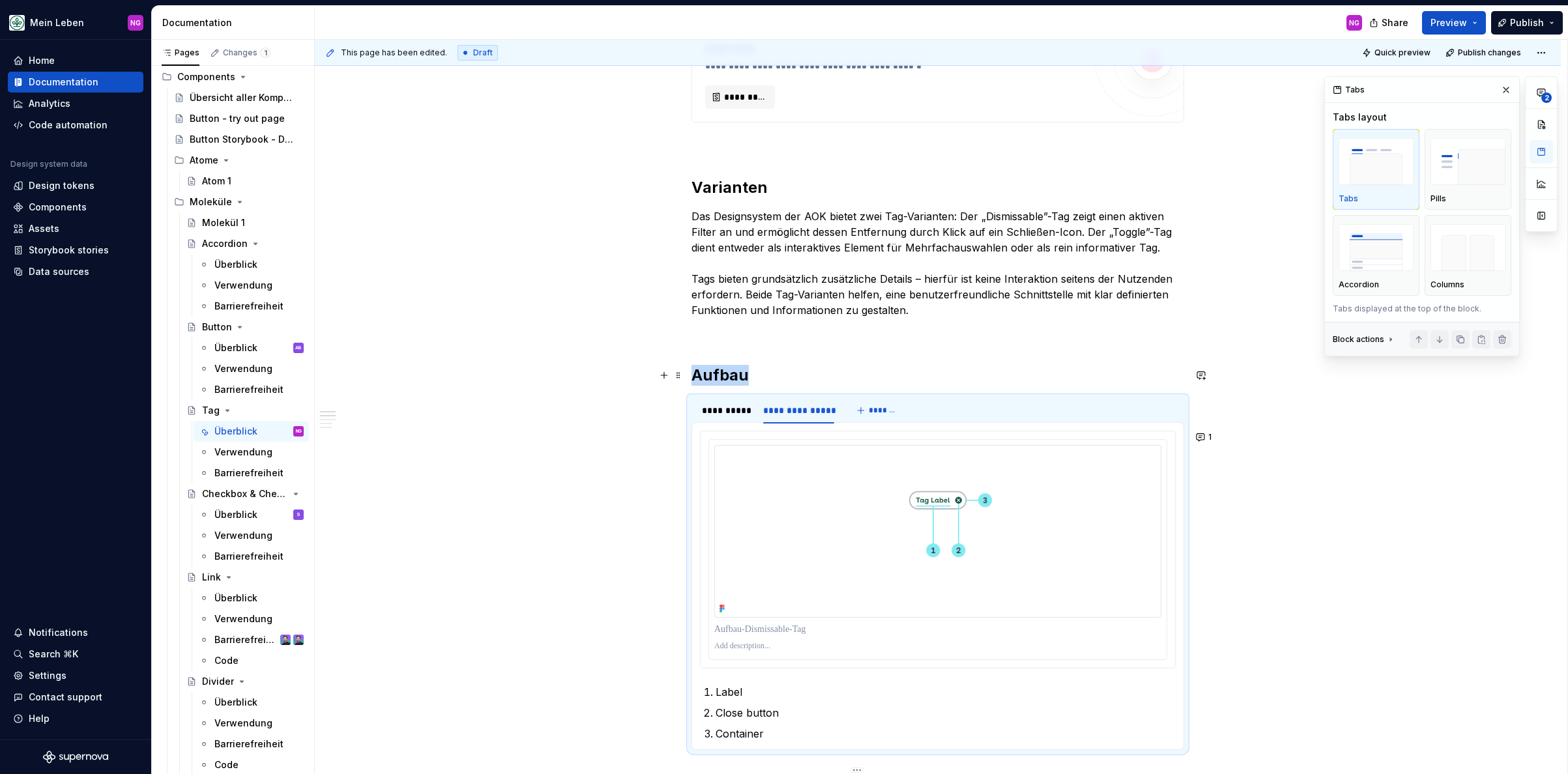
scroll to position [777, 0]
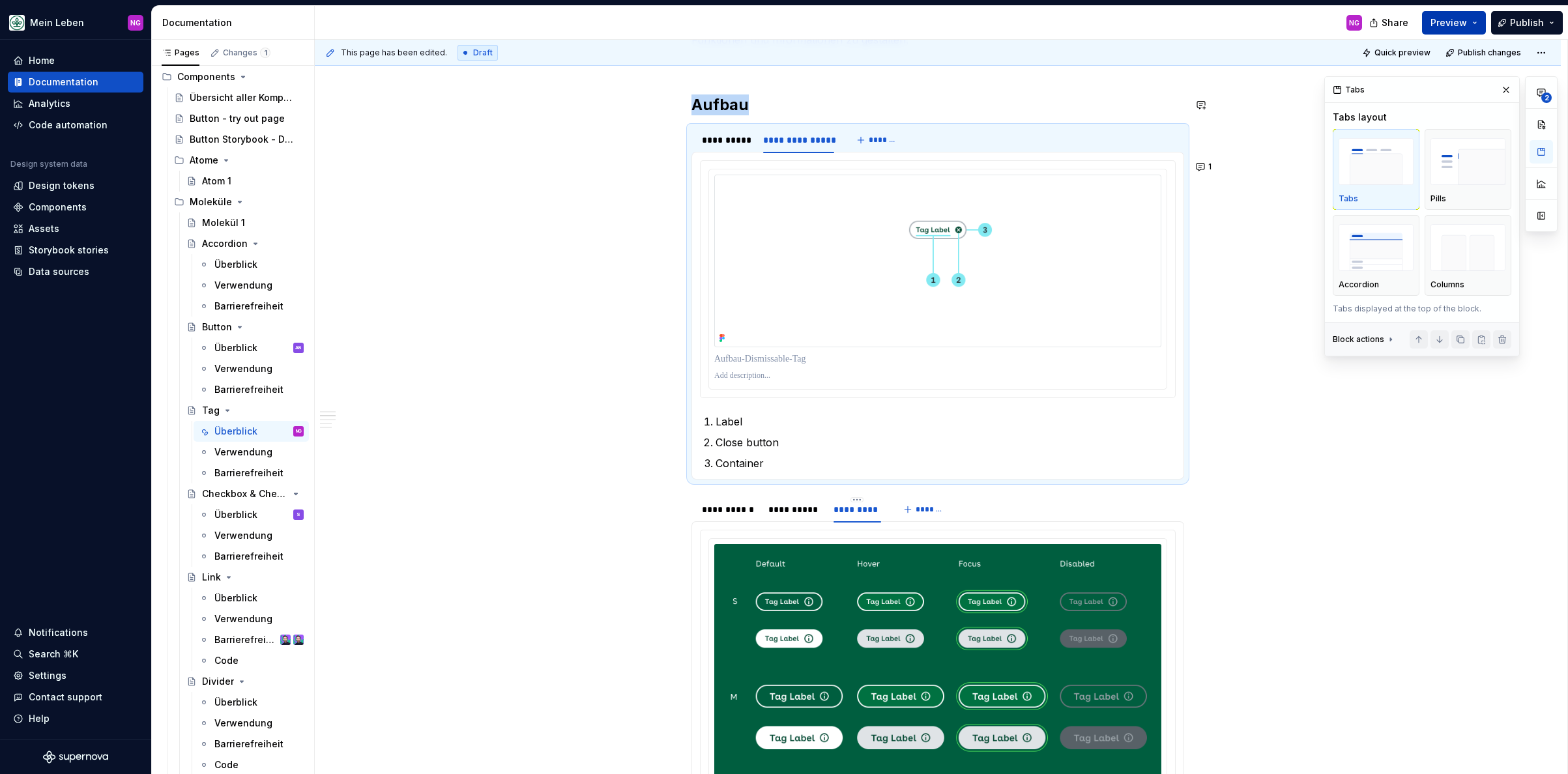
click at [1400, 15] on button "Preview" at bounding box center [1453, 23] width 64 height 24
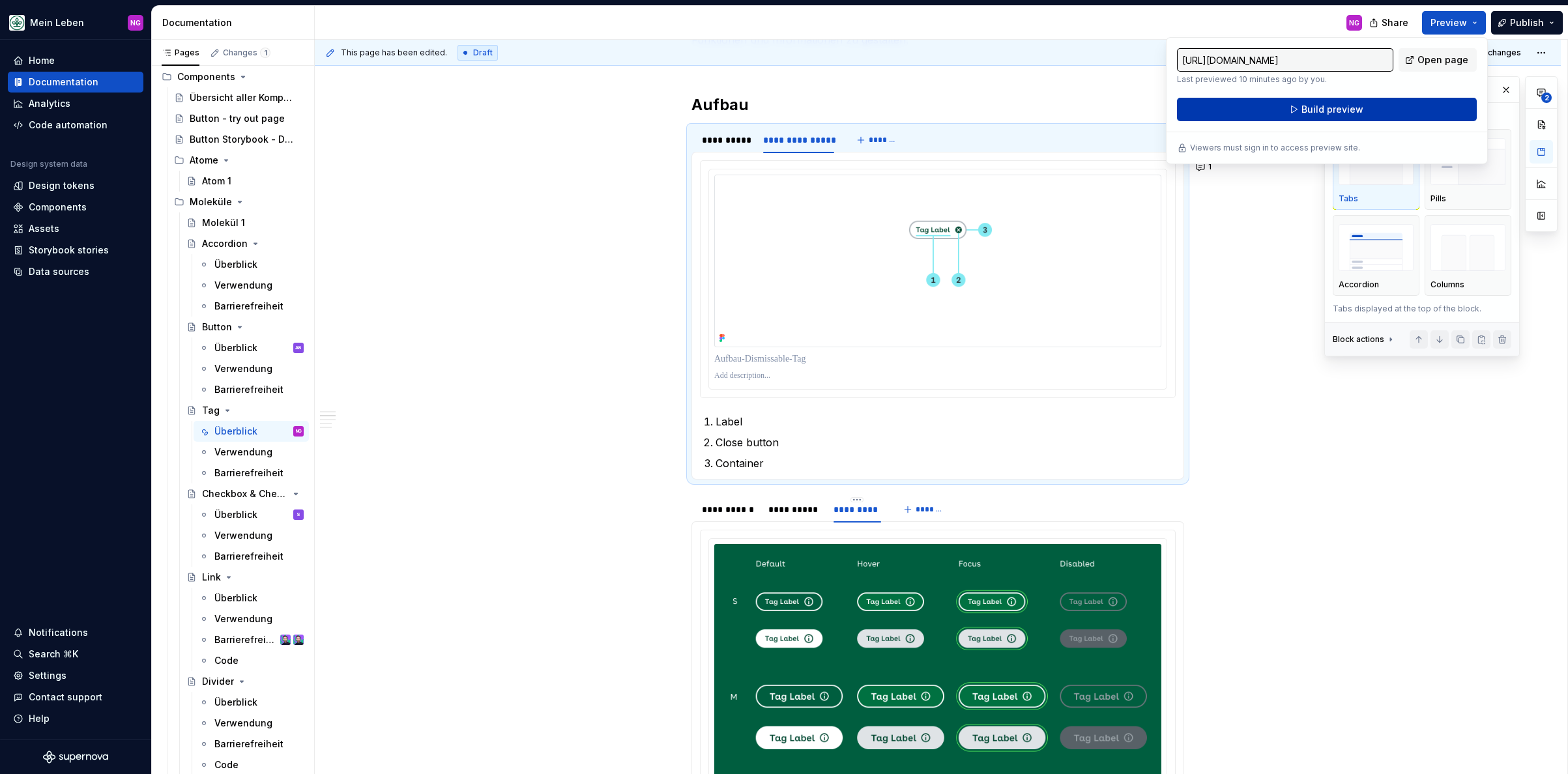
click at [1351, 117] on button "Build preview" at bounding box center [1326, 110] width 300 height 24
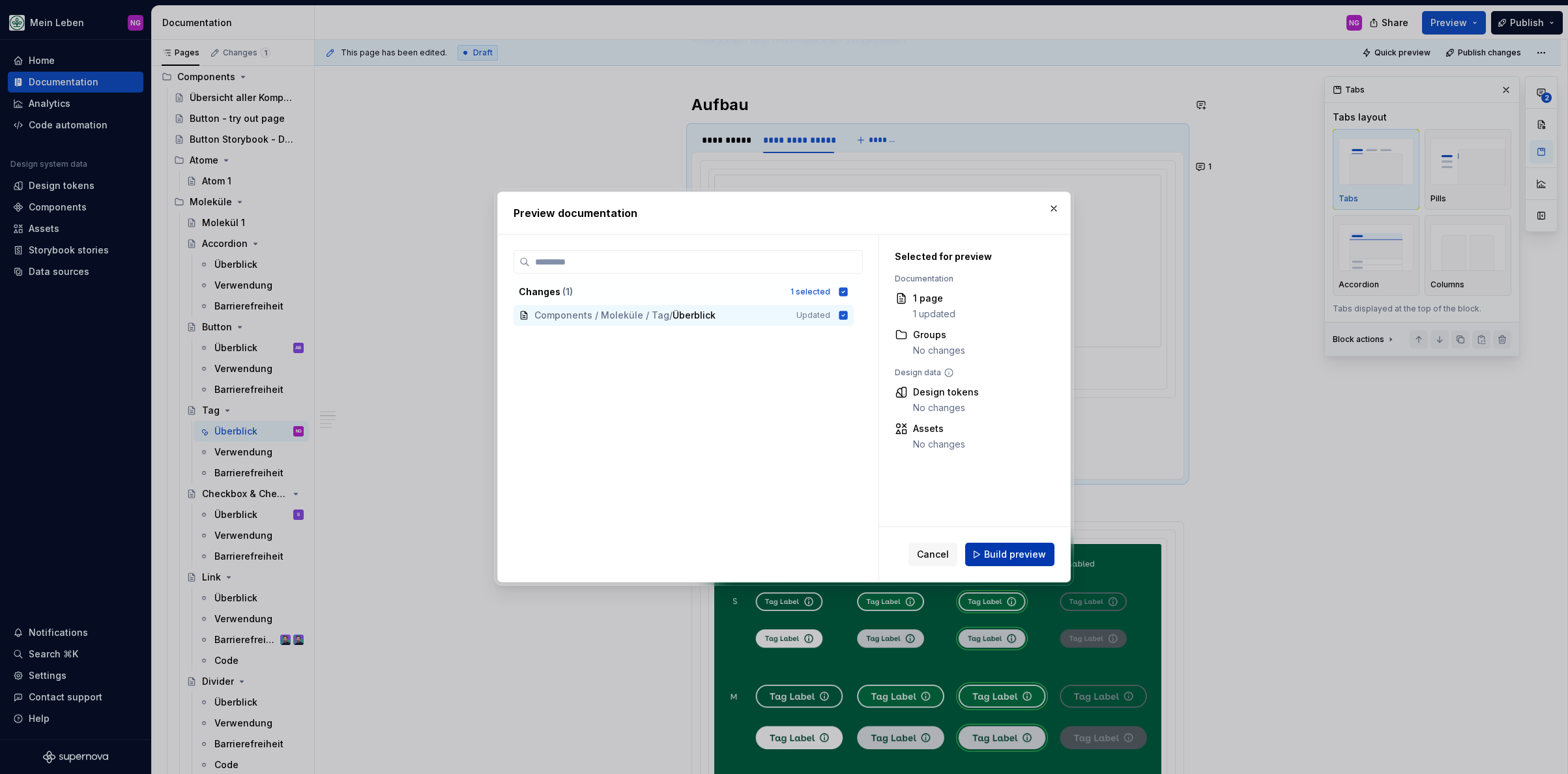
click at [1019, 554] on span "Build preview" at bounding box center [1015, 554] width 62 height 13
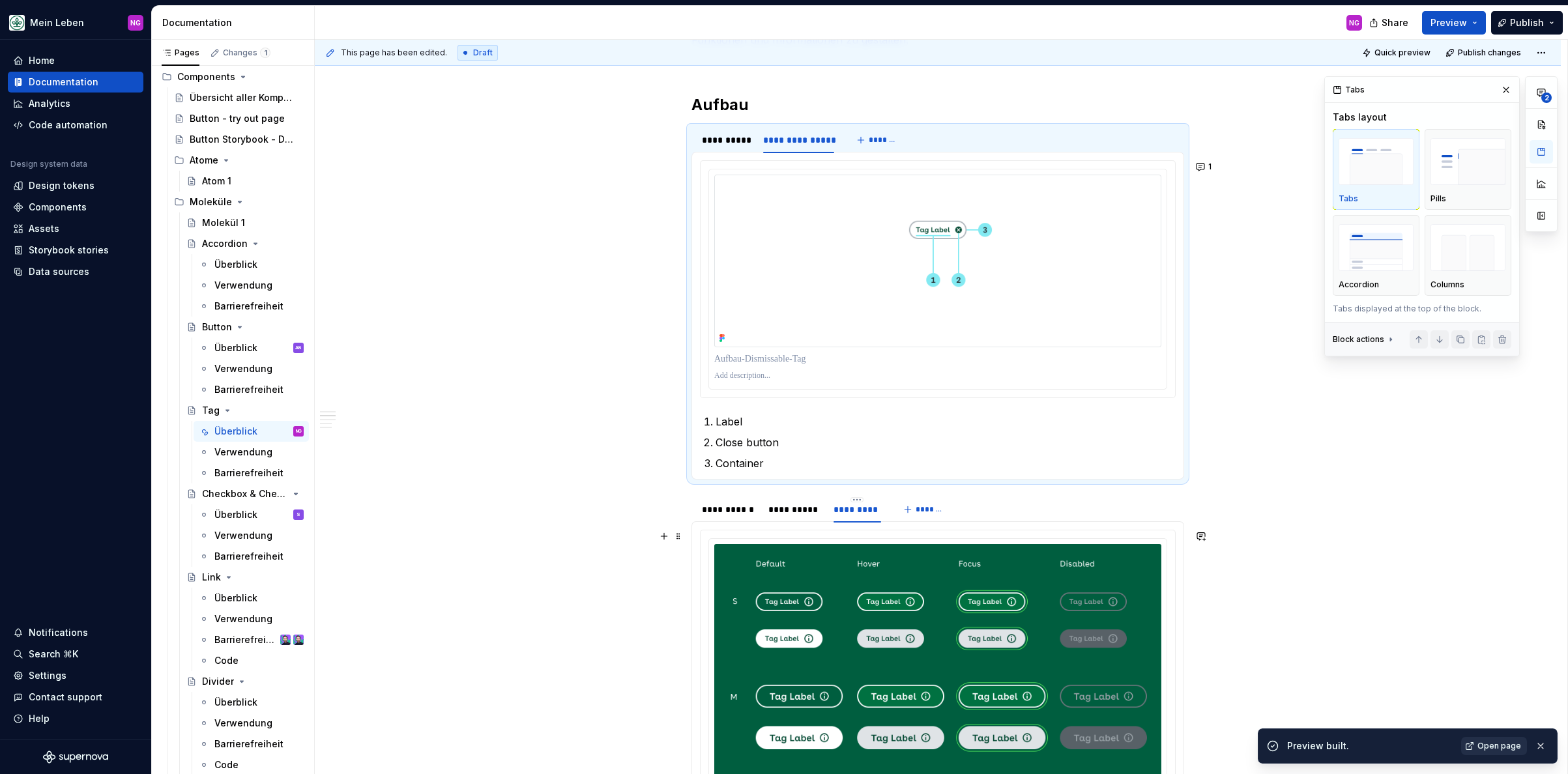
click at [1400, 743] on span "Open page" at bounding box center [1499, 745] width 44 height 10
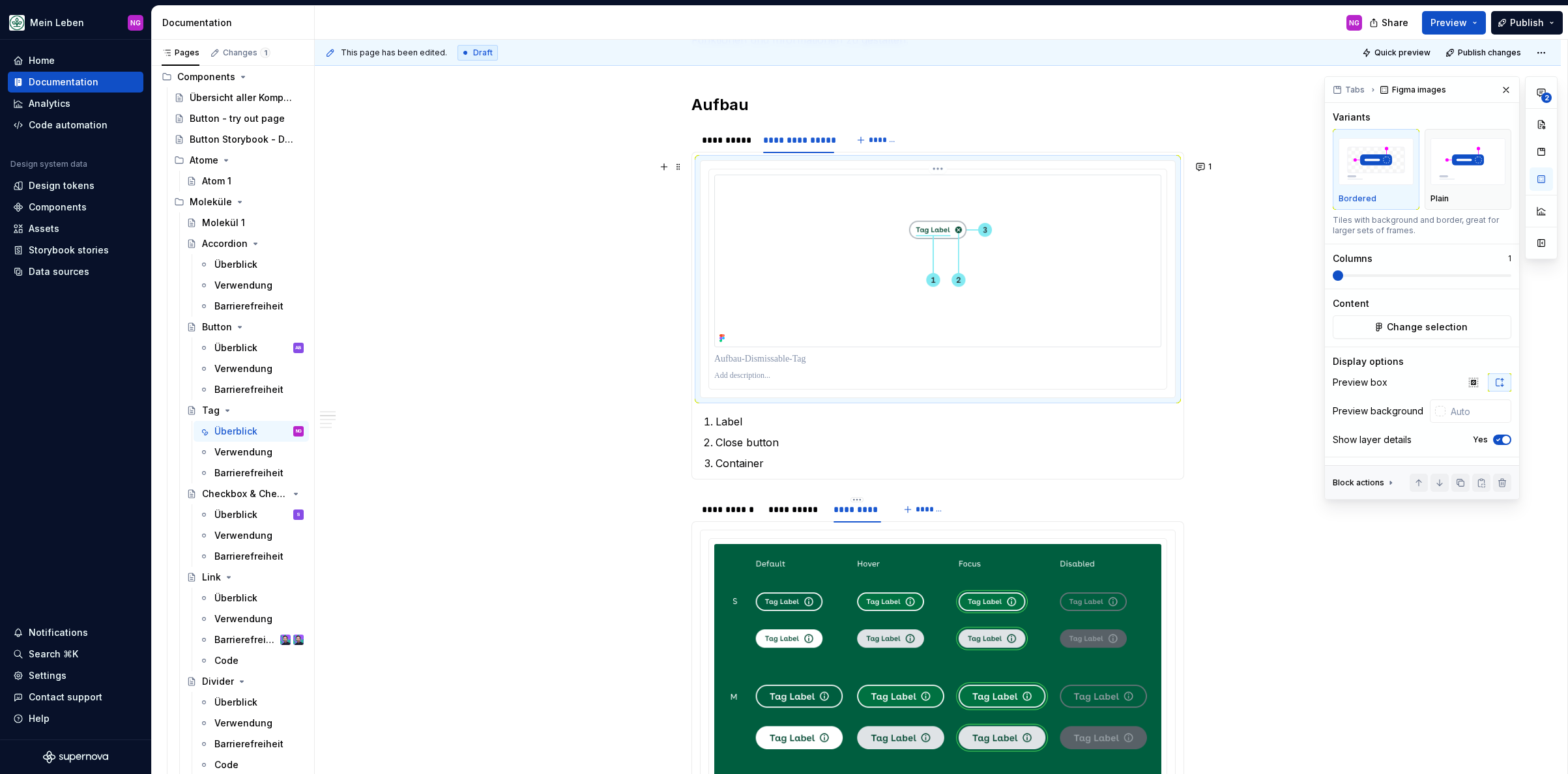
click at [824, 197] on img at bounding box center [938, 261] width 447 height 172
click at [1400, 169] on img "button" at bounding box center [1468, 162] width 75 height 48
click at [734, 141] on div "**********" at bounding box center [726, 140] width 49 height 13
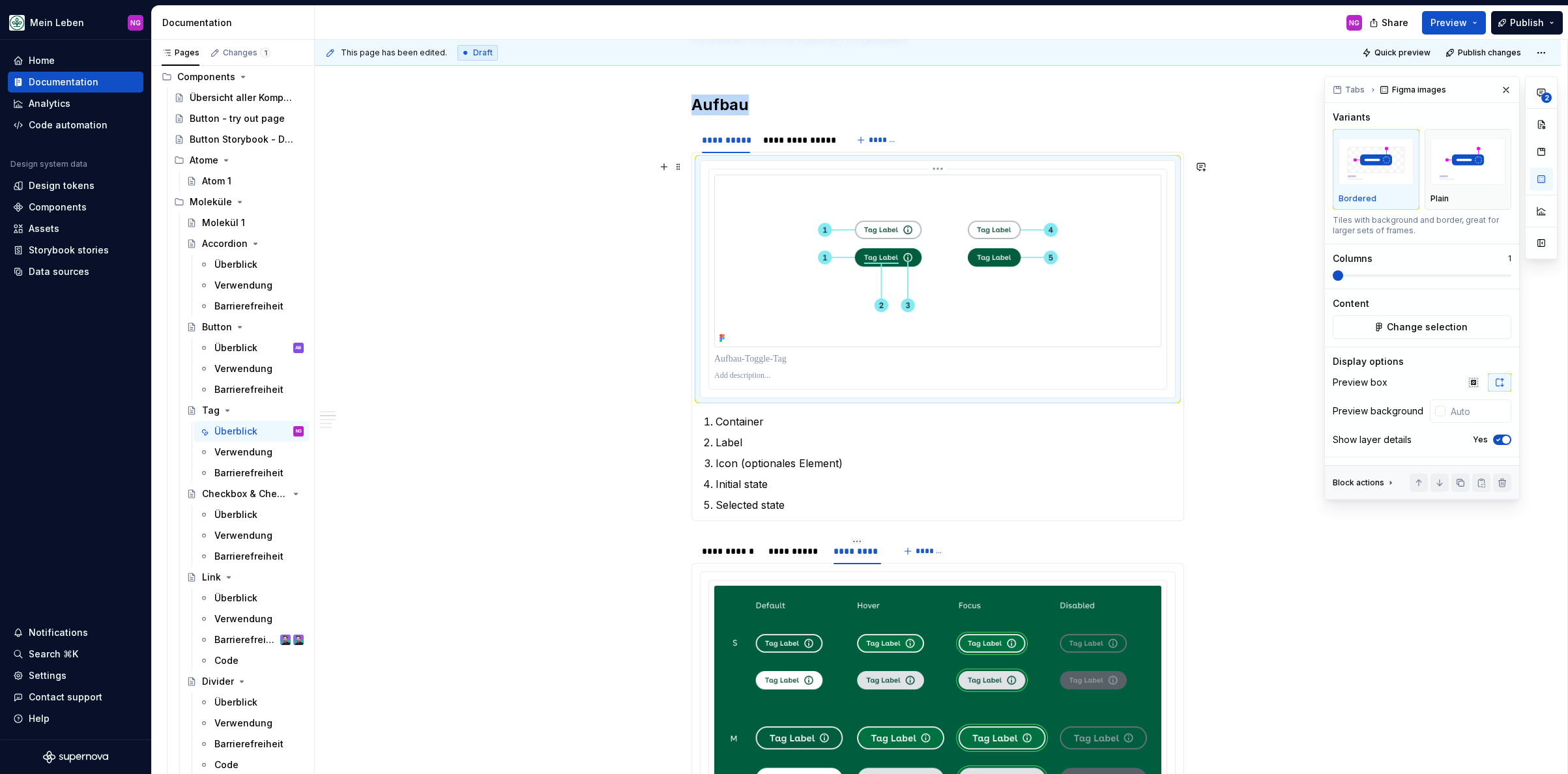
click at [940, 253] on img at bounding box center [938, 261] width 447 height 172
click at [1400, 157] on img "button" at bounding box center [1468, 162] width 75 height 48
click at [718, 190] on img at bounding box center [938, 261] width 447 height 172
click at [762, 211] on img at bounding box center [938, 261] width 447 height 172
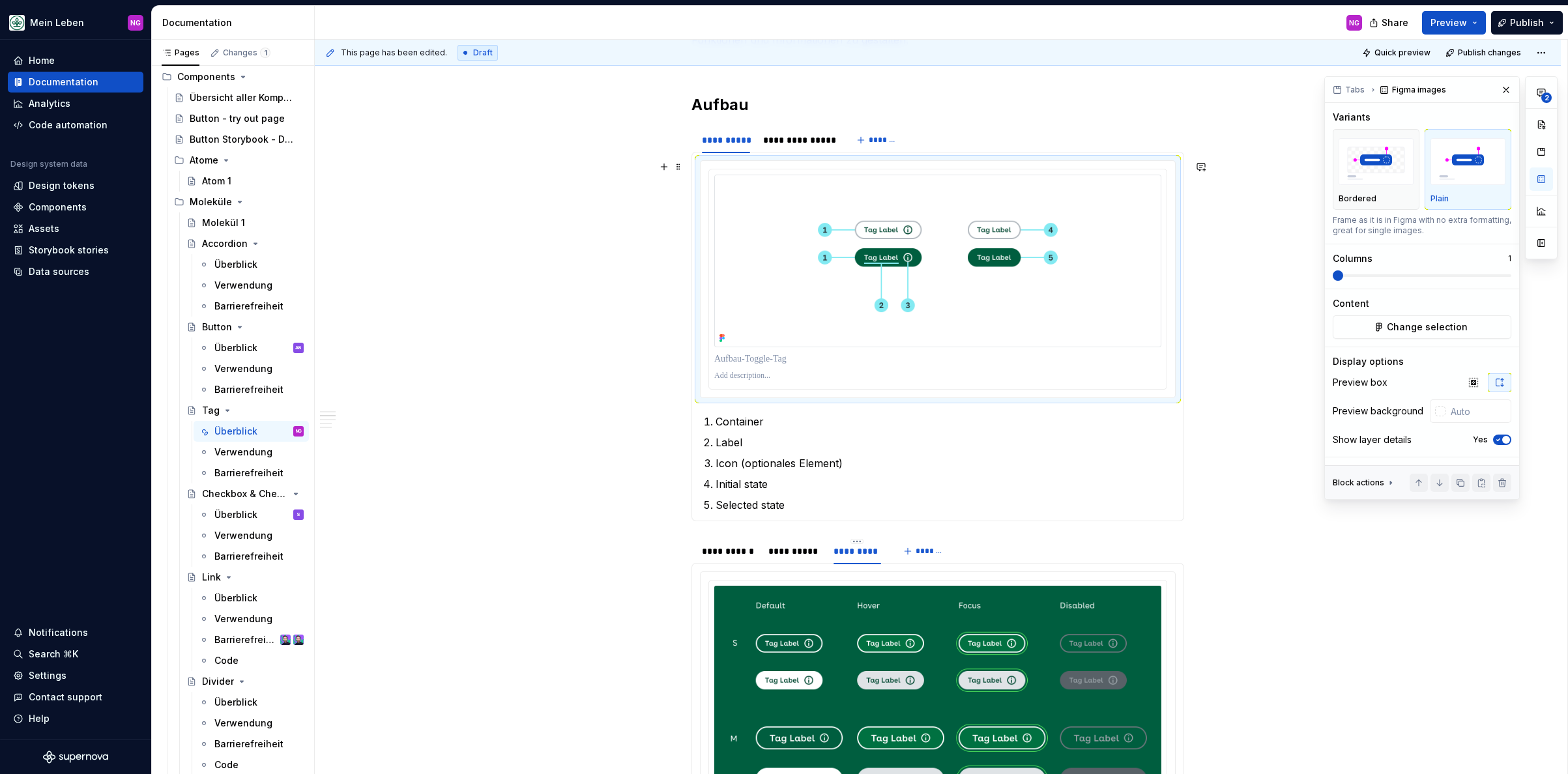
click at [1400, 16] on button "Preview" at bounding box center [1453, 23] width 64 height 24
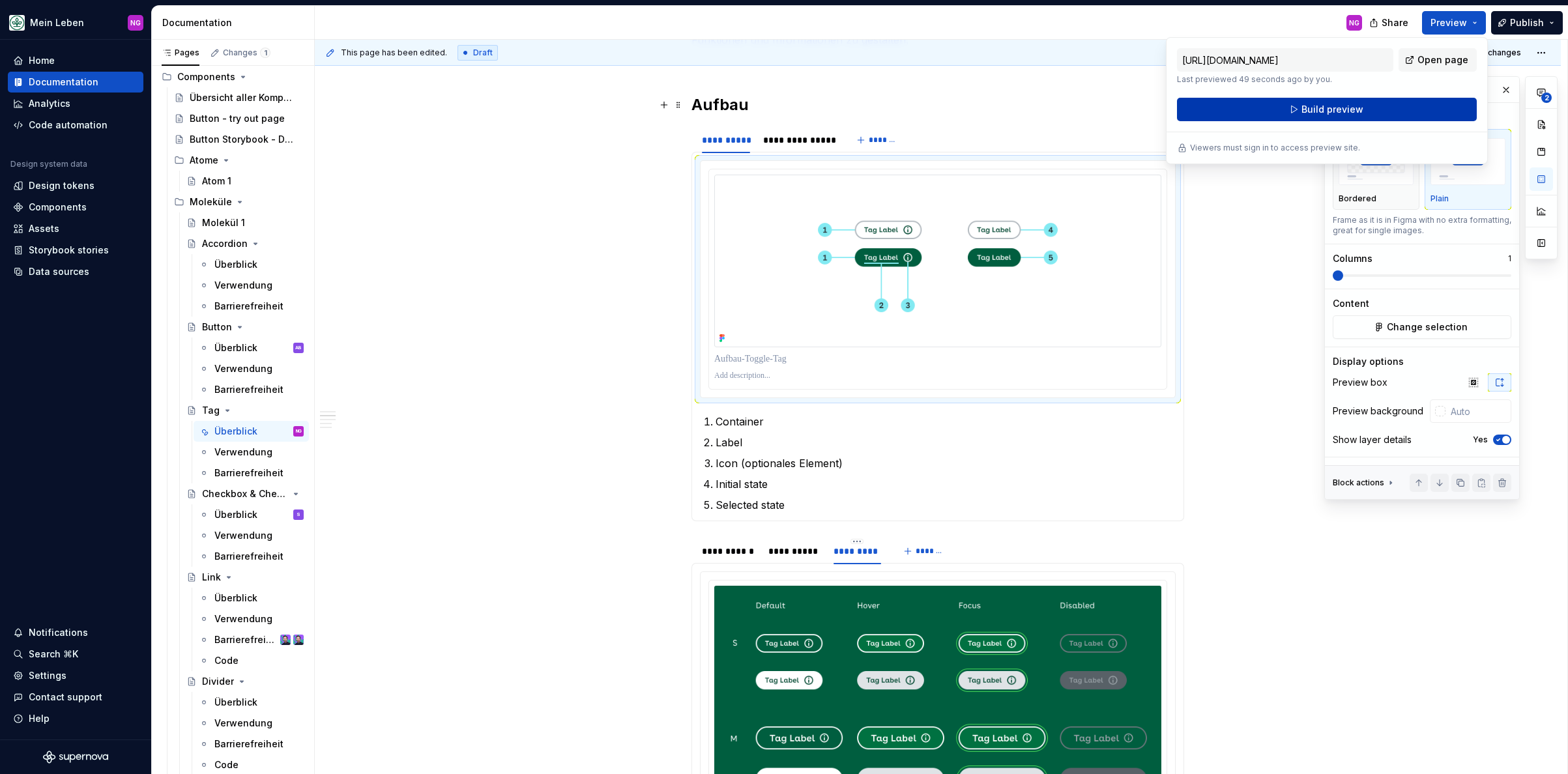
click at [1344, 114] on span "Build preview" at bounding box center [1332, 109] width 62 height 13
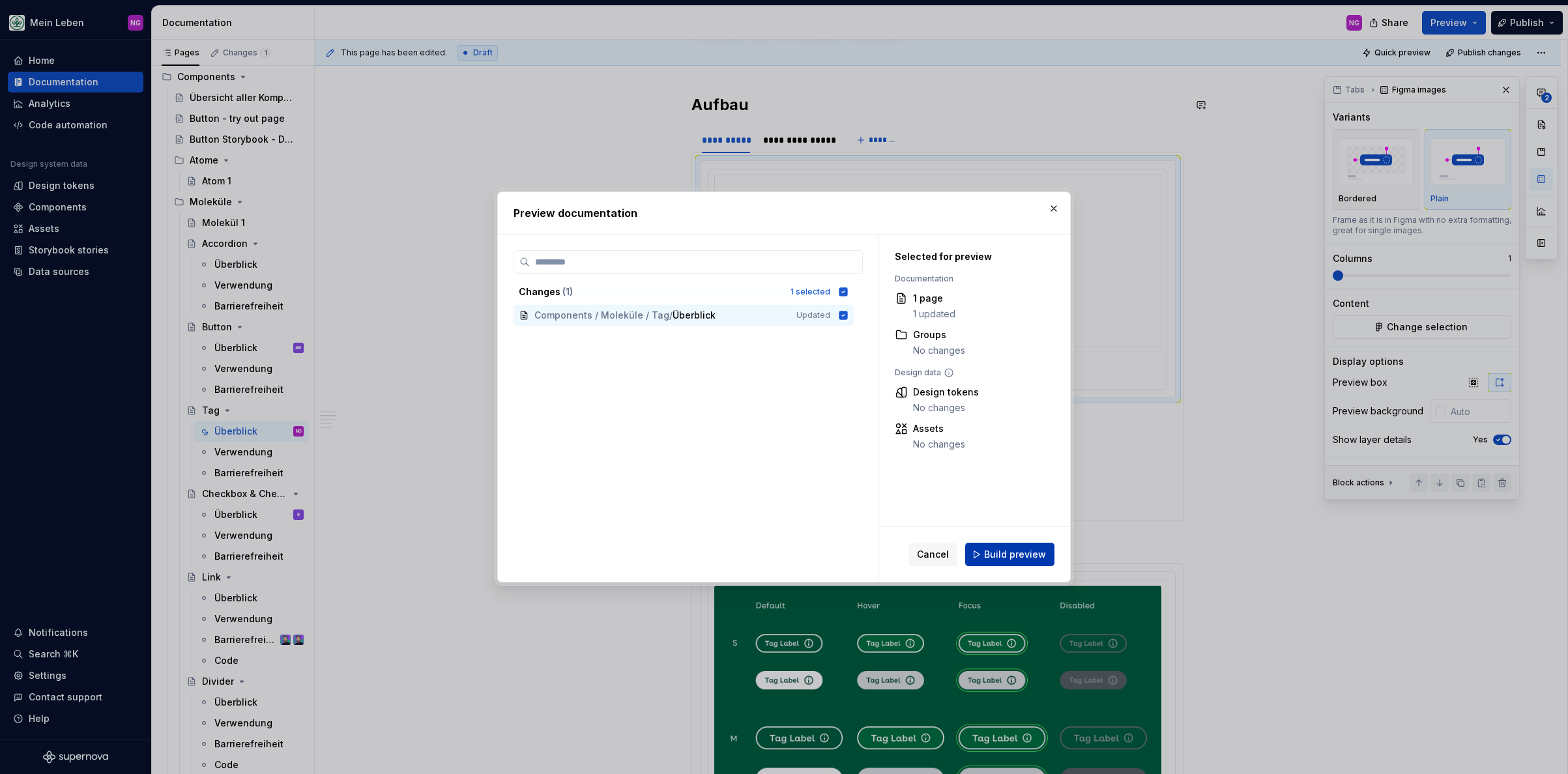
click at [1019, 562] on button "Build preview" at bounding box center [1009, 554] width 89 height 24
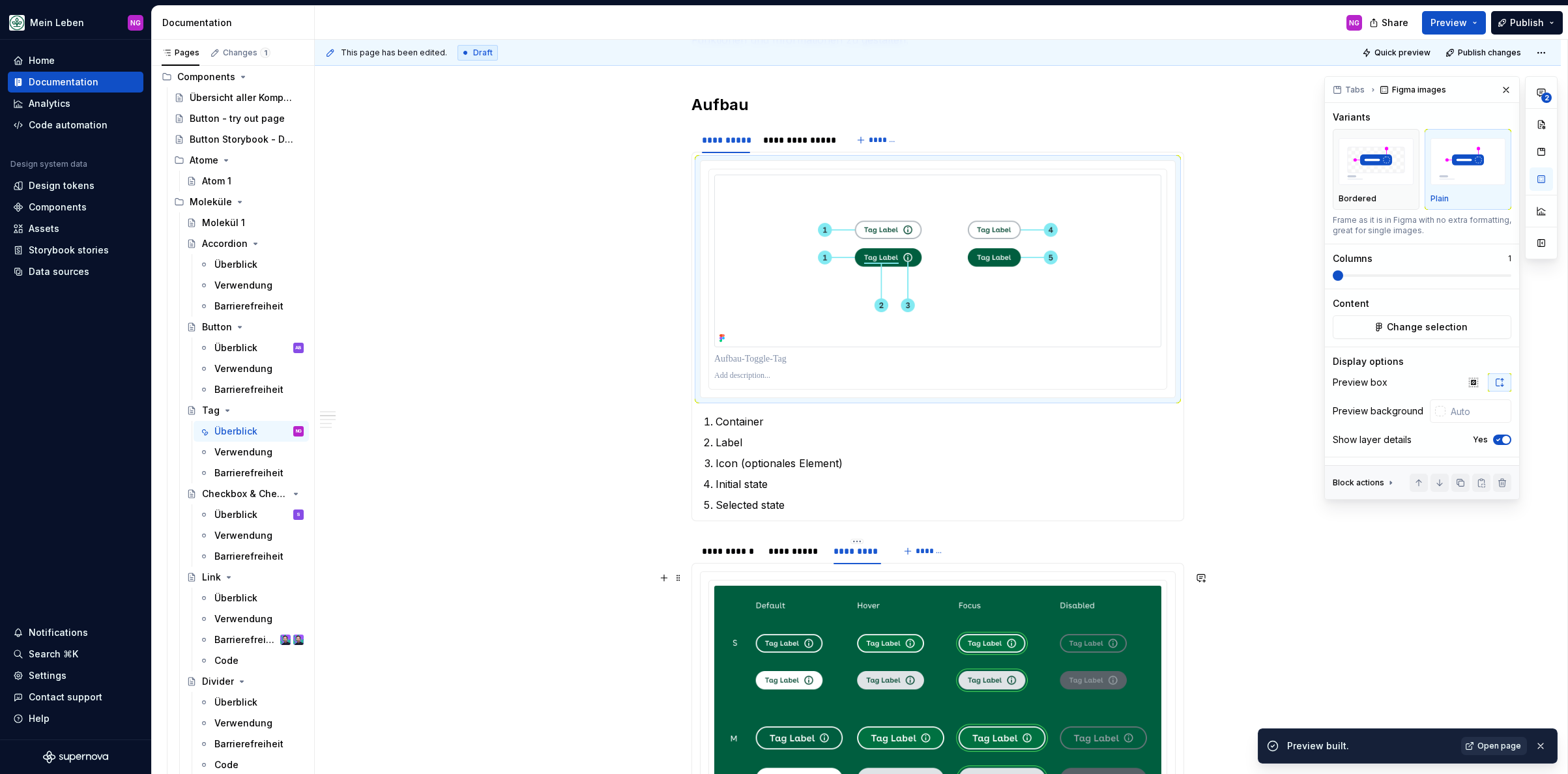
click at [1400, 746] on link "Open page" at bounding box center [1494, 746] width 66 height 18
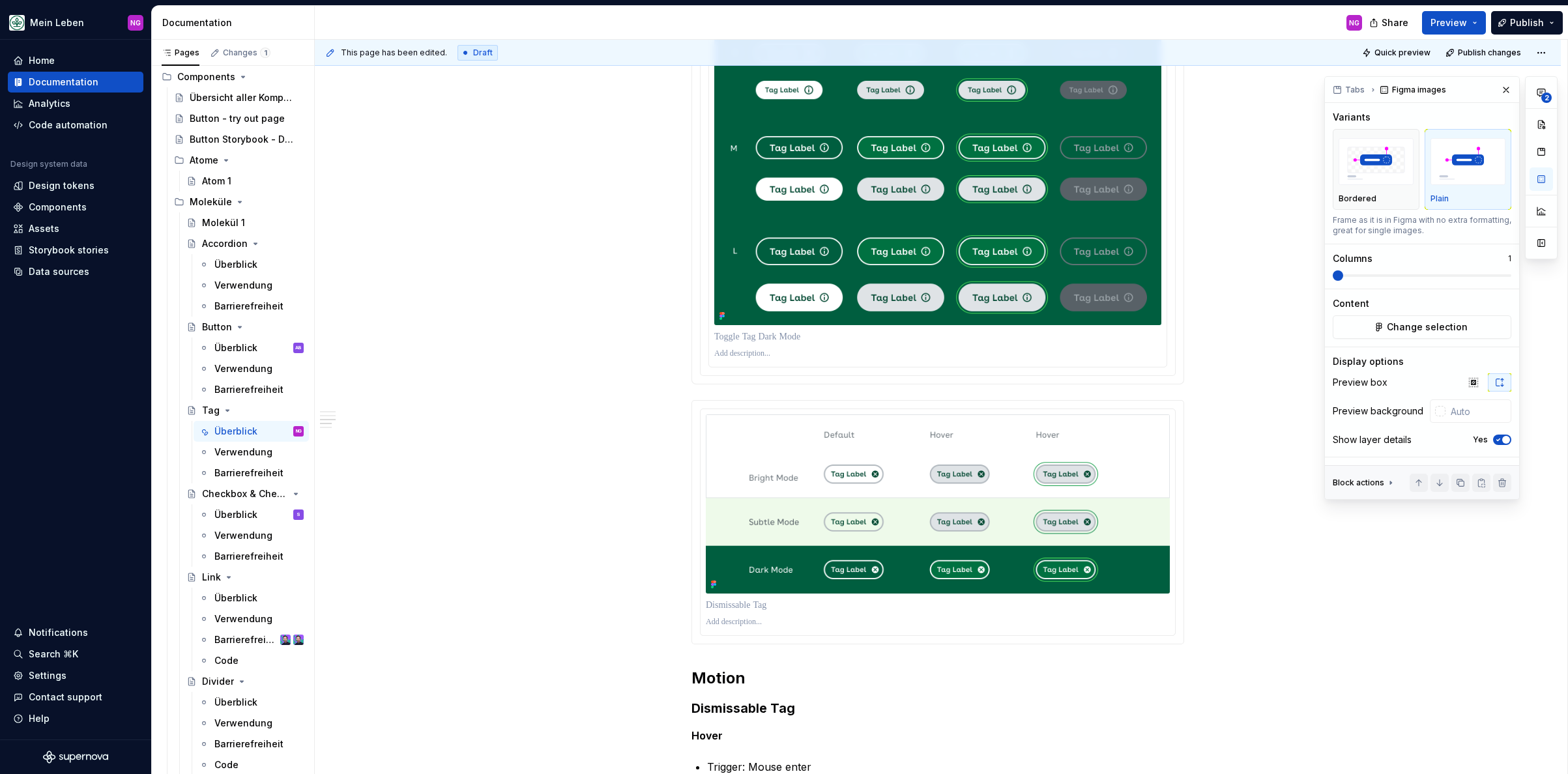
scroll to position [1440, 0]
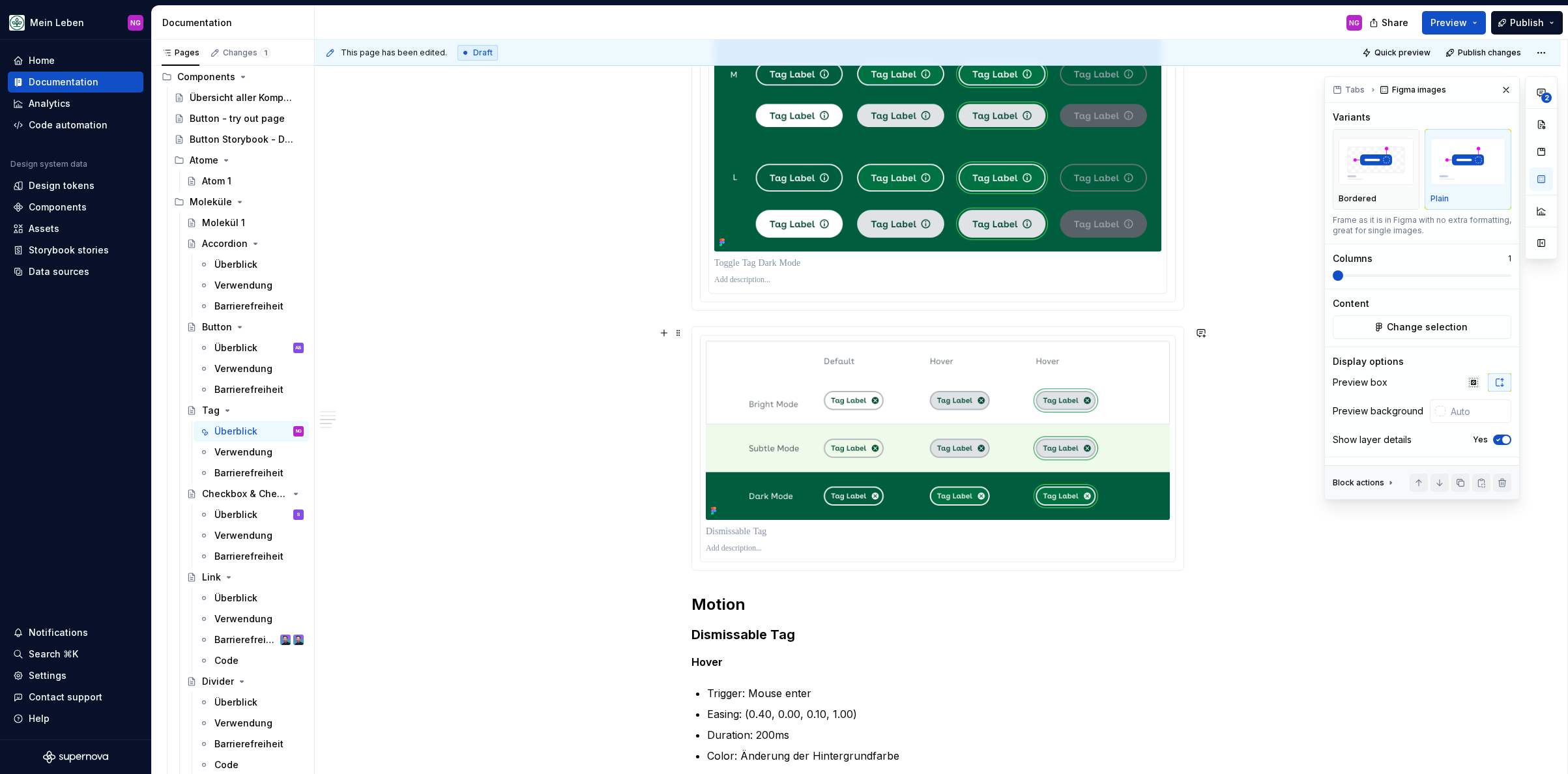
click at [763, 328] on div at bounding box center [938, 448] width 491 height 243
click at [1400, 176] on img "button" at bounding box center [1468, 162] width 75 height 48
click at [1400, 30] on button "Preview" at bounding box center [1453, 23] width 64 height 24
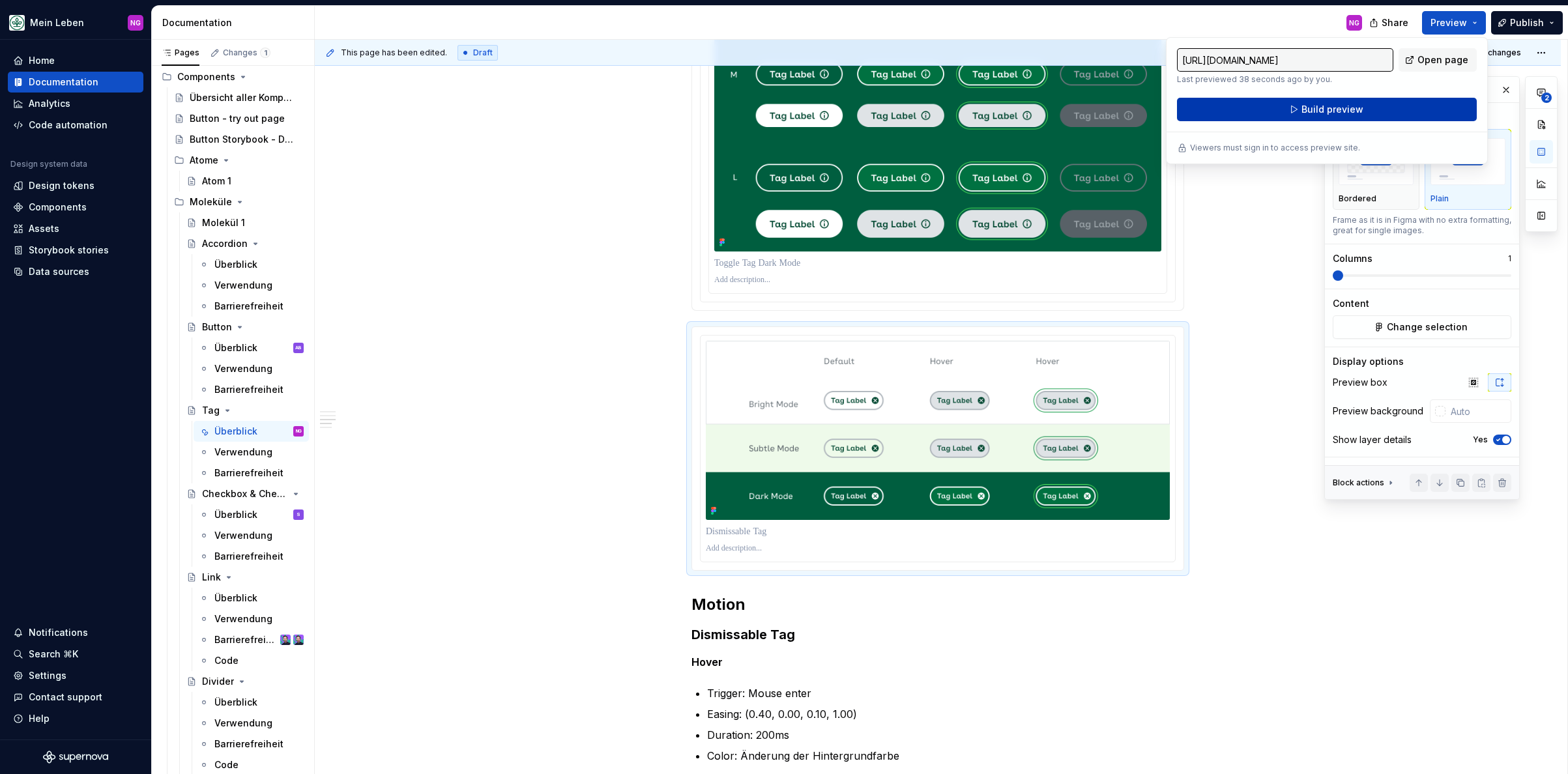
click at [1304, 109] on span "Build preview" at bounding box center [1332, 109] width 62 height 13
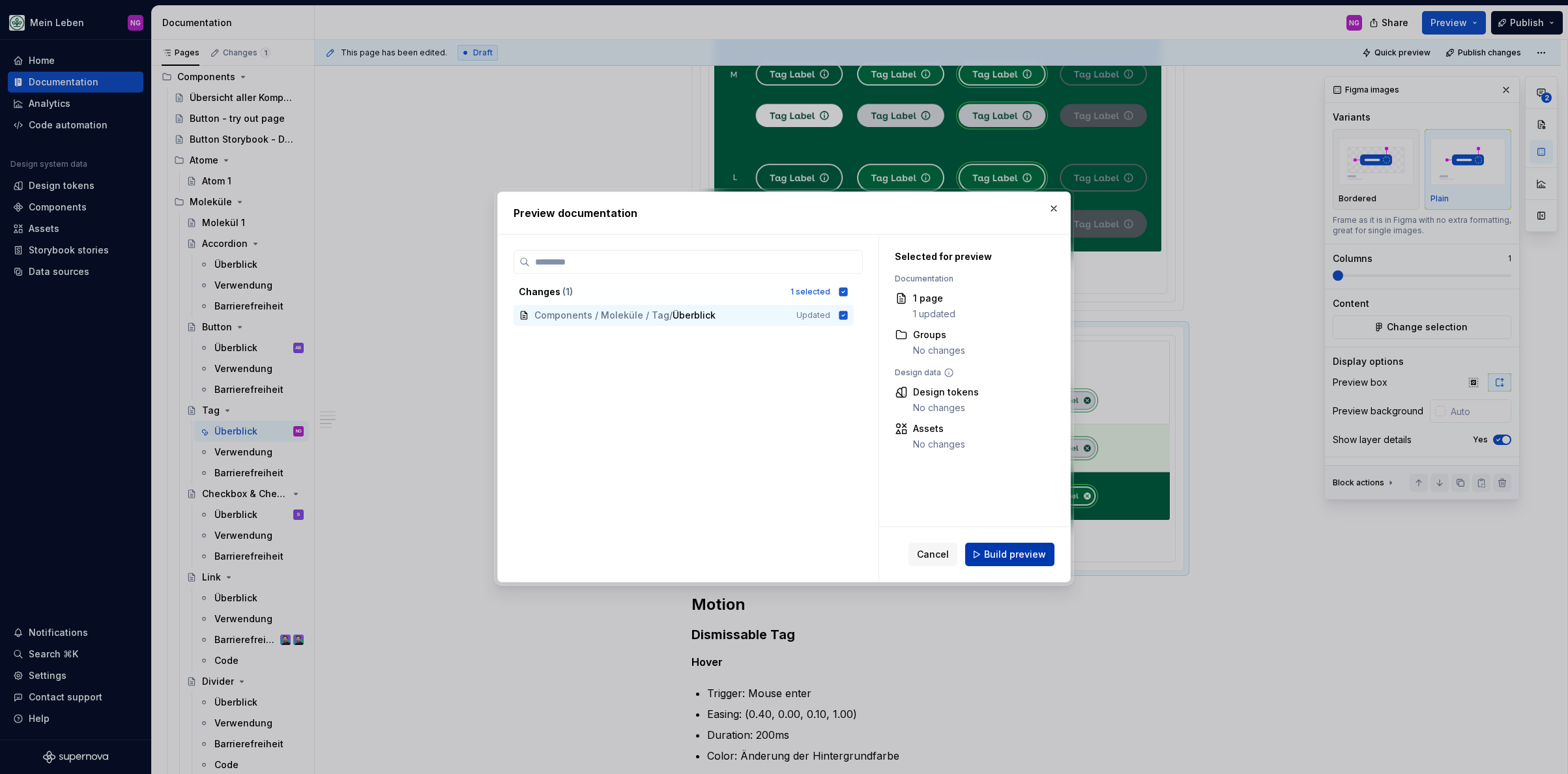
click at [1020, 554] on span "Build preview" at bounding box center [1015, 554] width 62 height 13
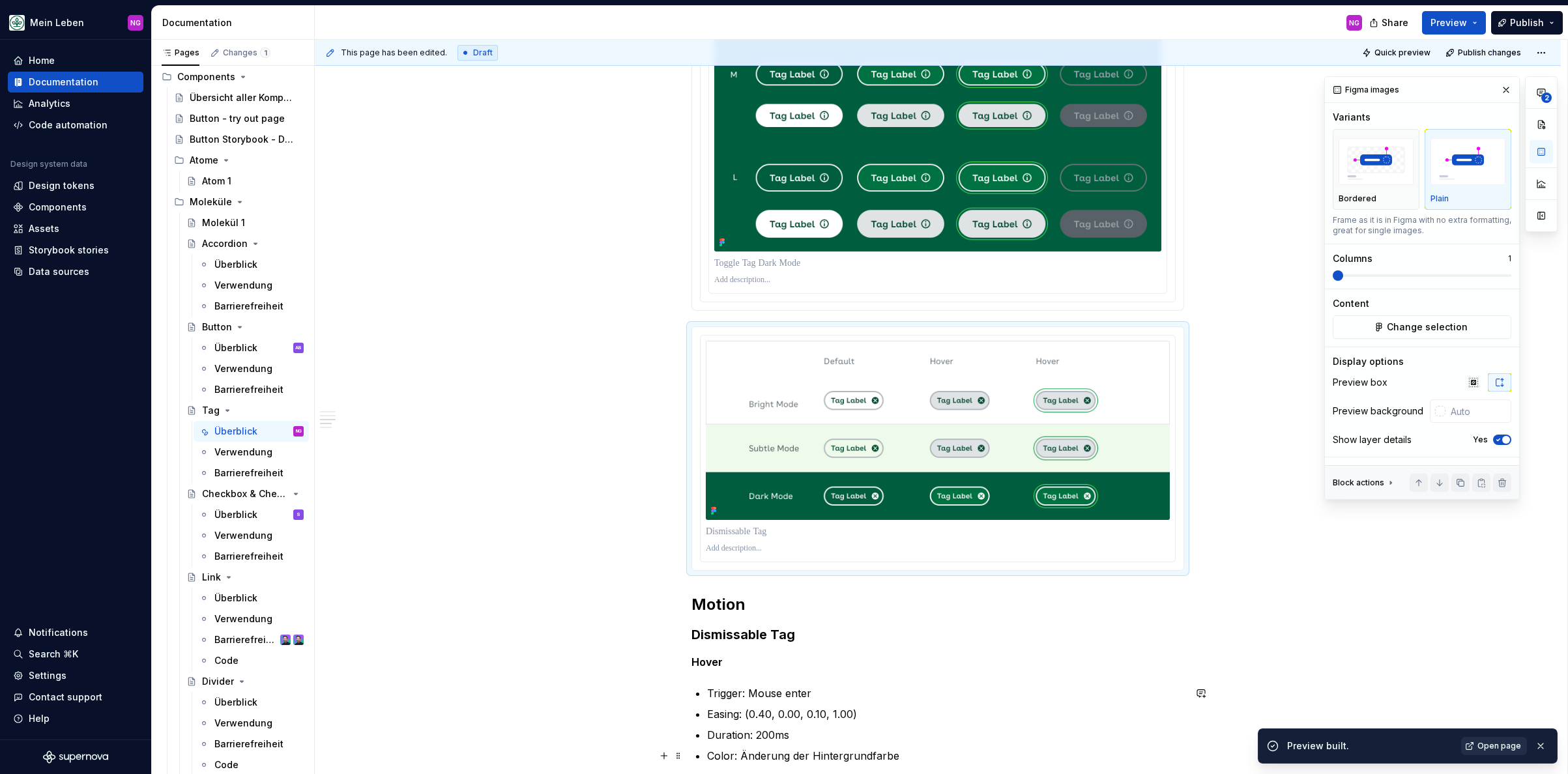
click at [1400, 746] on span "Open page" at bounding box center [1499, 745] width 44 height 10
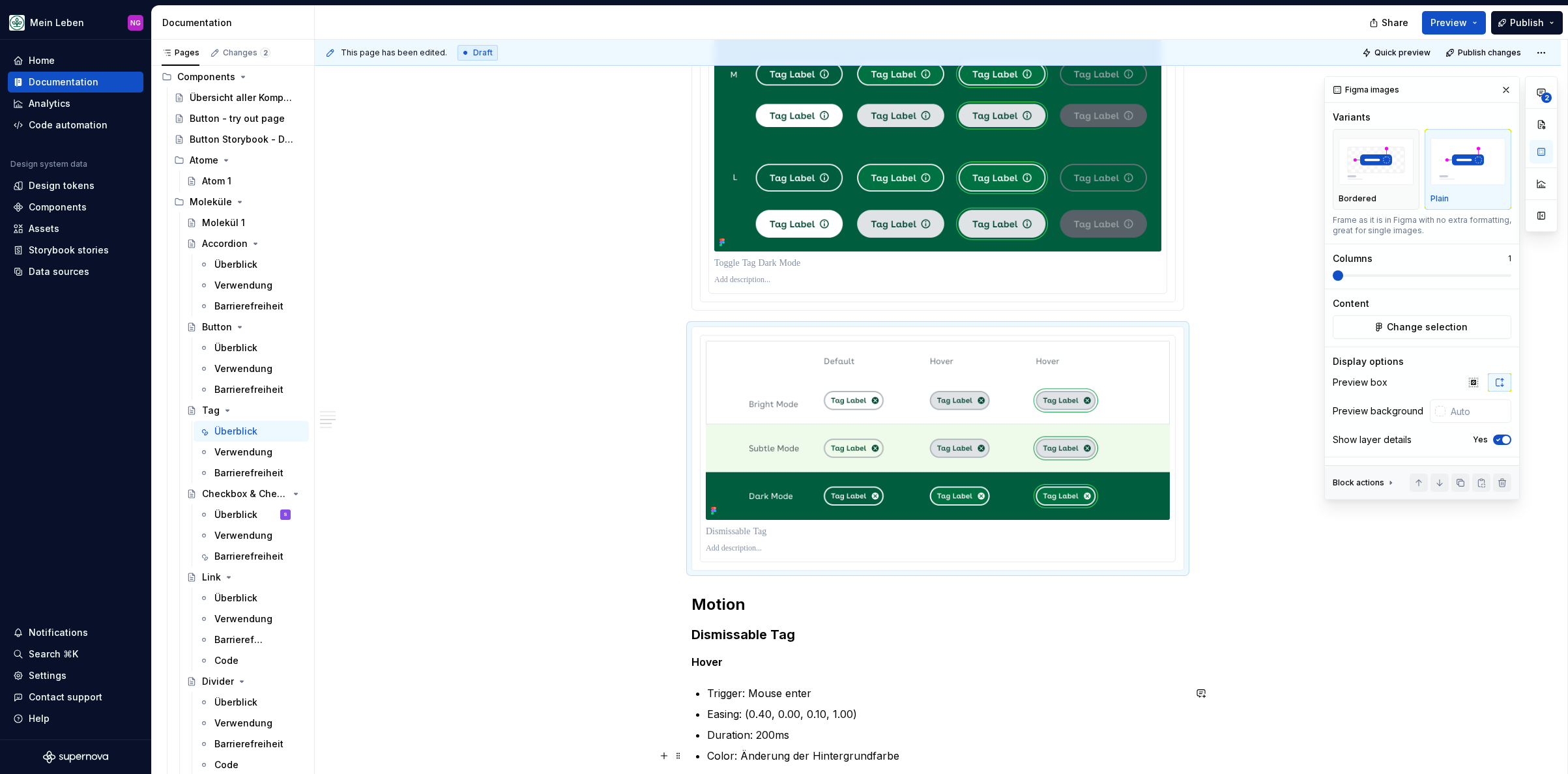
type textarea "*"
